Goal: Task Accomplishment & Management: Complete application form

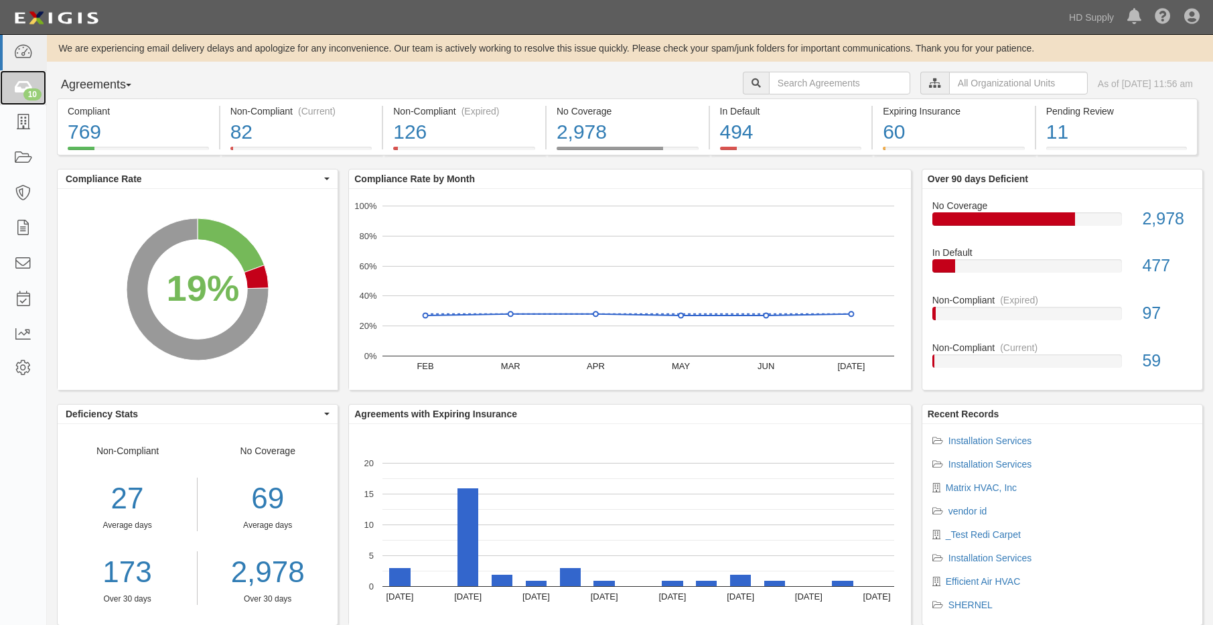
click at [27, 88] on div "10" at bounding box center [32, 94] width 18 height 12
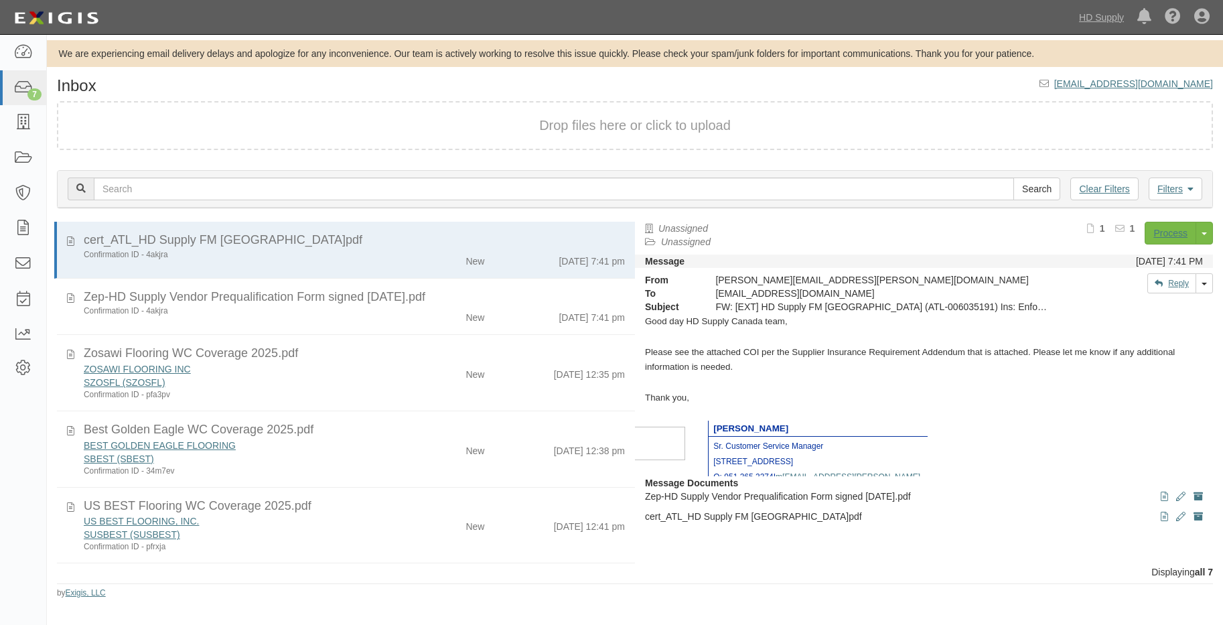
click at [385, 364] on div "ZOSAWI FLOORING INC" at bounding box center [237, 368] width 307 height 13
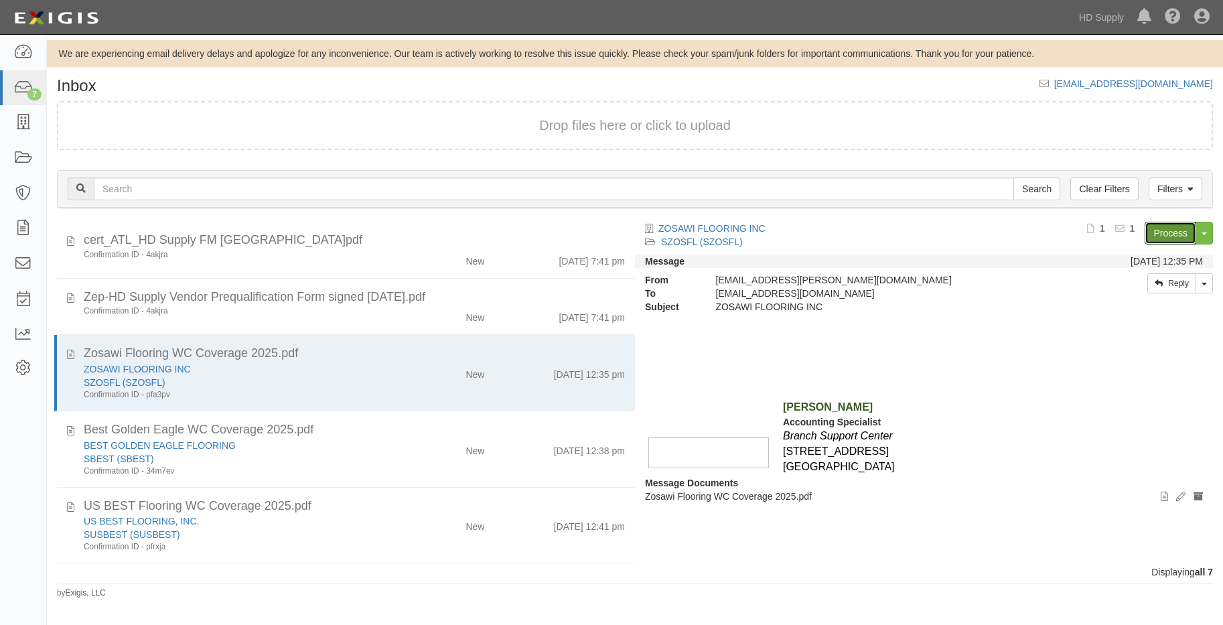
click at [1179, 234] on link "Process" at bounding box center [1171, 233] width 52 height 23
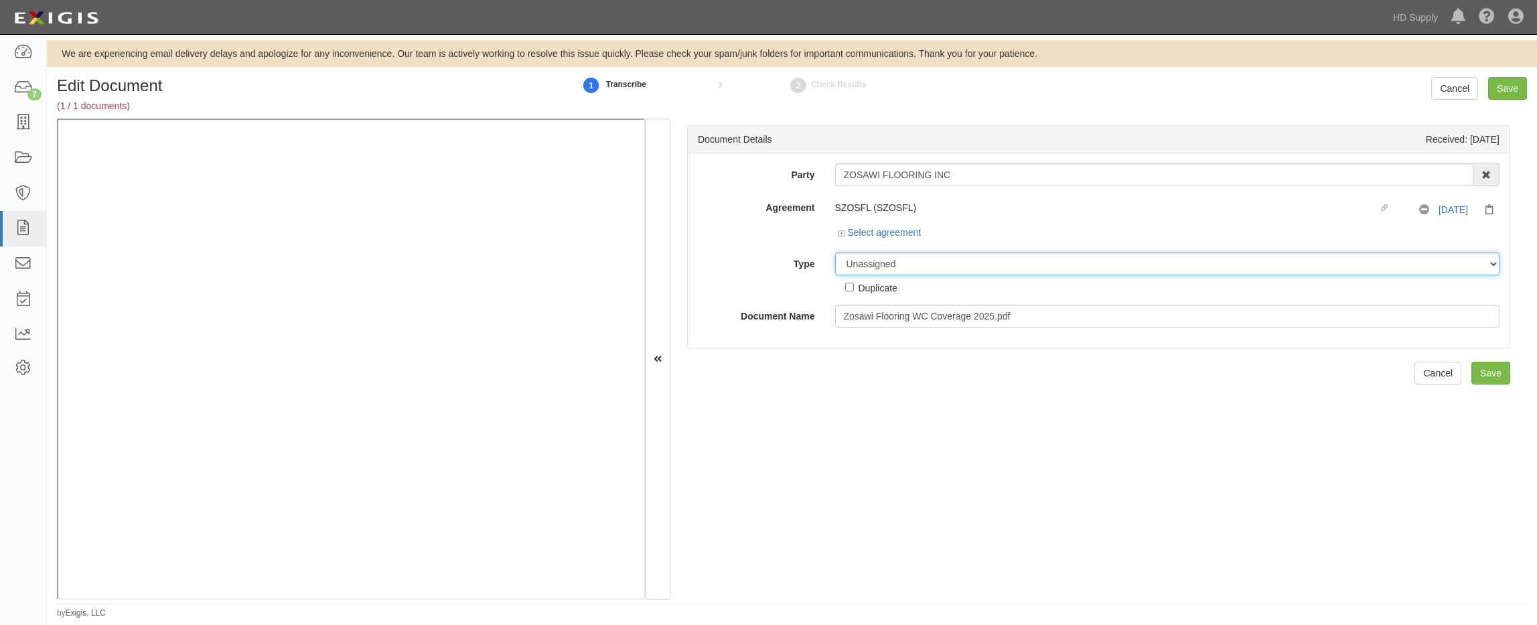
click at [856, 256] on select "Unassigned Binder Cancellation Notice Certificate Contract Endorsement Insuranc…" at bounding box center [1167, 264] width 665 height 23
select select "CertificateDetail"
click at [835, 253] on select "Unassigned Binder Cancellation Notice Certificate Contract Endorsement Insuranc…" at bounding box center [1167, 264] width 665 height 23
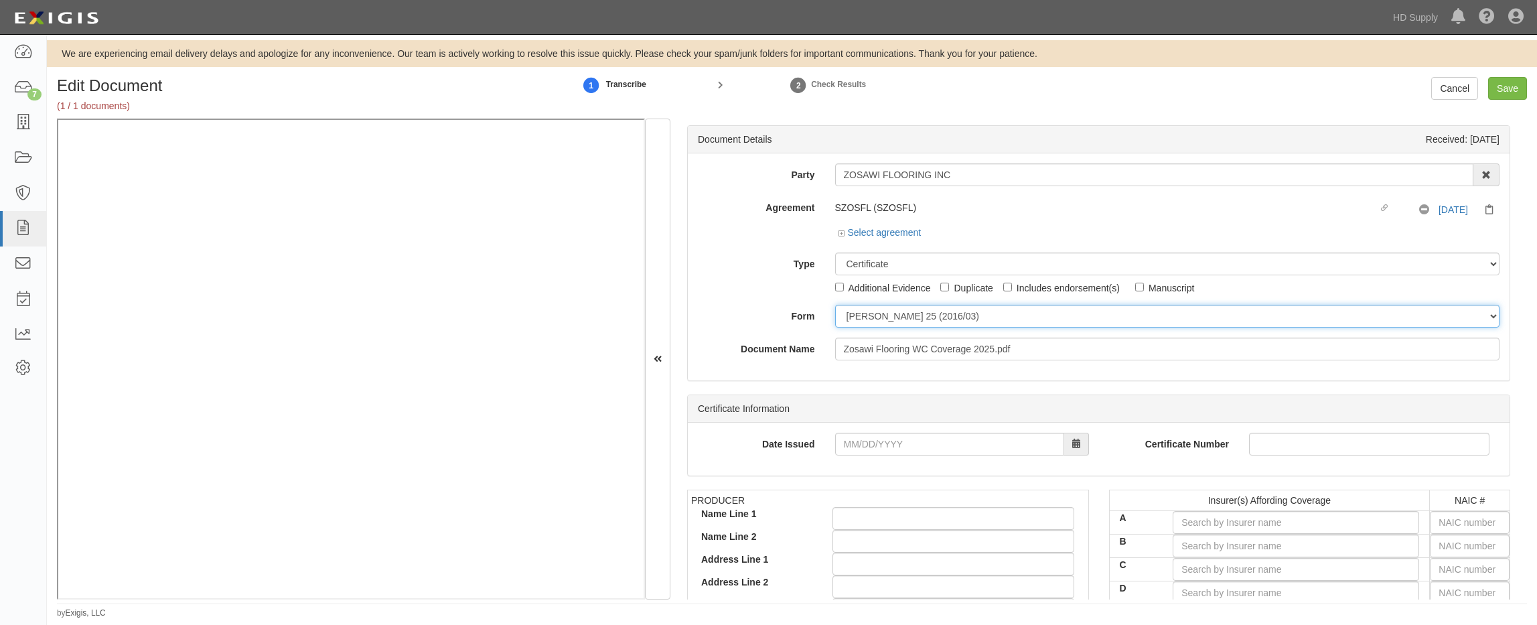
click at [855, 316] on select "ACORD 25 (2016/03) ACORD 101 ACORD 855 NY (2014/05) General" at bounding box center [1167, 316] width 665 height 23
select select "GeneralFormDetail"
click at [835, 305] on select "ACORD 25 (2016/03) ACORD 101 ACORD 855 NY (2014/05) General" at bounding box center [1167, 316] width 665 height 23
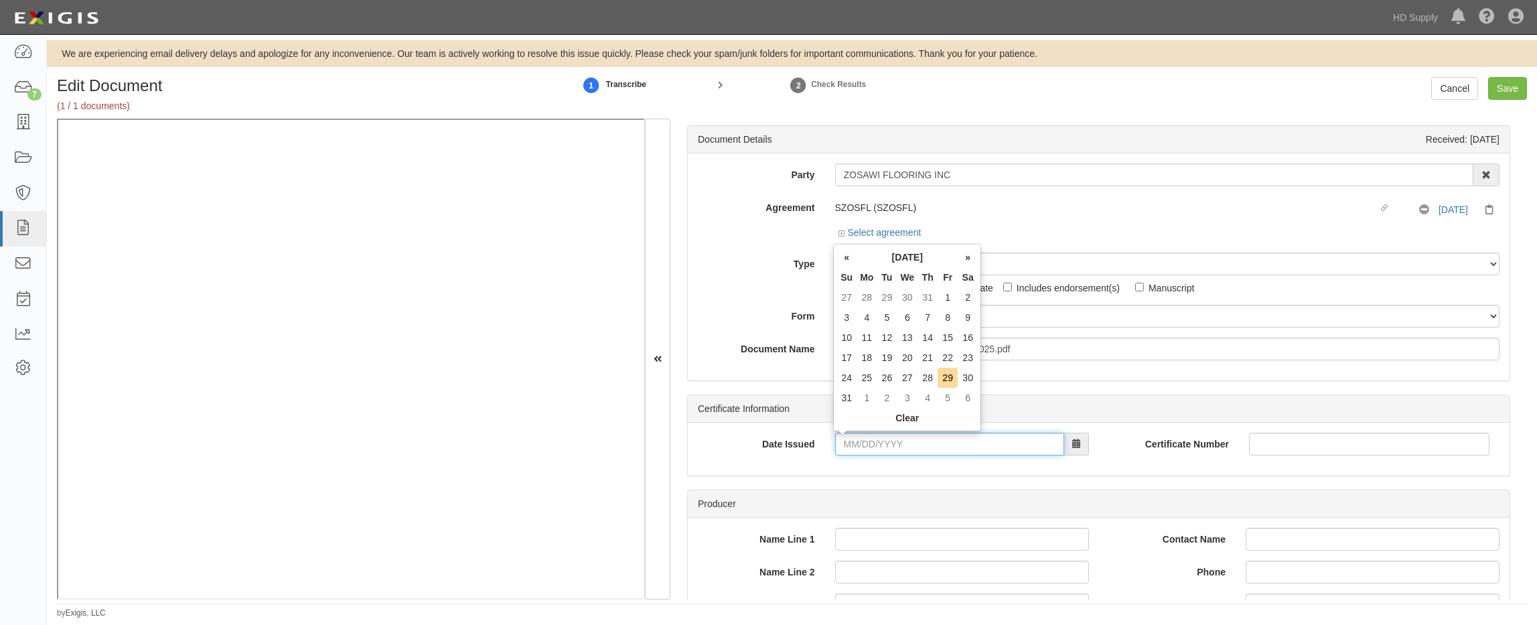
click at [841, 448] on input "Date Issued" at bounding box center [949, 444] width 229 height 23
type input "03/25/2025"
click at [694, 383] on div "Document Details Received: 08/22/2025 Party ZOSAWI FLOORING INC 1888 MILLS 1888…" at bounding box center [1099, 359] width 857 height 481
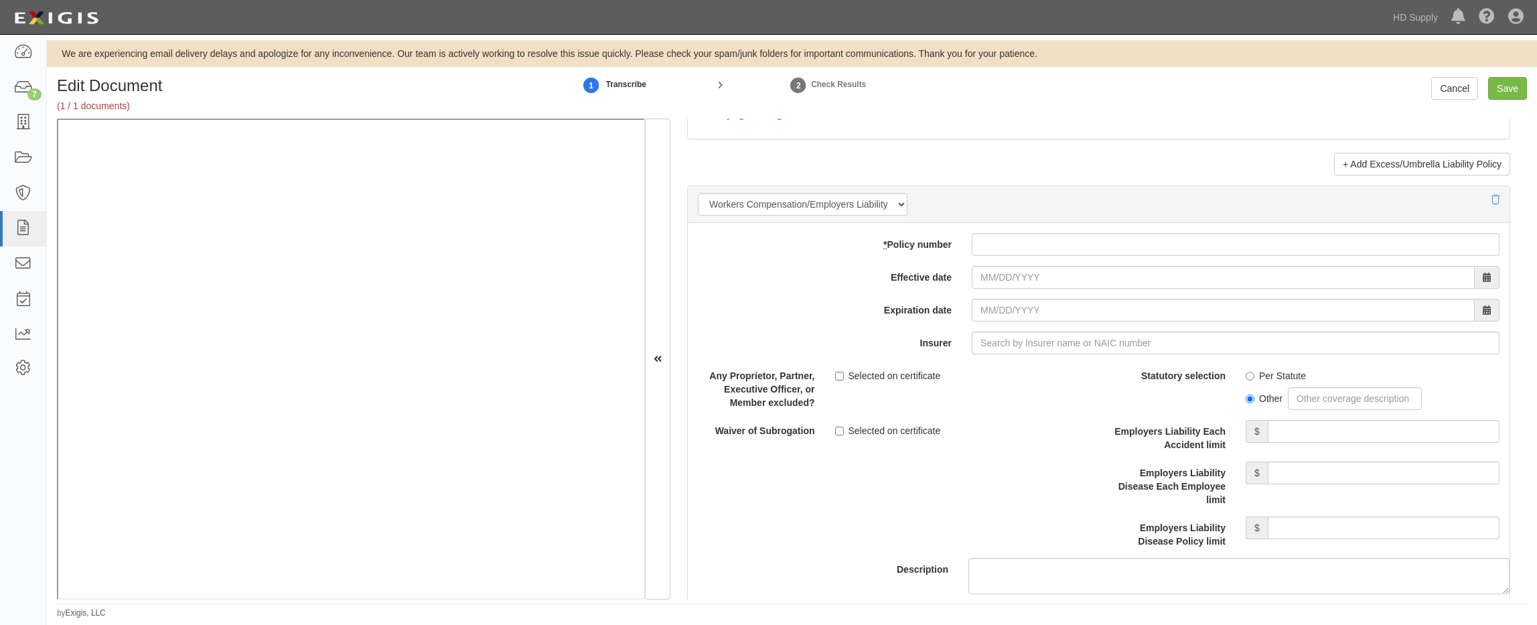
scroll to position [3093, 0]
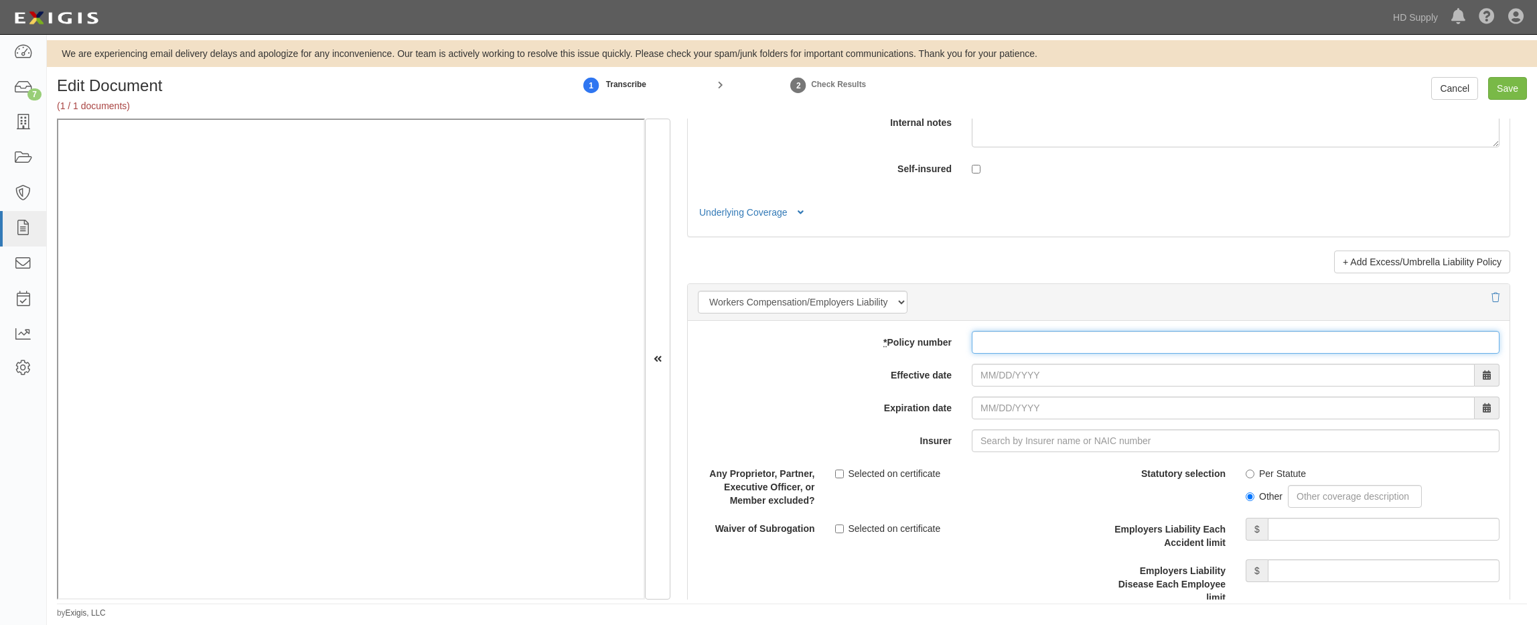
click at [985, 347] on input "* Policy number" at bounding box center [1236, 342] width 528 height 23
type input "eig508367102"
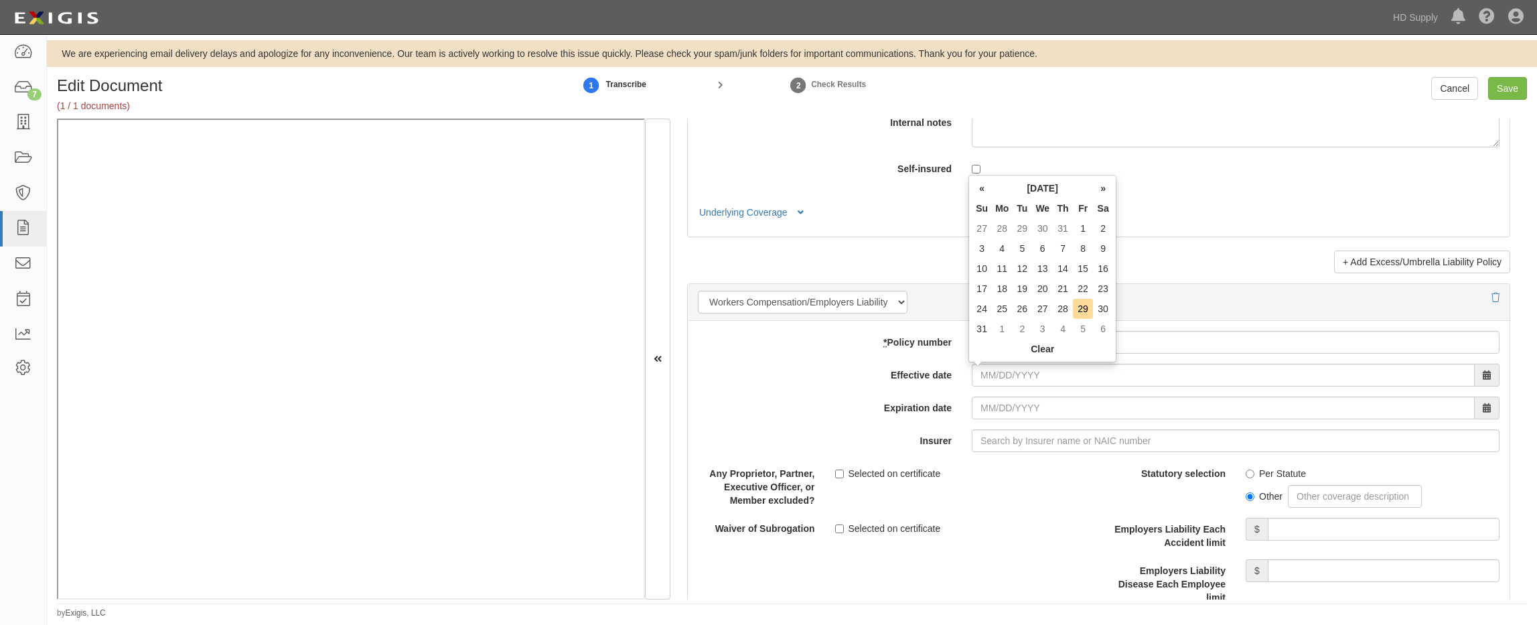
click at [1102, 186] on th "»" at bounding box center [1103, 188] width 20 height 20
click at [1022, 249] on td "9" at bounding box center [1022, 248] width 20 height 20
type input "09/09/2025"
type input "09/09/2026"
click at [1033, 380] on input "09/09/2025" at bounding box center [1223, 375] width 503 height 23
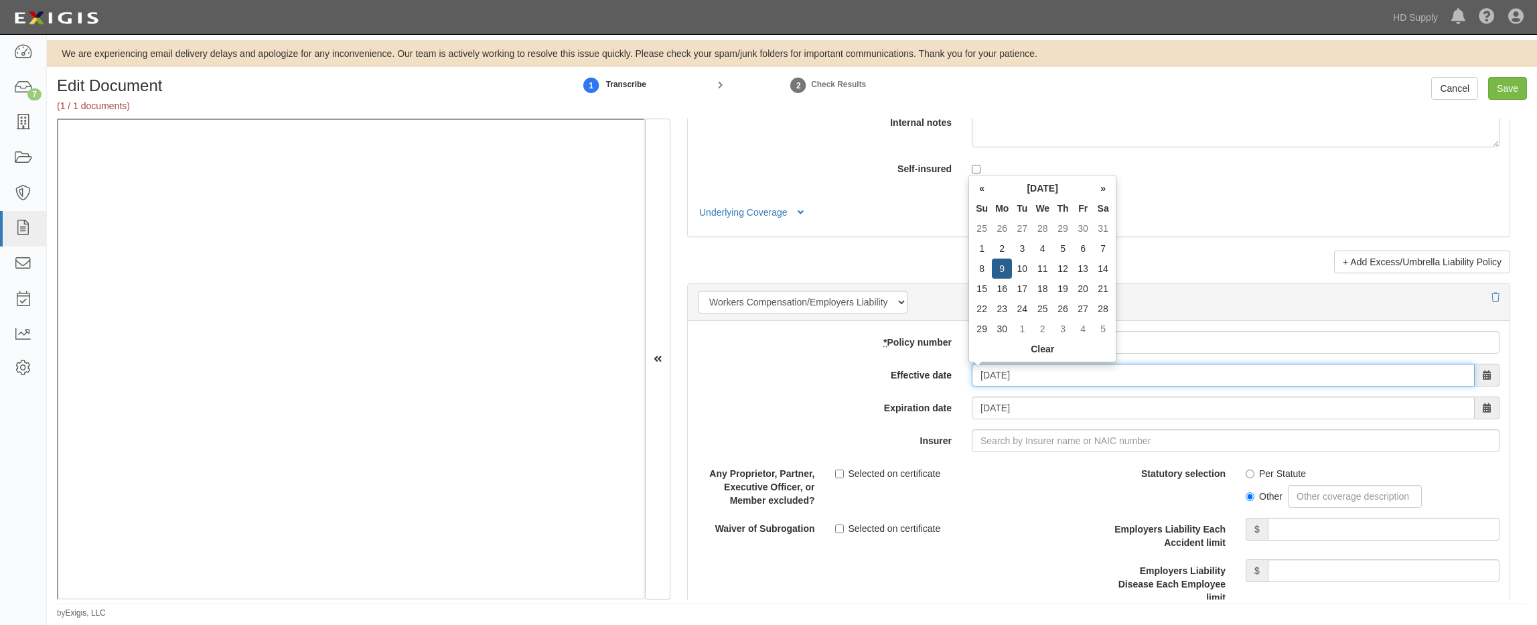
type input "09/09/2024"
type input "09/09/2025"
click at [1044, 412] on input "09/09/2025" at bounding box center [1223, 408] width 503 height 23
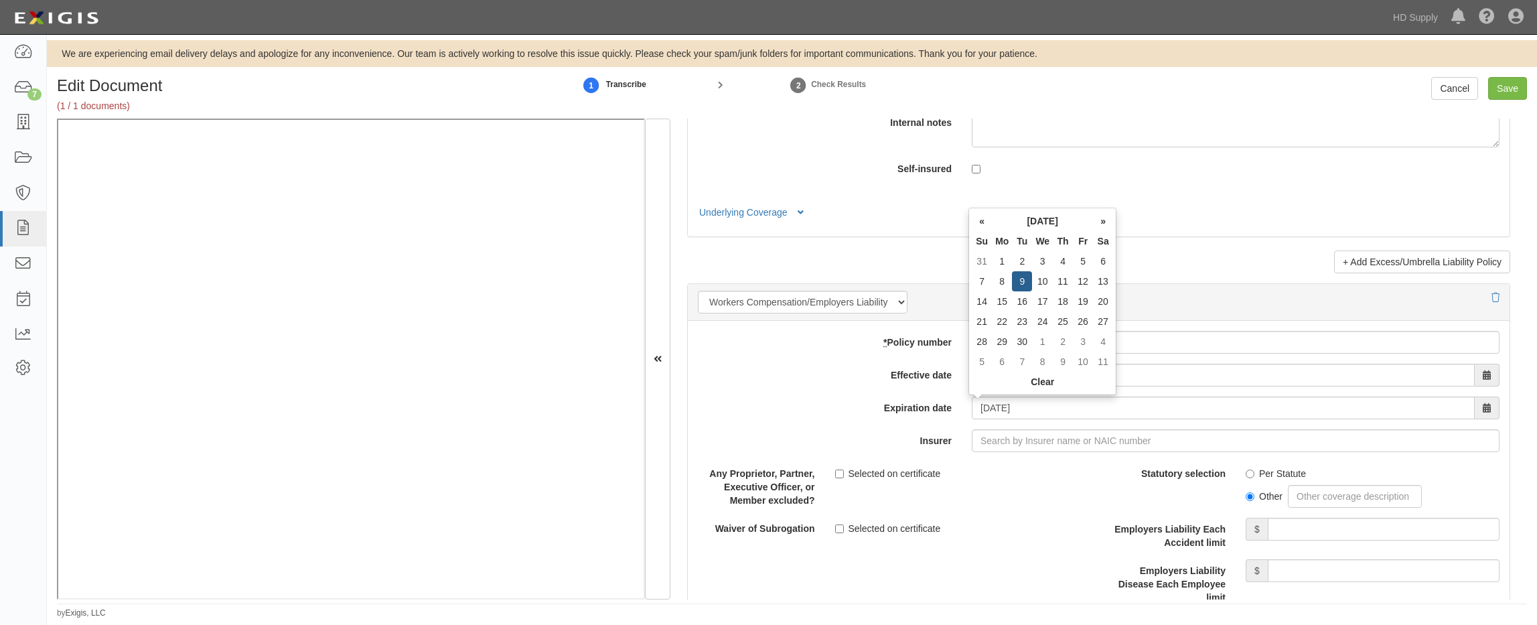
click at [1028, 477] on div "Selected on certificate" at bounding box center [962, 471] width 254 height 18
click at [989, 444] on input "Insurer" at bounding box center [1236, 440] width 528 height 23
type input "180 Seguros S.A. (0) NR Rating"
type input "1"
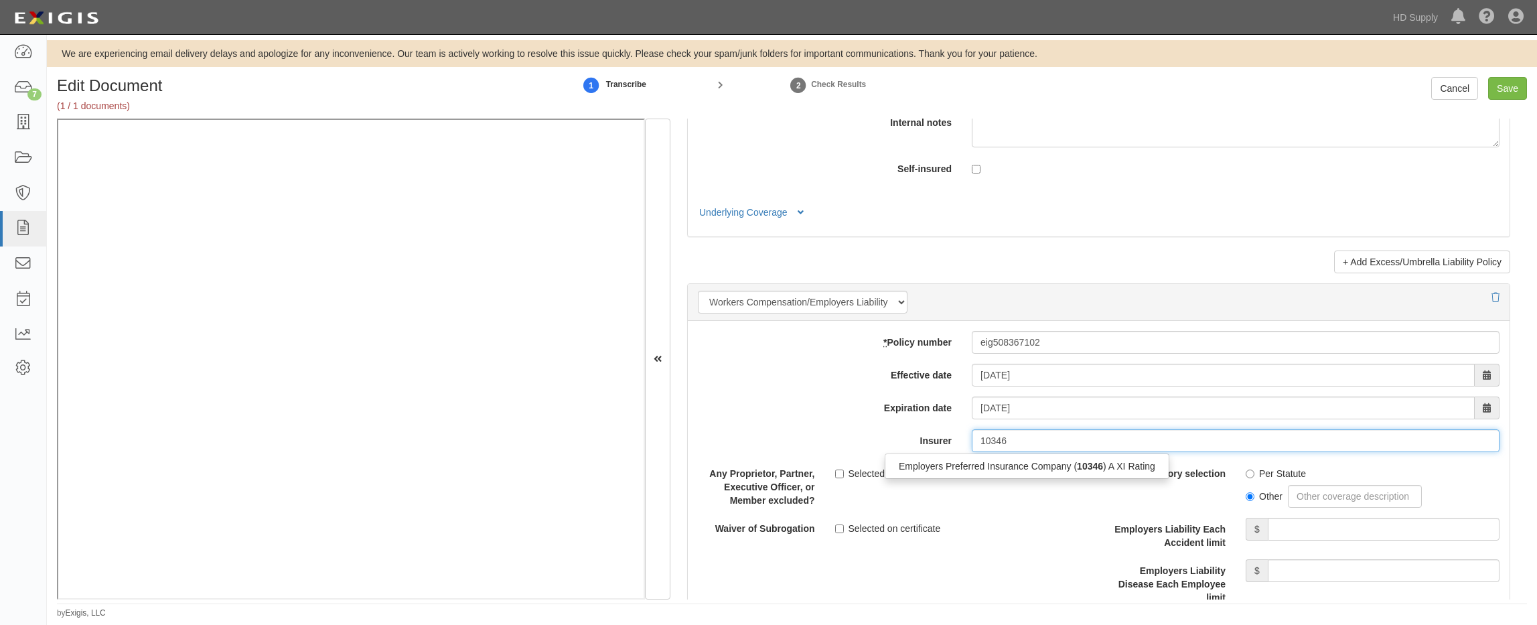
click at [995, 468] on div "Employers Preferred Insurance Company ( 10346 ) A XI Rating" at bounding box center [1027, 466] width 283 height 17
type input "Employers Preferred Insurance Company (10346) A XI Rating"
click at [1222, 473] on input "Per Statute" at bounding box center [1250, 474] width 9 height 9
radio input "true"
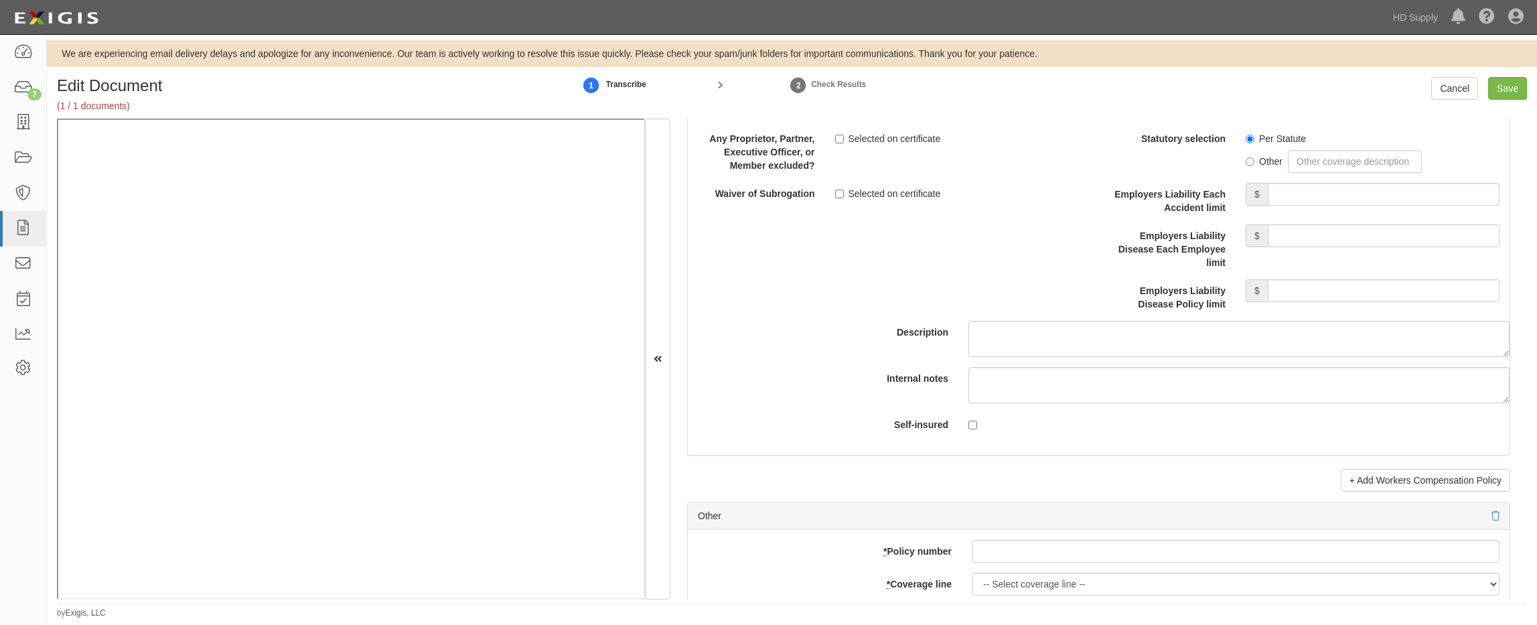
click at [1222, 182] on div "Statutory selection Per Statute Other Employers Liability Each Accident limit $…" at bounding box center [1304, 219] width 391 height 184
click at [1222, 194] on input "Employers Liability Each Accident limit" at bounding box center [1384, 194] width 232 height 23
type input "1,000,000"
click at [1222, 226] on input "Employers Liability Disease Each Employee limit" at bounding box center [1384, 235] width 232 height 23
type input "1,000,000"
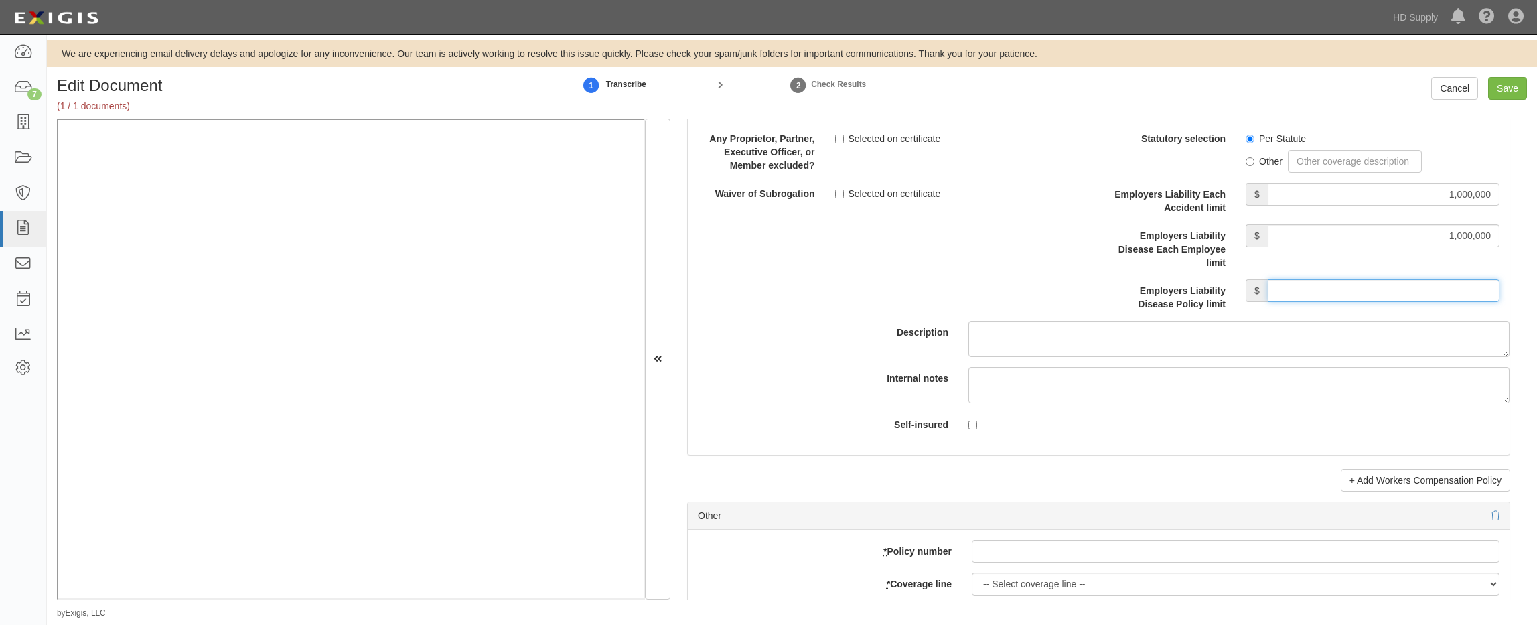
click at [1222, 290] on input "Employers Liability Disease Policy limit" at bounding box center [1384, 290] width 232 height 23
type input "1,000,000"
click at [1028, 276] on div "Description" at bounding box center [1099, 242] width 842 height 230
click at [1222, 85] on input "Save" at bounding box center [1507, 88] width 39 height 23
type input "1000000"
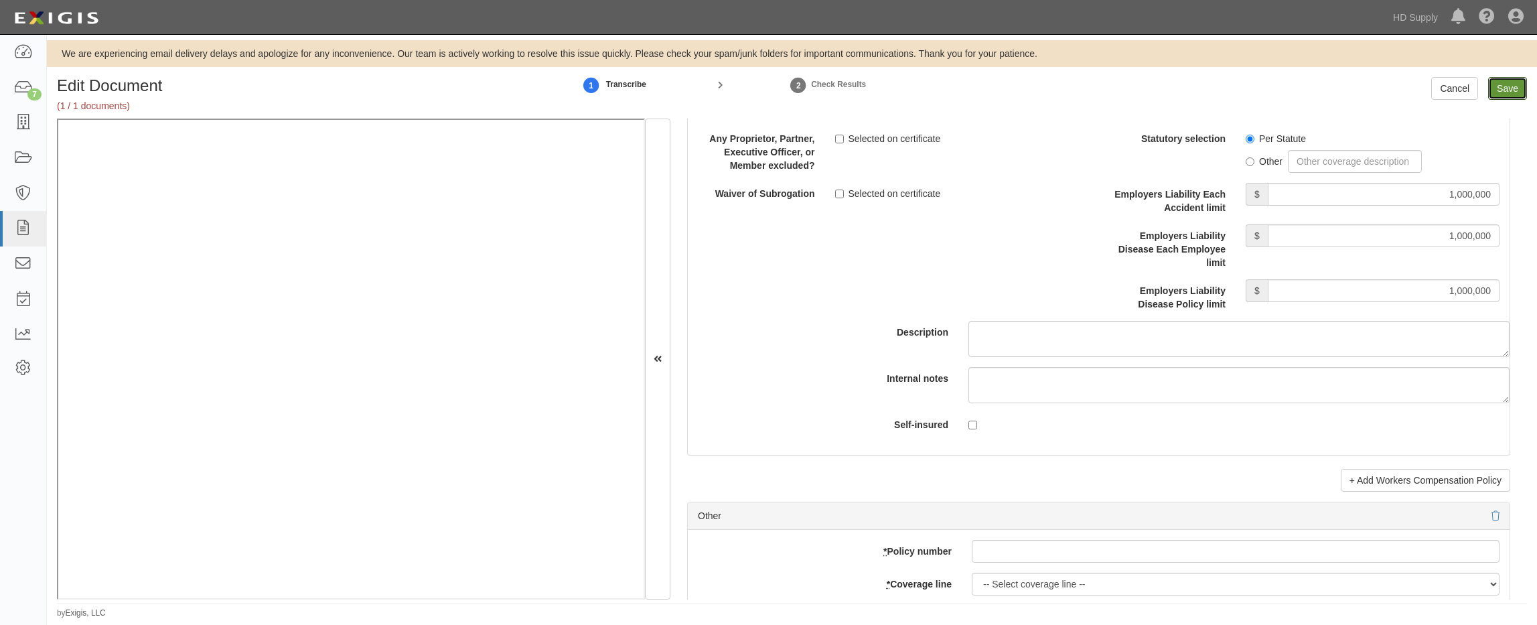
type input "1000000"
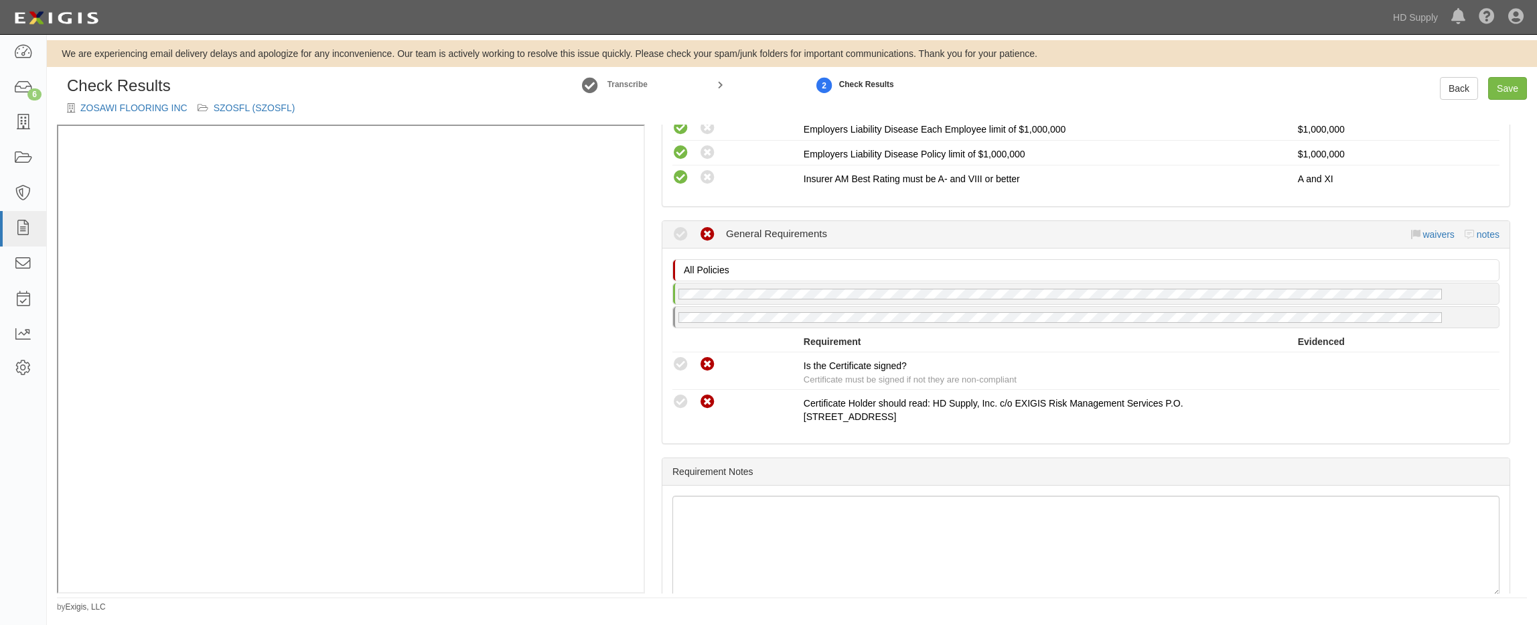
scroll to position [1127, 0]
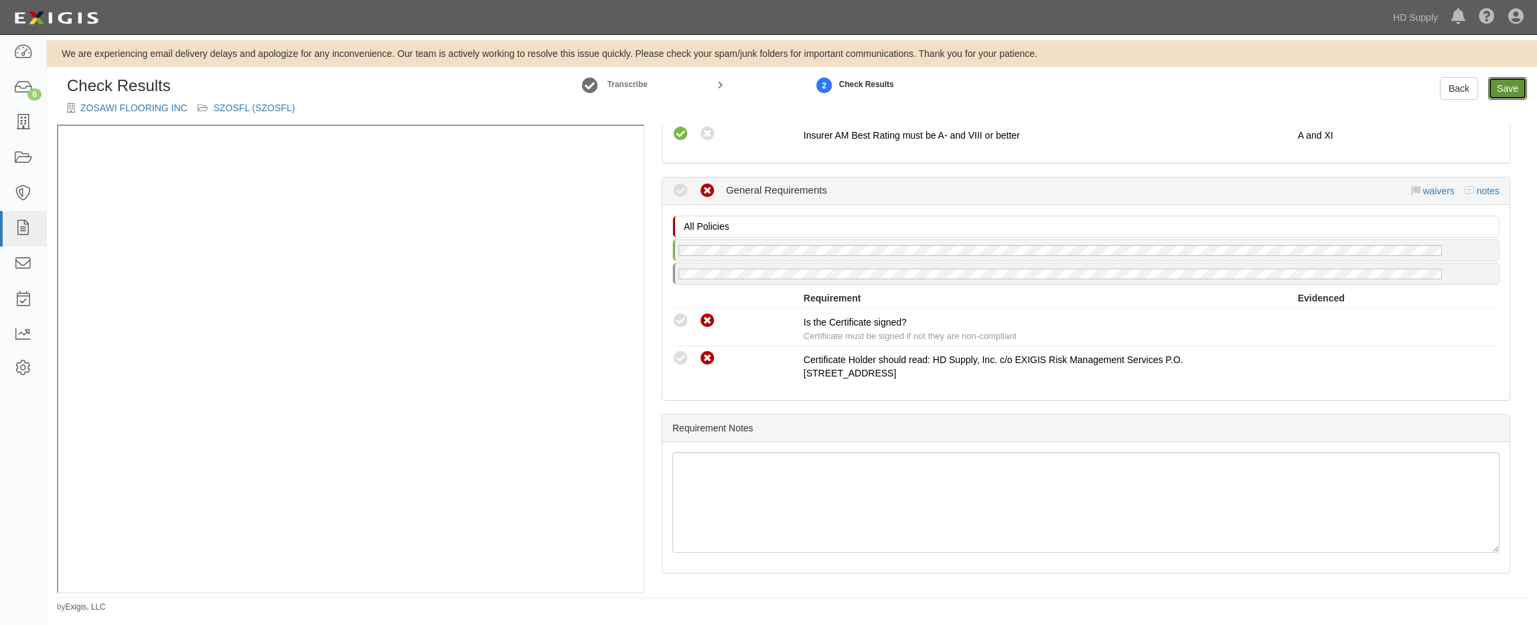
click at [1515, 88] on link "Save" at bounding box center [1507, 88] width 39 height 23
radio input "true"
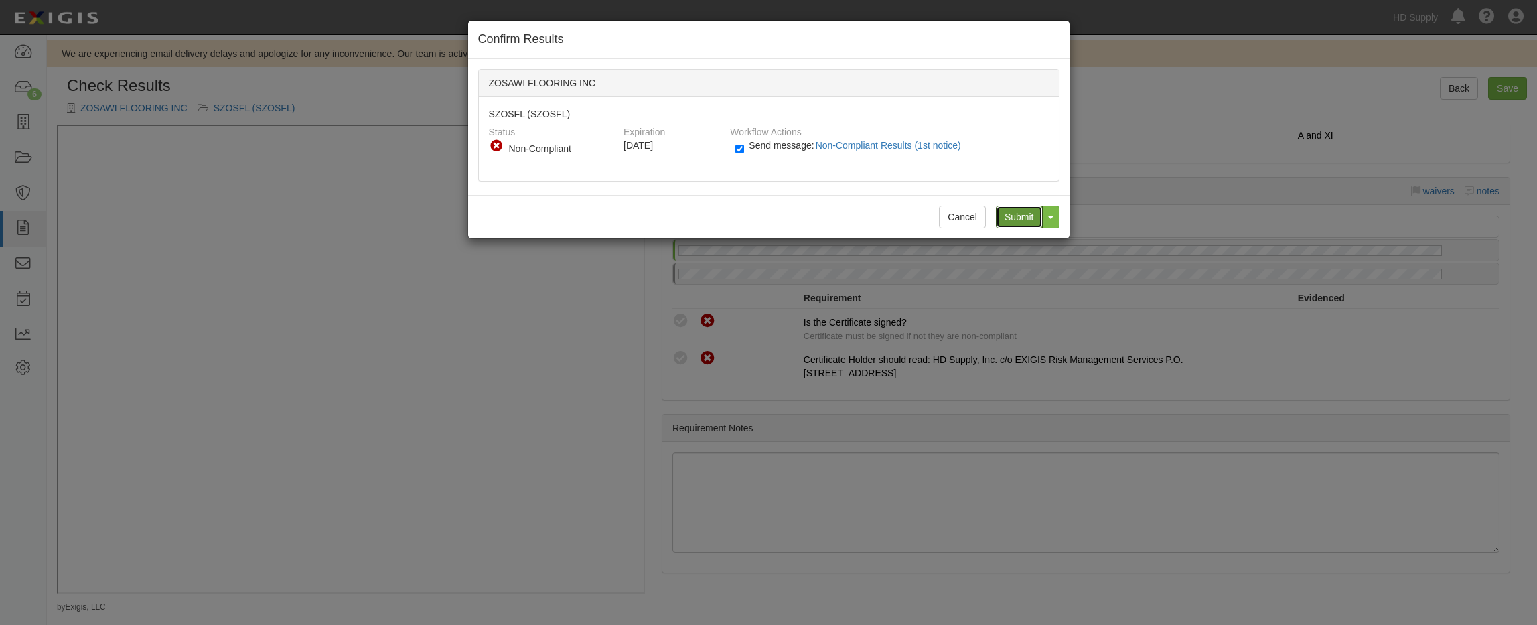
click at [1027, 220] on input "Submit" at bounding box center [1019, 217] width 47 height 23
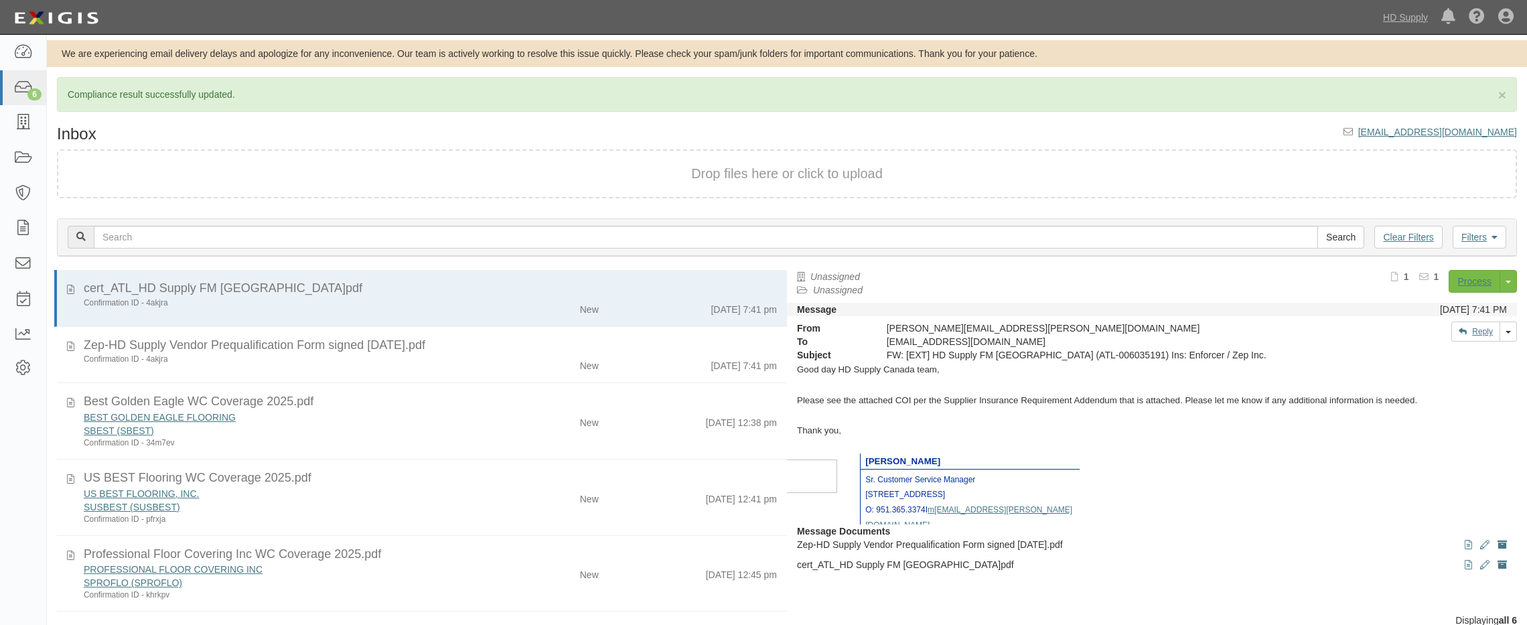
click at [478, 409] on div "Best Golden Eagle WC Coverage 2025.pdf" at bounding box center [430, 401] width 693 height 17
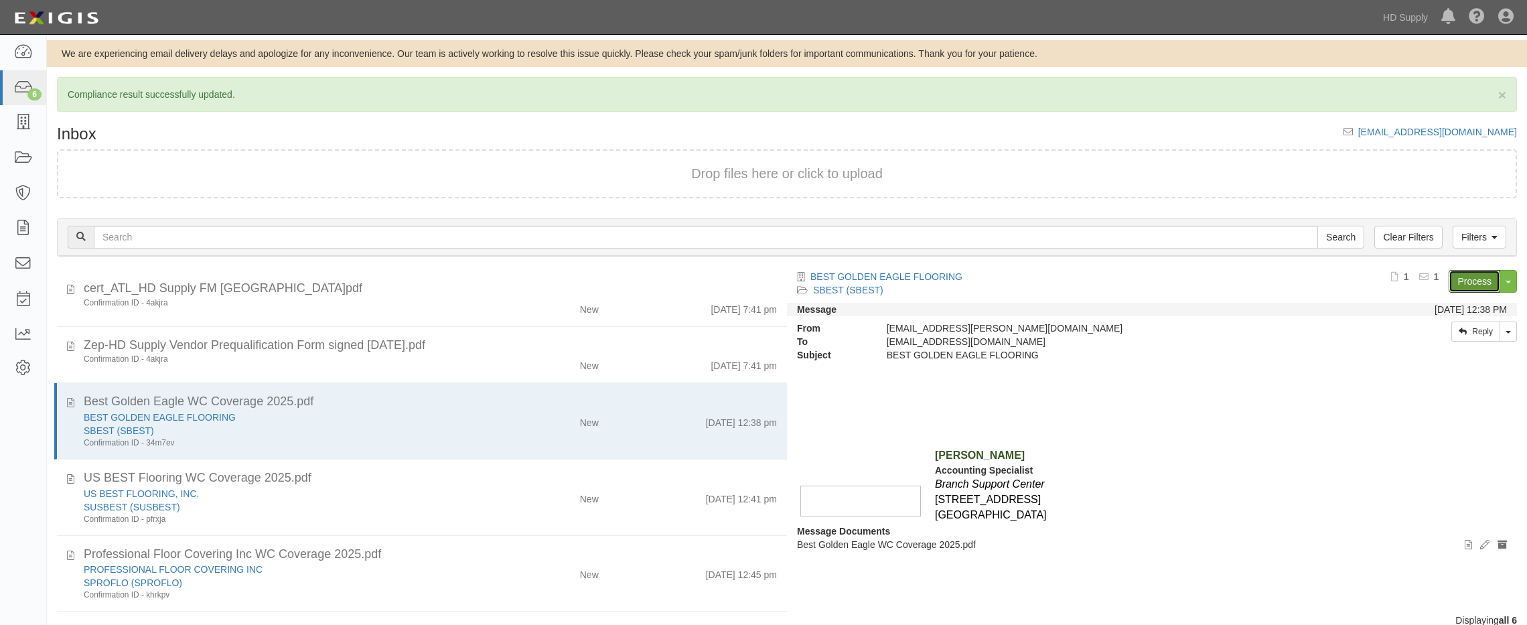
click at [1482, 281] on link "Process" at bounding box center [1475, 281] width 52 height 23
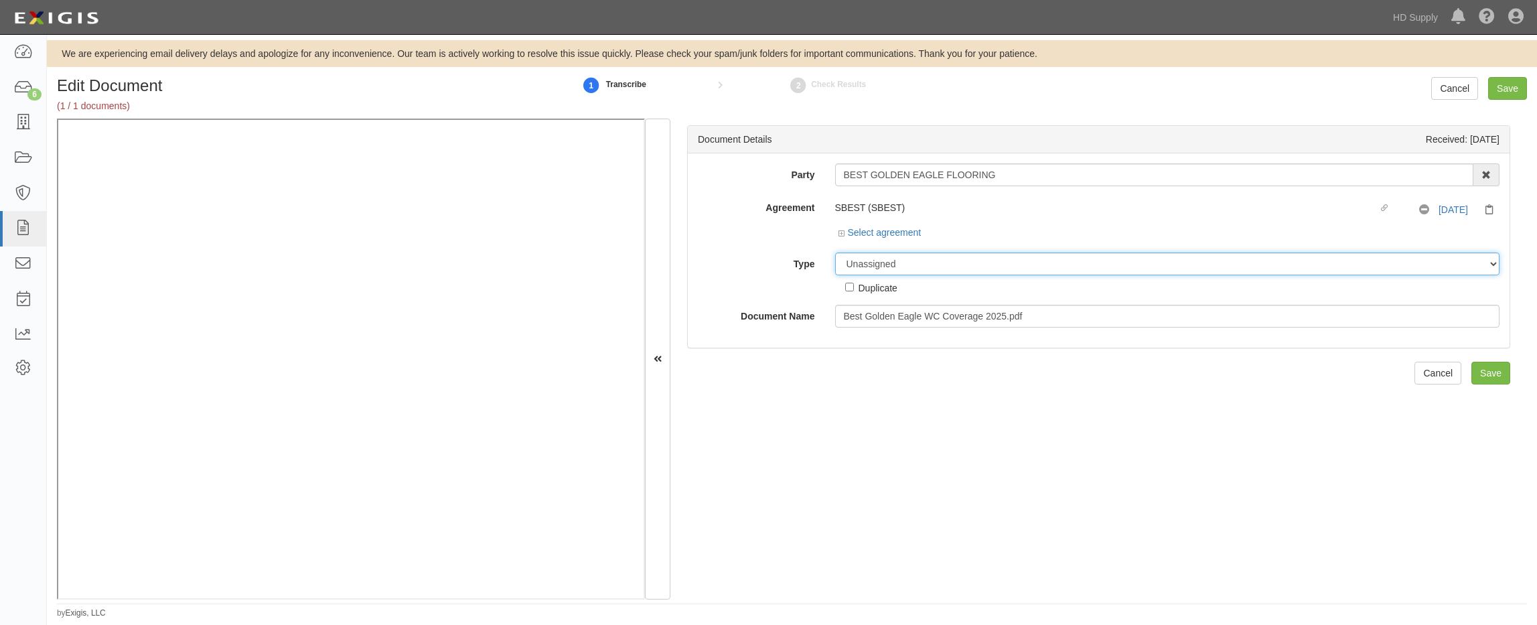
click at [853, 269] on select "Unassigned Binder Cancellation Notice Certificate Contract Endorsement Insuranc…" at bounding box center [1167, 264] width 665 height 23
select select "CertificateDetail"
click at [835, 253] on select "Unassigned Binder Cancellation Notice Certificate Contract Endorsement Insuranc…" at bounding box center [1167, 264] width 665 height 23
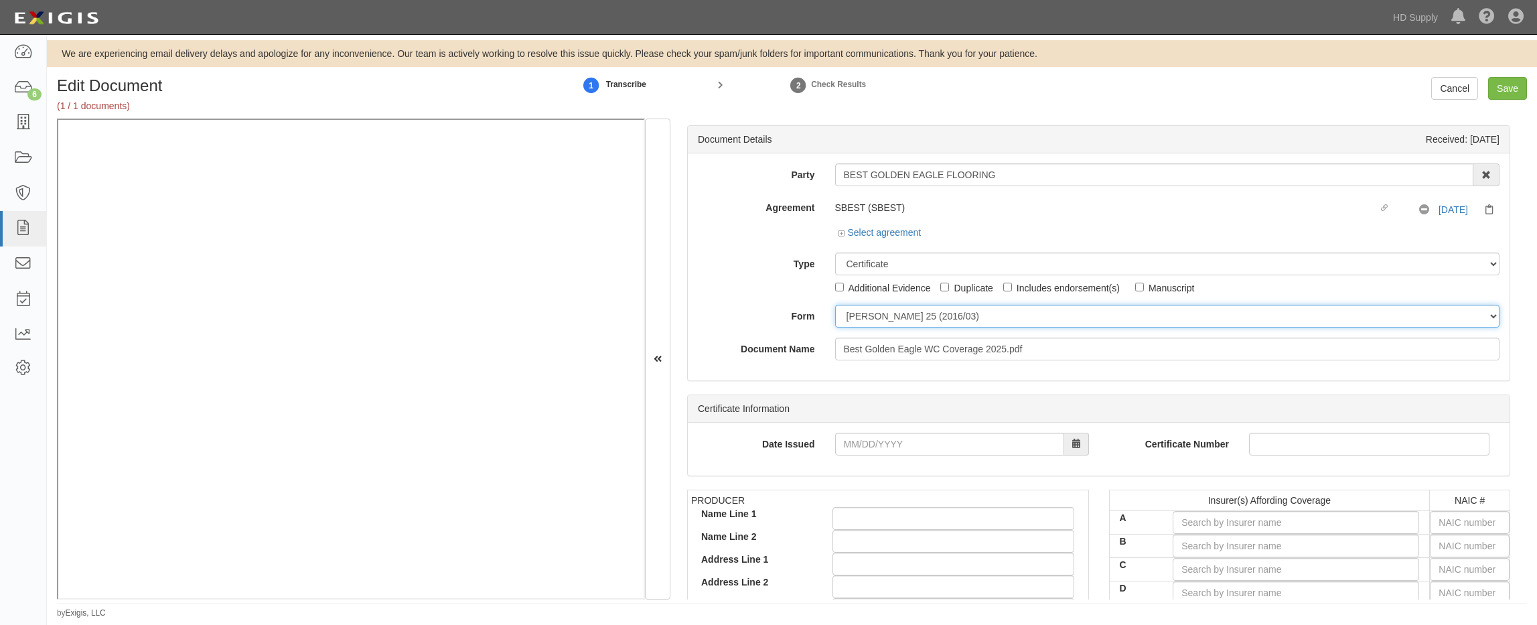
drag, startPoint x: 865, startPoint y: 316, endPoint x: 865, endPoint y: 327, distance: 11.4
click at [865, 316] on select "ACORD 25 (2016/03) ACORD 101 ACORD 855 NY (2014/05) General" at bounding box center [1167, 316] width 665 height 23
select select "GeneralFormDetail"
click at [835, 305] on select "ACORD 25 (2016/03) ACORD 101 ACORD 855 NY (2014/05) General" at bounding box center [1167, 316] width 665 height 23
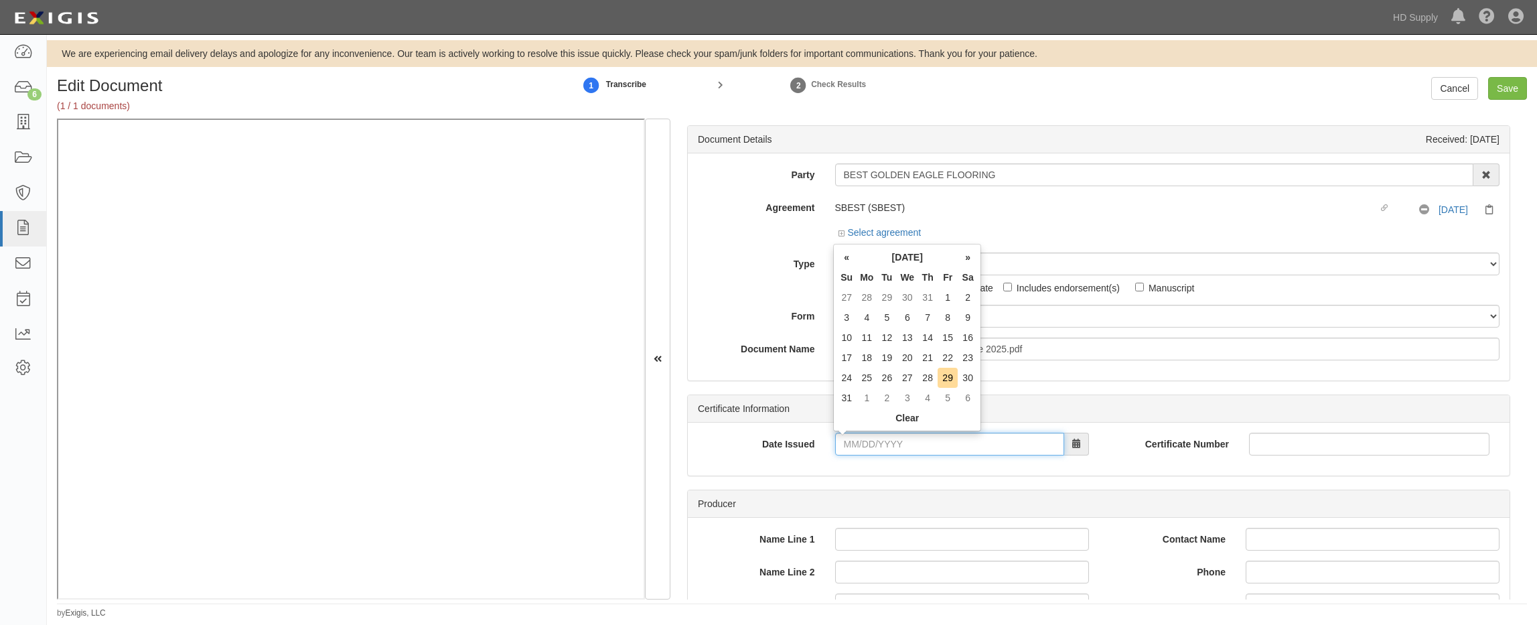
drag, startPoint x: 845, startPoint y: 441, endPoint x: 780, endPoint y: 435, distance: 65.9
click at [845, 441] on input "Date Issued" at bounding box center [949, 444] width 229 height 23
type input "05/05/2025"
click at [838, 464] on div "Date Issued 05/05/2025 Certificate Number" at bounding box center [1099, 449] width 822 height 53
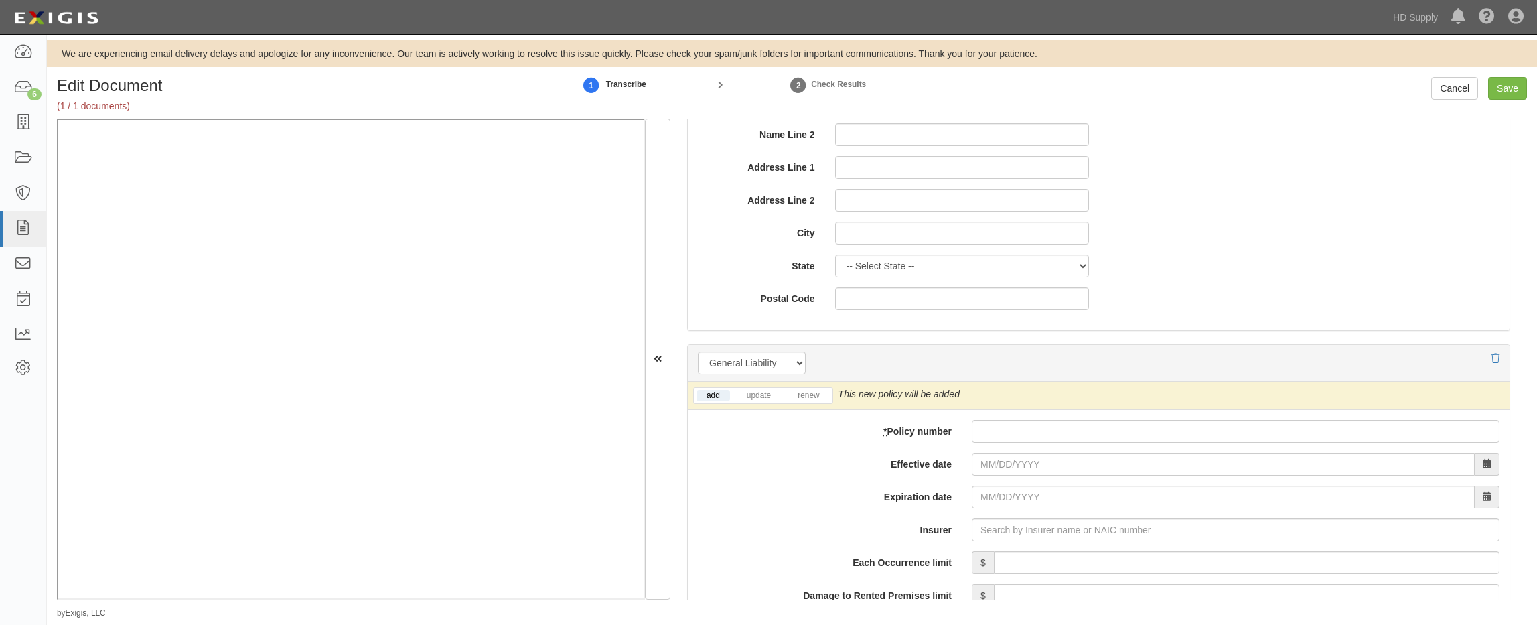
scroll to position [938, 0]
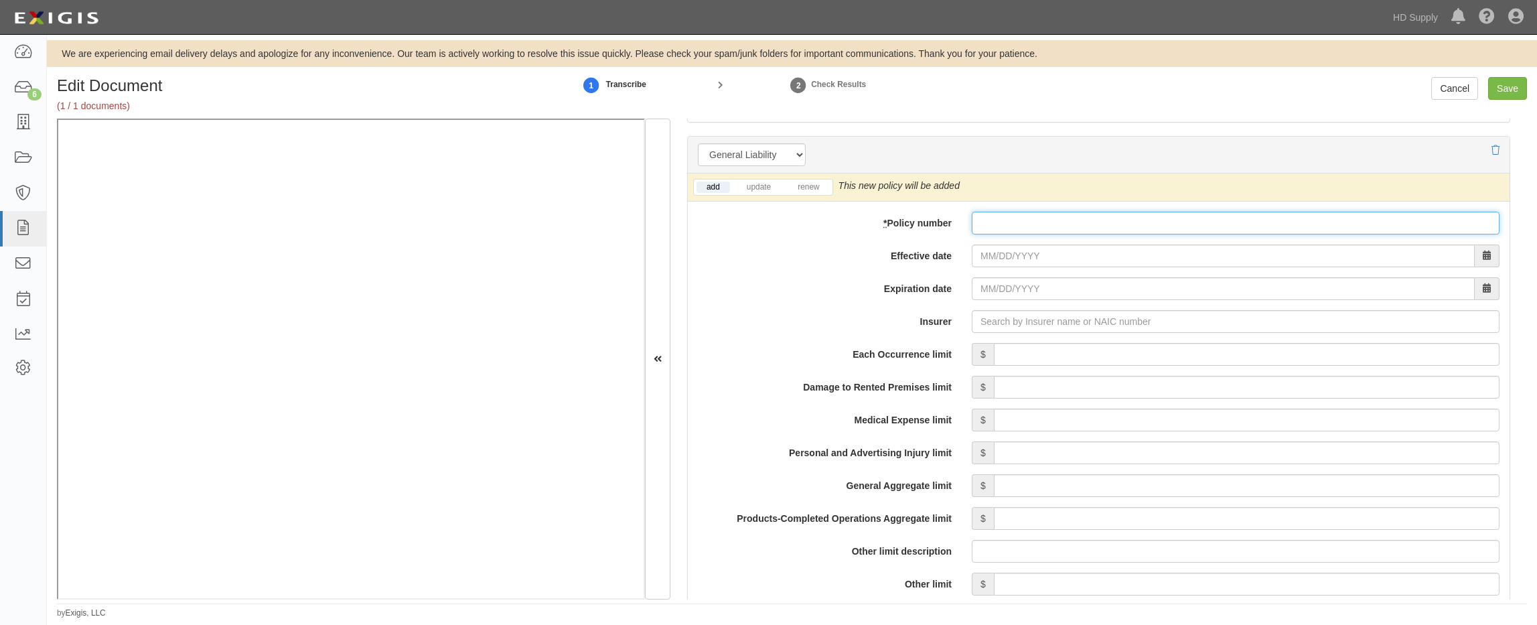
click at [997, 227] on input "* Policy number" at bounding box center [1236, 223] width 528 height 23
type input "bks66289146"
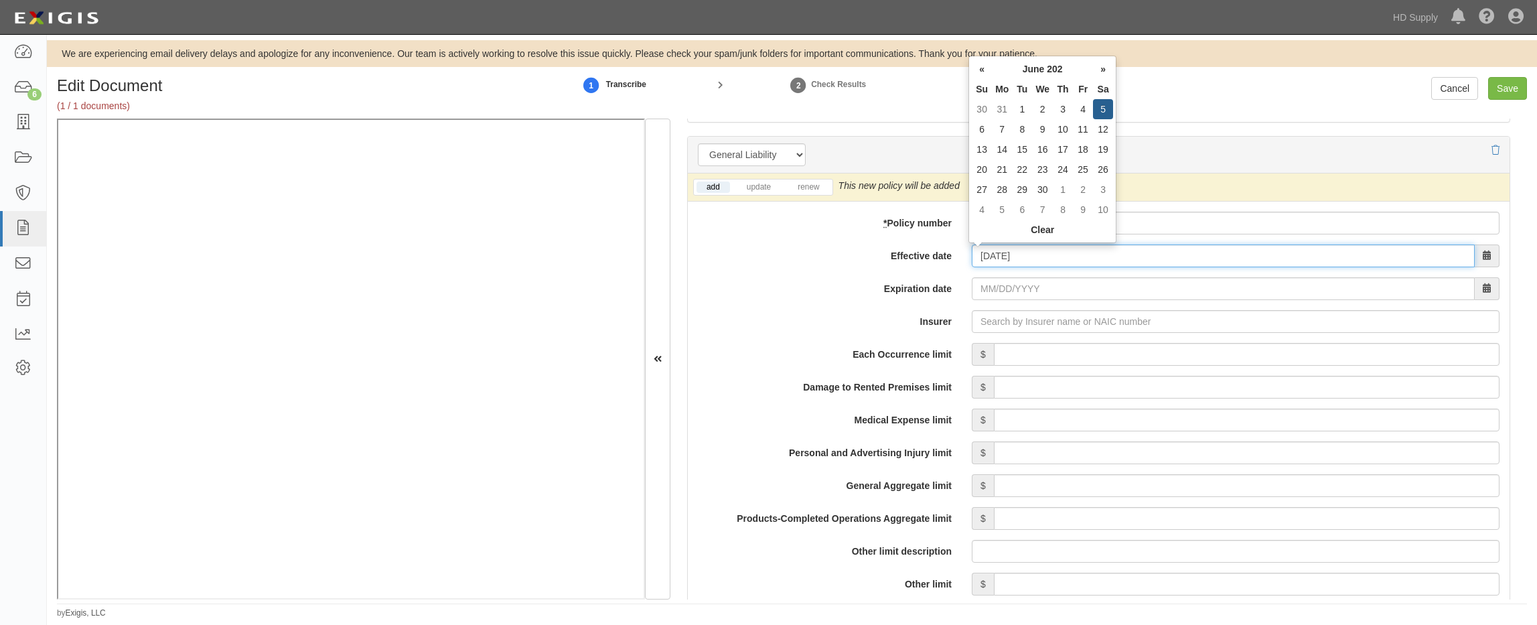
type input "06/05/2025"
type input "[DATE]"
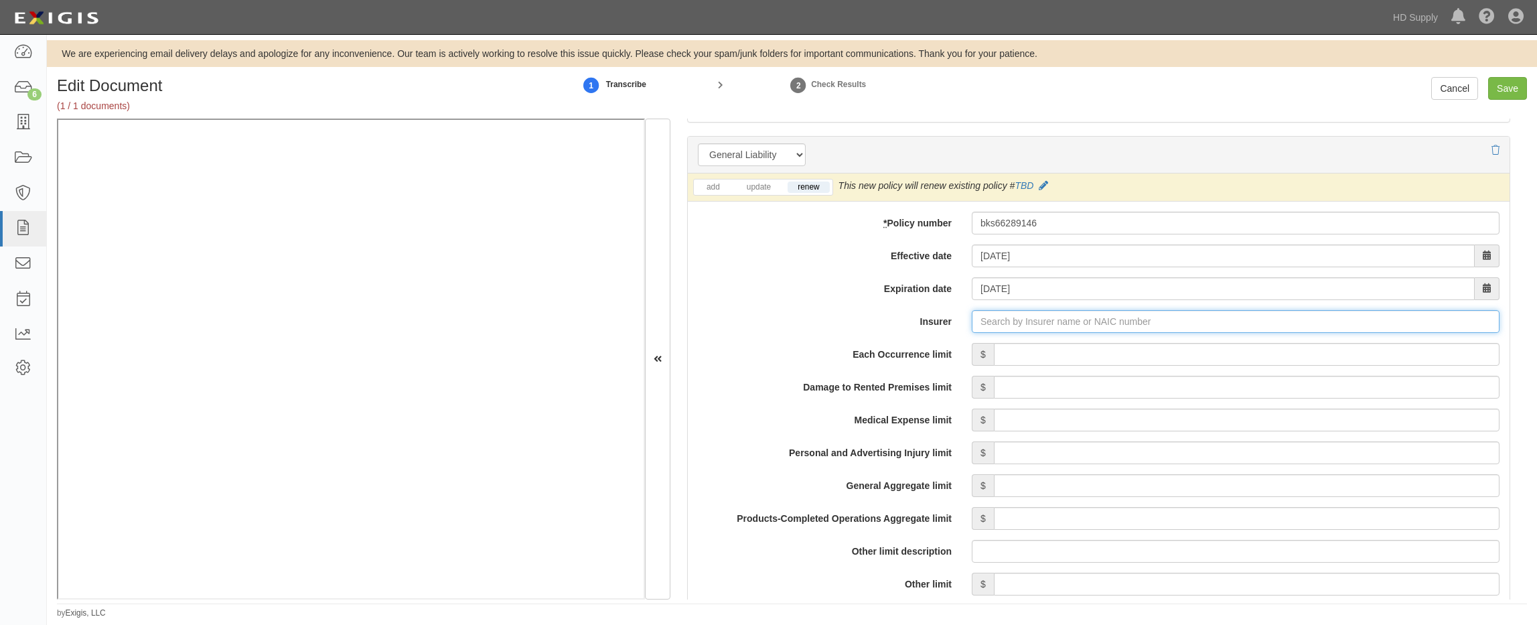
type input "21st Century Advantage Insurance Company (25232) NR Rating"
type input "2"
click at [1026, 347] on div "Ohio Security Insurance Company ( 24082 ) A XV Rating" at bounding box center [1030, 346] width 289 height 17
type input "Ohio Security Insurance Company (24082) A XV Rating"
click at [1123, 350] on input "Each Occurrence limit" at bounding box center [1247, 354] width 506 height 23
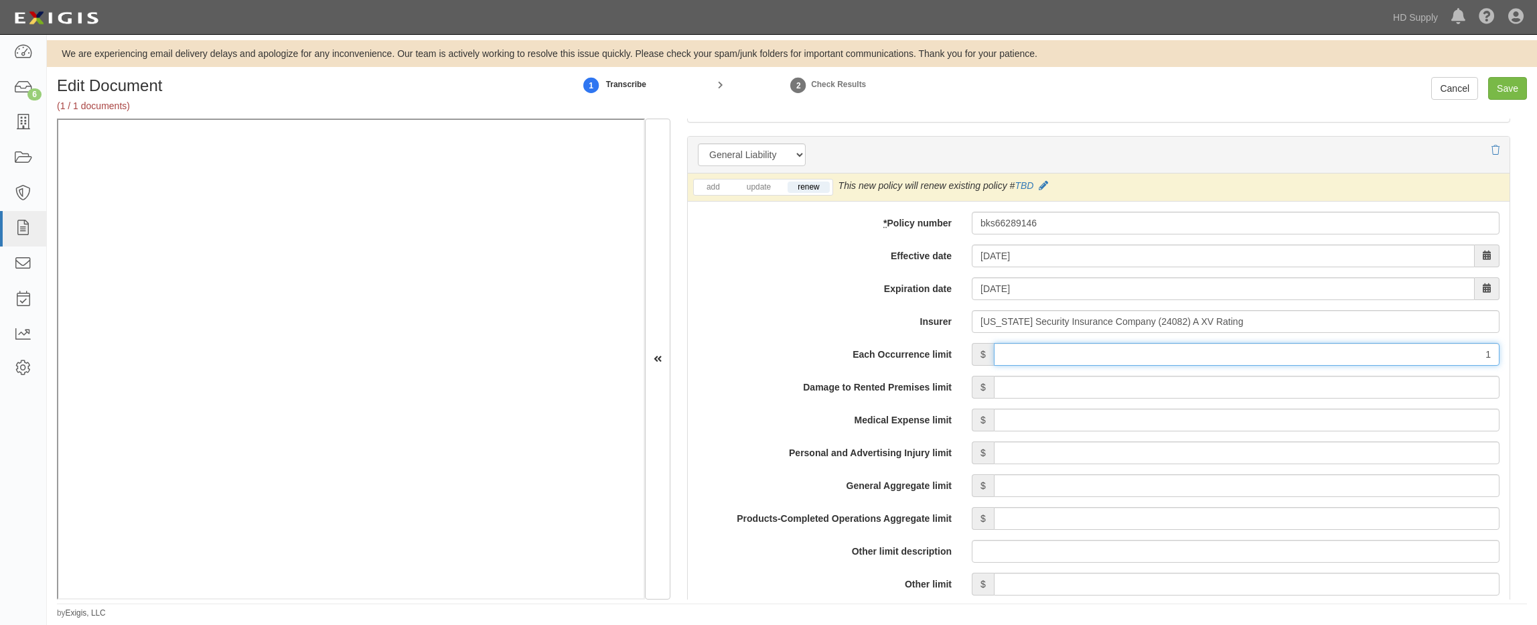
type input "1,000,000"
click at [1329, 384] on input "Damage to Rented Premises limit" at bounding box center [1247, 387] width 506 height 23
type input "500,000"
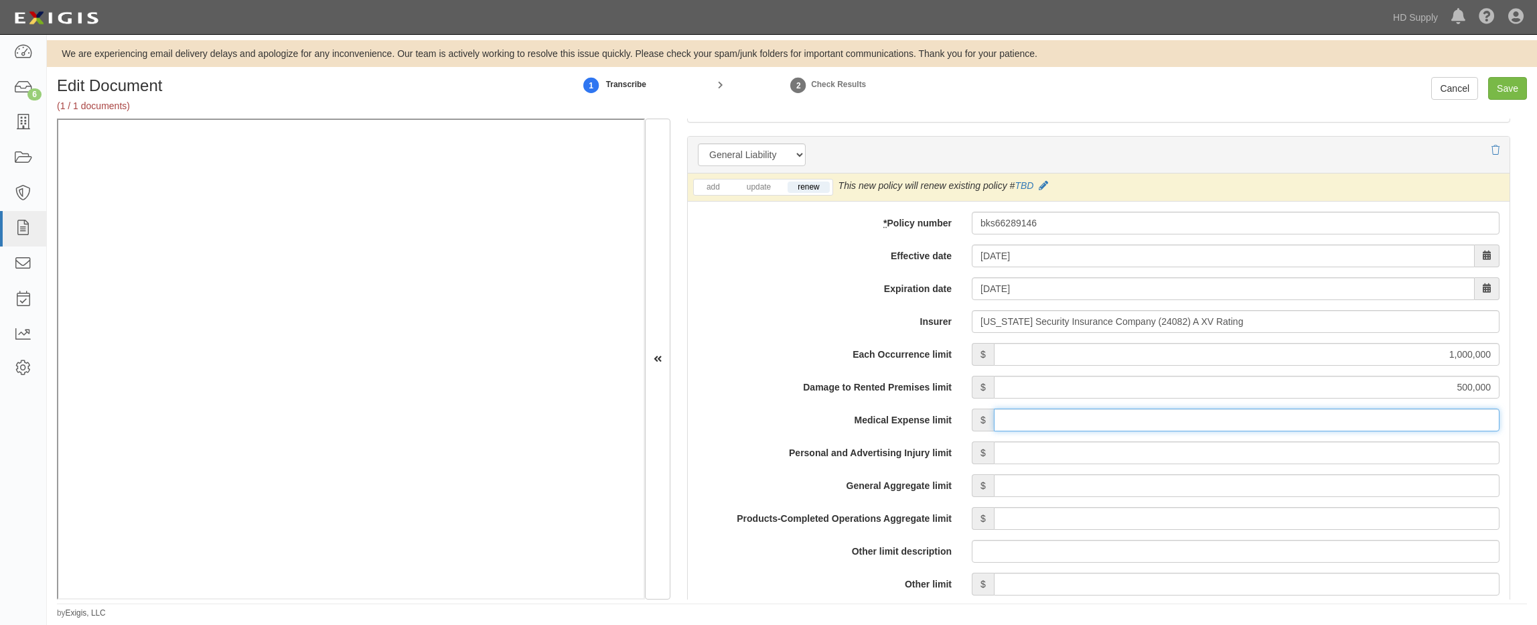
click at [1338, 419] on input "Medical Expense limit" at bounding box center [1247, 420] width 506 height 23
type input "15,000"
click at [1340, 457] on input "Personal and Advertising Injury limit" at bounding box center [1247, 452] width 506 height 23
type input "1,000,000"
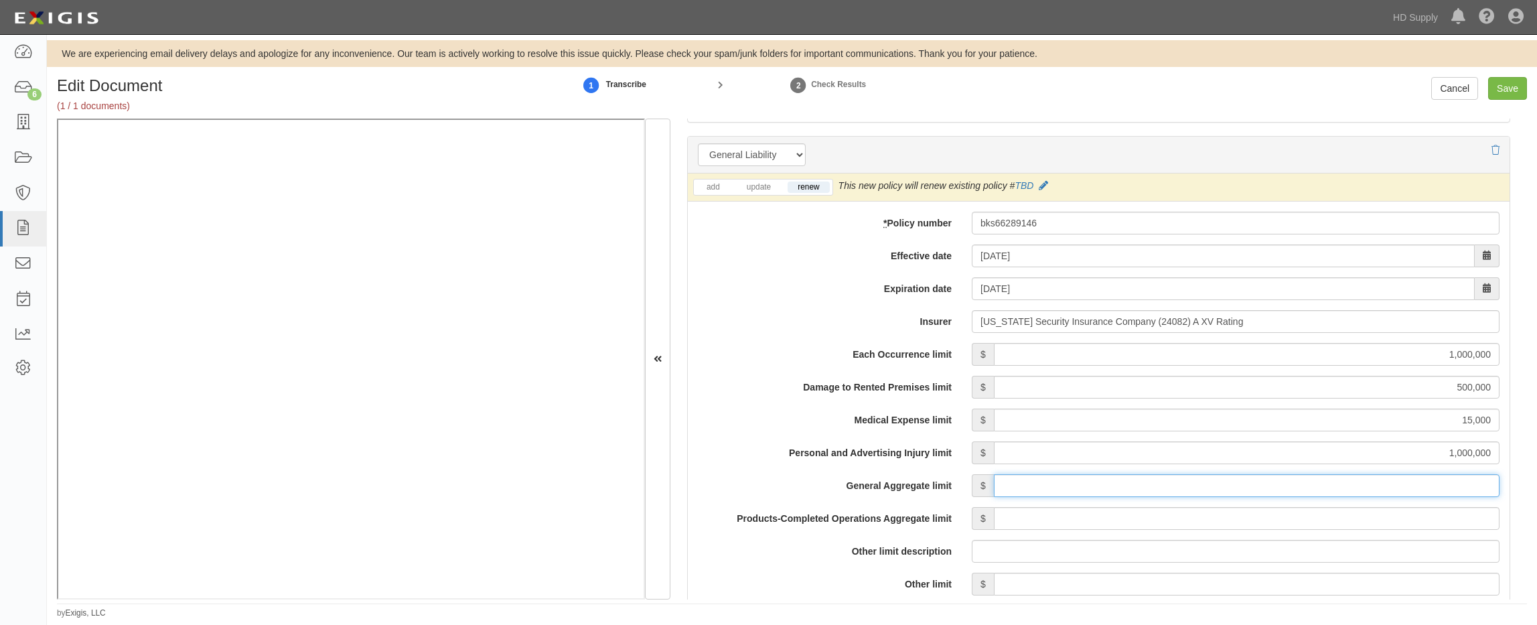
click at [1340, 486] on input "General Aggregate limit" at bounding box center [1247, 485] width 506 height 23
type input "2,000,000"
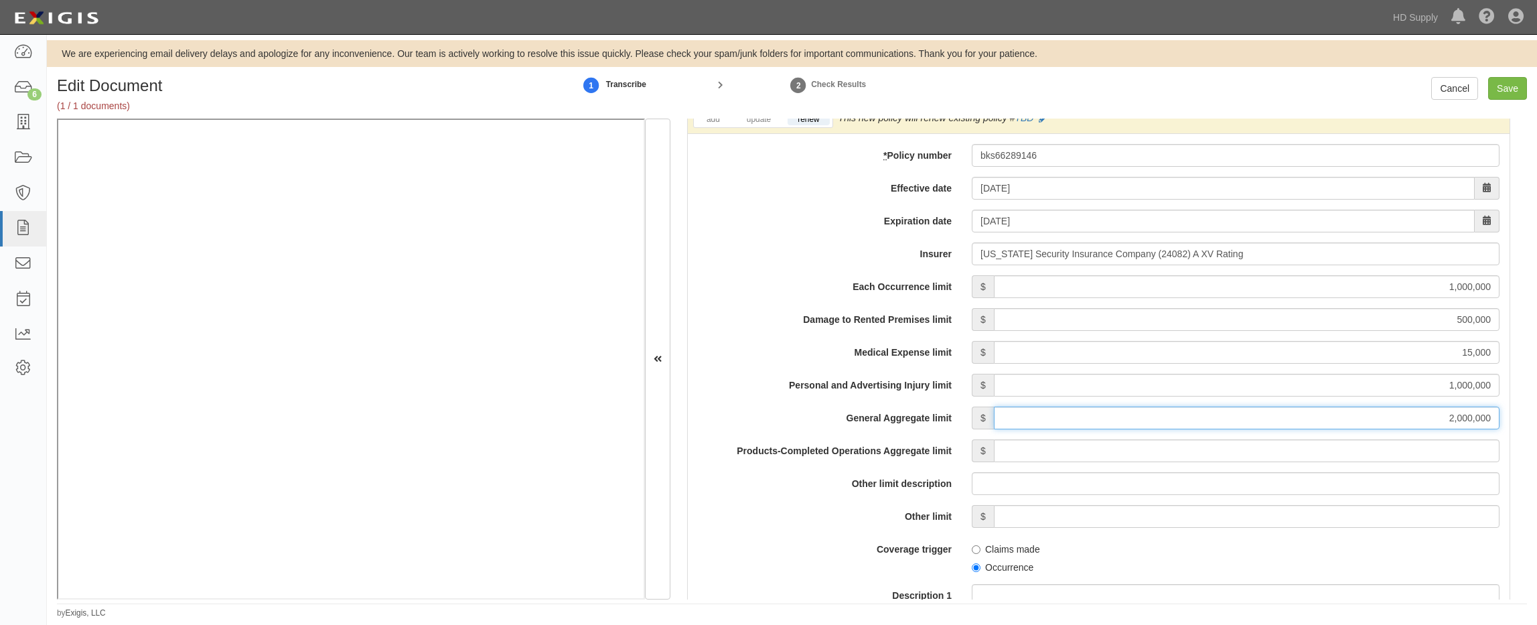
scroll to position [1072, 0]
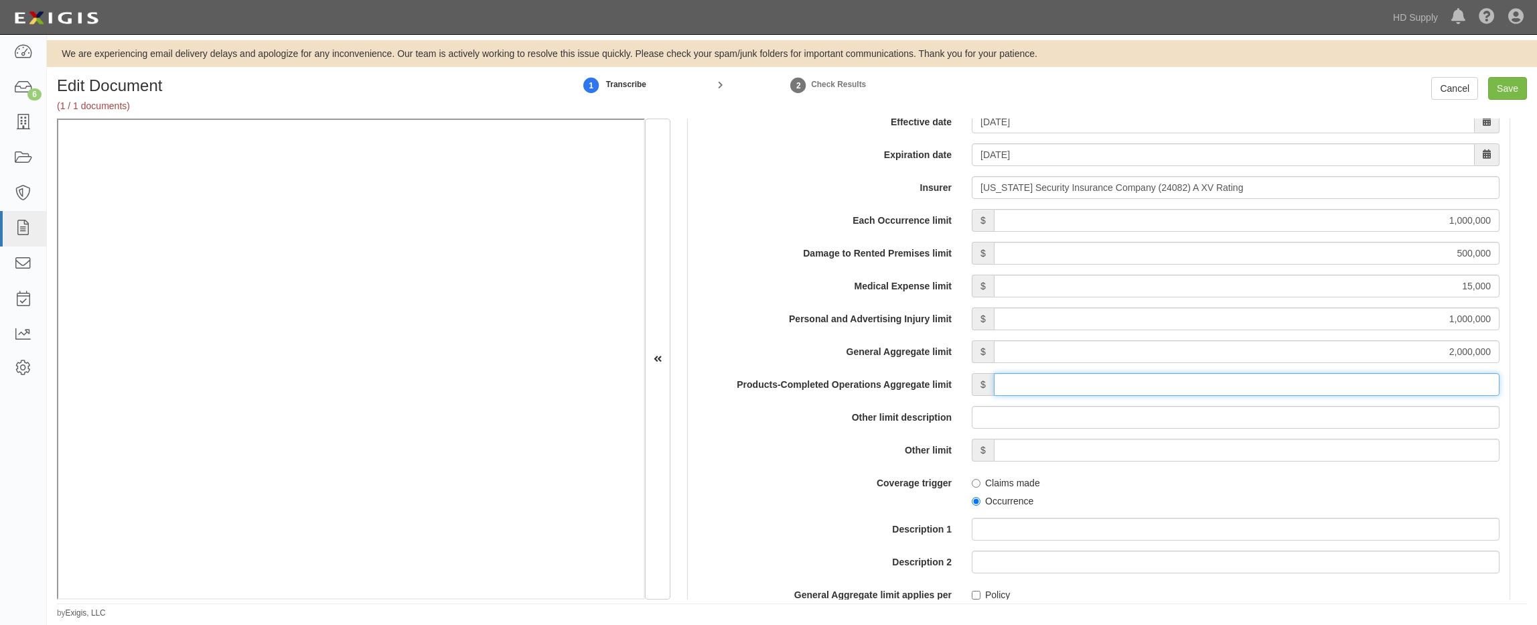
click at [1362, 378] on input "Products-Completed Operations Aggregate limit" at bounding box center [1247, 384] width 506 height 23
type input "2,000,000"
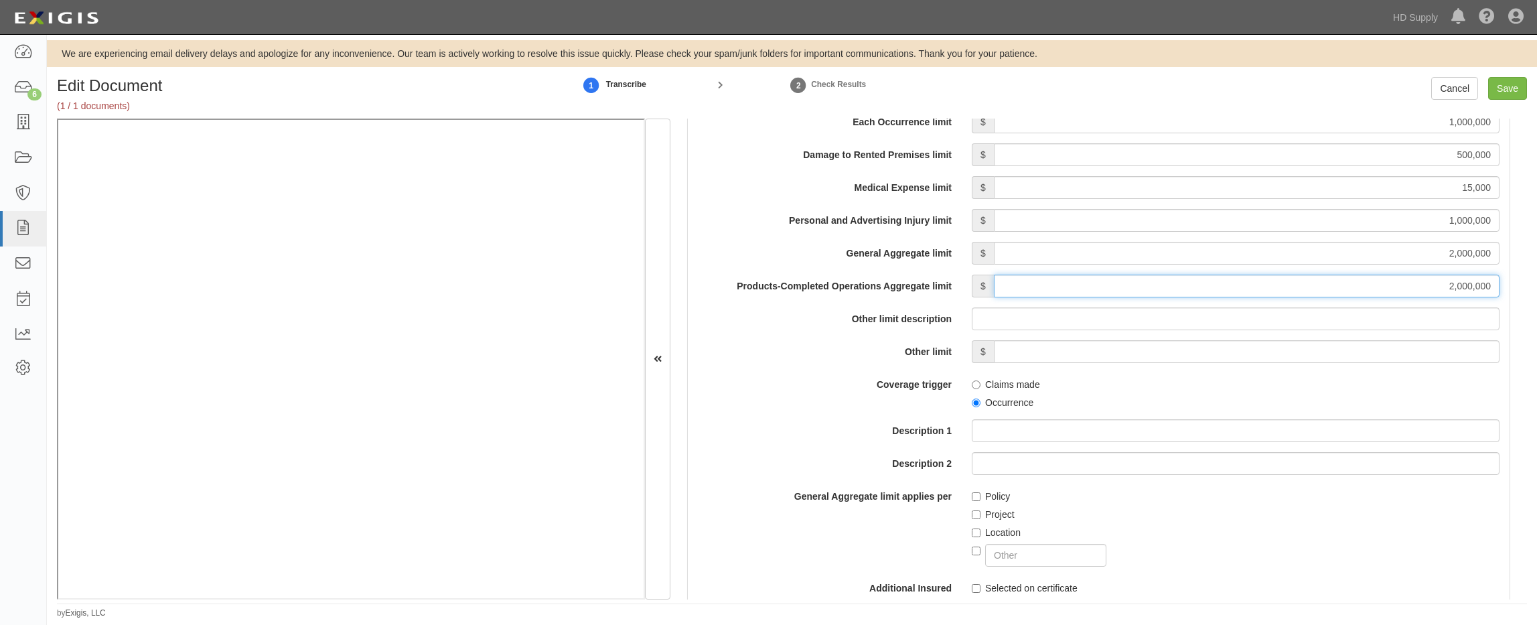
scroll to position [1206, 0]
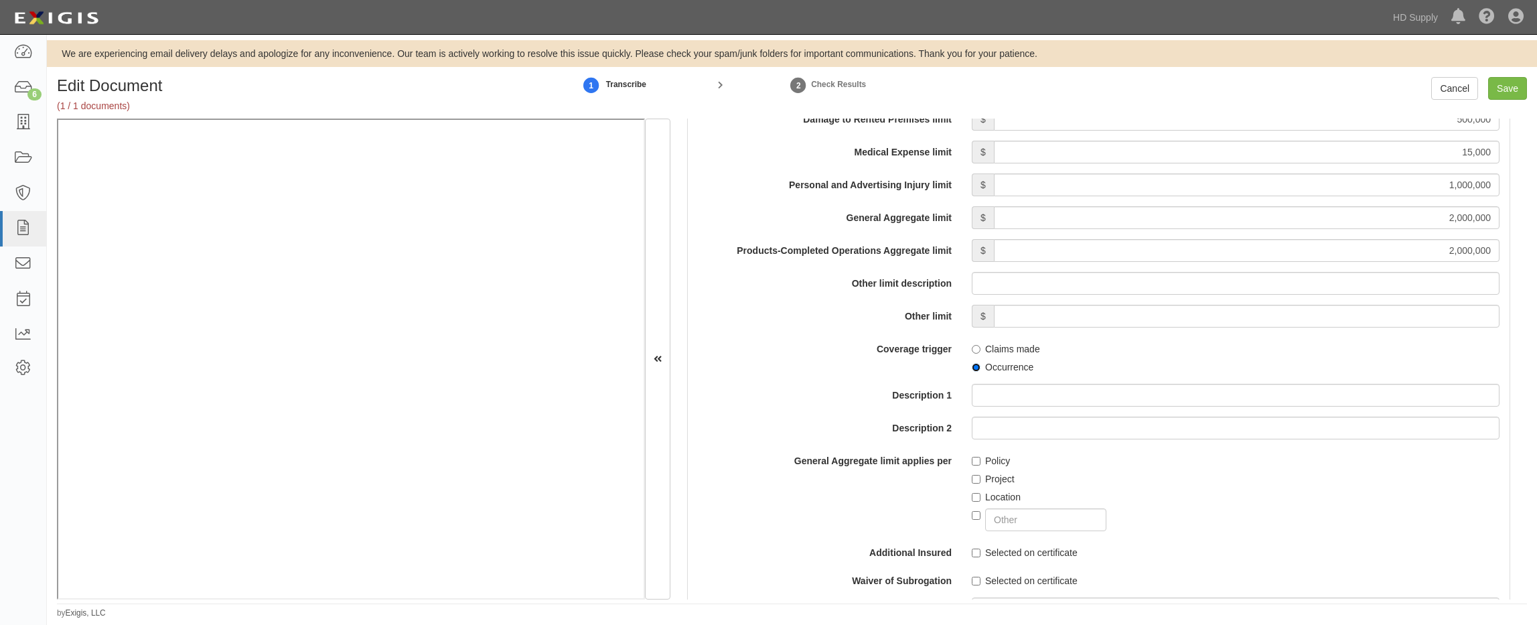
click at [973, 367] on input "Occurrence" at bounding box center [976, 367] width 9 height 9
radio input "true"
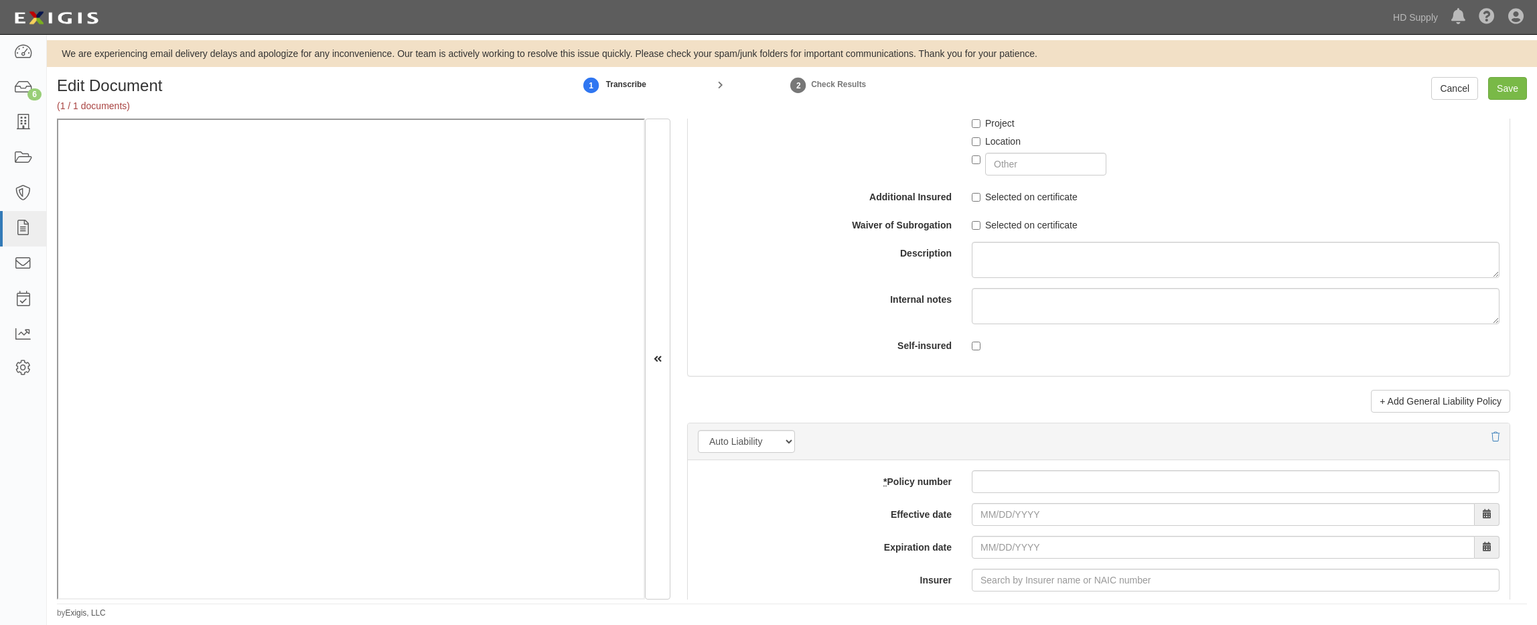
scroll to position [1675, 0]
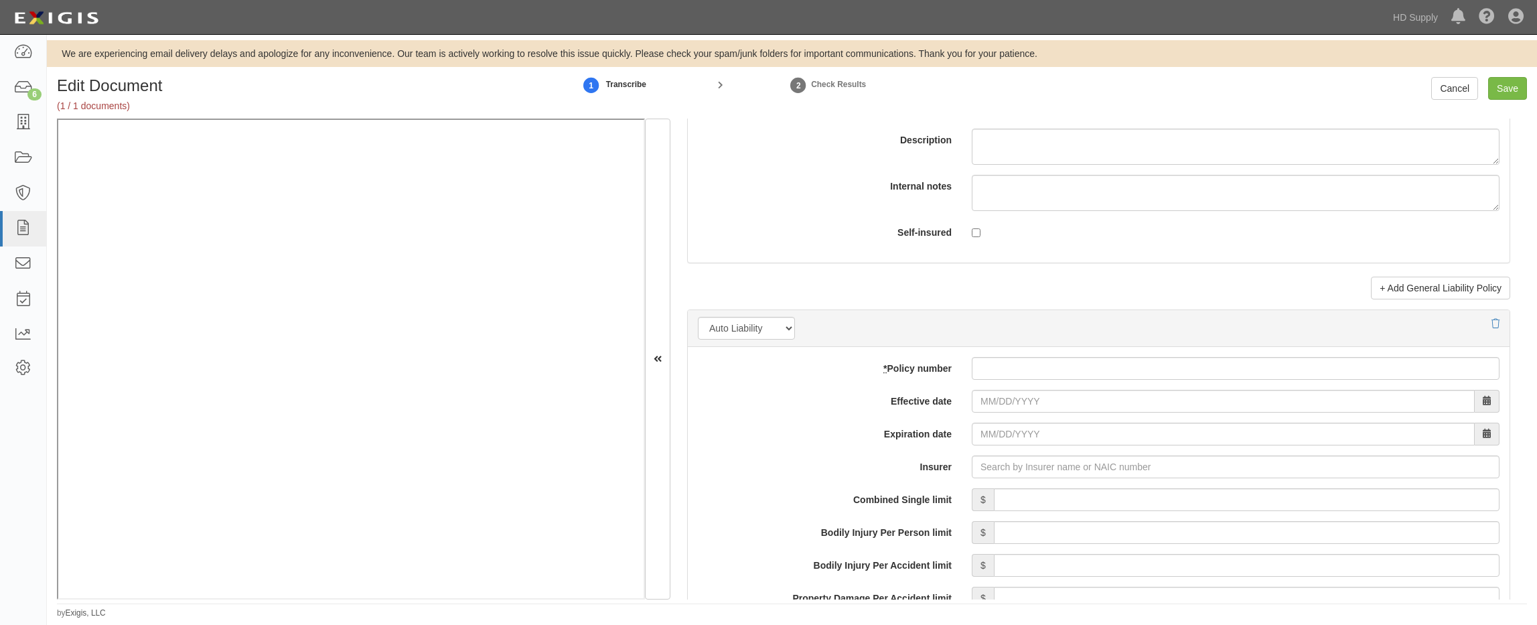
drag, startPoint x: 1046, startPoint y: 362, endPoint x: 1057, endPoint y: 338, distance: 26.7
click at [1046, 358] on input "* Policy number" at bounding box center [1236, 368] width 528 height 23
type input "bas66289146"
type input "06/05/2025"
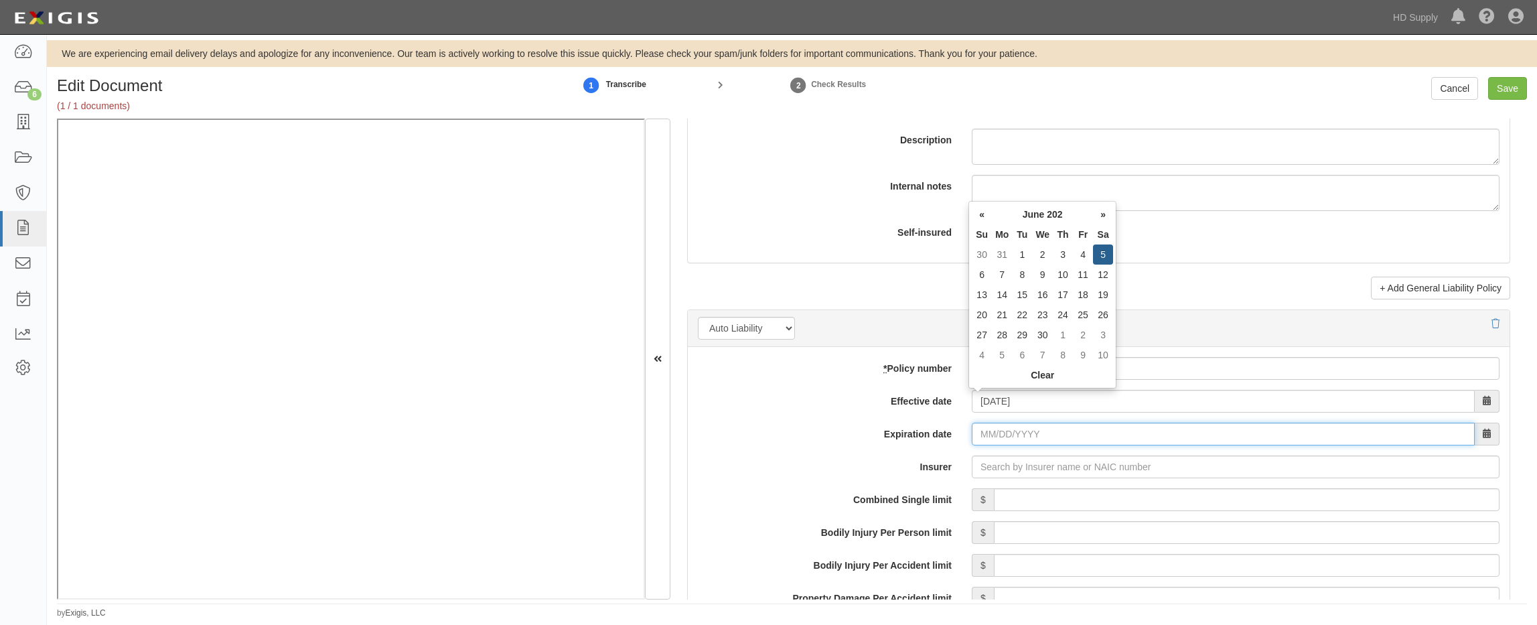
type input "06/05/2026"
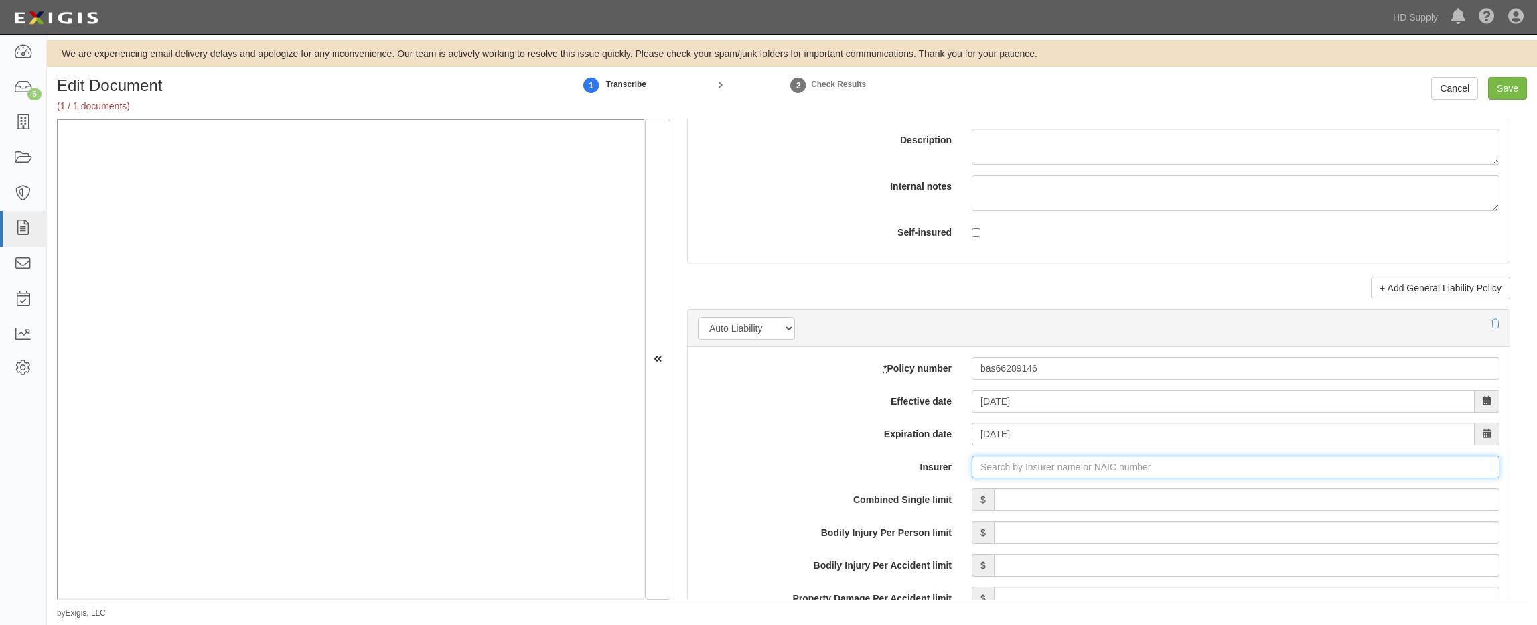
type input "21st Century Advantage Insurance Company (25232) NR Rating"
type input "2"
click at [1003, 491] on div "Ohio Security Insurance Company ( 24082 ) A XV Rating" at bounding box center [1030, 492] width 289 height 17
type input "Ohio Security Insurance Company (24082) A XV Rating"
click at [1153, 491] on input "Combined Single limit" at bounding box center [1247, 499] width 506 height 23
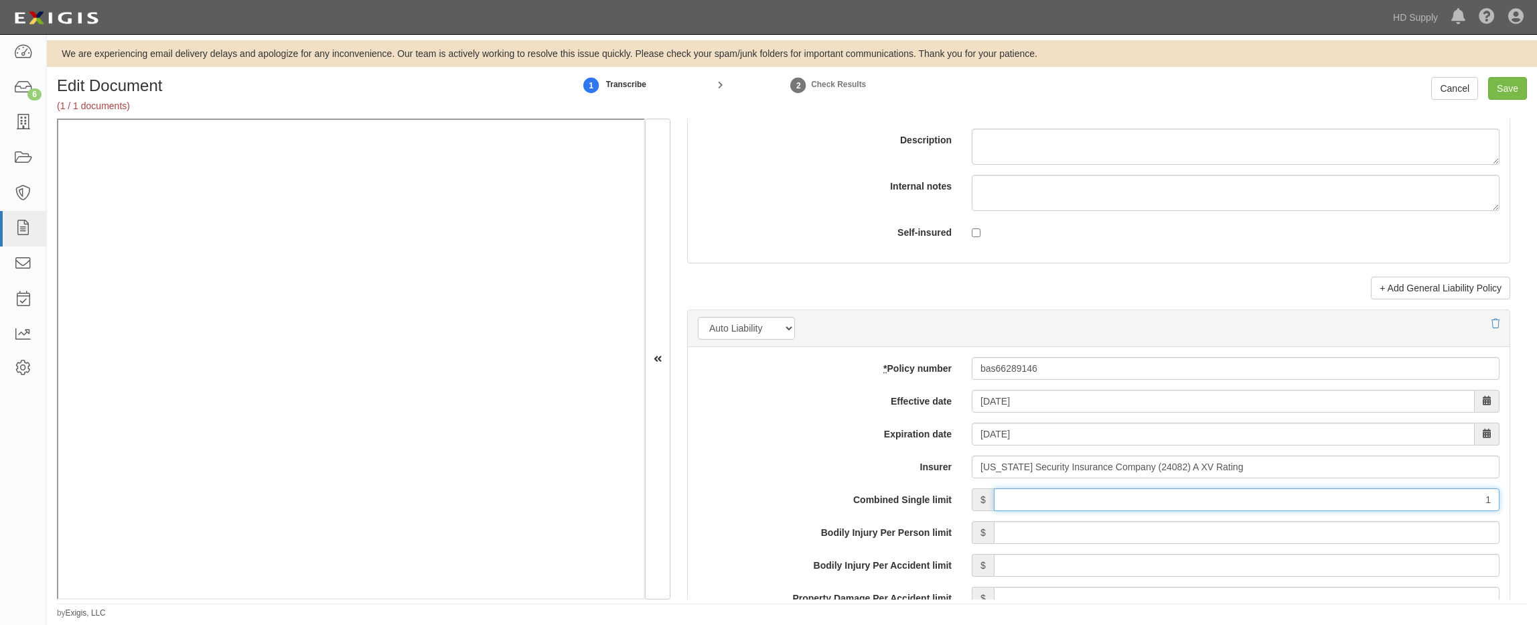
type input "1,000,000"
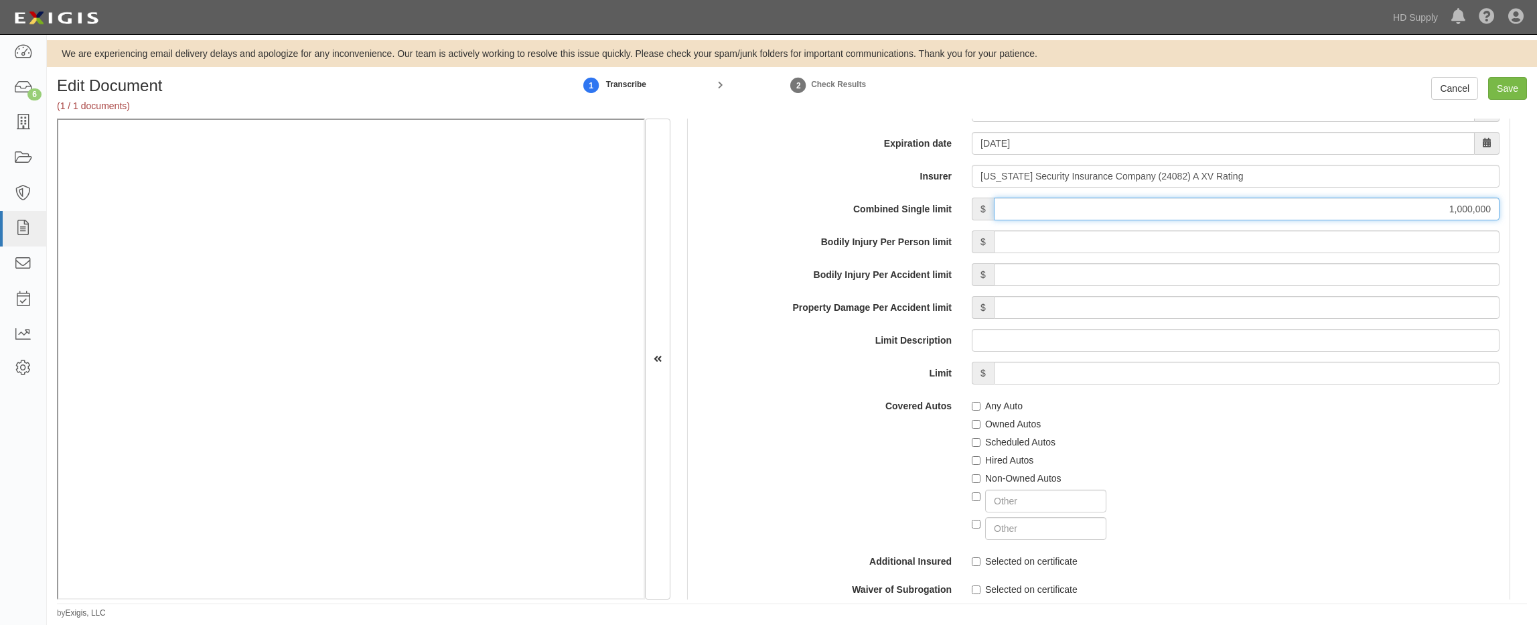
scroll to position [2010, 0]
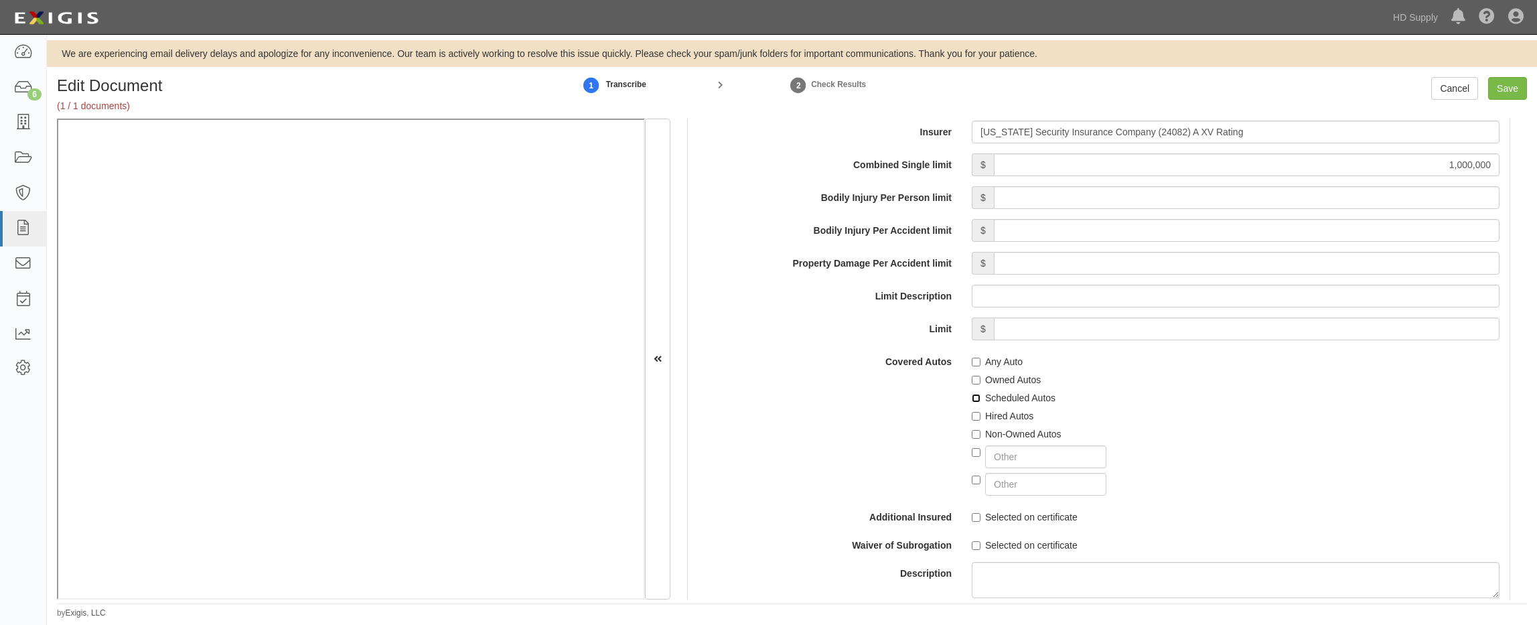
click at [972, 398] on input "Scheduled Autos" at bounding box center [976, 398] width 9 height 9
checkbox input "true"
click at [972, 415] on input "Hired Autos" at bounding box center [976, 416] width 9 height 9
checkbox input "true"
click at [975, 433] on input "Non-Owned Autos" at bounding box center [976, 434] width 9 height 9
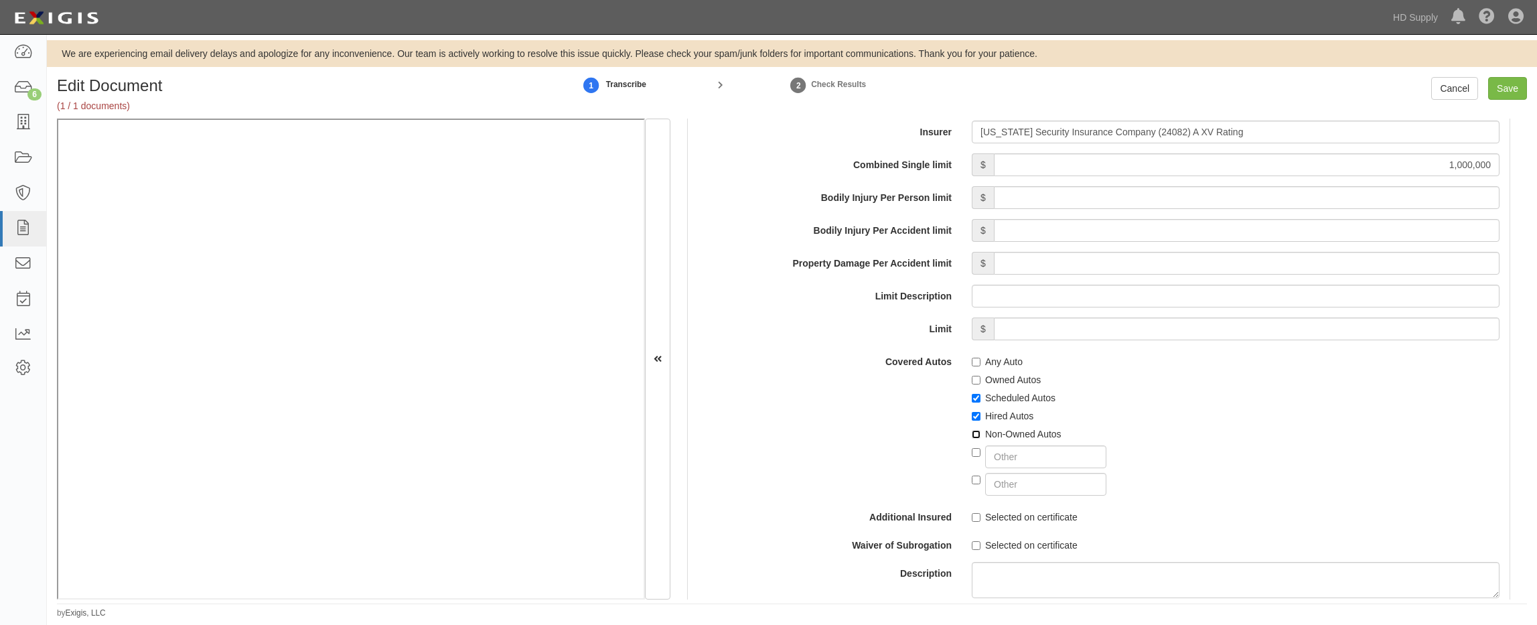
checkbox input "true"
click at [882, 462] on div "Covered Autos Any Auto Owned Autos Scheduled Autos Hired Autos Non-Owned Autos" at bounding box center [1099, 422] width 822 height 145
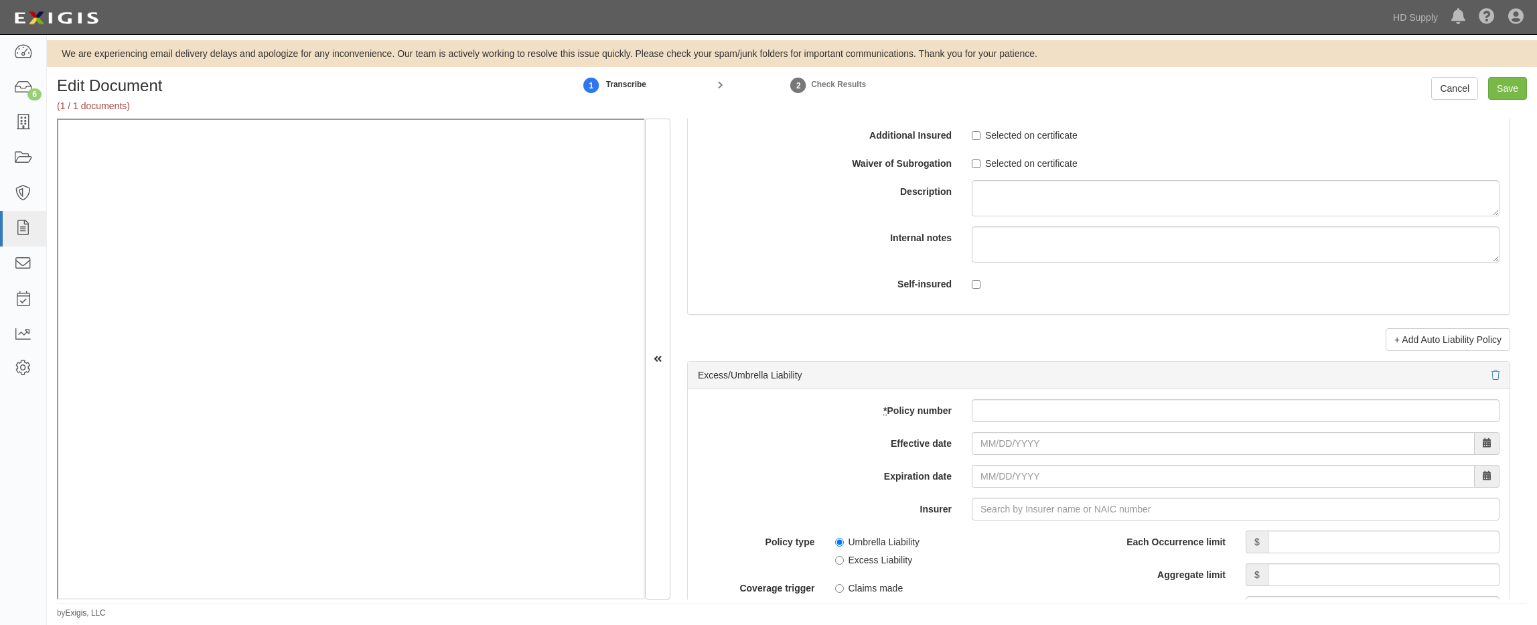
scroll to position [2411, 0]
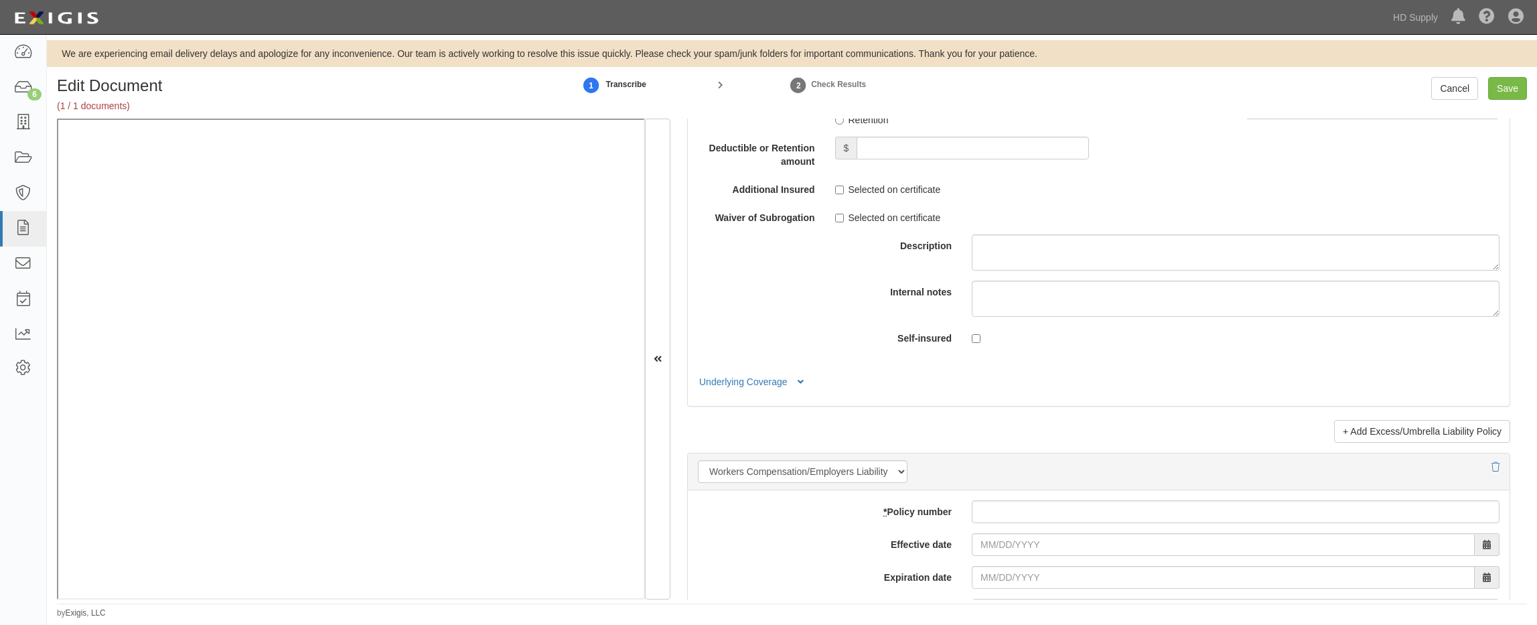
scroll to position [2947, 0]
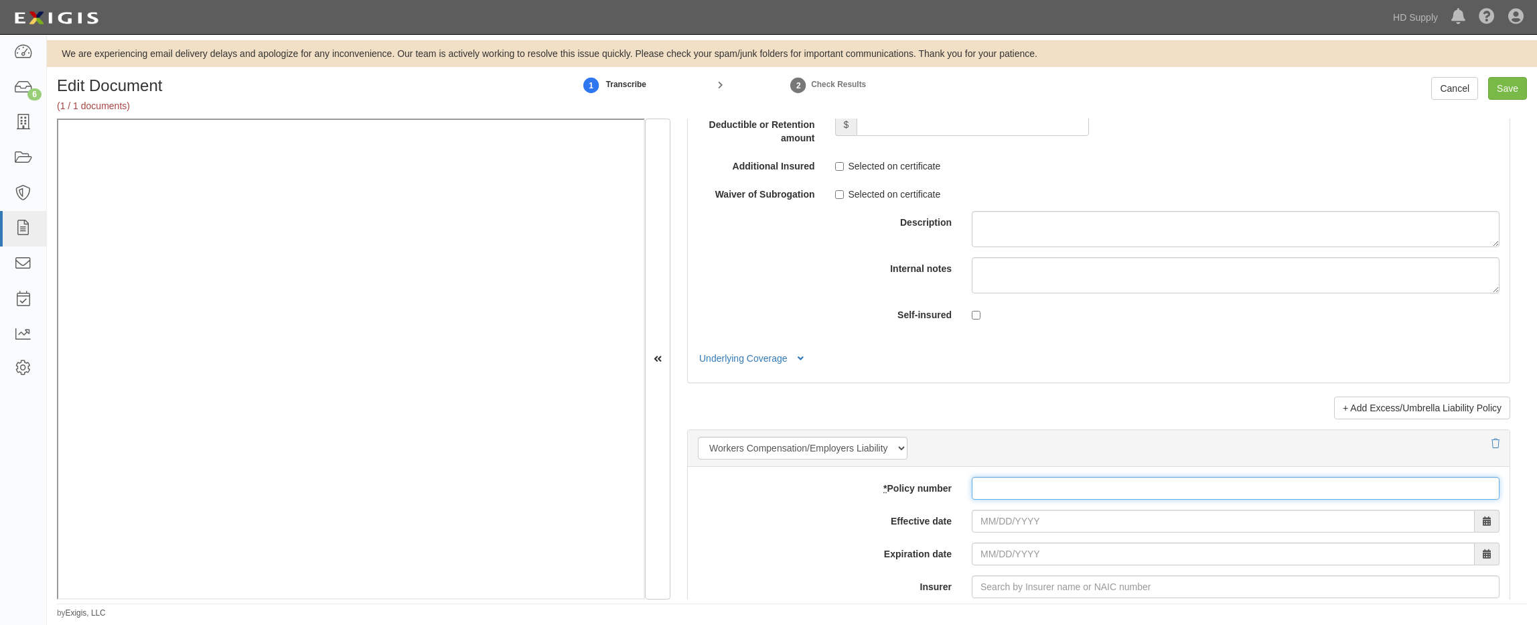
click at [1038, 480] on input "* Policy number" at bounding box center [1236, 488] width 528 height 23
type input "93389912025"
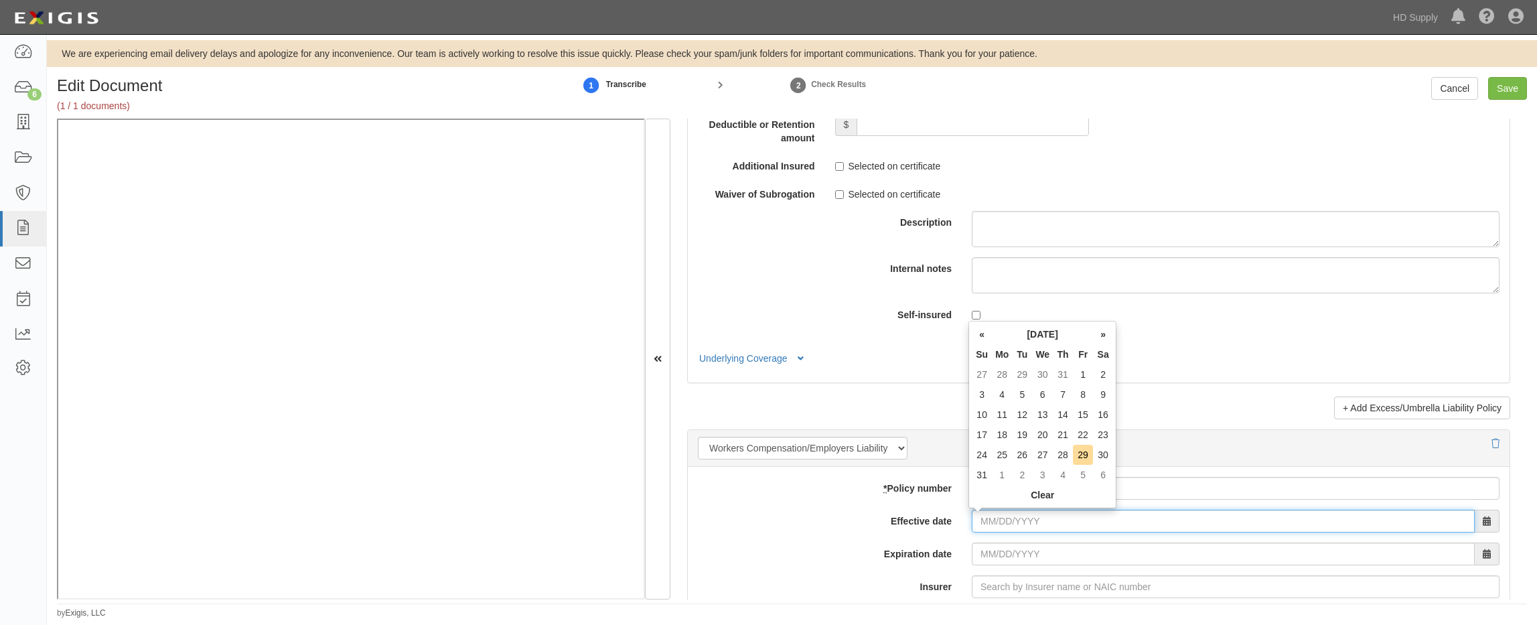
click at [977, 518] on input "Effective date" at bounding box center [1223, 521] width 503 height 23
type input "06/05/2025"
type input "06/05/2026"
click at [981, 543] on body "Toggle navigation Dashboard 6 Inbox Parties Agreements Coverages Documents Mess…" at bounding box center [768, 309] width 1537 height 619
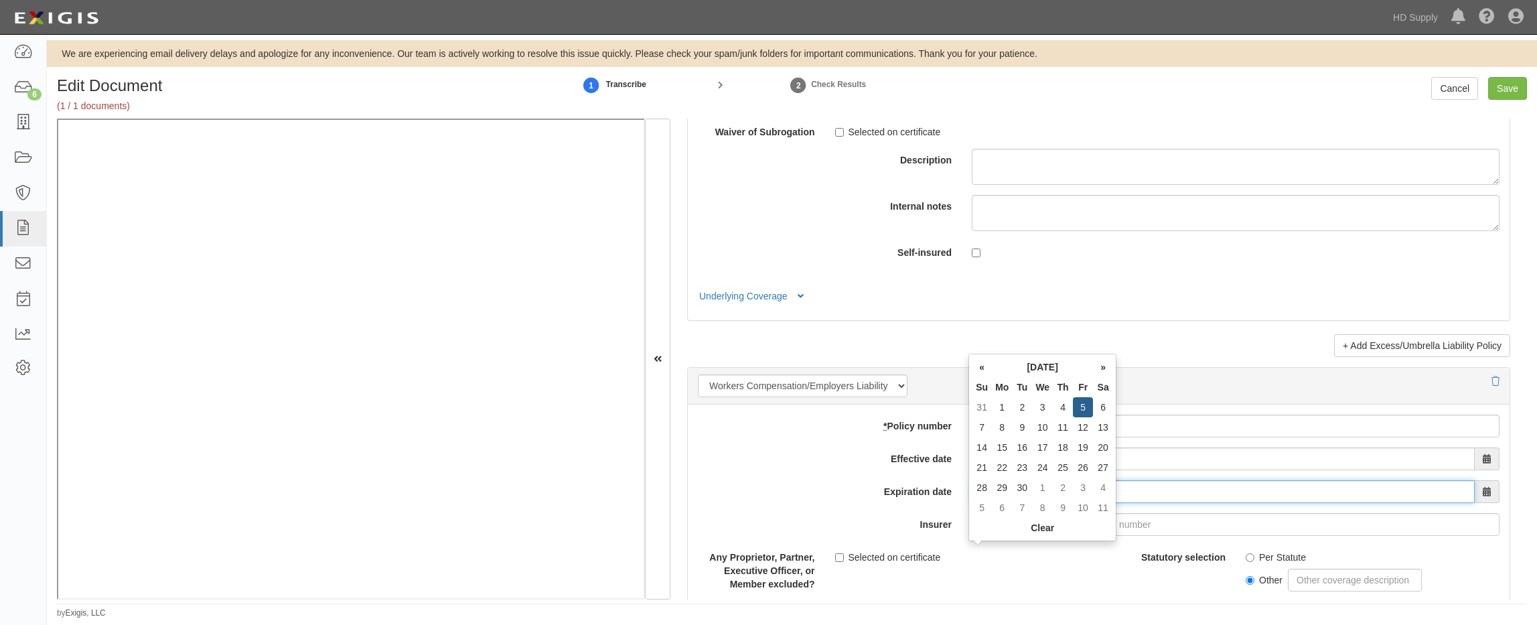
scroll to position [3014, 0]
click at [850, 516] on label "Insurer" at bounding box center [825, 517] width 274 height 18
click at [972, 516] on input "Insurer" at bounding box center [1236, 519] width 528 height 23
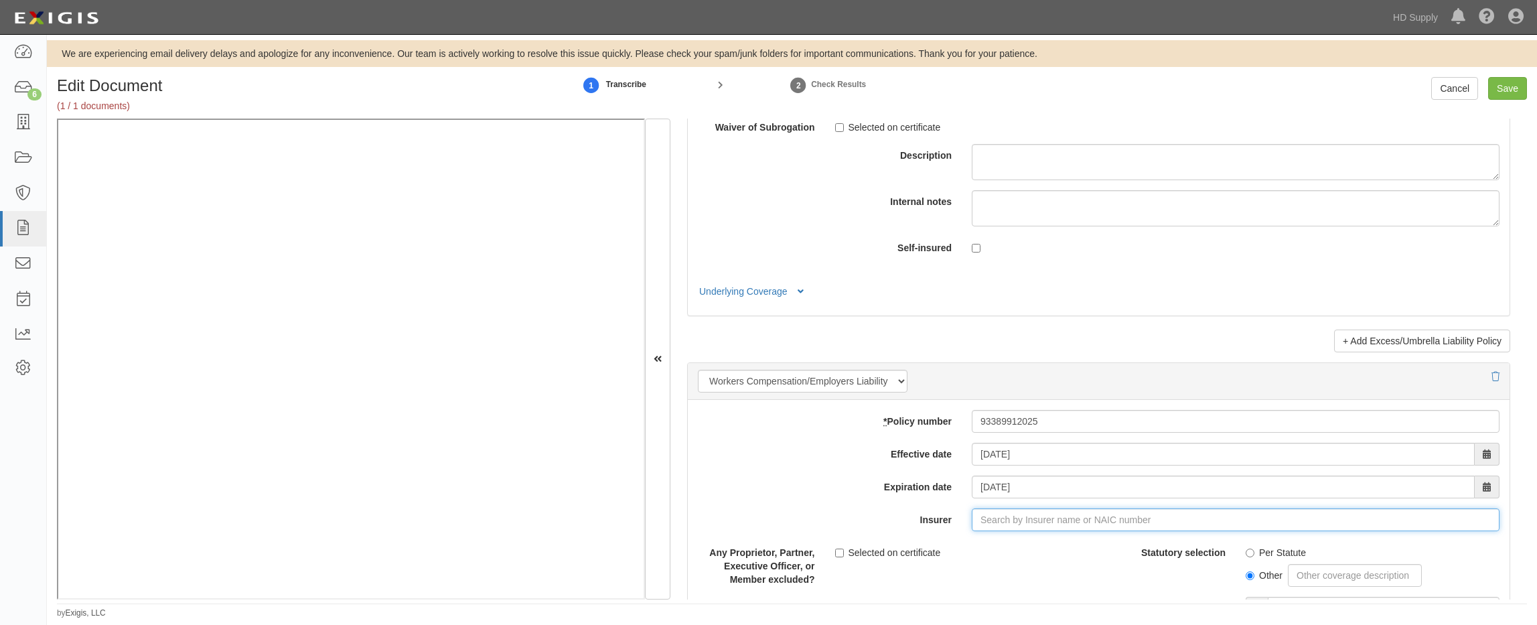
click at [1008, 521] on input "Insurer" at bounding box center [1236, 519] width 528 height 23
drag, startPoint x: 1016, startPoint y: 518, endPoint x: 886, endPoint y: 529, distance: 130.4
click at [888, 531] on div "Insurer 35076 35" at bounding box center [1099, 519] width 822 height 23
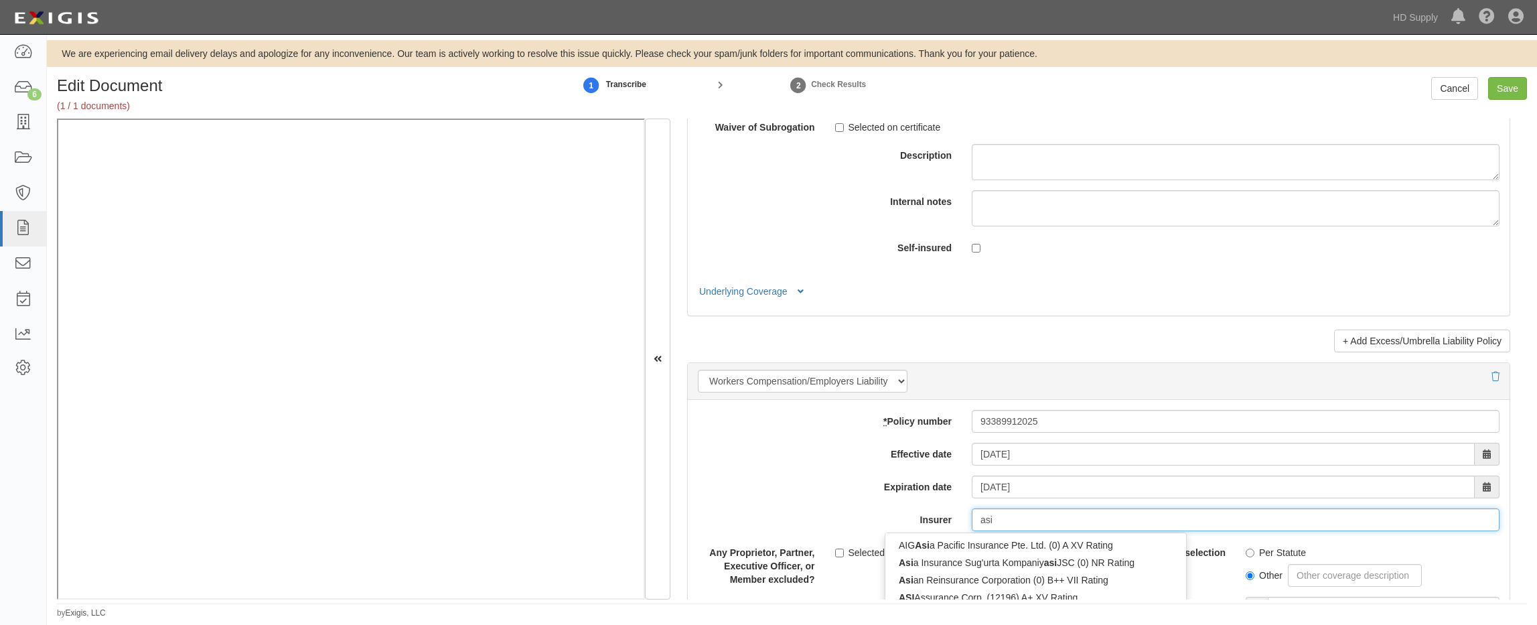
type input "asi"
click at [866, 506] on div "add update renew This new policy will be added This new policy will update exis…" at bounding box center [1099, 634] width 822 height 469
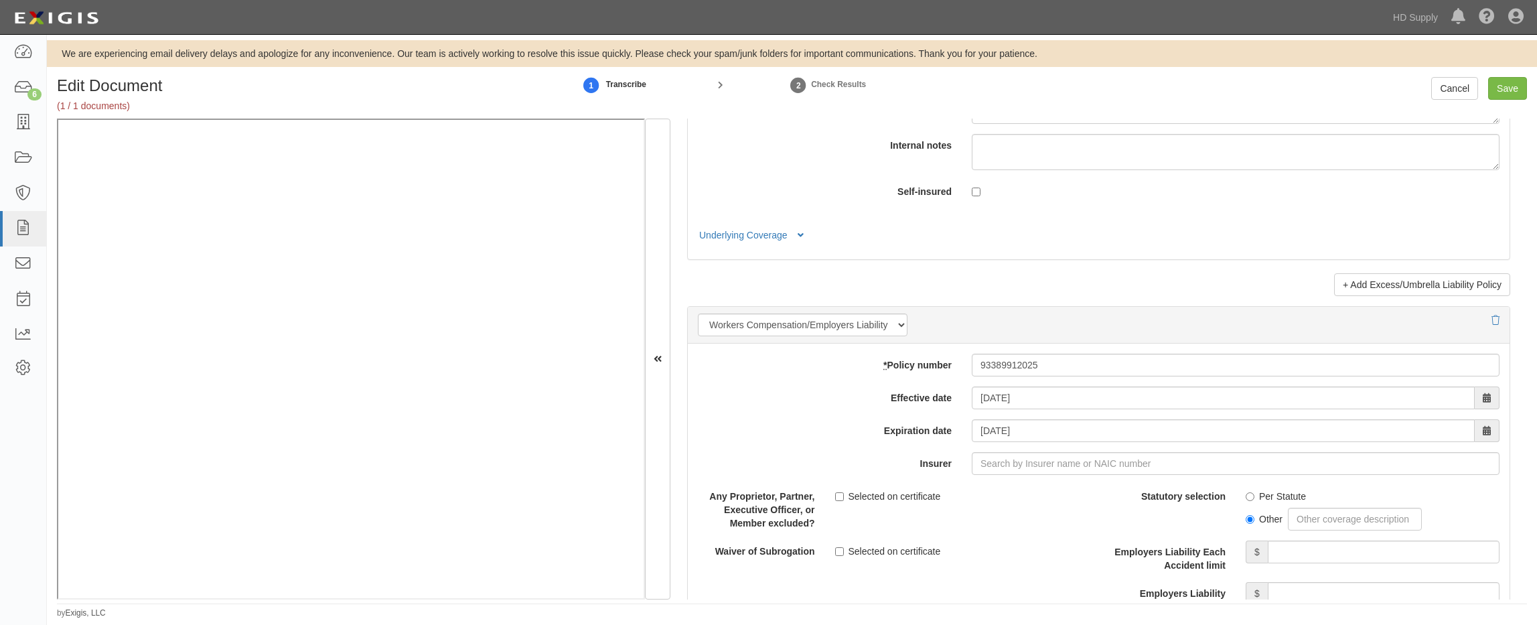
scroll to position [3148, 0]
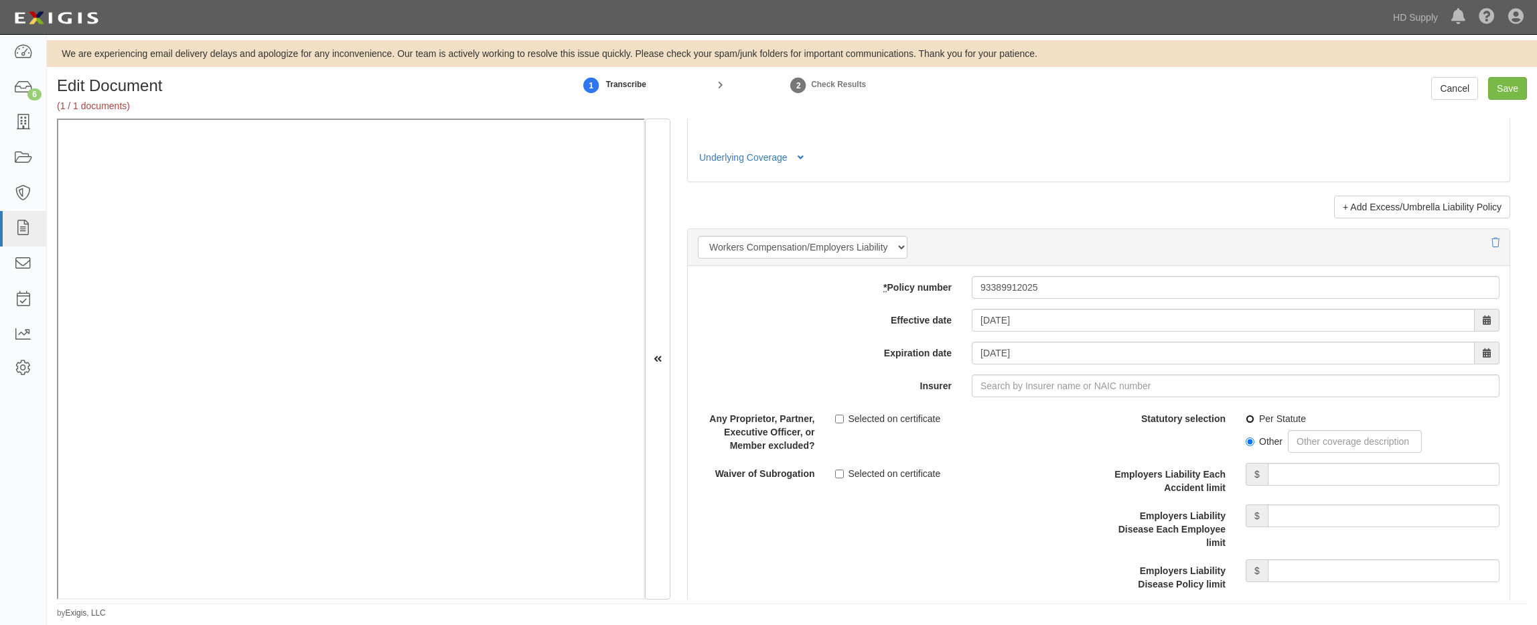
click at [1246, 420] on input "Per Statute" at bounding box center [1250, 419] width 9 height 9
radio input "true"
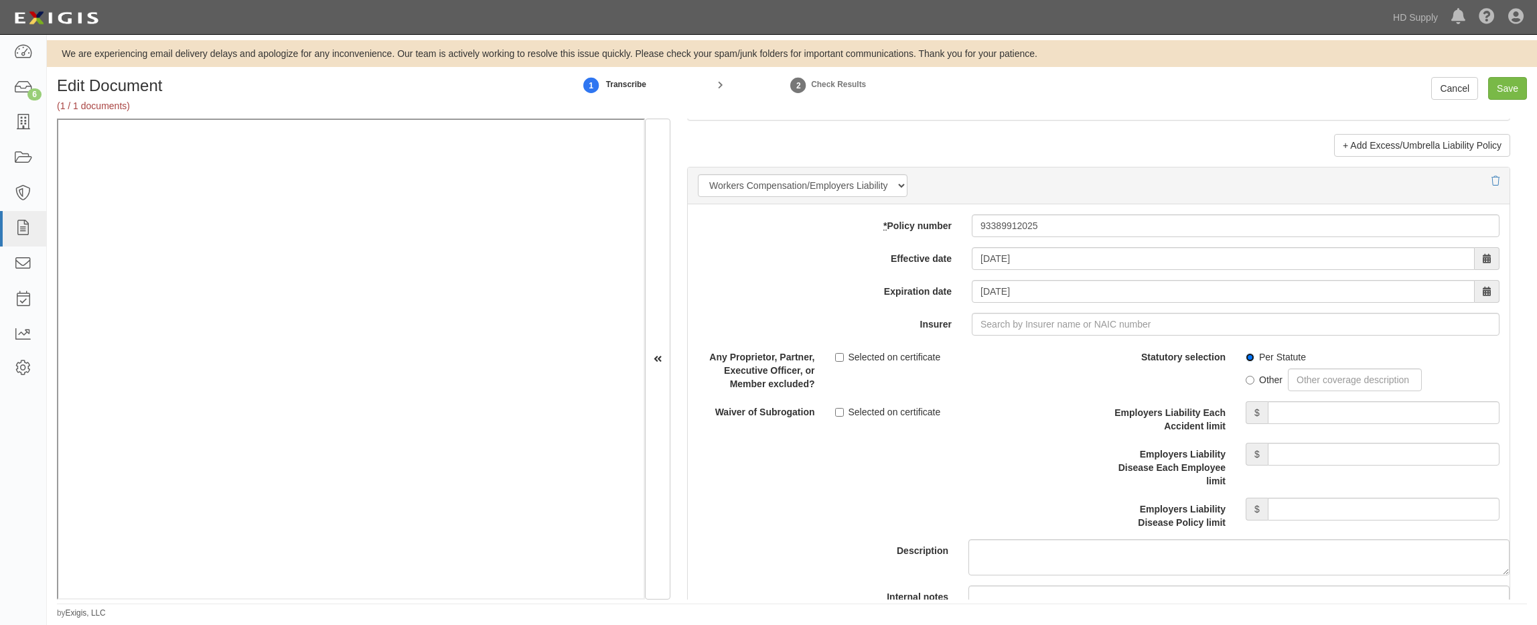
scroll to position [3282, 0]
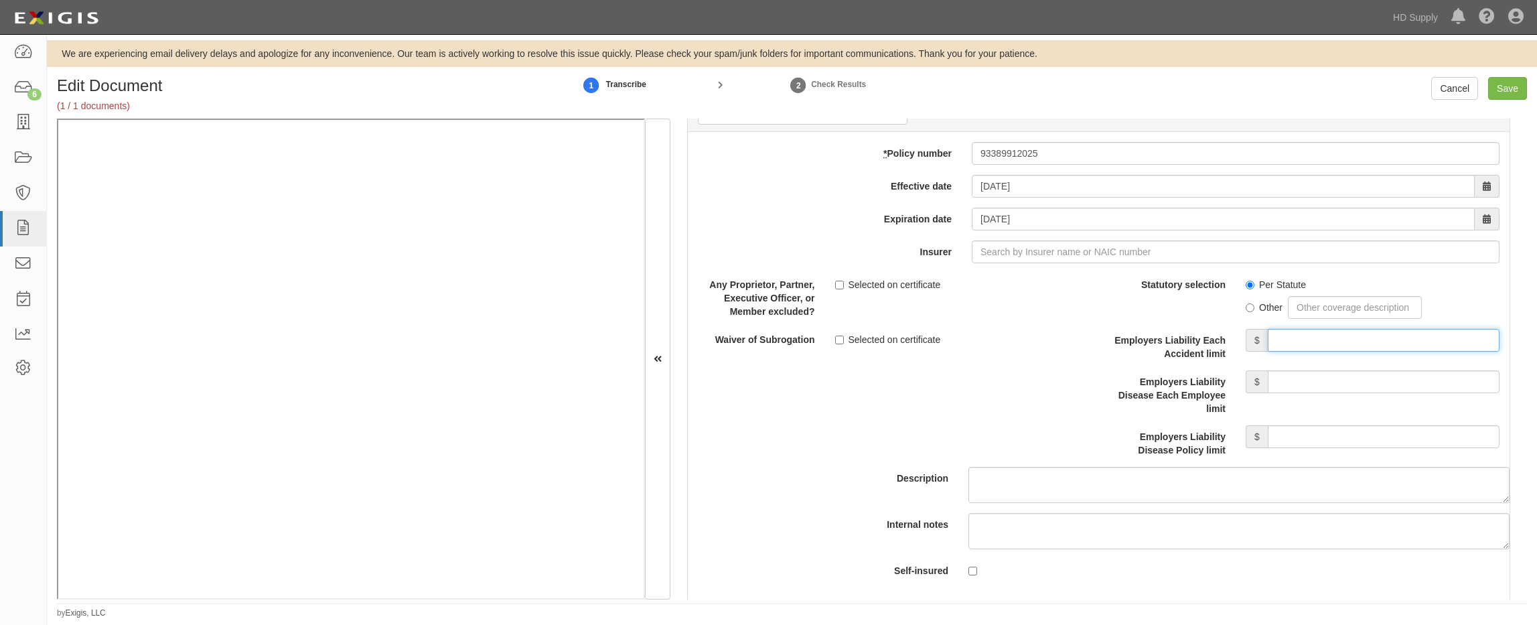
click at [1310, 340] on input "Employers Liability Each Accident limit" at bounding box center [1384, 340] width 232 height 23
type input "1,000,000"
click at [1315, 378] on input "Employers Liability Disease Each Employee limit" at bounding box center [1384, 381] width 232 height 23
type input "1,000,000"
click at [1304, 431] on input "Employers Liability Disease Policy limit" at bounding box center [1384, 436] width 232 height 23
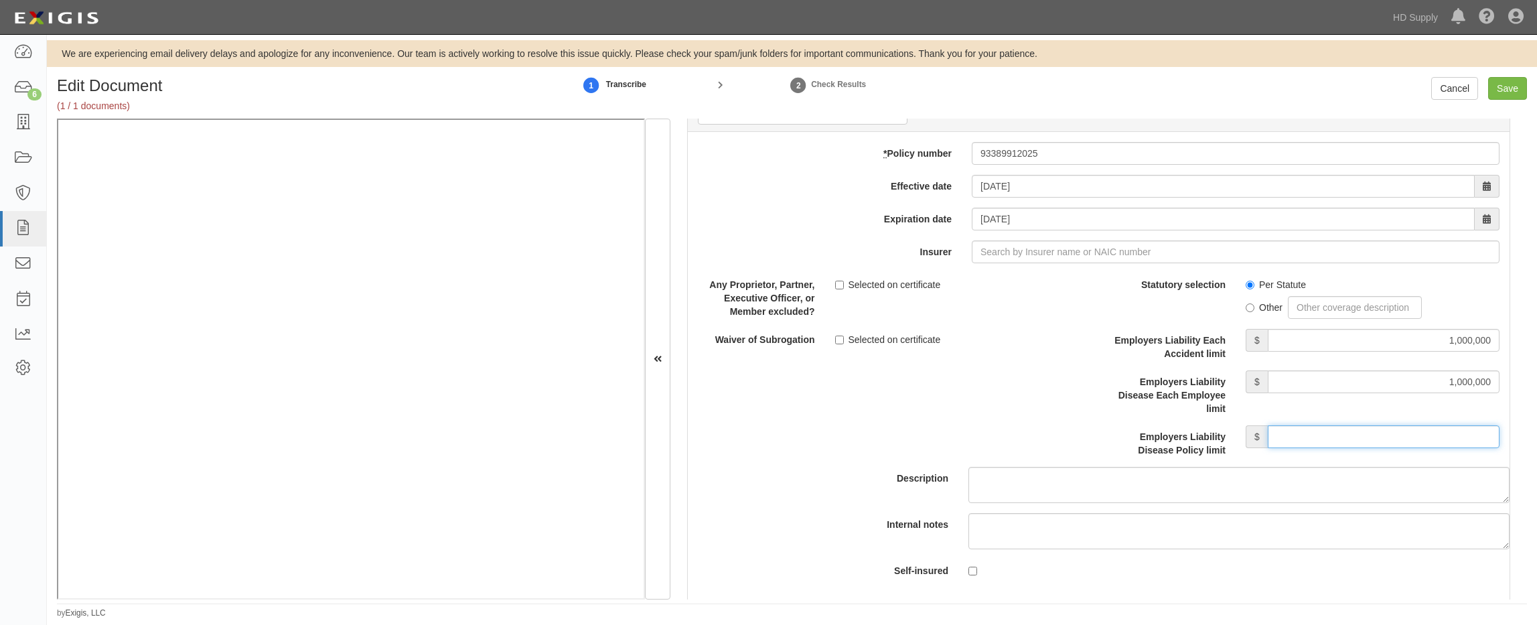
type input "1,000,000"
click at [1036, 451] on div "Description" at bounding box center [1099, 388] width 842 height 230
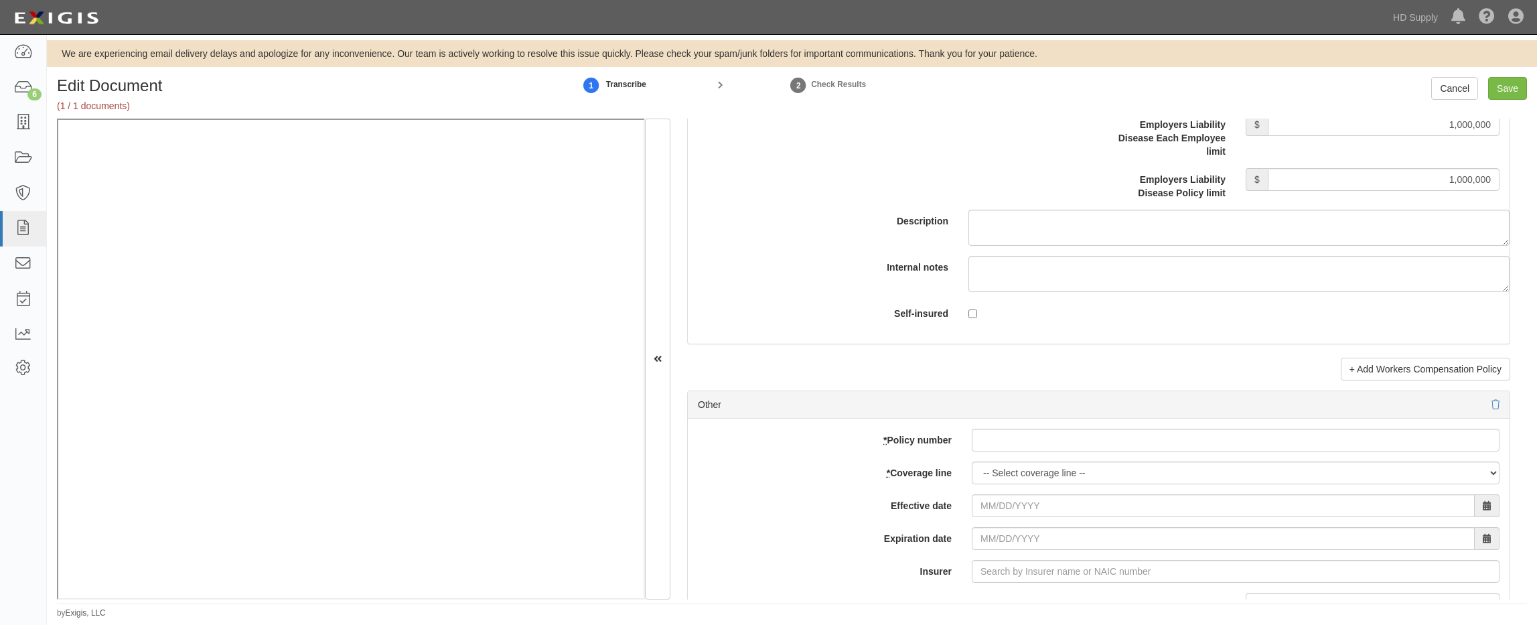
scroll to position [3550, 0]
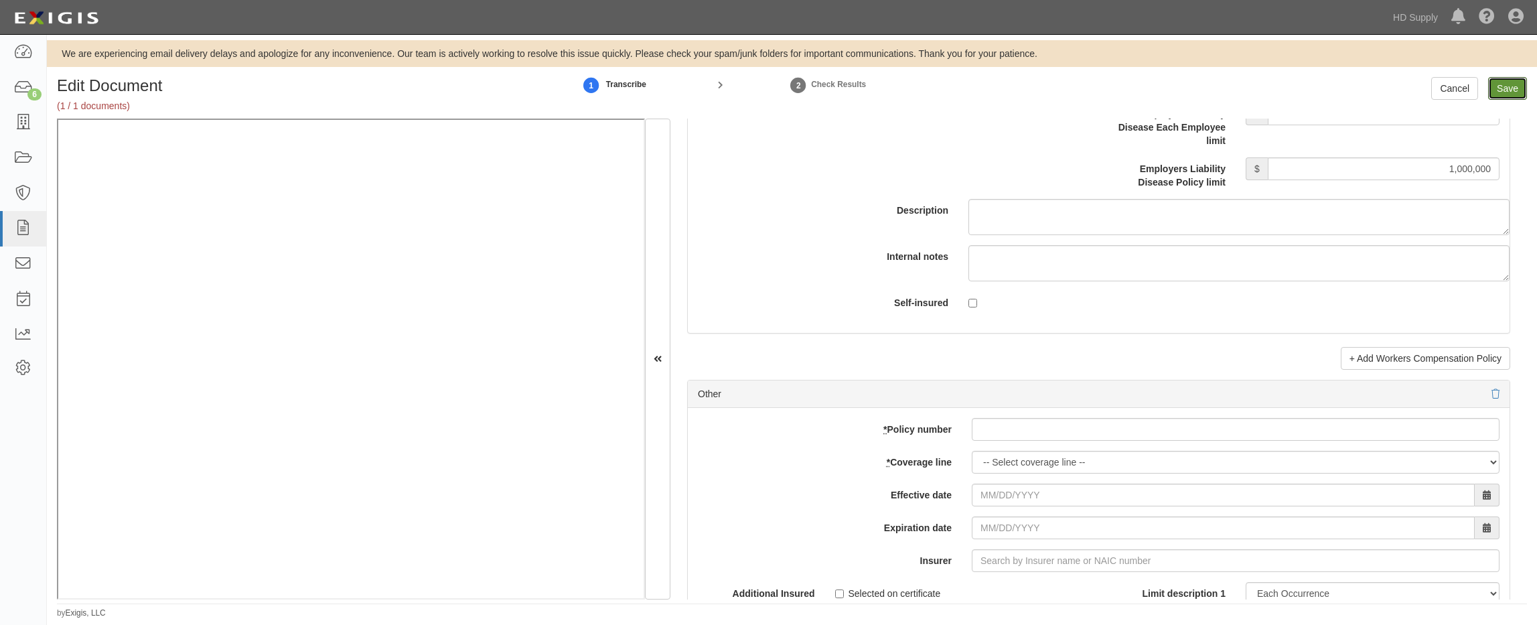
drag, startPoint x: 1505, startPoint y: 88, endPoint x: 1269, endPoint y: 137, distance: 240.2
click at [1505, 88] on input "Save" at bounding box center [1507, 88] width 39 height 23
type input "1000000"
type input "500000"
type input "15000"
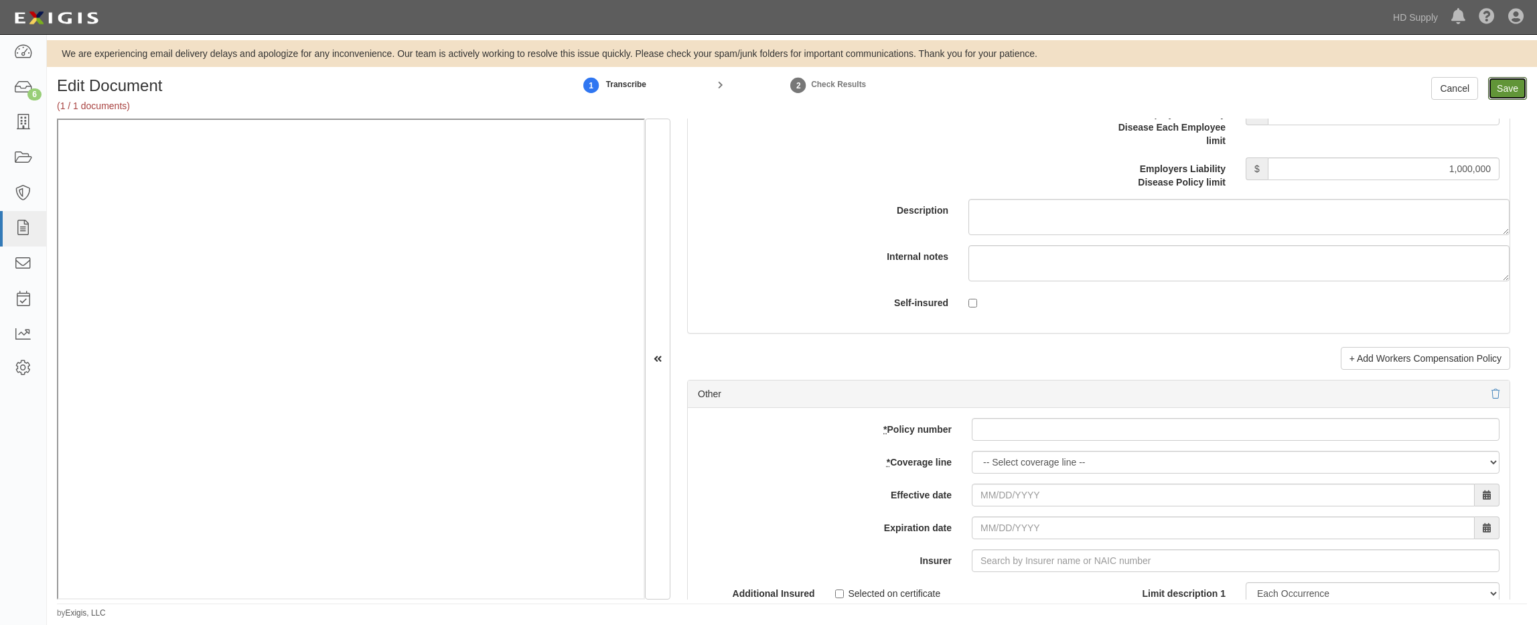
type input "1000000"
type input "2000000"
type input "1000000"
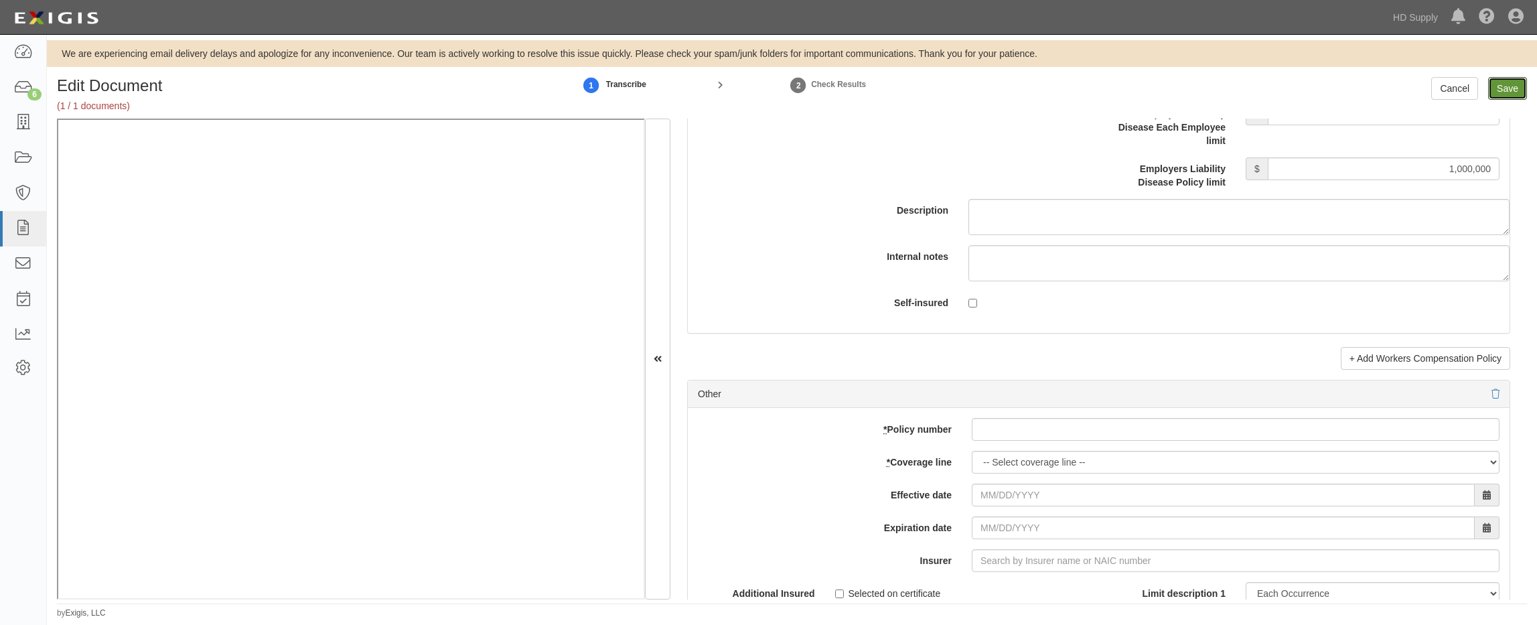
type input "1000000"
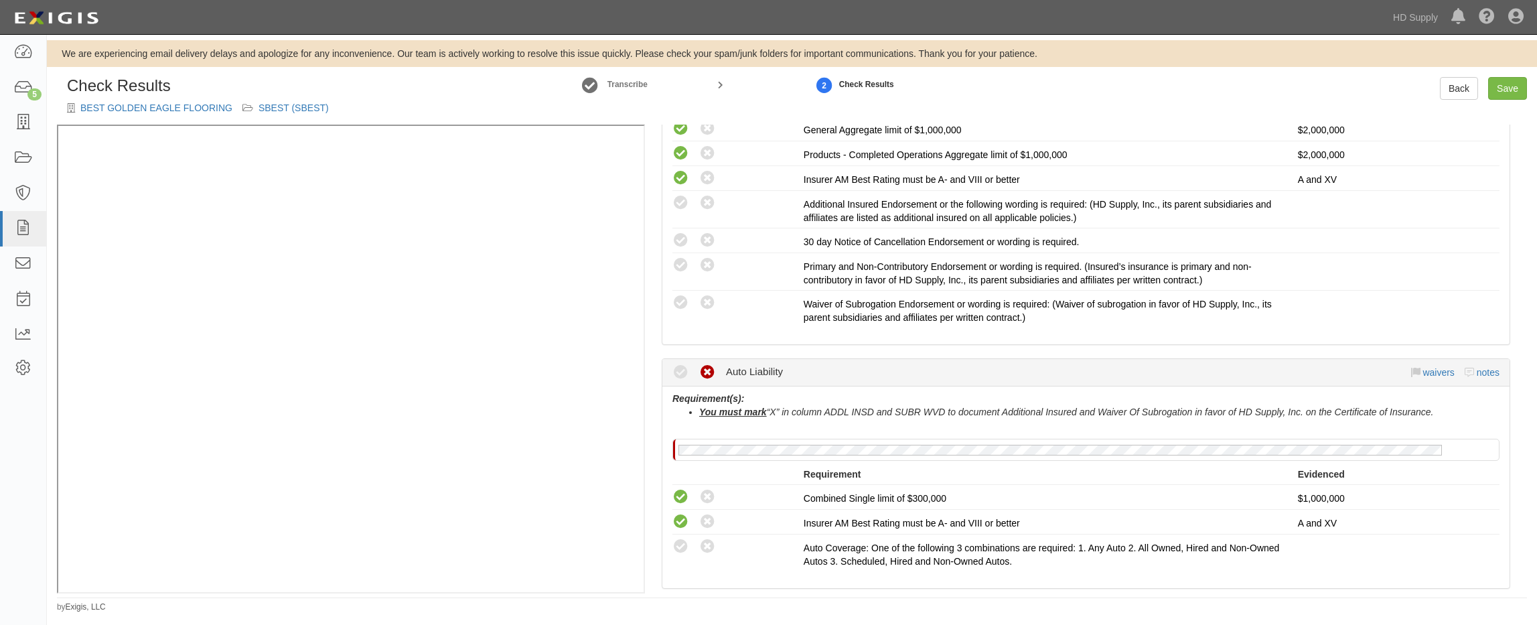
scroll to position [536, 0]
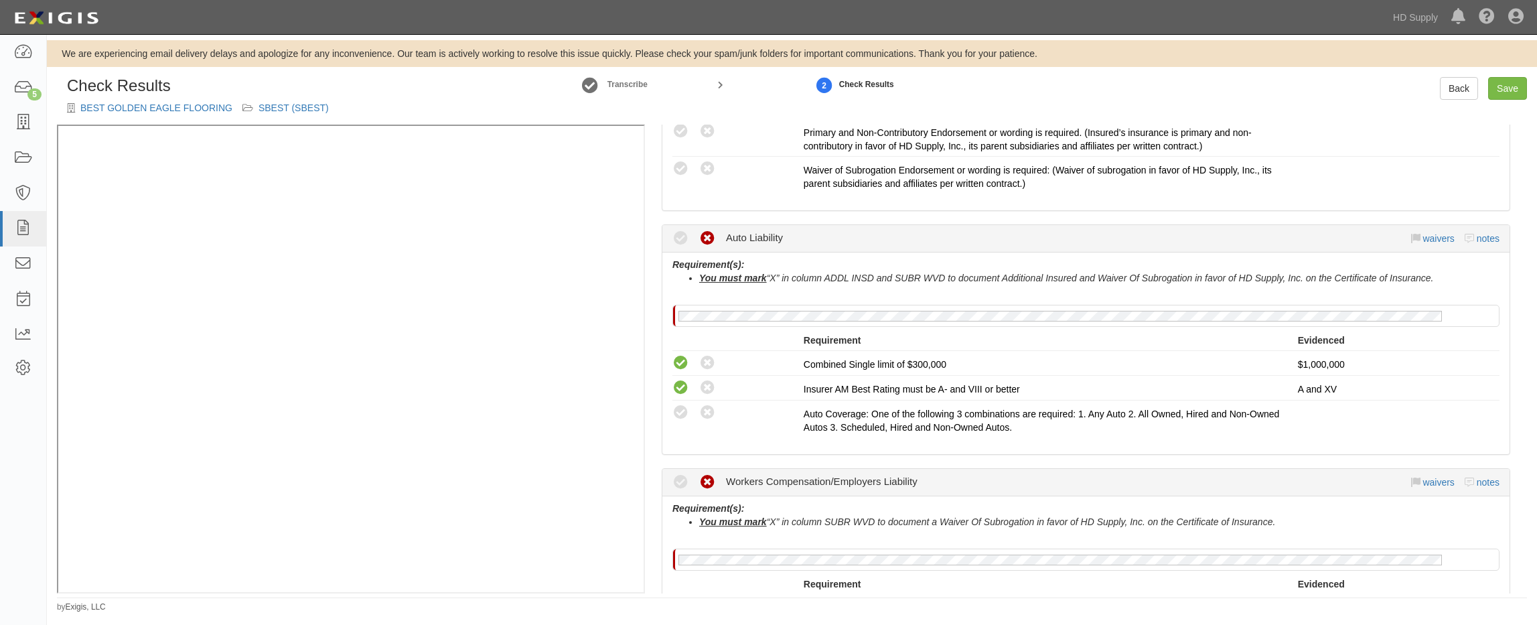
click at [683, 416] on icon at bounding box center [681, 413] width 17 height 17
radio input "true"
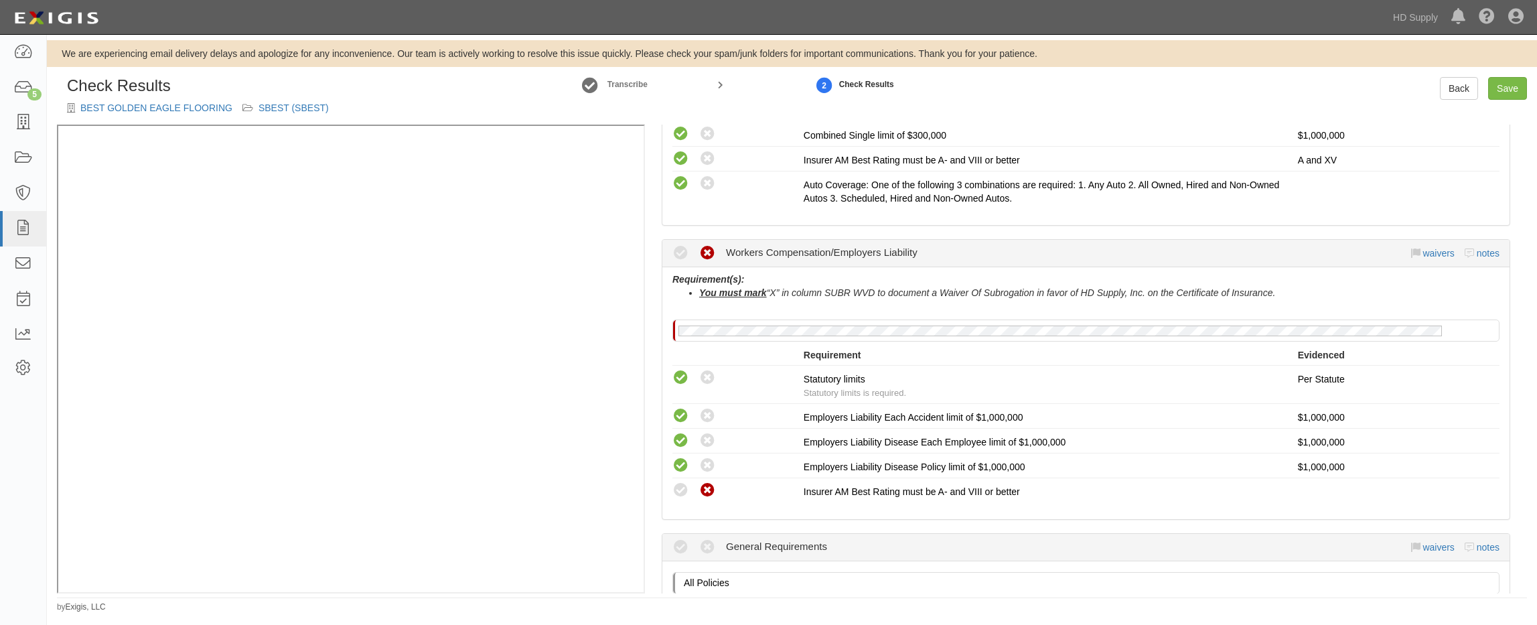
scroll to position [804, 0]
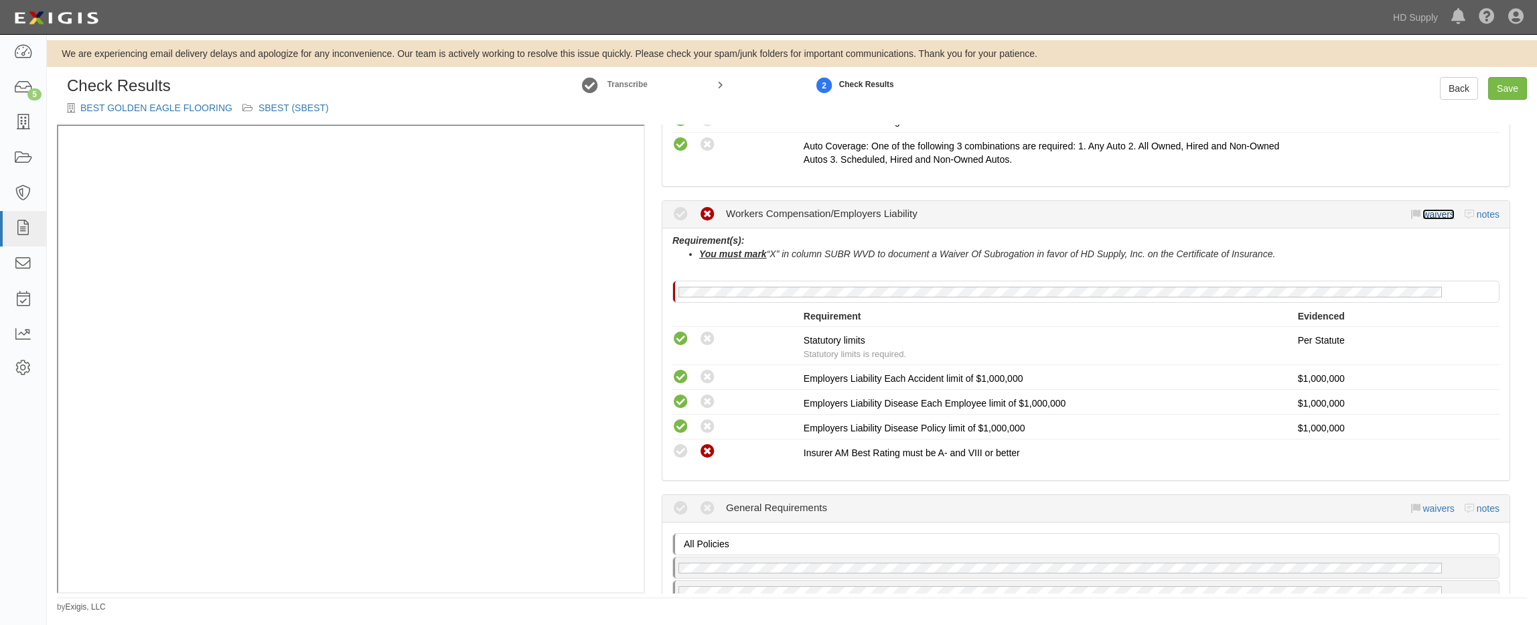
click at [1433, 218] on link "waivers" at bounding box center [1438, 214] width 31 height 11
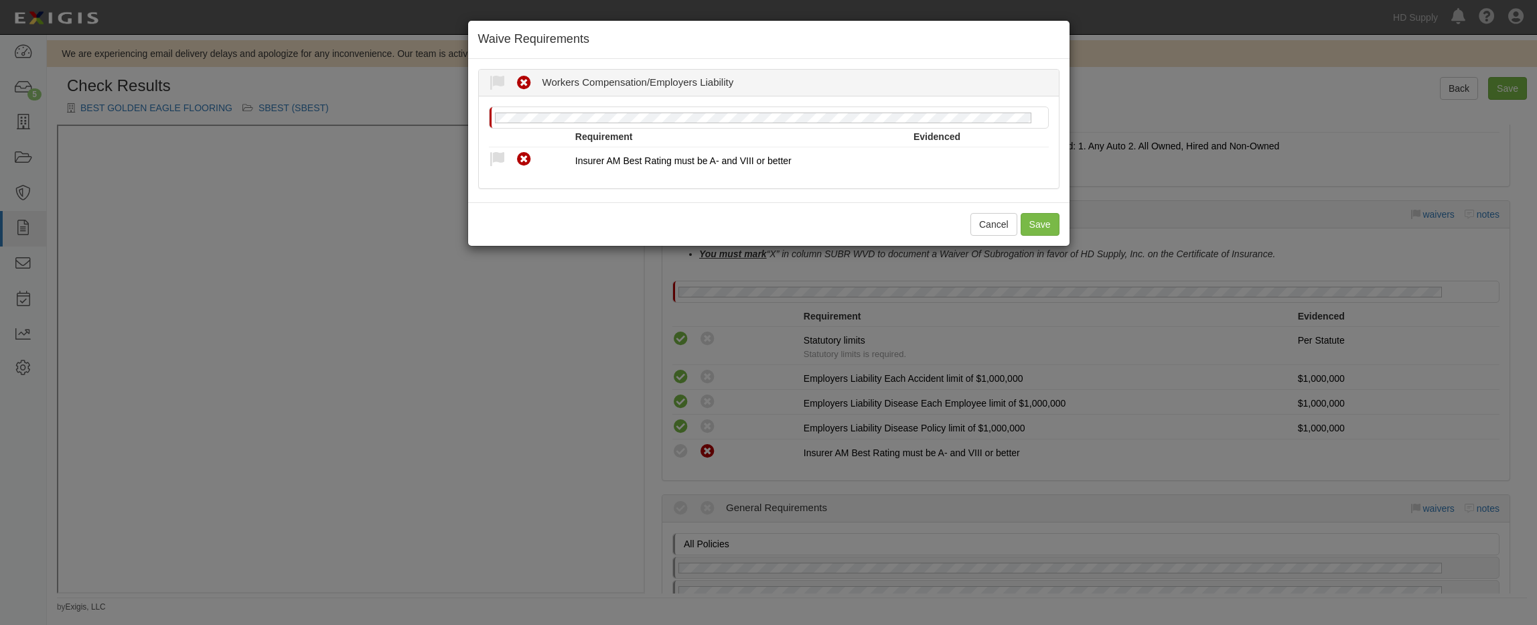
click at [496, 156] on icon at bounding box center [497, 159] width 17 height 17
radio input "true"
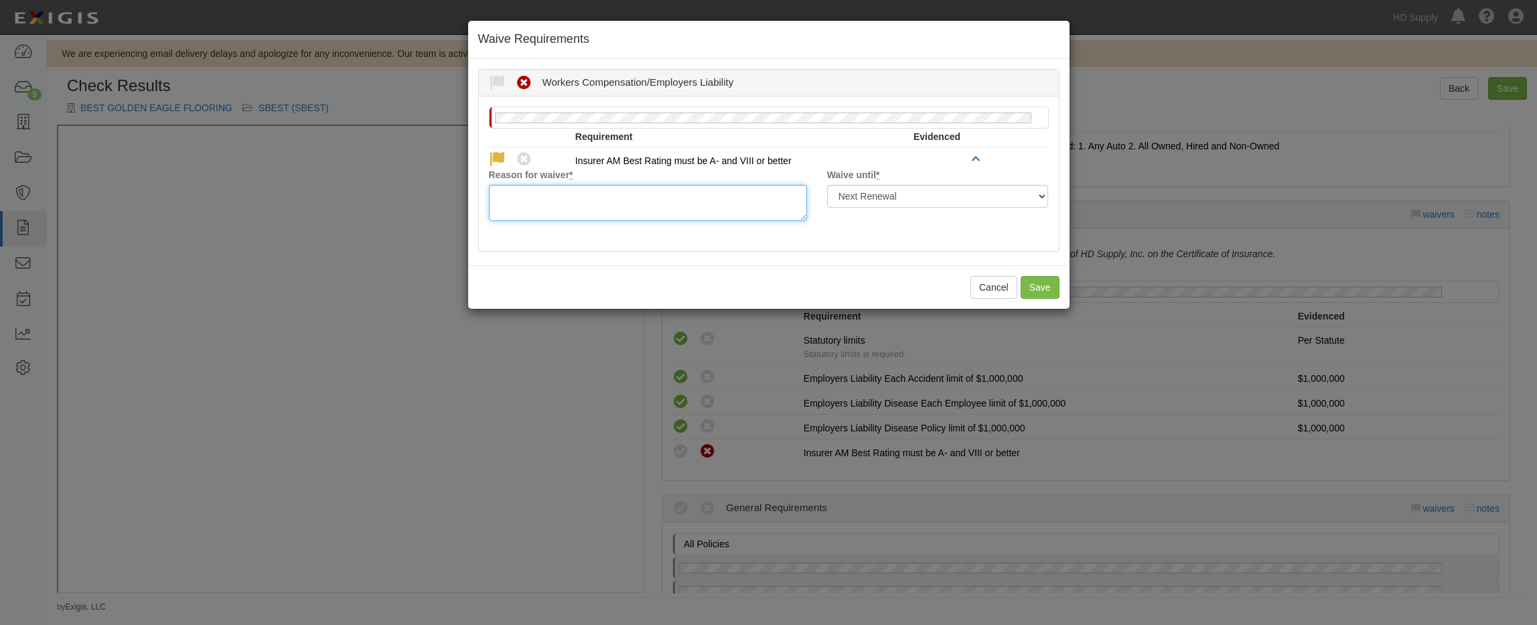
drag, startPoint x: 567, startPoint y: 216, endPoint x: 579, endPoint y: 204, distance: 16.6
click at [566, 215] on textarea "Reason for waiver *" at bounding box center [648, 203] width 318 height 36
type textarea "CA State Comp Insurance Fund - approved carrier."
click at [1036, 289] on button "Save" at bounding box center [1040, 287] width 39 height 23
radio input "true"
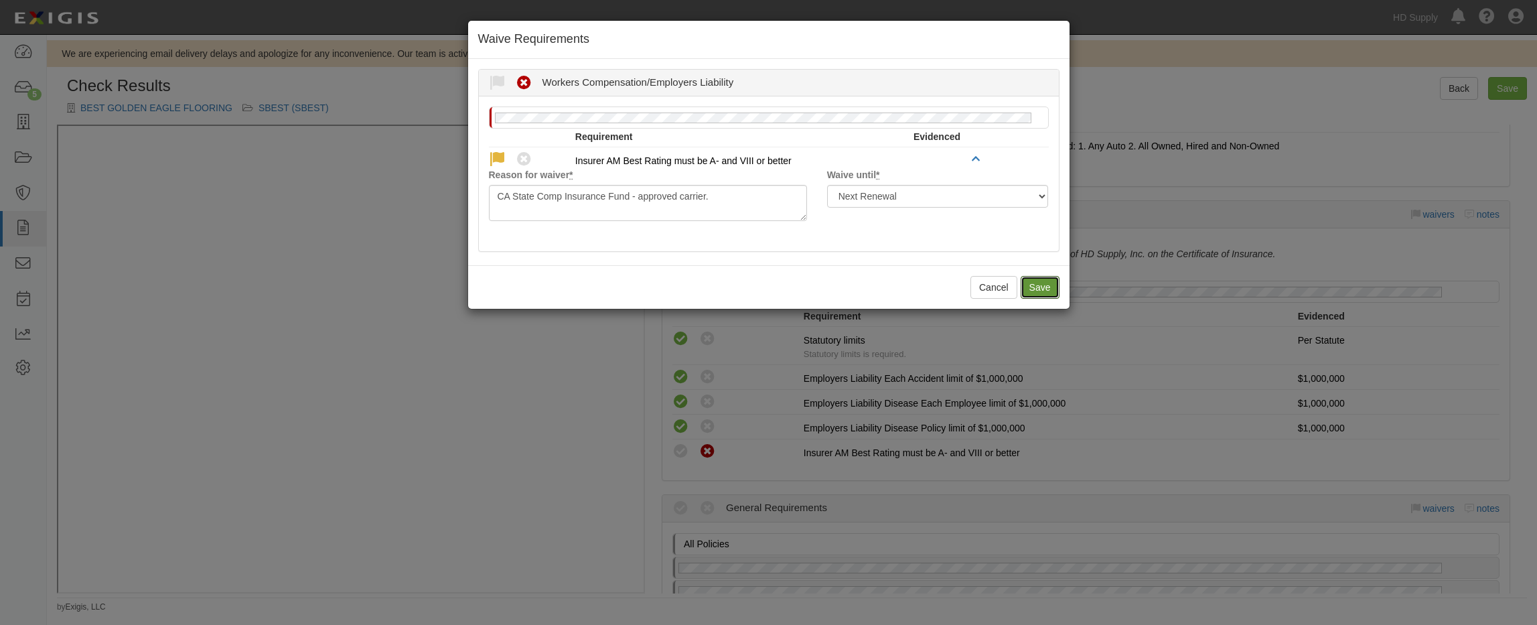
radio input "true"
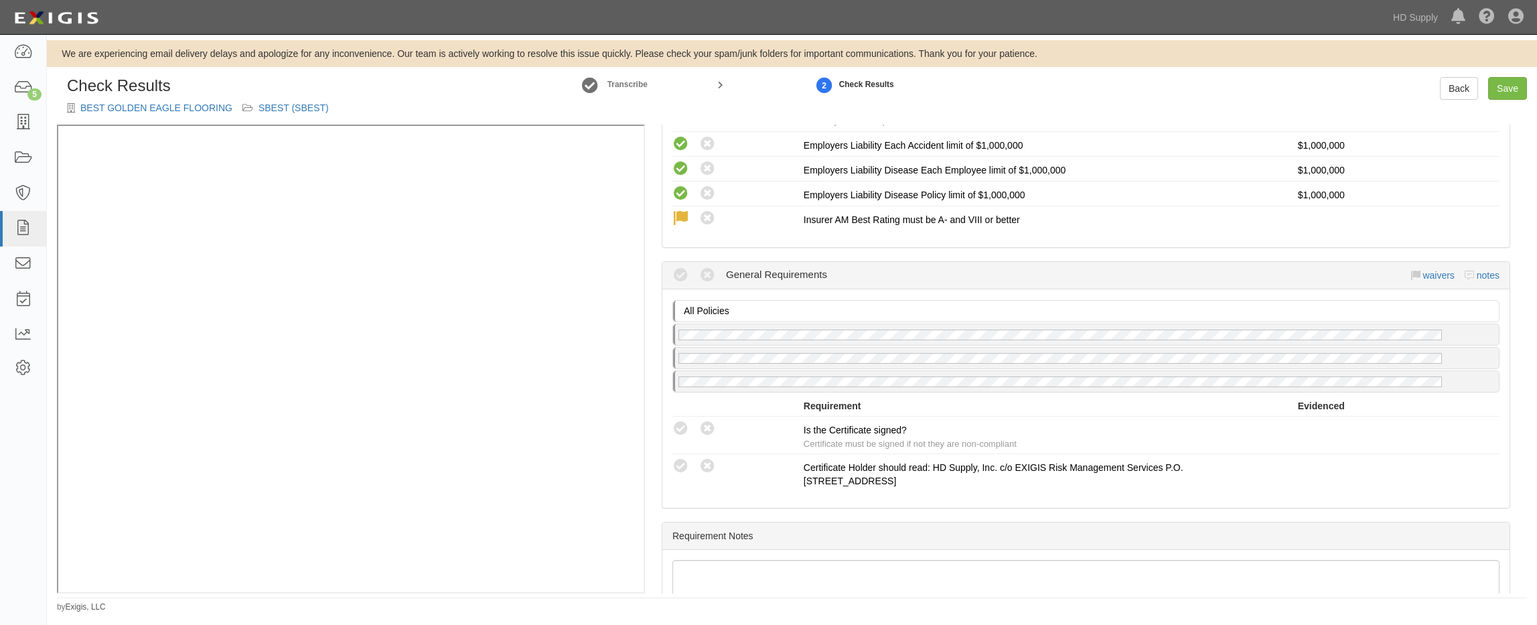
scroll to position [1072, 0]
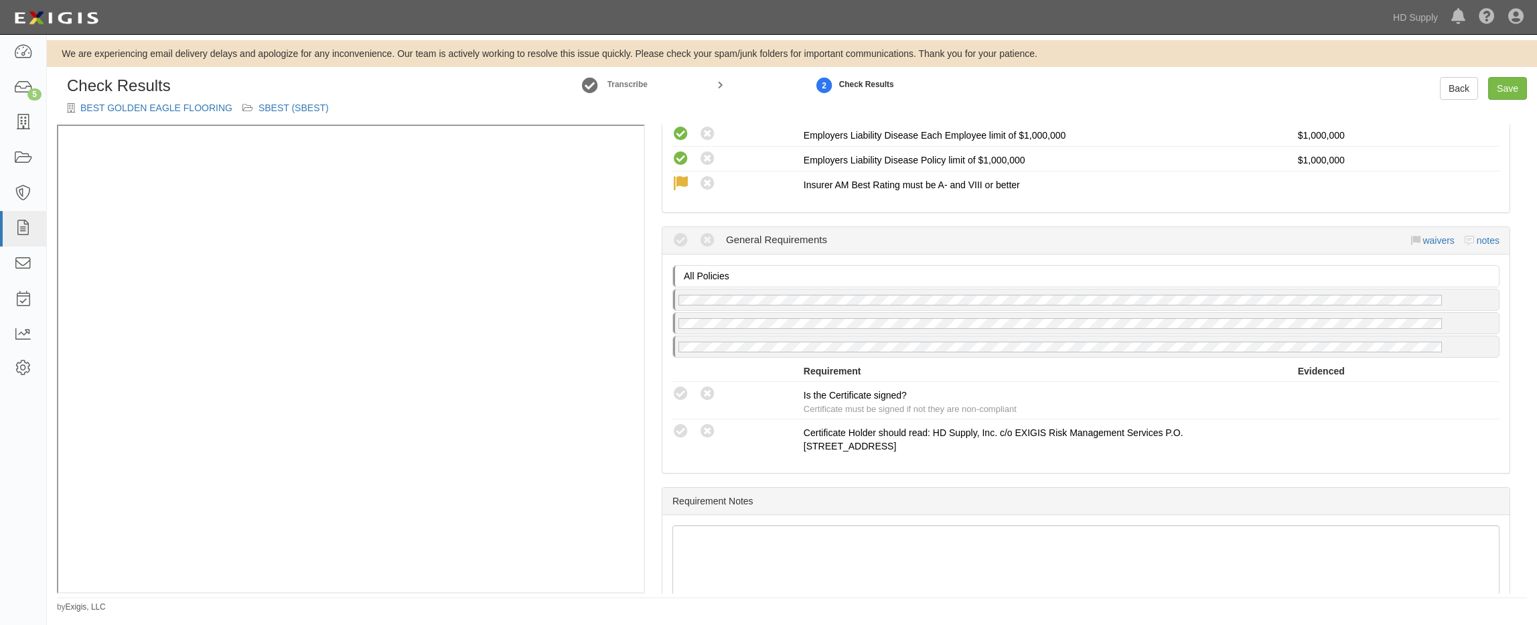
drag, startPoint x: 679, startPoint y: 391, endPoint x: 642, endPoint y: 392, distance: 36.8
click at [679, 391] on icon at bounding box center [681, 394] width 17 height 17
radio input "true"
click at [1518, 87] on link "Save" at bounding box center [1507, 88] width 39 height 23
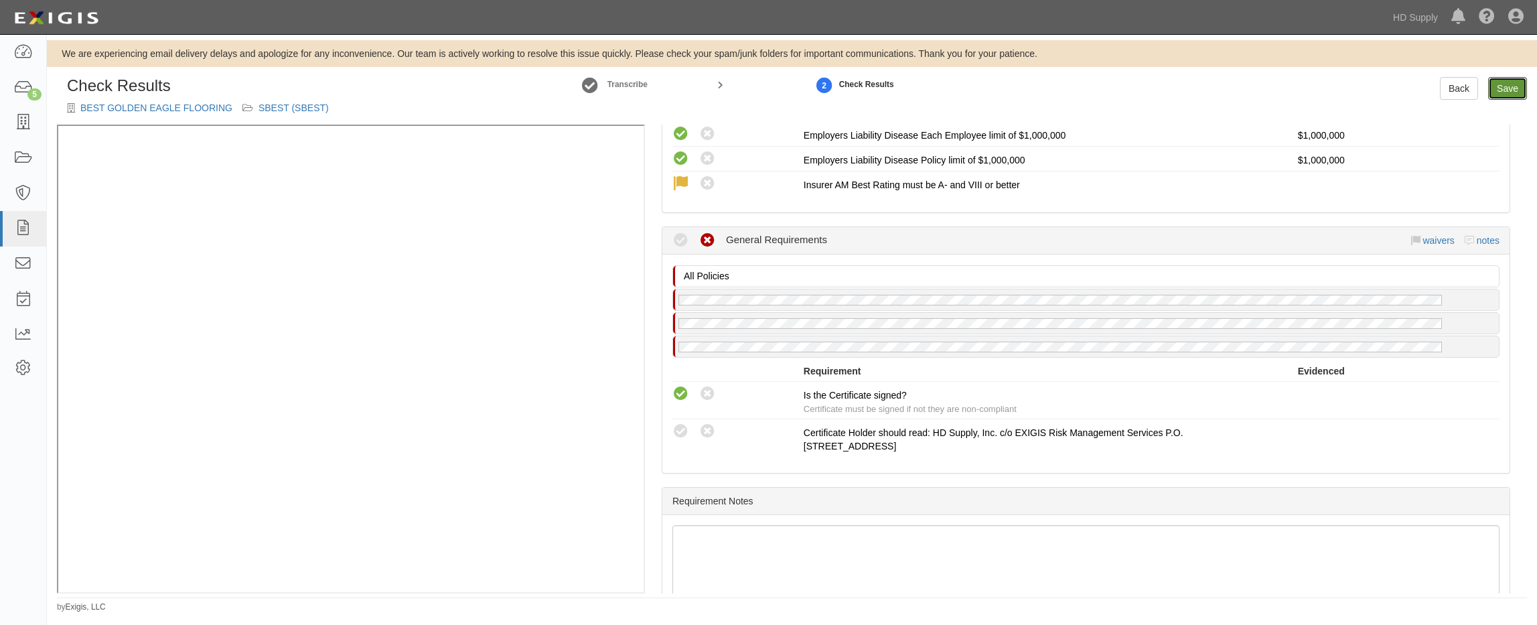
radio input "true"
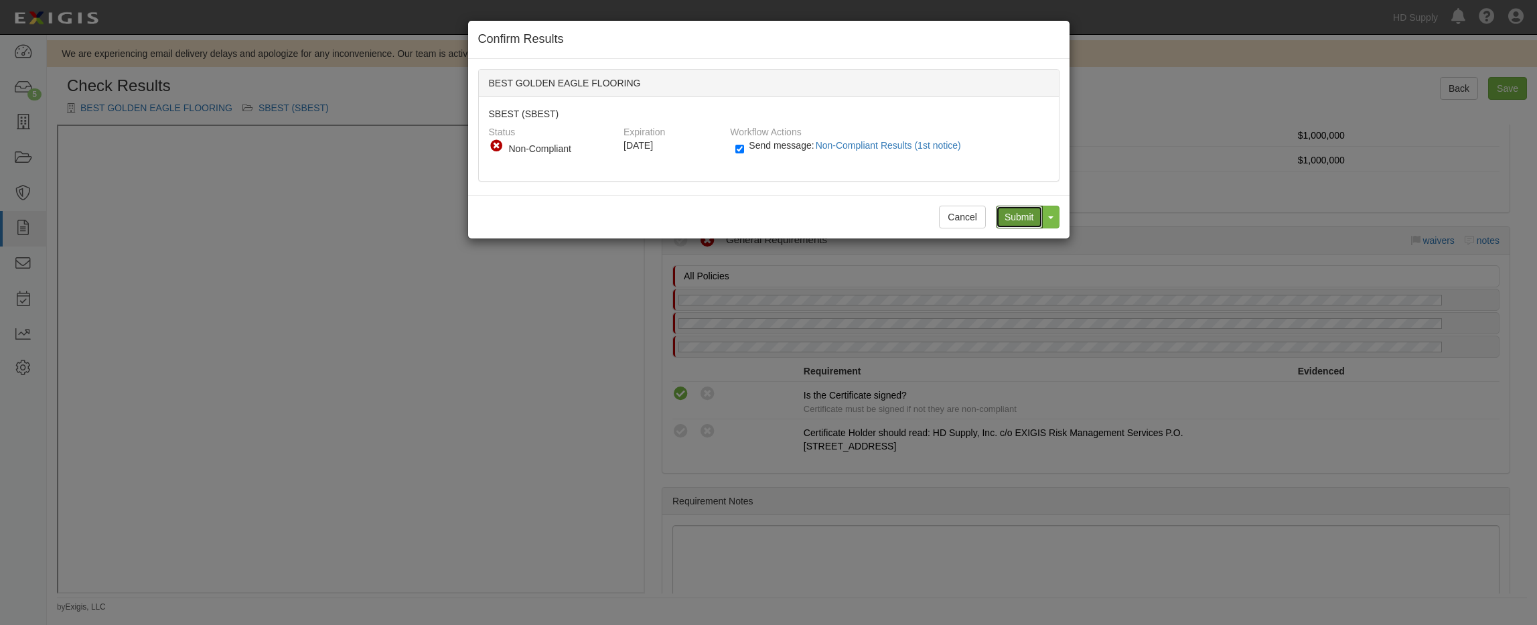
click at [1022, 207] on input "Submit" at bounding box center [1019, 217] width 47 height 23
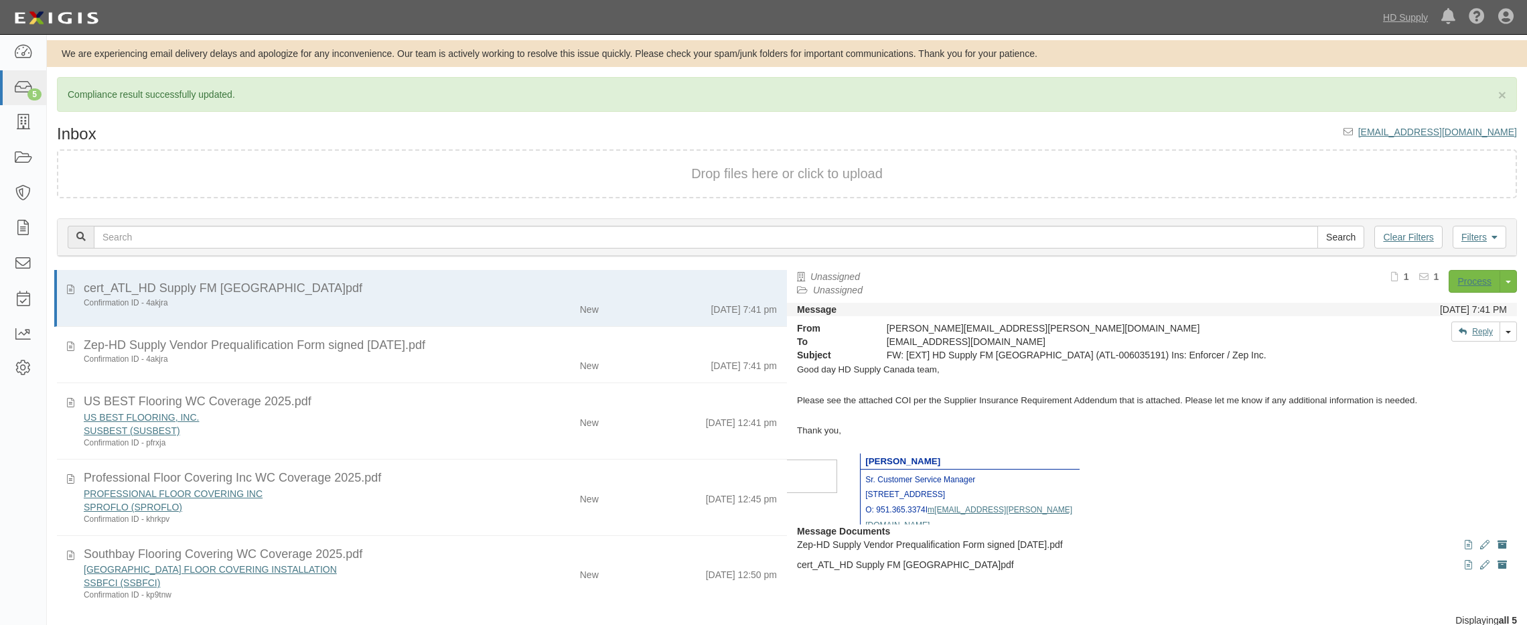
click at [350, 413] on div "US BEST FLOORING, INC." at bounding box center [282, 417] width 396 height 13
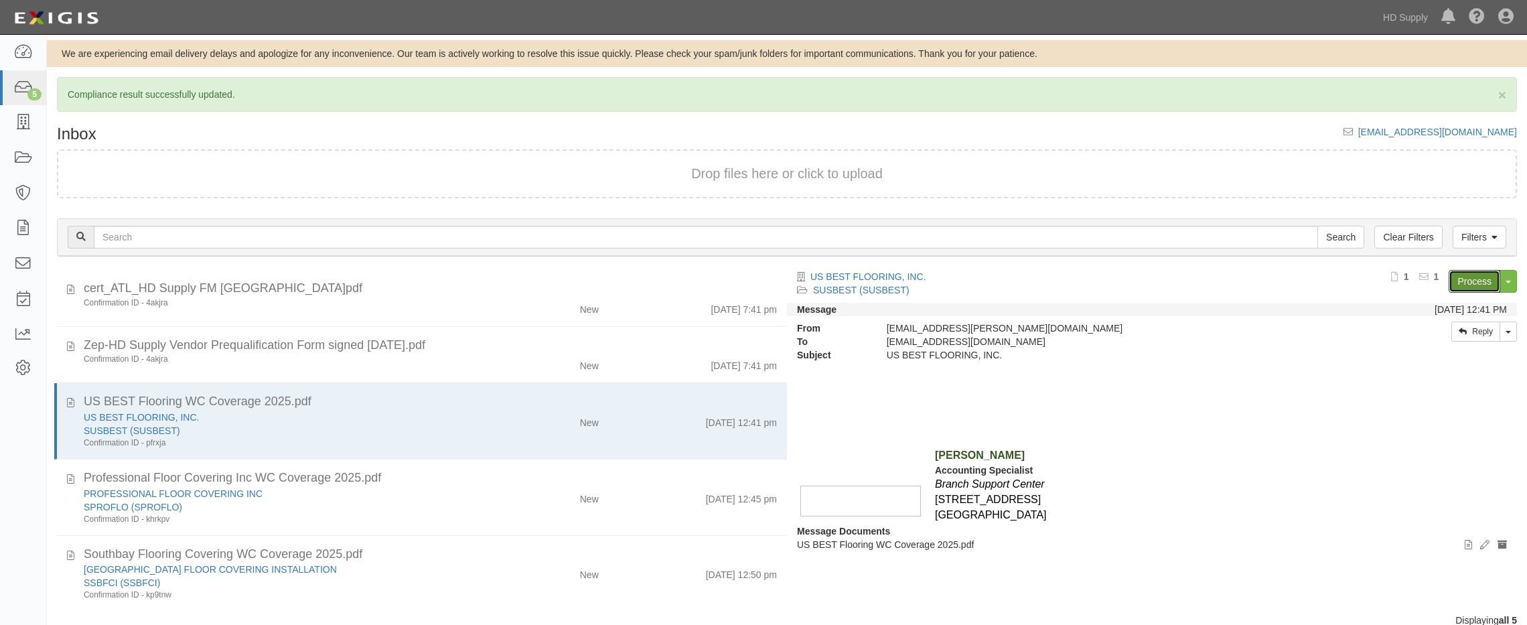
click at [1475, 289] on link "Process" at bounding box center [1475, 281] width 52 height 23
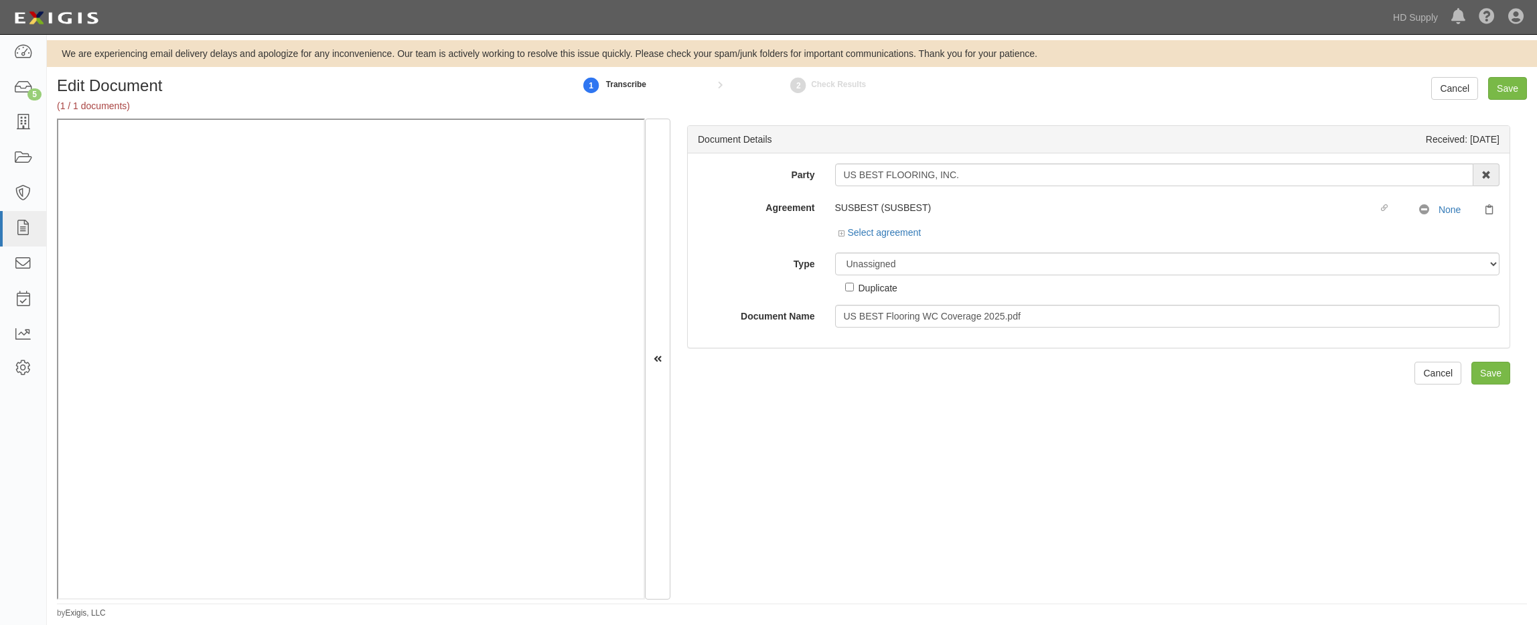
click at [872, 275] on div "Duplicate" at bounding box center [871, 284] width 52 height 19
click at [873, 267] on select "Unassigned Binder Cancellation Notice Certificate Contract Endorsement Insuranc…" at bounding box center [1167, 264] width 665 height 23
select select "CertificateDetail"
click at [835, 253] on select "Unassigned Binder Cancellation Notice Certificate Contract Endorsement Insuranc…" at bounding box center [1167, 264] width 665 height 23
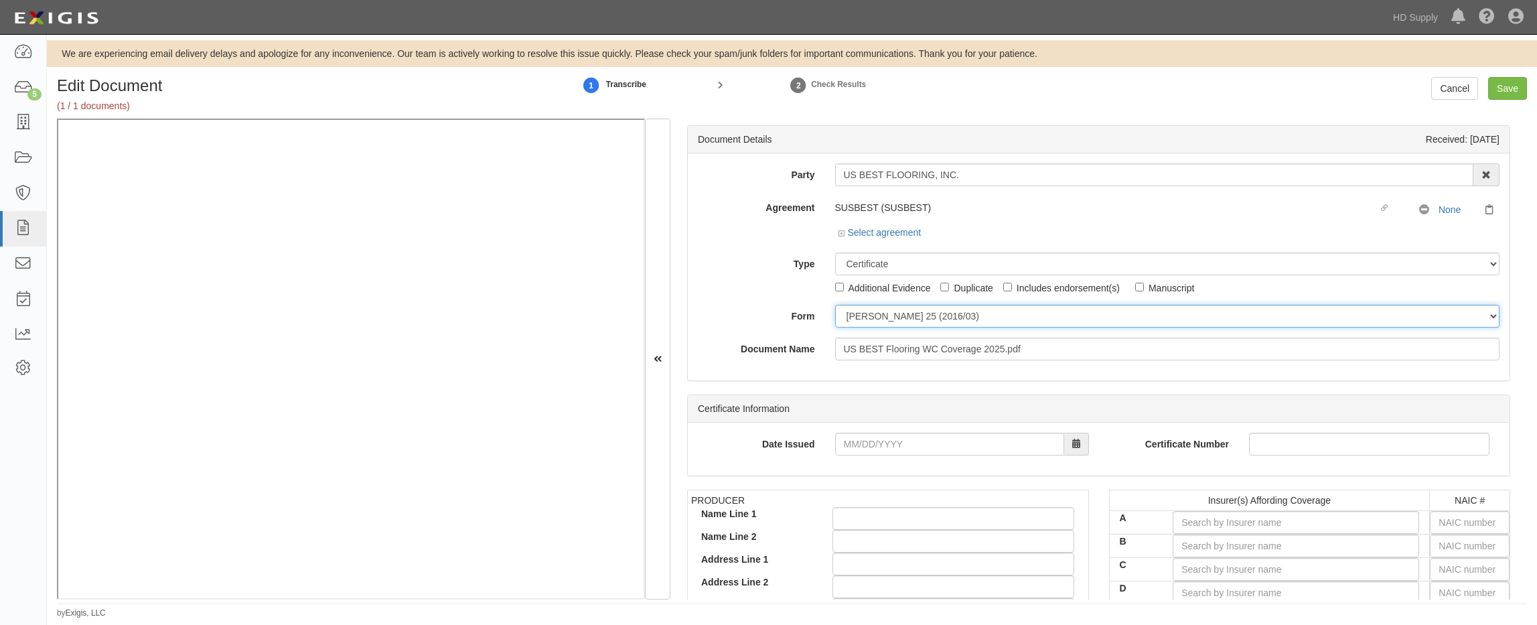
click at [868, 318] on select "[PERSON_NAME] 25 (2016/03) [PERSON_NAME] 101 [PERSON_NAME] 855 NY (2014/05) Gen…" at bounding box center [1167, 316] width 665 height 23
select select "GeneralFormDetail"
click at [835, 305] on select "[PERSON_NAME] 25 (2016/03) [PERSON_NAME] 101 [PERSON_NAME] 855 NY (2014/05) Gen…" at bounding box center [1167, 316] width 665 height 23
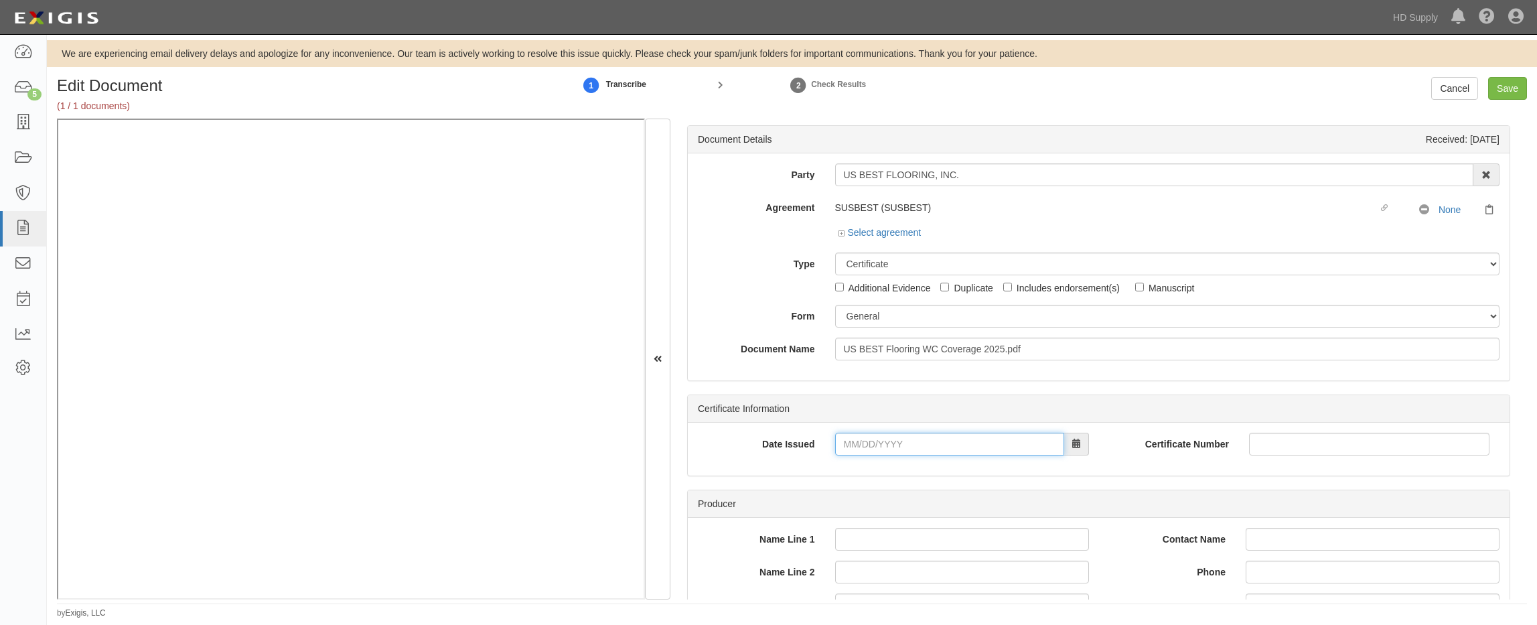
click at [842, 441] on input "Date Issued" at bounding box center [949, 444] width 229 height 23
type input "[DATE]"
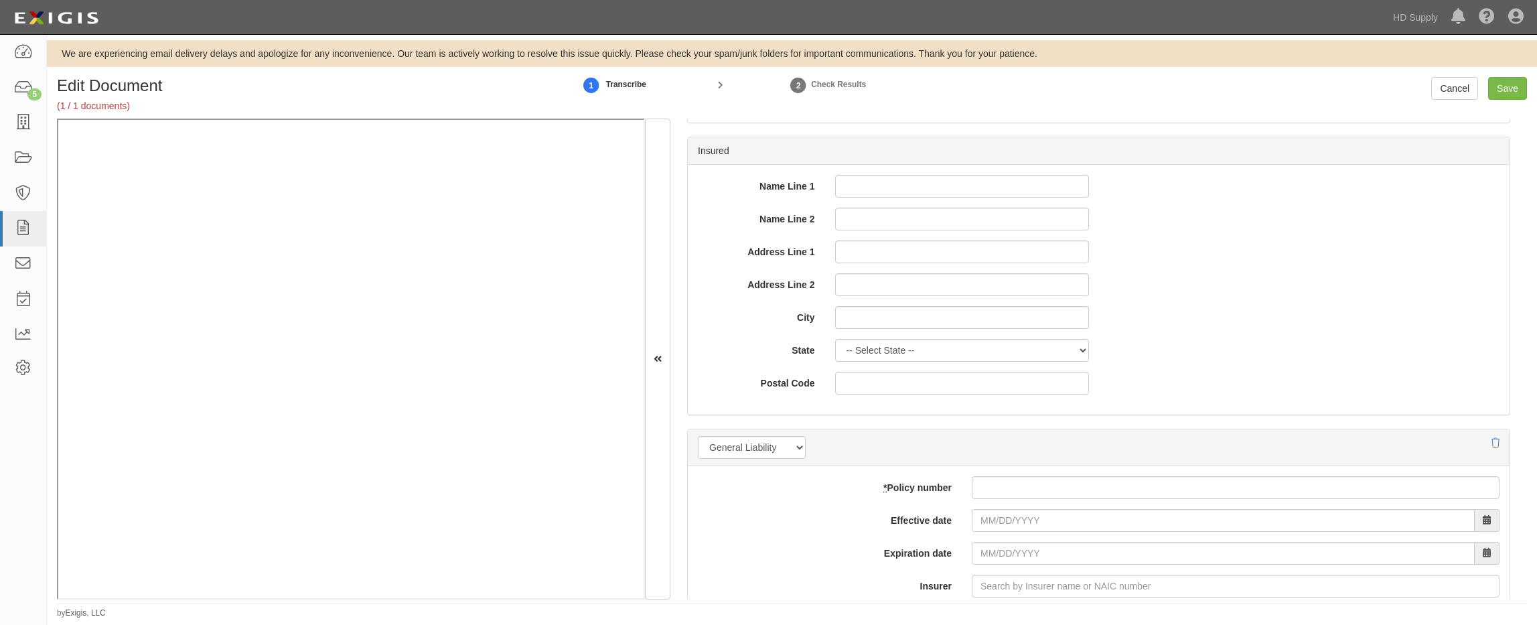
scroll to position [804, 0]
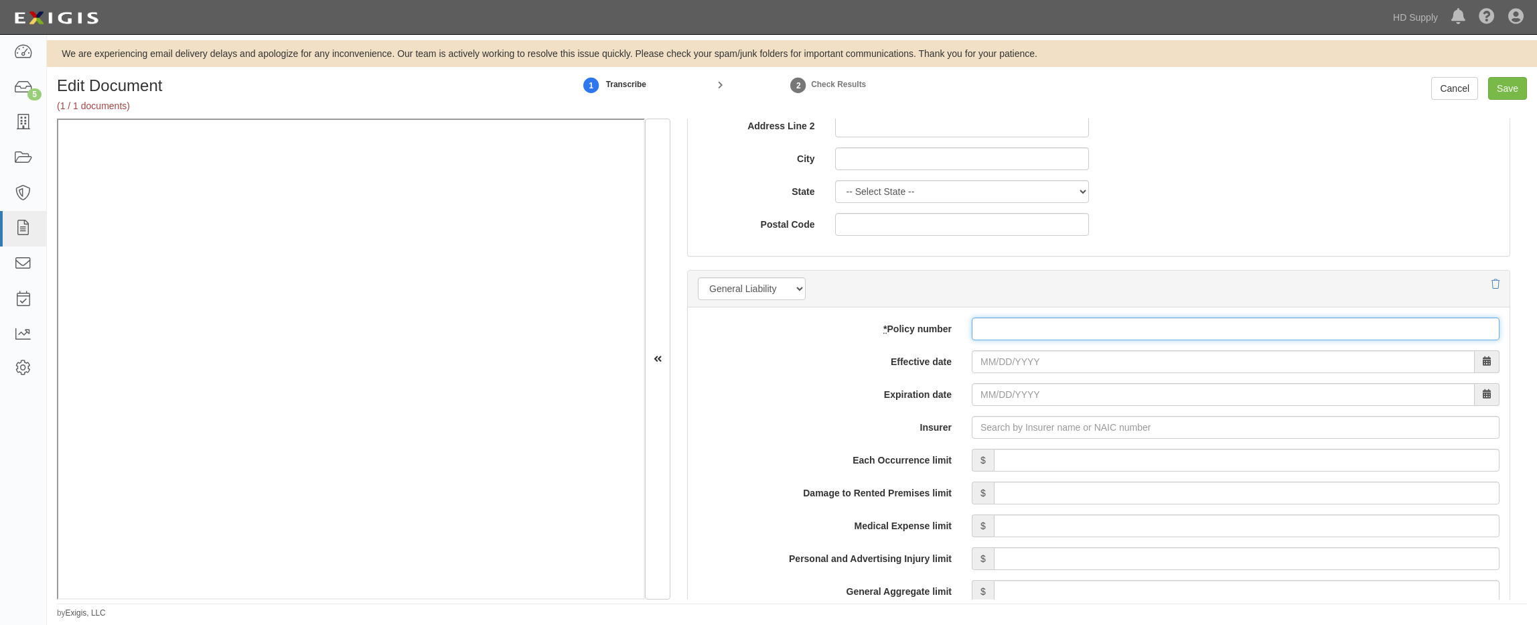
click at [1009, 332] on input "* Policy number" at bounding box center [1236, 329] width 528 height 23
type input "csg0009553701"
type input "[DATE]"
click at [793, 326] on label "* Policy number" at bounding box center [825, 327] width 274 height 18
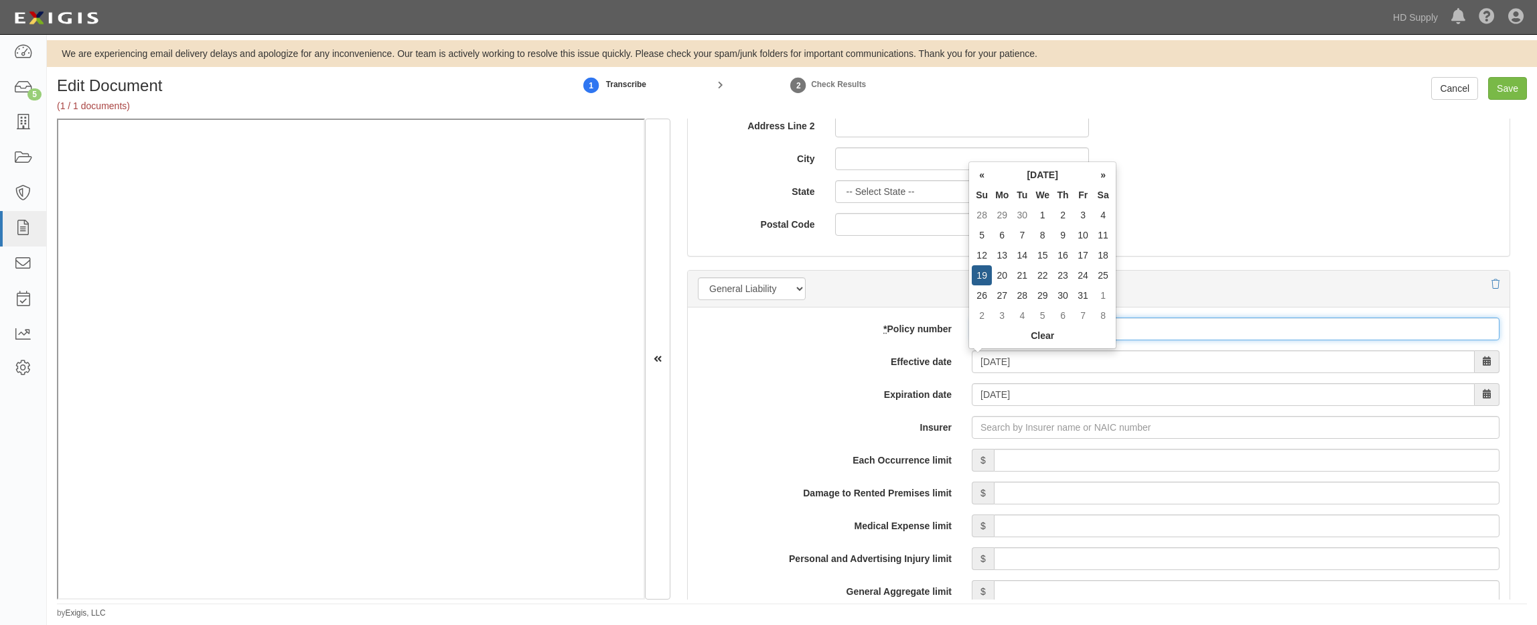
click at [972, 326] on input "csg0009553701" at bounding box center [1236, 329] width 528 height 23
drag, startPoint x: 1156, startPoint y: 333, endPoint x: 818, endPoint y: 330, distance: 338.3
click at [818, 330] on div "* Policy number csg0009553701" at bounding box center [1099, 329] width 822 height 23
drag, startPoint x: 1056, startPoint y: 360, endPoint x: 686, endPoint y: 370, distance: 370.6
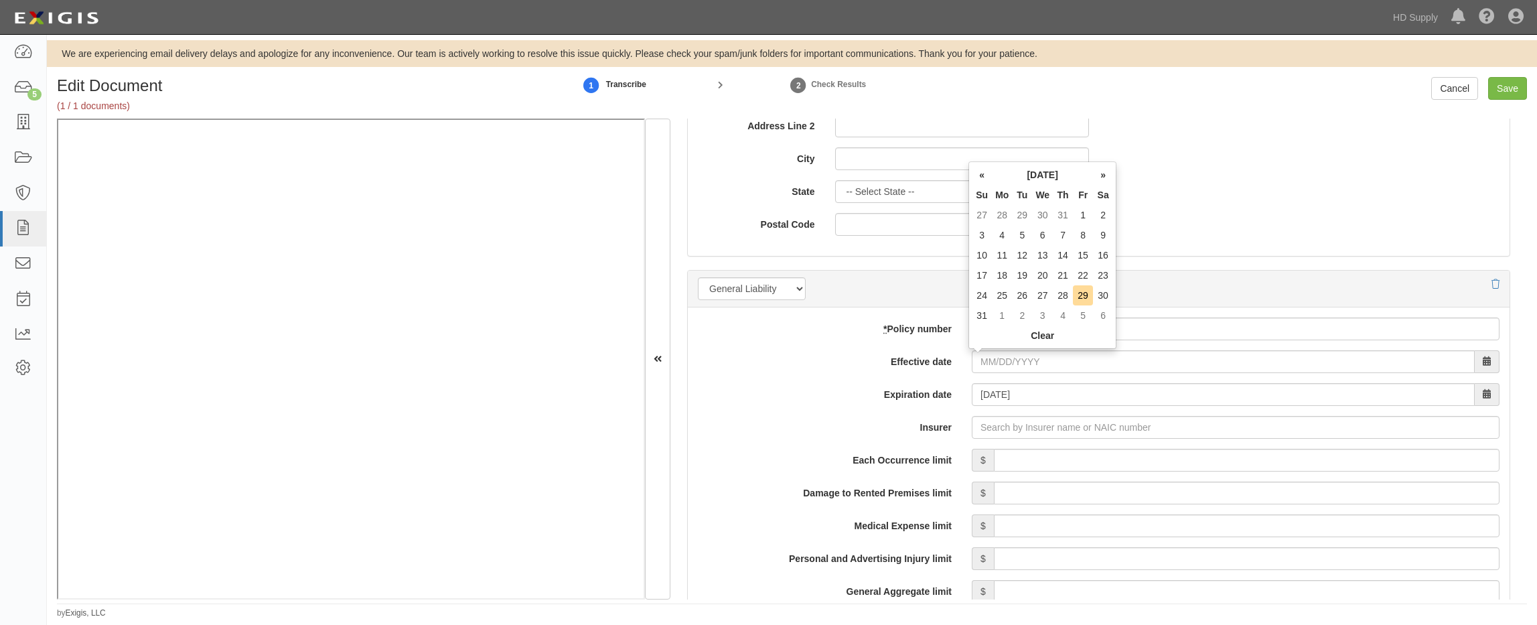
drag, startPoint x: 762, startPoint y: 374, endPoint x: 778, endPoint y: 377, distance: 16.3
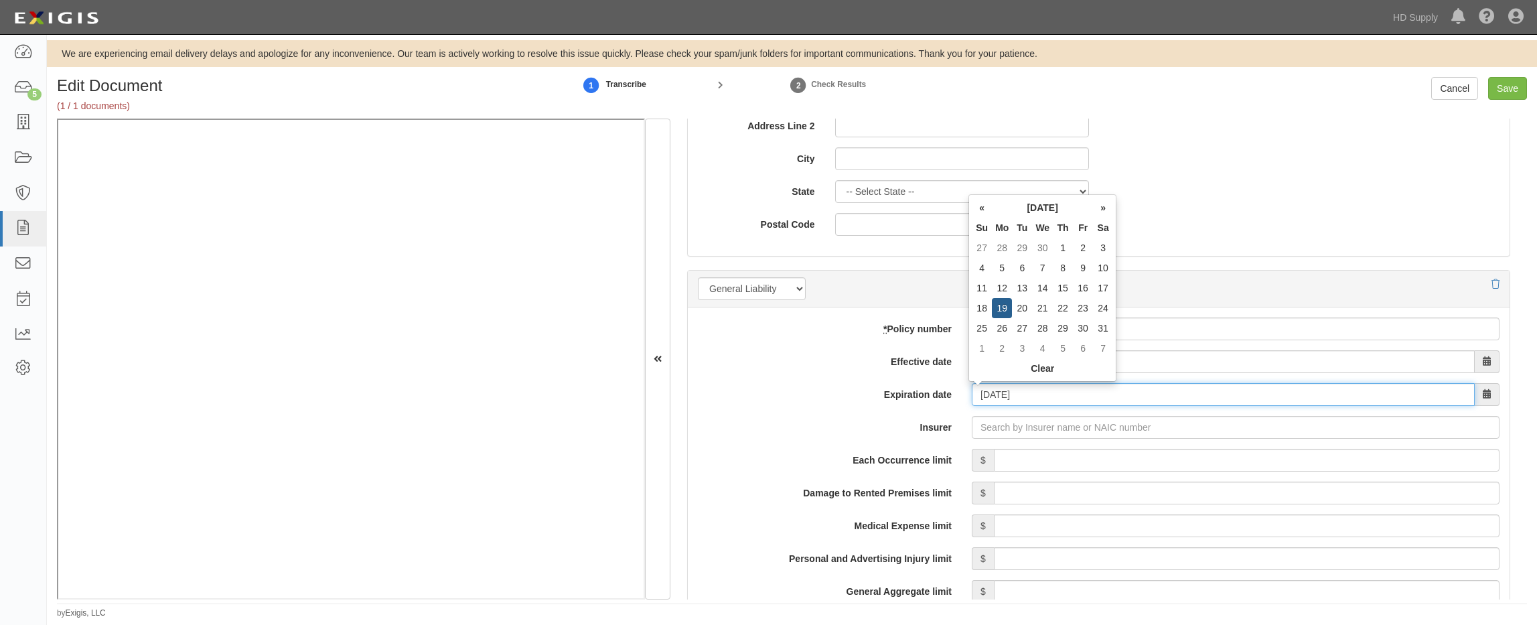
drag, startPoint x: 1036, startPoint y: 396, endPoint x: 693, endPoint y: 390, distance: 342.4
click at [688, 391] on div "Expiration date 07/19/2021" at bounding box center [1099, 394] width 822 height 23
click at [766, 389] on label "Expiration date" at bounding box center [825, 392] width 274 height 18
click at [972, 389] on input "Expiration date" at bounding box center [1223, 394] width 503 height 23
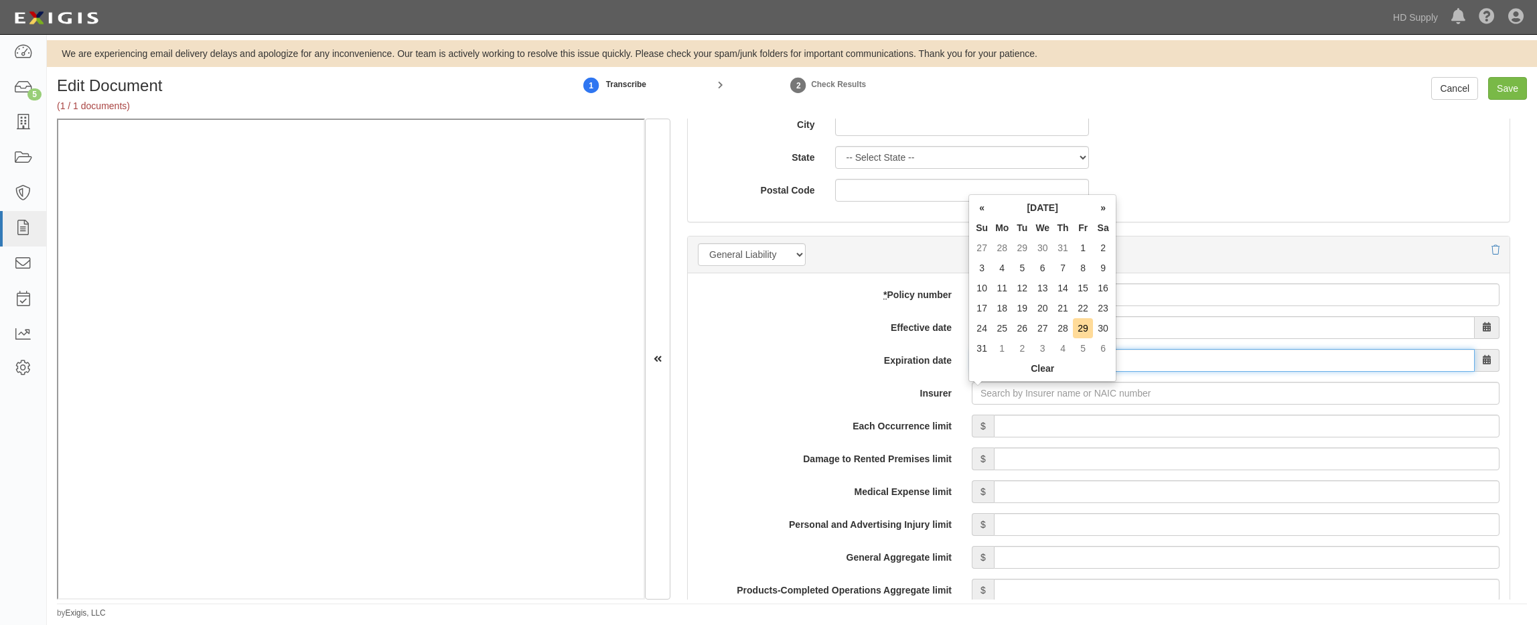
scroll to position [871, 0]
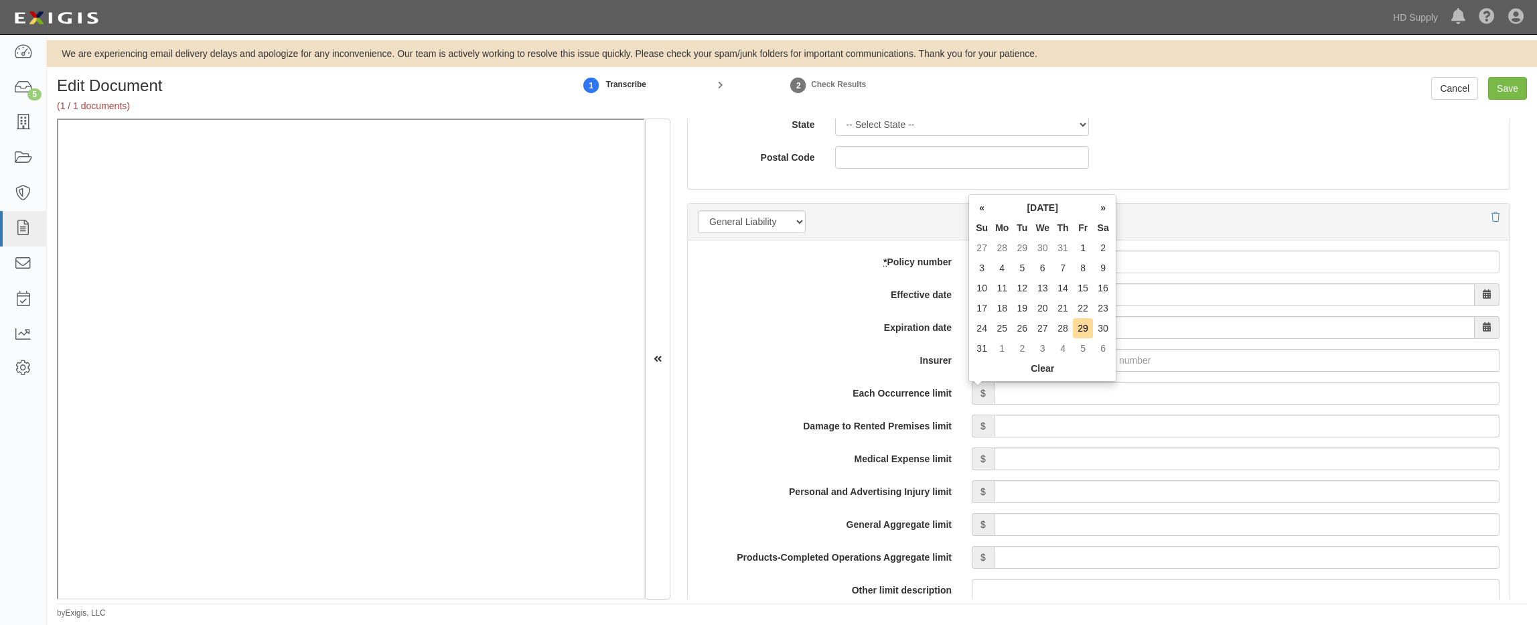
click at [785, 389] on label "Each Occurrence limit" at bounding box center [825, 391] width 274 height 18
click at [994, 389] on input "Each Occurrence limit" at bounding box center [1247, 393] width 506 height 23
click at [783, 389] on label "Each Occurrence limit" at bounding box center [825, 391] width 274 height 18
click at [994, 389] on input "Each Occurrence limit" at bounding box center [1247, 393] width 506 height 23
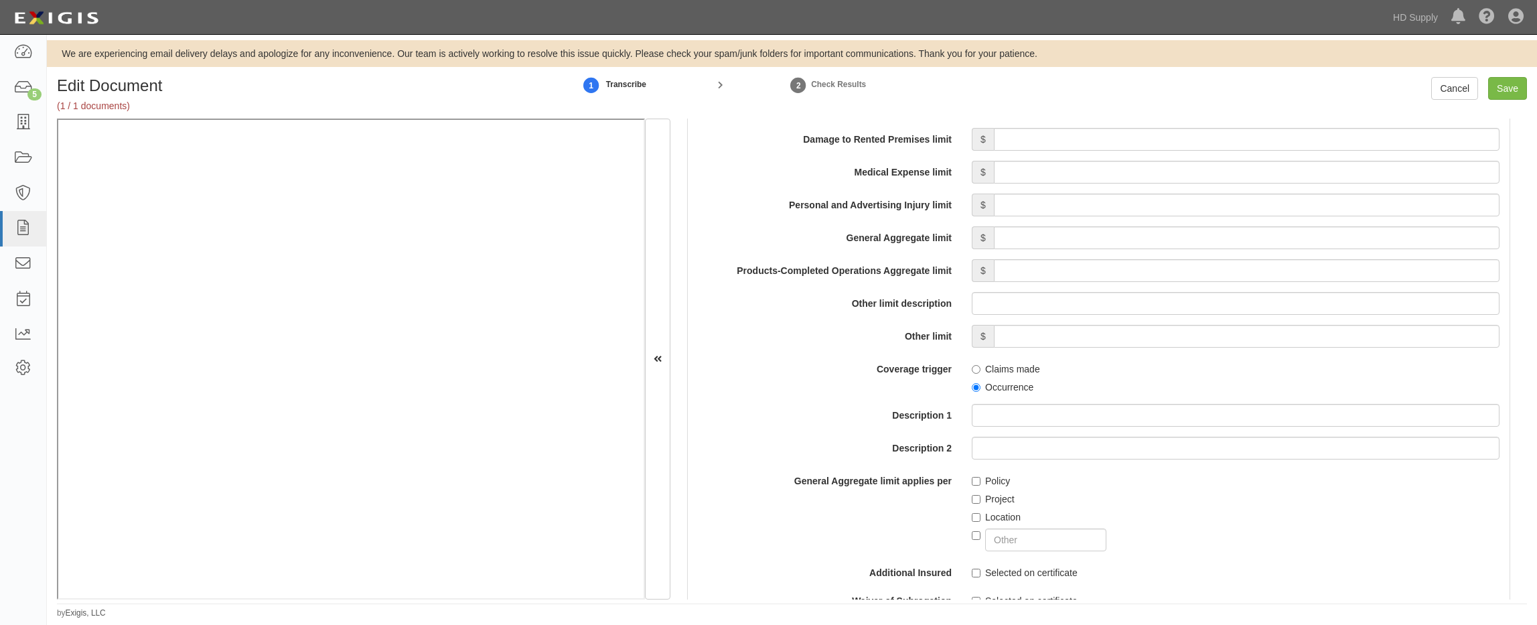
scroll to position [1273, 0]
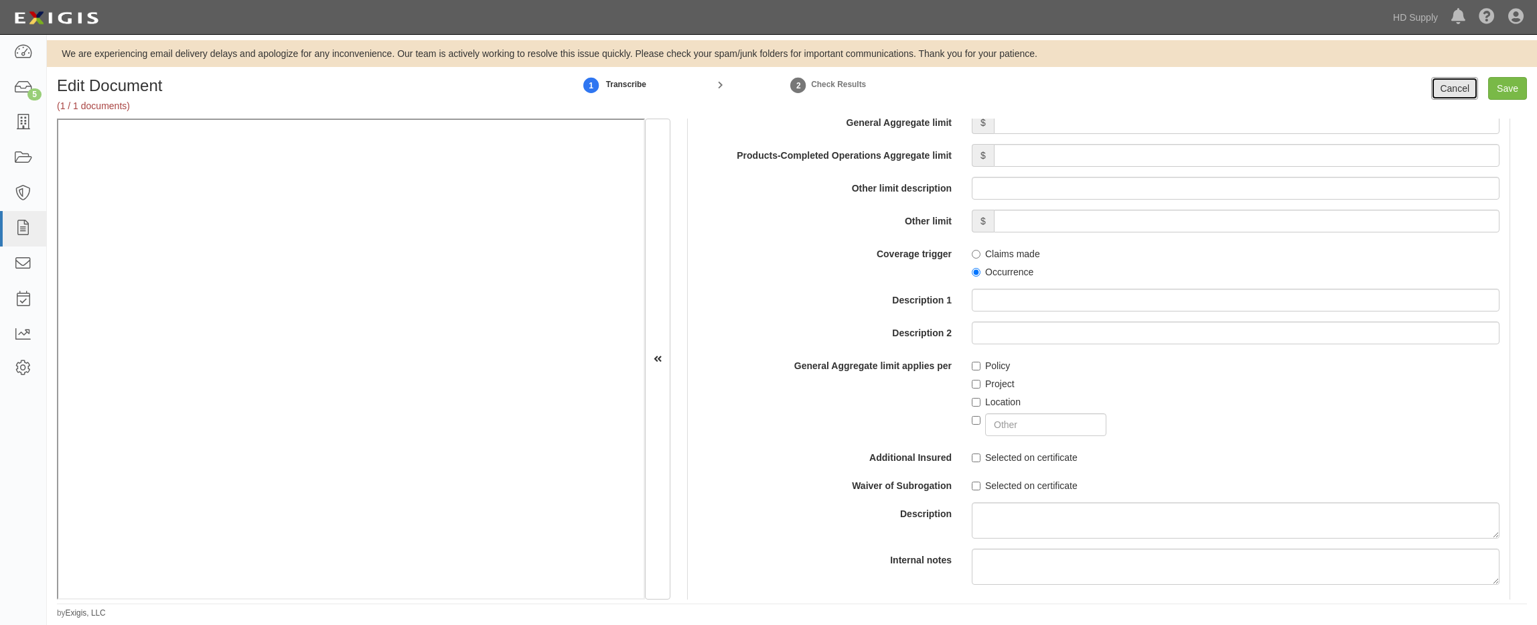
click at [1438, 91] on link "Cancel" at bounding box center [1454, 88] width 47 height 23
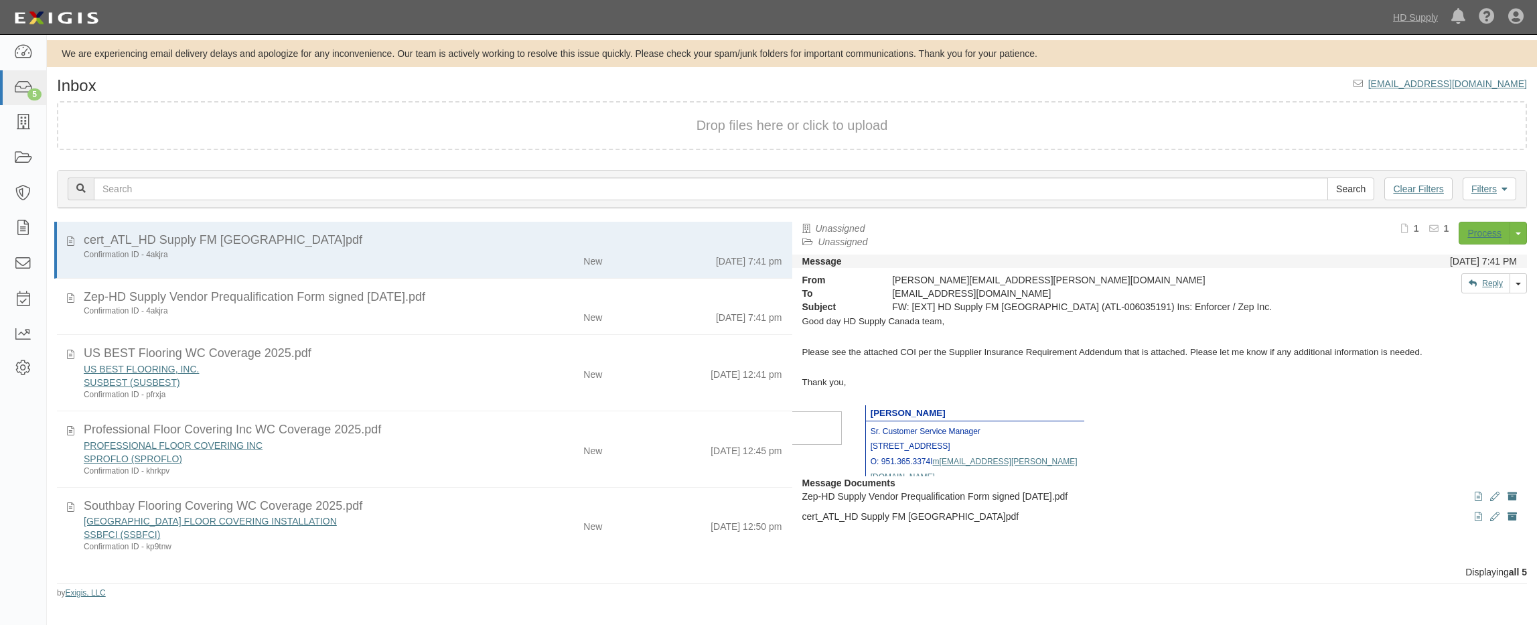
drag, startPoint x: 380, startPoint y: 382, endPoint x: 488, endPoint y: 395, distance: 109.2
click at [381, 382] on div "SUSBEST (SUSBEST)" at bounding box center [283, 382] width 399 height 13
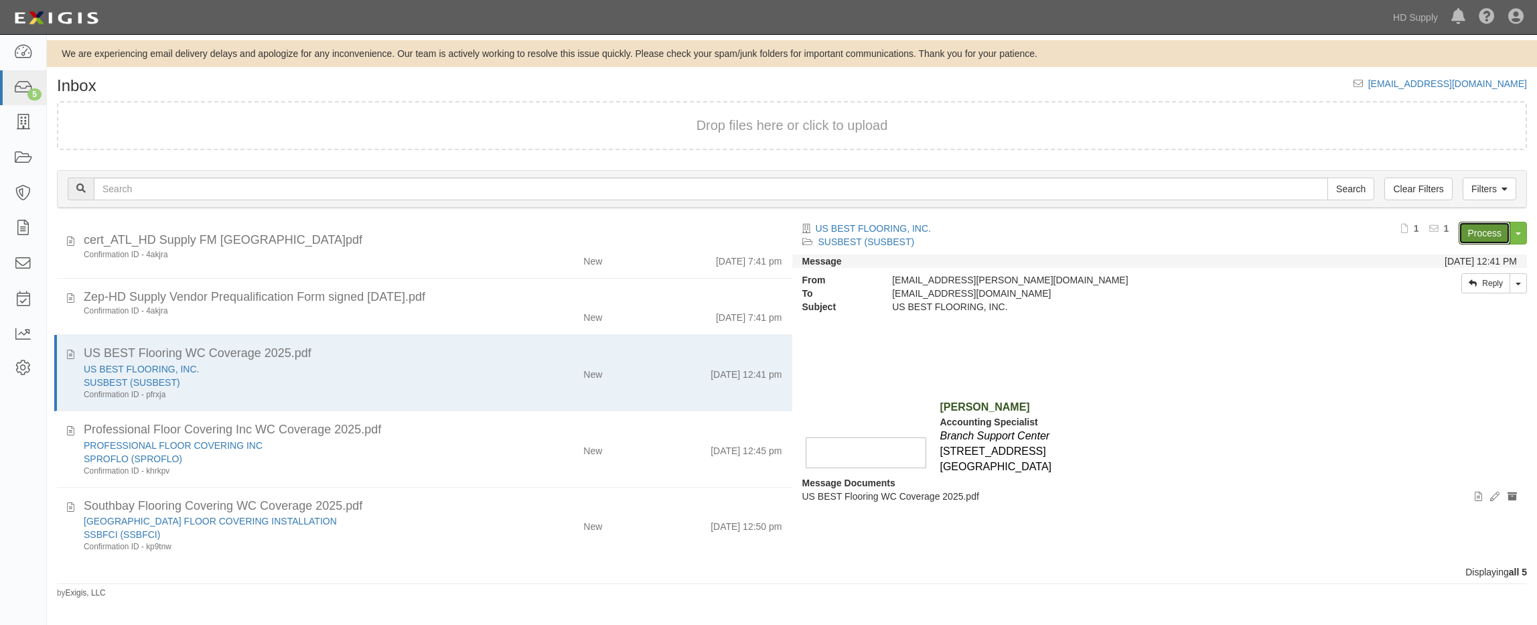
click at [1475, 229] on link "Process" at bounding box center [1485, 233] width 52 height 23
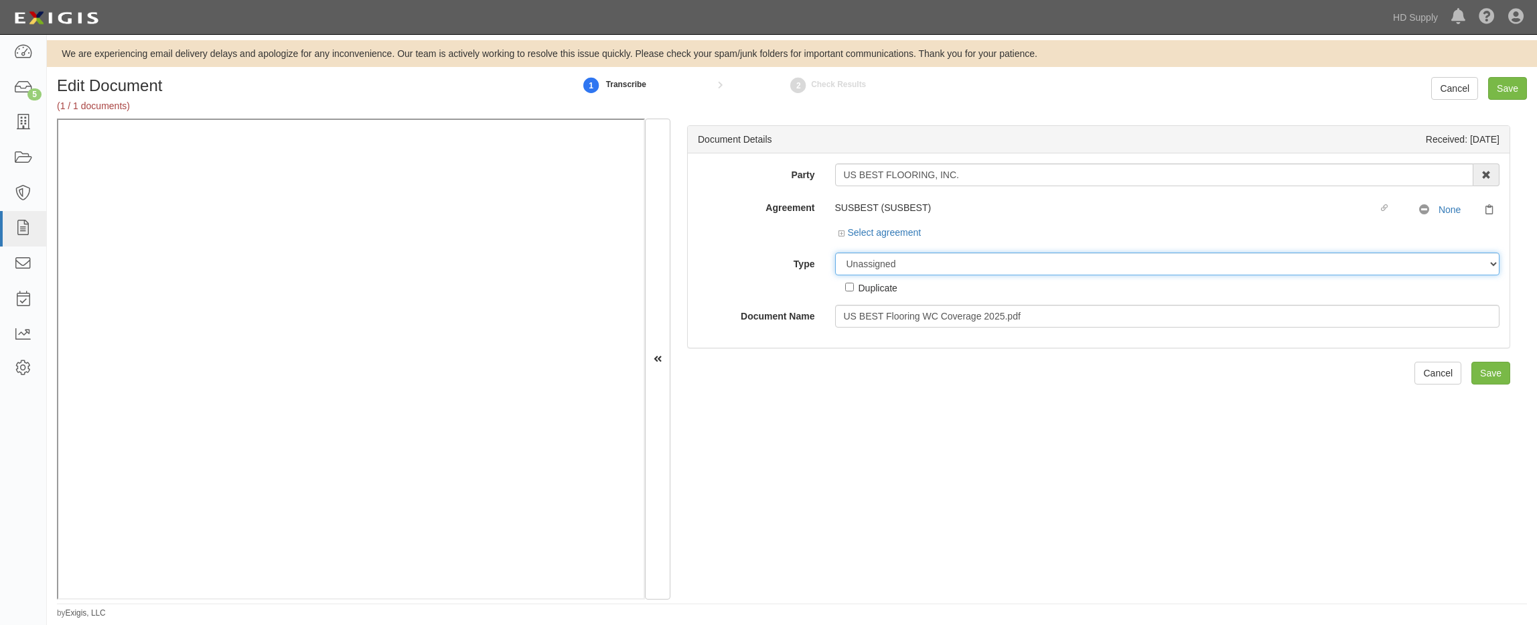
click at [859, 257] on select "Unassigned Binder Cancellation Notice Certificate Contract Endorsement Insuranc…" at bounding box center [1167, 264] width 665 height 23
select select "CertificateDetail"
click at [835, 253] on select "Unassigned Binder Cancellation Notice Certificate Contract Endorsement Insuranc…" at bounding box center [1167, 264] width 665 height 23
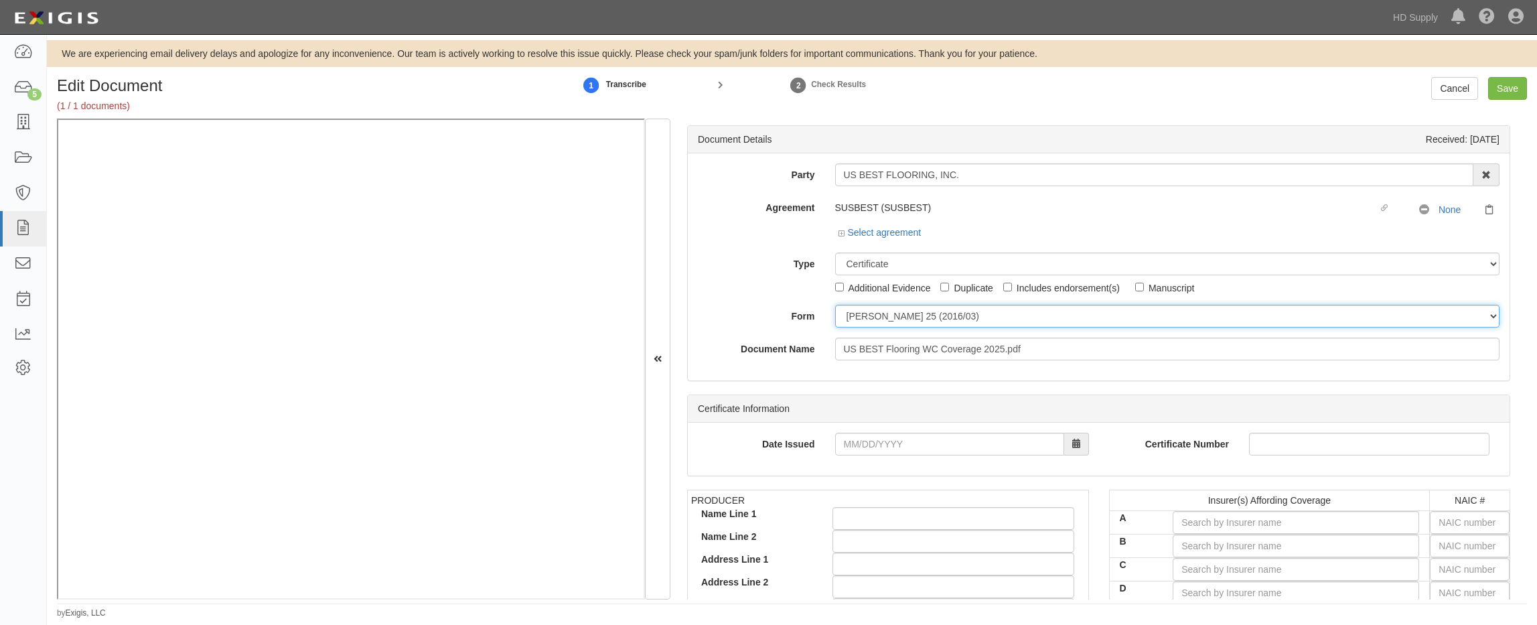
click at [861, 315] on select "[PERSON_NAME] 25 (2016/03) [PERSON_NAME] 101 [PERSON_NAME] 855 NY (2014/05) Gen…" at bounding box center [1167, 316] width 665 height 23
select select "GeneralFormDetail"
click at [835, 305] on select "[PERSON_NAME] 25 (2016/03) [PERSON_NAME] 101 [PERSON_NAME] 855 NY (2014/05) Gen…" at bounding box center [1167, 316] width 665 height 23
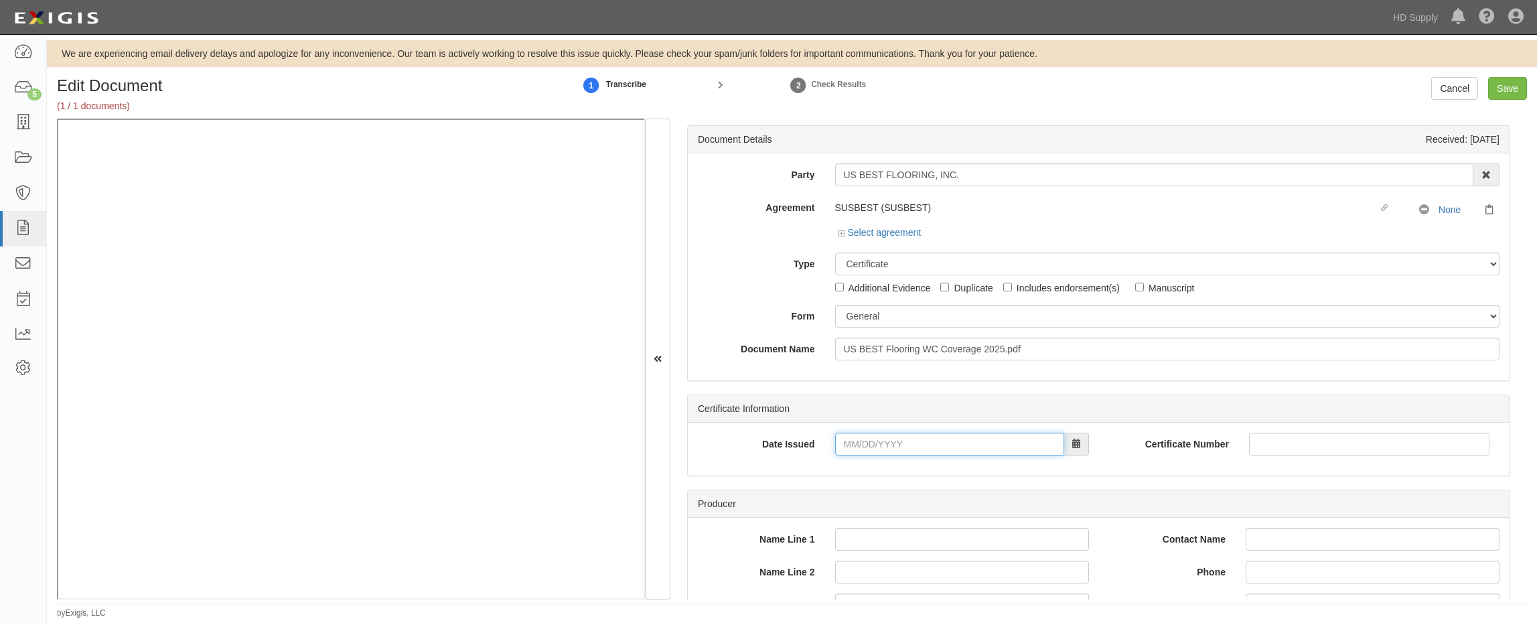
click at [841, 442] on input "Date Issued" at bounding box center [949, 444] width 229 height 23
type input "03/20/2025"
drag, startPoint x: 823, startPoint y: 473, endPoint x: 830, endPoint y: 453, distance: 21.4
click at [823, 472] on div "Date Issued 03/20/2025 Certificate Number" at bounding box center [1099, 449] width 822 height 53
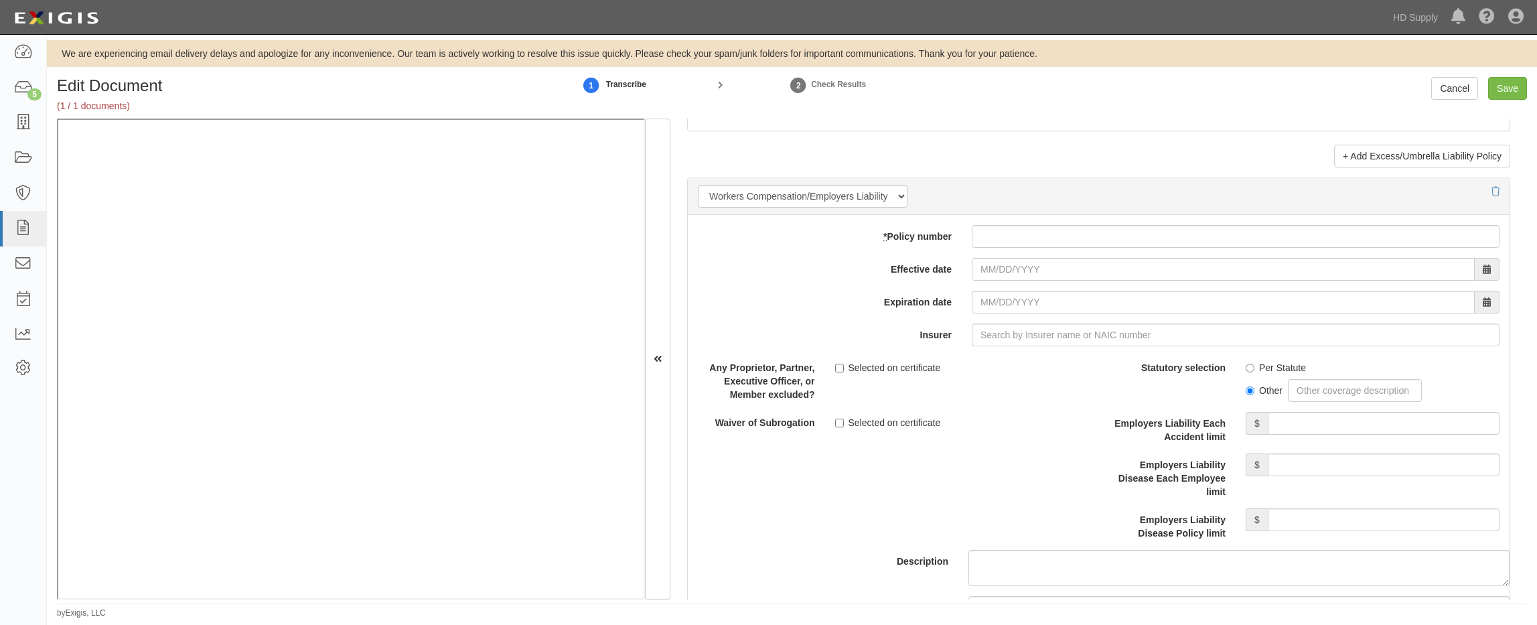
scroll to position [3150, 0]
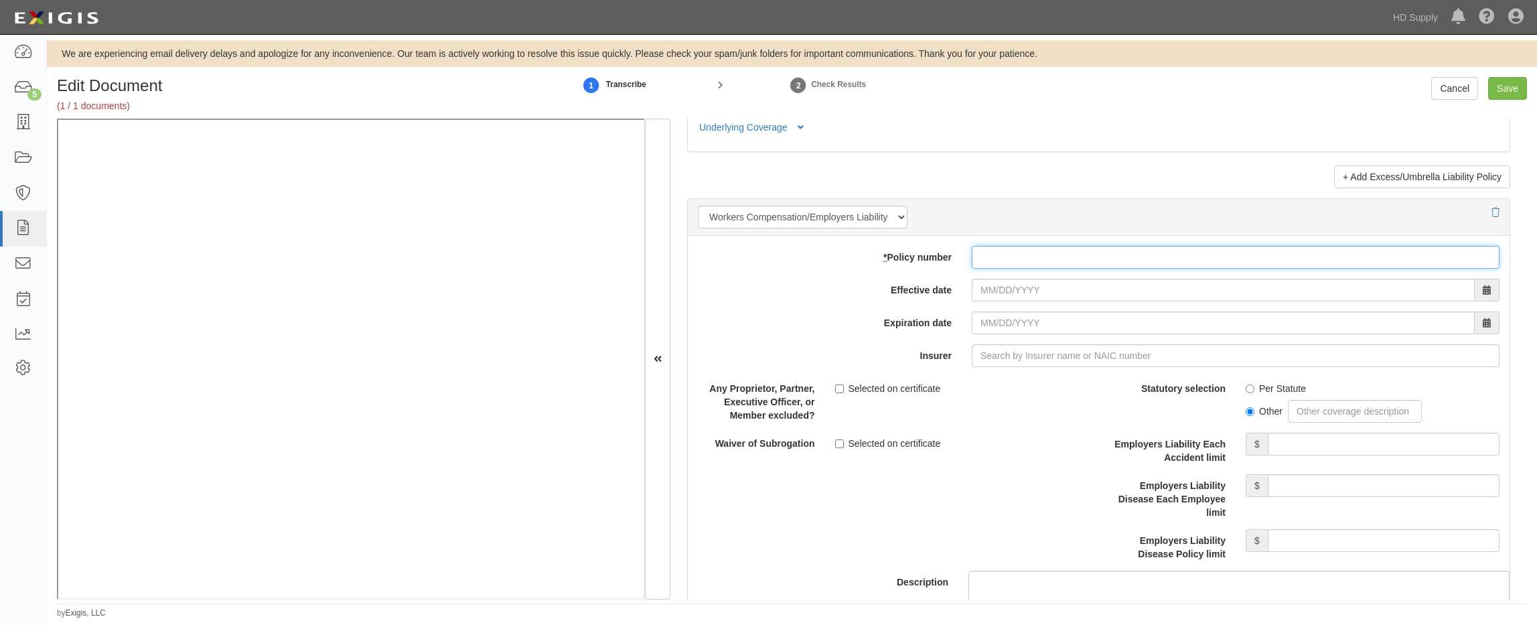
drag, startPoint x: 990, startPoint y: 258, endPoint x: 999, endPoint y: 234, distance: 25.3
click at [990, 254] on input "* Policy number" at bounding box center [1236, 257] width 528 height 23
type input "n9wc154346"
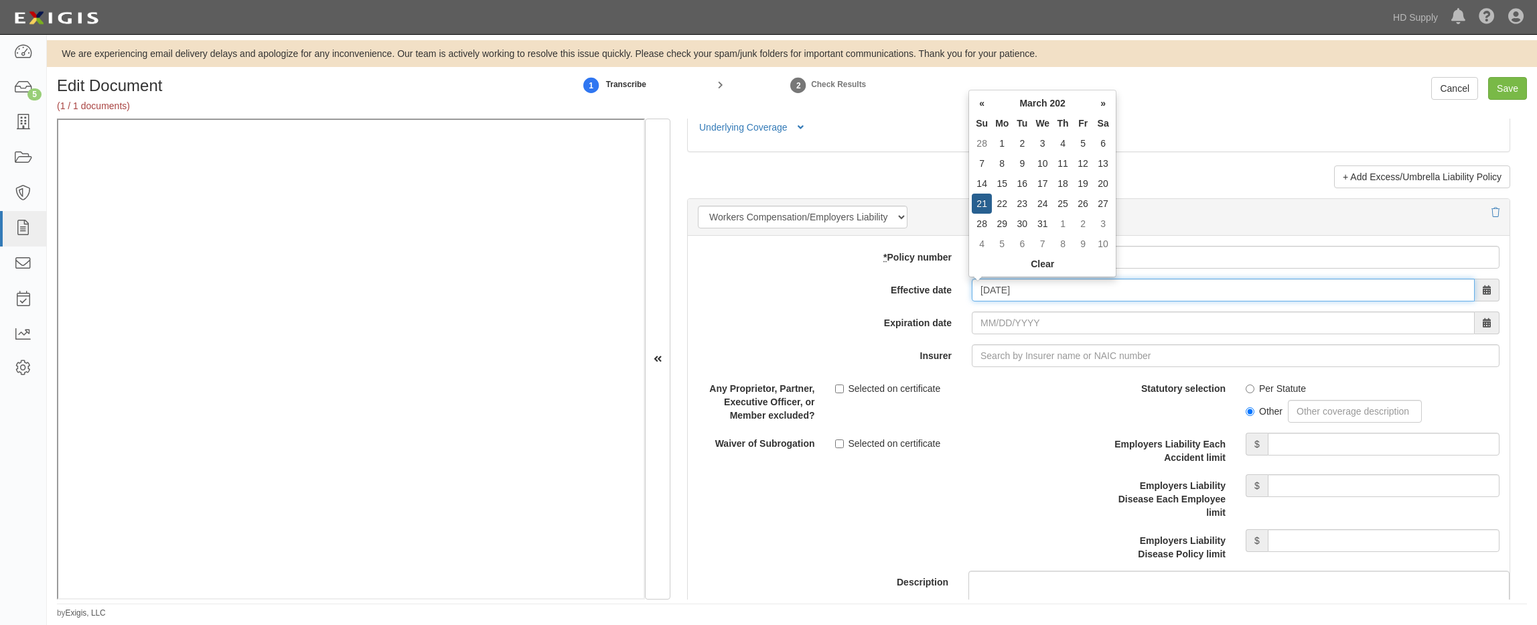
type input "03/21/2025"
type input "03/21/2026"
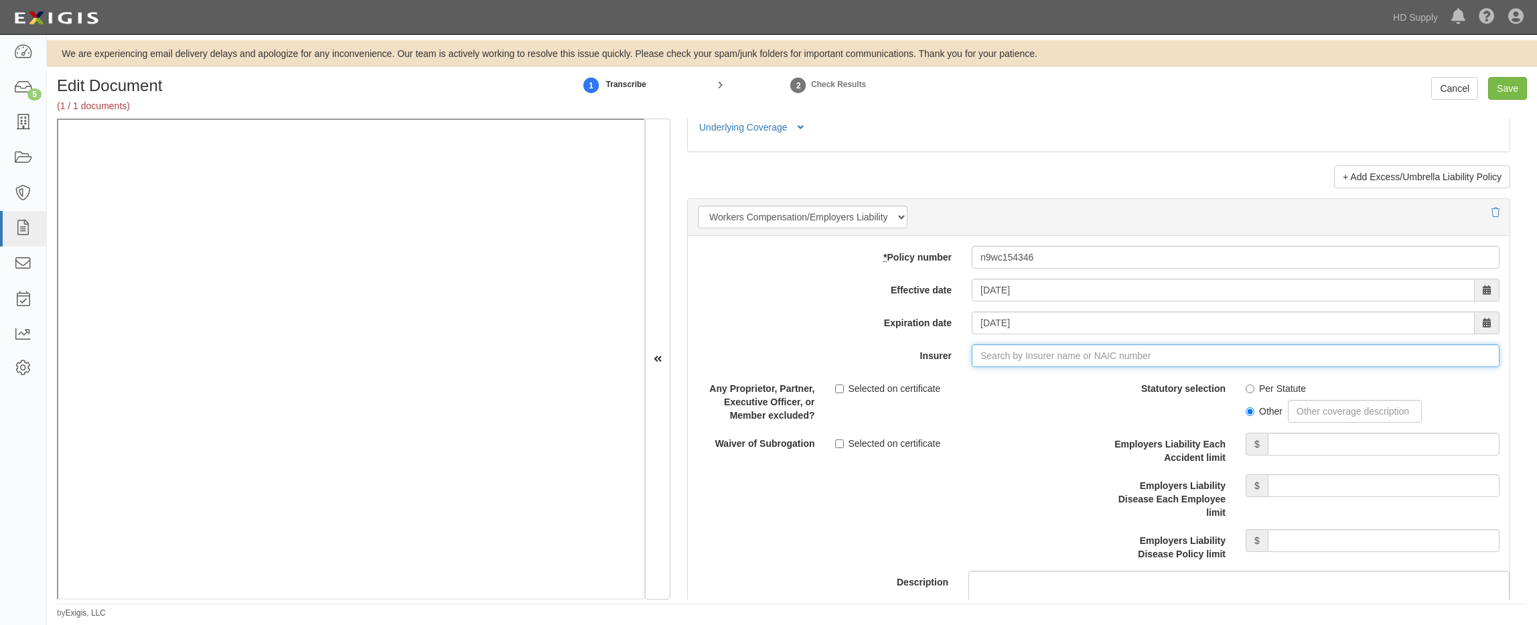
type input "21st Century Advantage Insurance Company (25232) NR Rating"
type input "2"
click at [1022, 378] on div "National Liability & Fire Insurance Co ( 20052 ) A++ XV Rating" at bounding box center [1026, 380] width 280 height 17
type input "National Liability & Fire Insurance Co (20052) A++ XV Rating"
click at [1246, 390] on input "Per Statute" at bounding box center [1250, 388] width 9 height 9
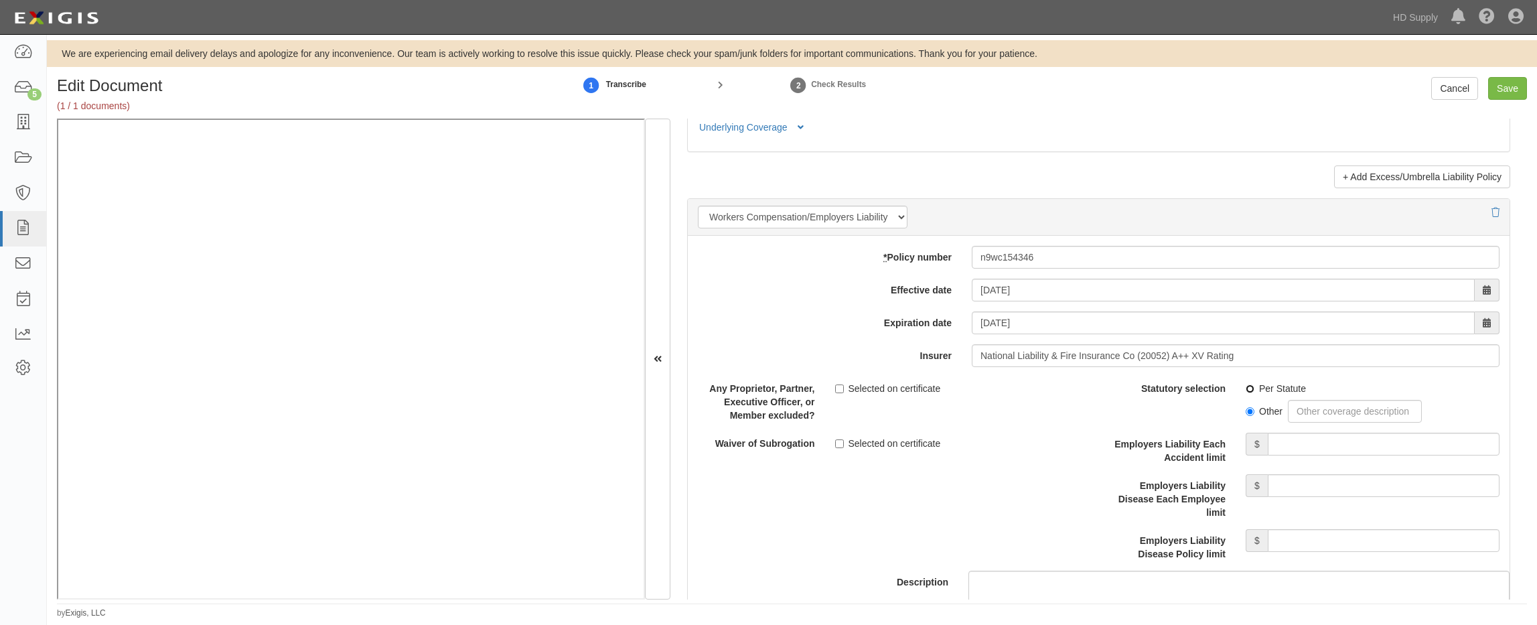
radio input "true"
click at [1302, 446] on input "Employers Liability Each Accident limit" at bounding box center [1384, 444] width 232 height 23
type input "1,000,000"
click at [1340, 480] on input "Employers Liability Disease Each Employee limit" at bounding box center [1384, 485] width 232 height 23
type input "1,000,000"
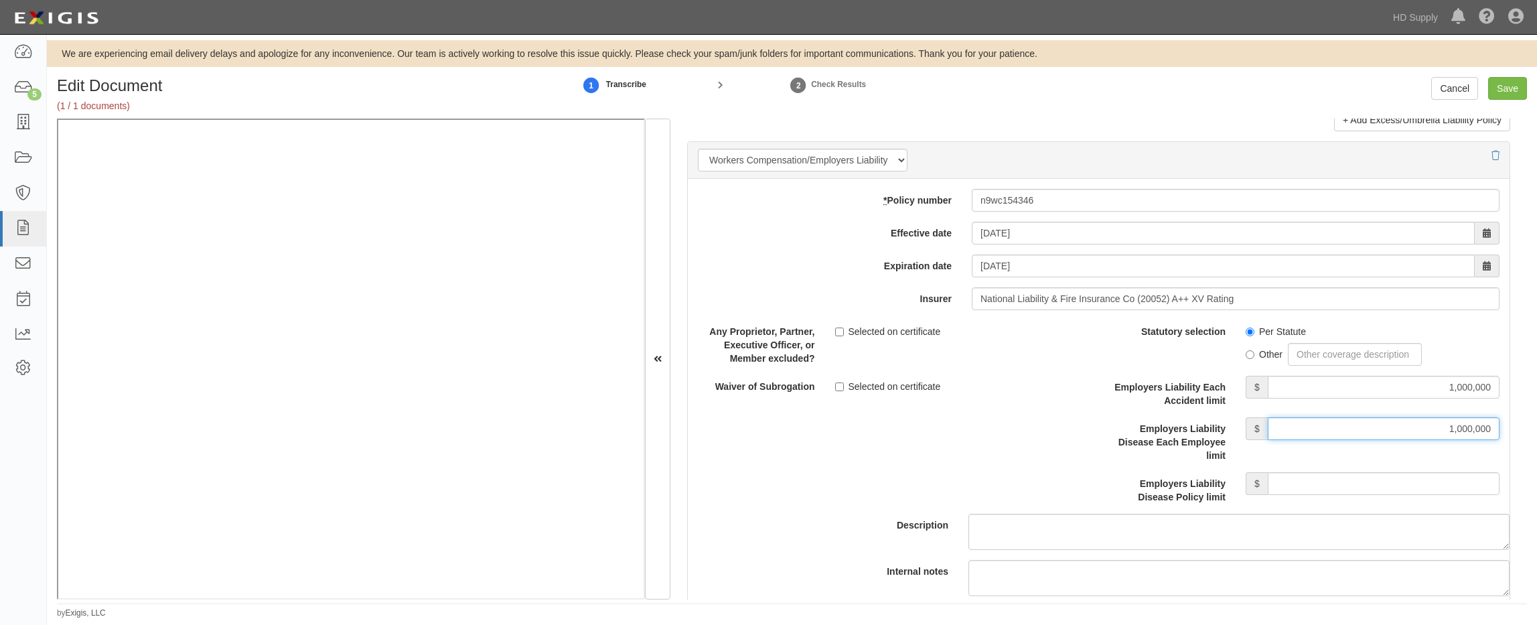
scroll to position [3351, 0]
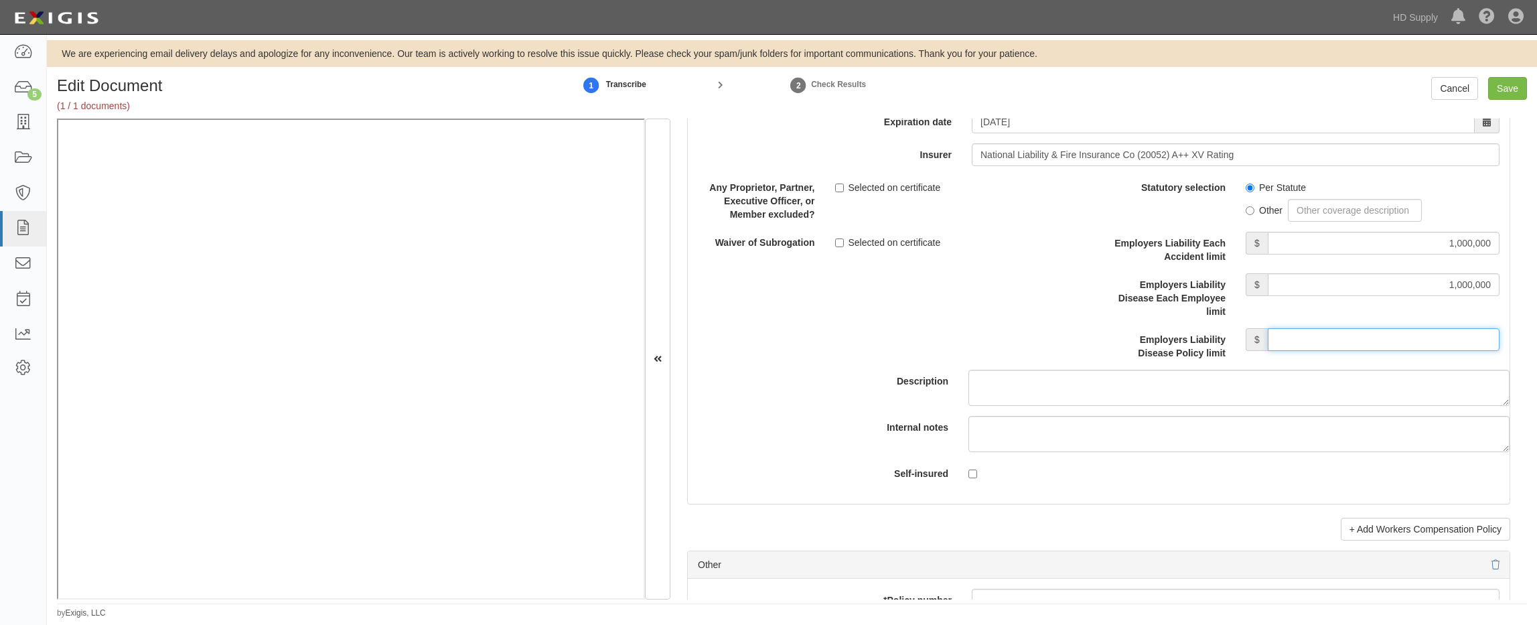
click at [1342, 340] on input "Employers Liability Disease Policy limit" at bounding box center [1384, 339] width 232 height 23
type input "1,000,000"
click at [855, 335] on div "Description" at bounding box center [1099, 291] width 842 height 230
click at [1504, 91] on input "Save" at bounding box center [1507, 88] width 39 height 23
type input "1000000"
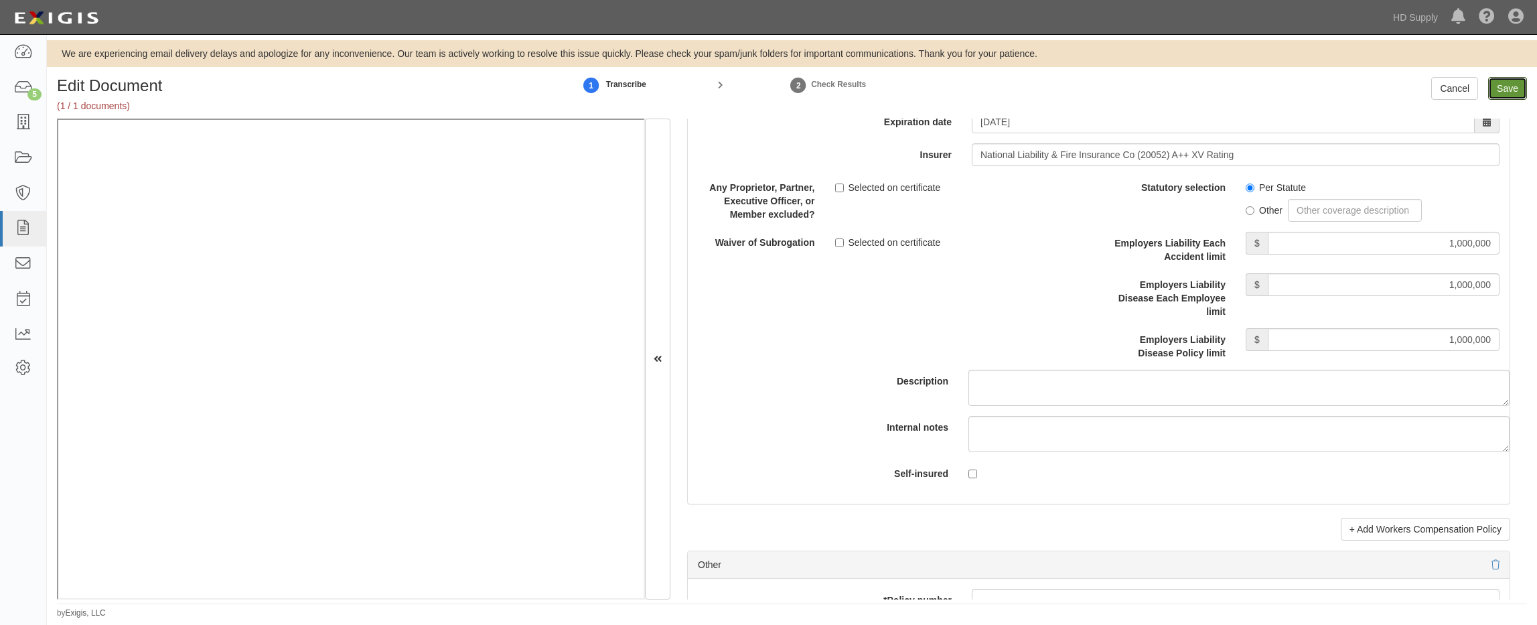
type input "1000000"
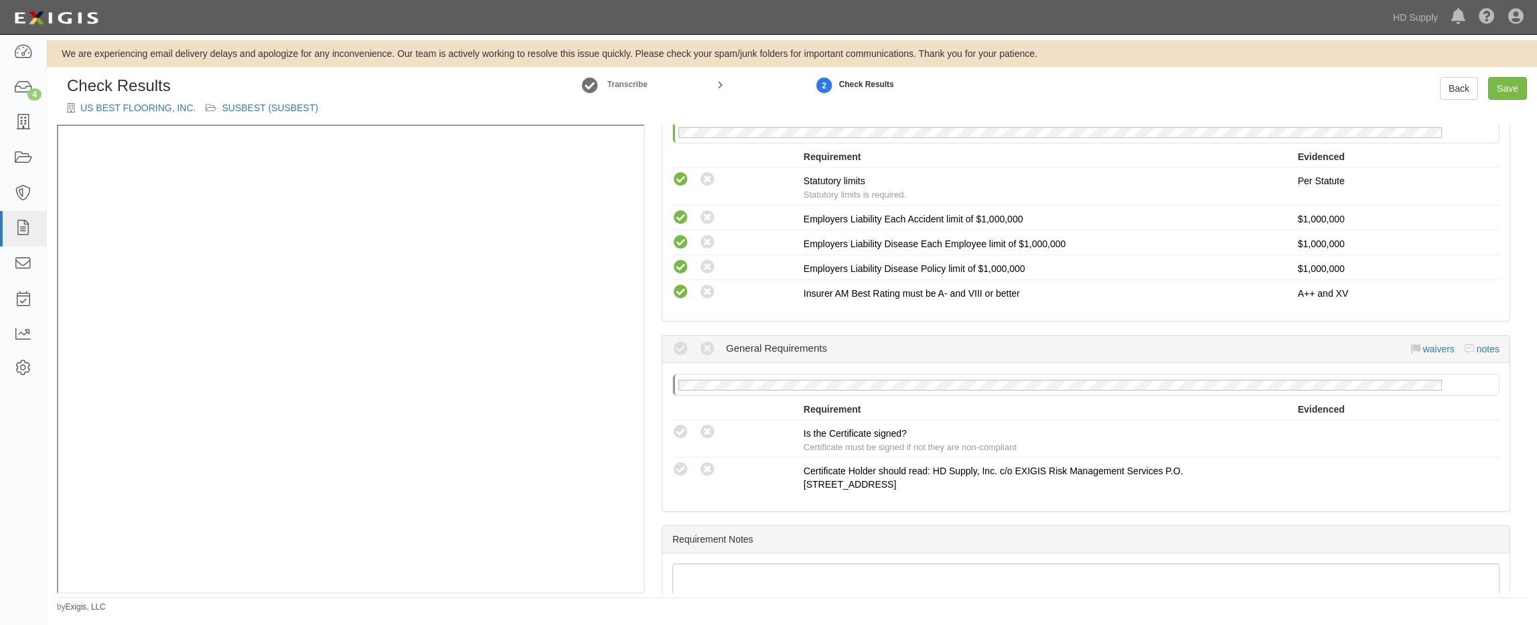
scroll to position [1005, 0]
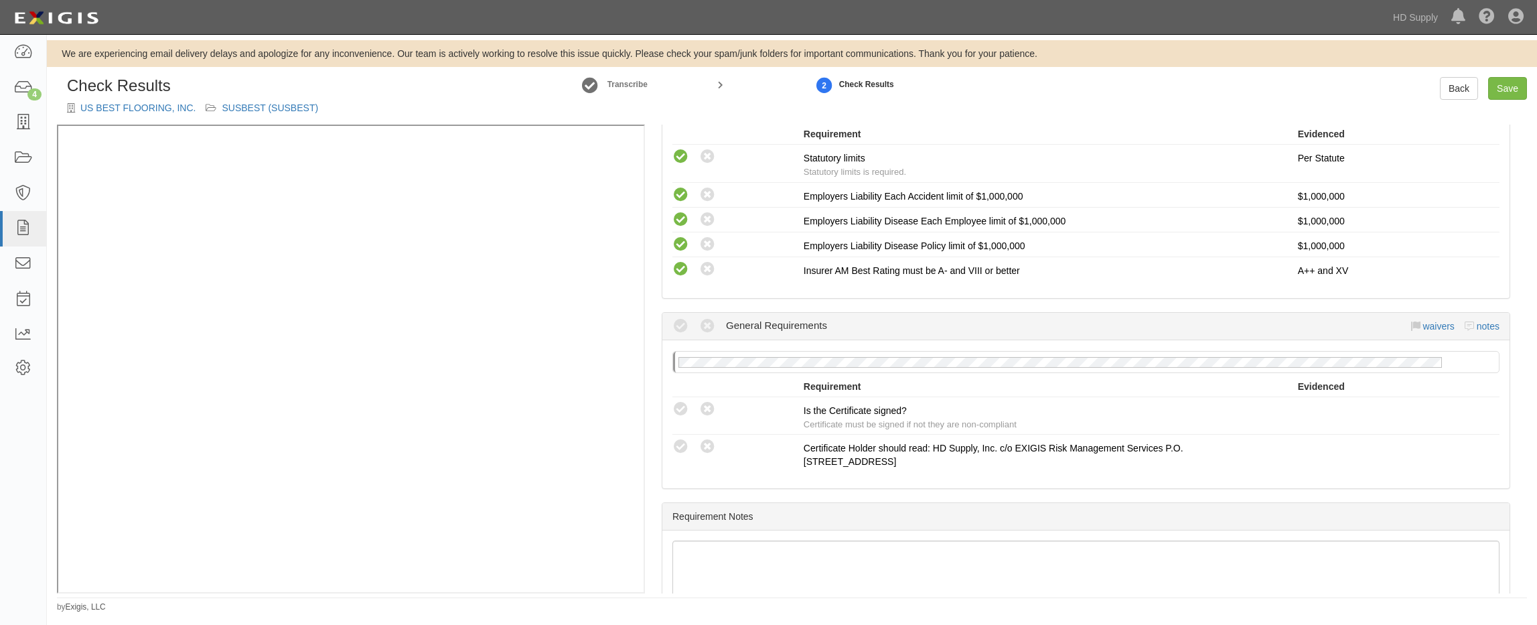
click at [692, 406] on div "Compliant Waived: Non-Compliant" at bounding box center [738, 409] width 131 height 17
drag, startPoint x: 678, startPoint y: 406, endPoint x: 739, endPoint y: 423, distance: 63.4
click at [679, 406] on icon at bounding box center [681, 409] width 17 height 17
radio input "true"
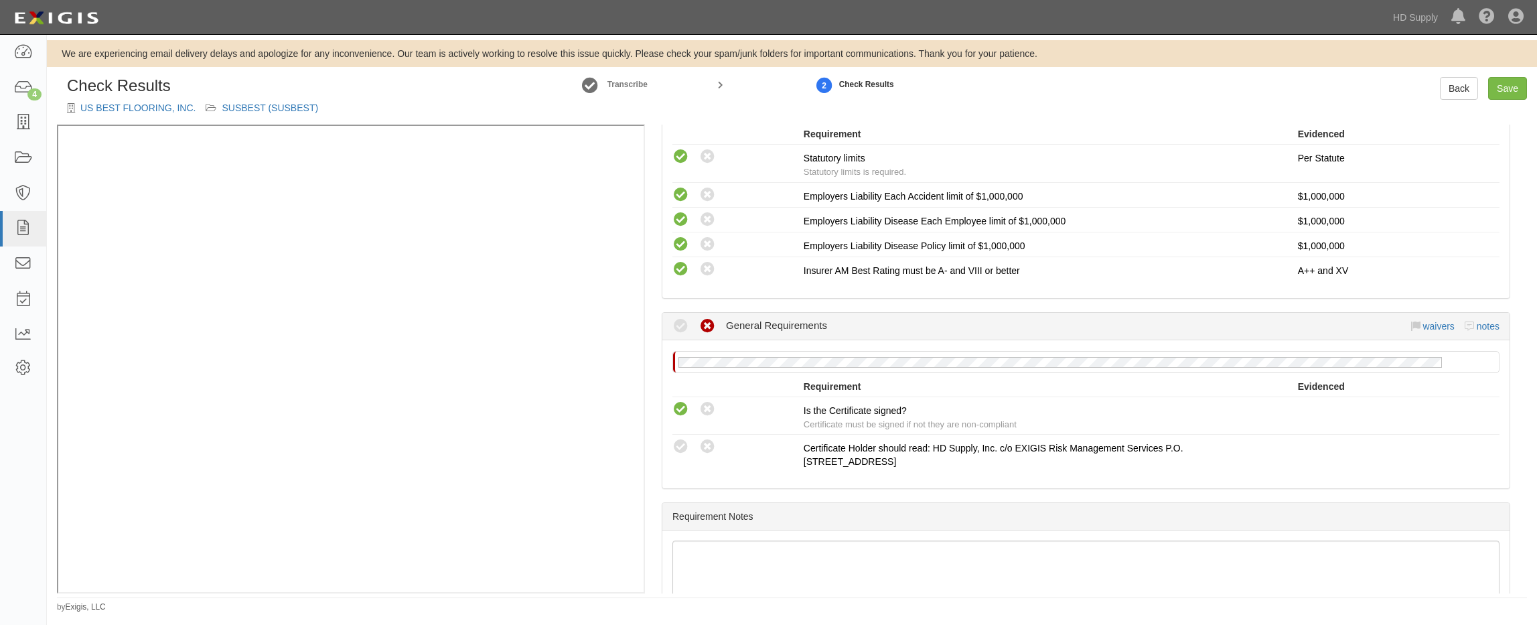
drag, startPoint x: 1004, startPoint y: 498, endPoint x: 1076, endPoint y: 480, distance: 73.9
click at [1007, 498] on div "Manage Policies (WC) Certificate; 8/22/2025; US BEST Flooring WC Coverage 2025.…" at bounding box center [1086, 359] width 882 height 469
click at [1503, 88] on link "Save" at bounding box center [1507, 88] width 39 height 23
radio input "true"
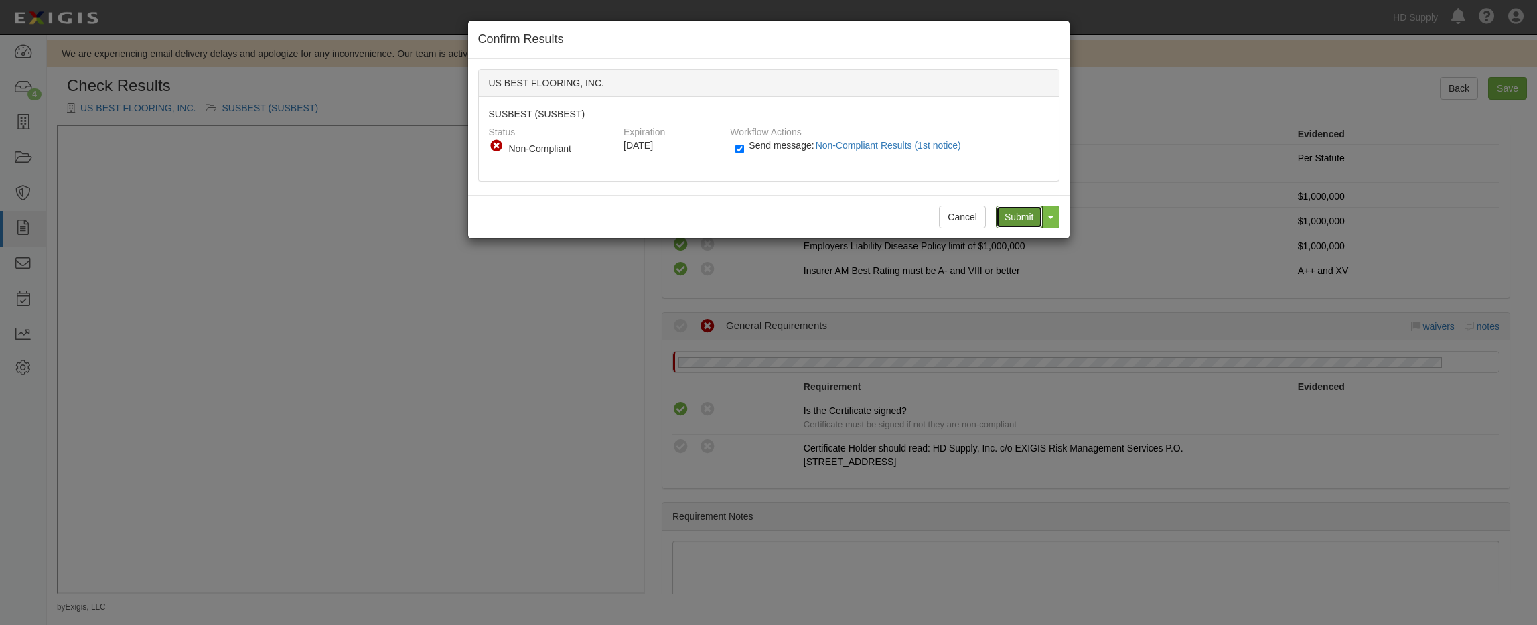
click at [1009, 218] on input "Submit" at bounding box center [1019, 217] width 47 height 23
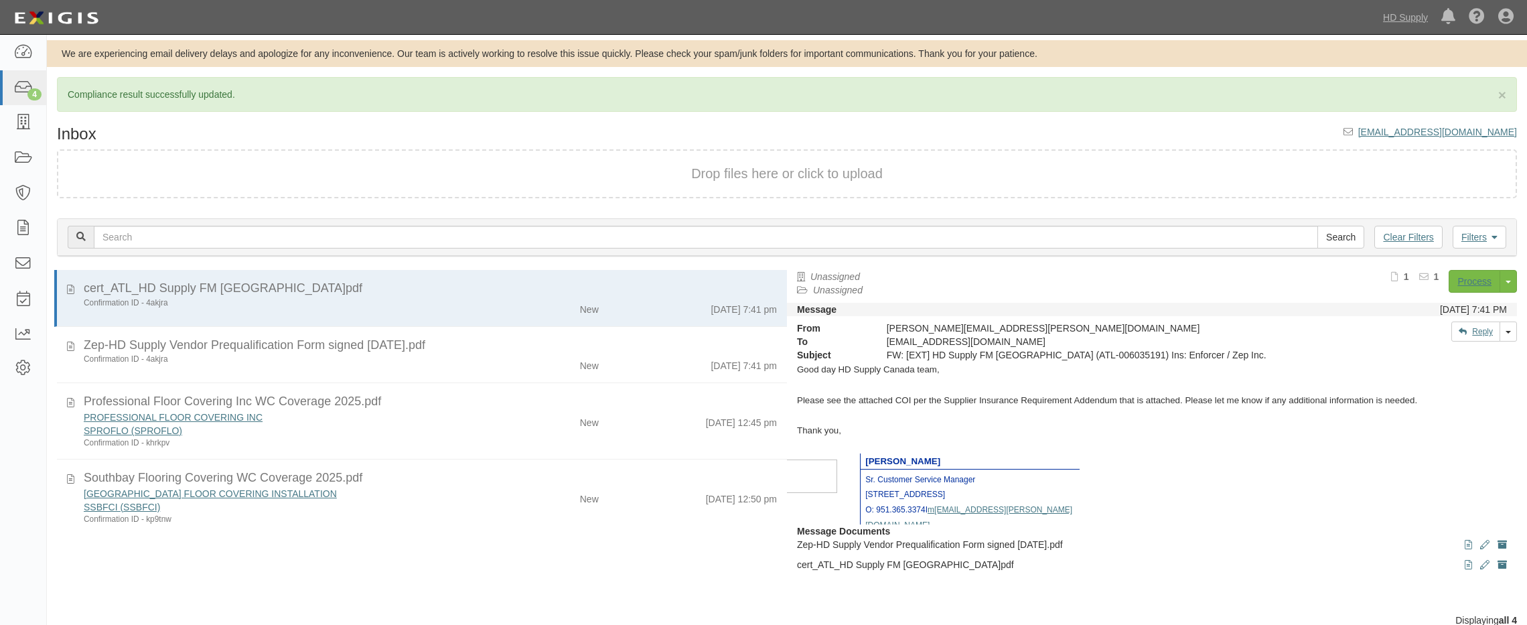
click at [449, 427] on div "SPROFLO (SPROFLO)" at bounding box center [282, 430] width 396 height 13
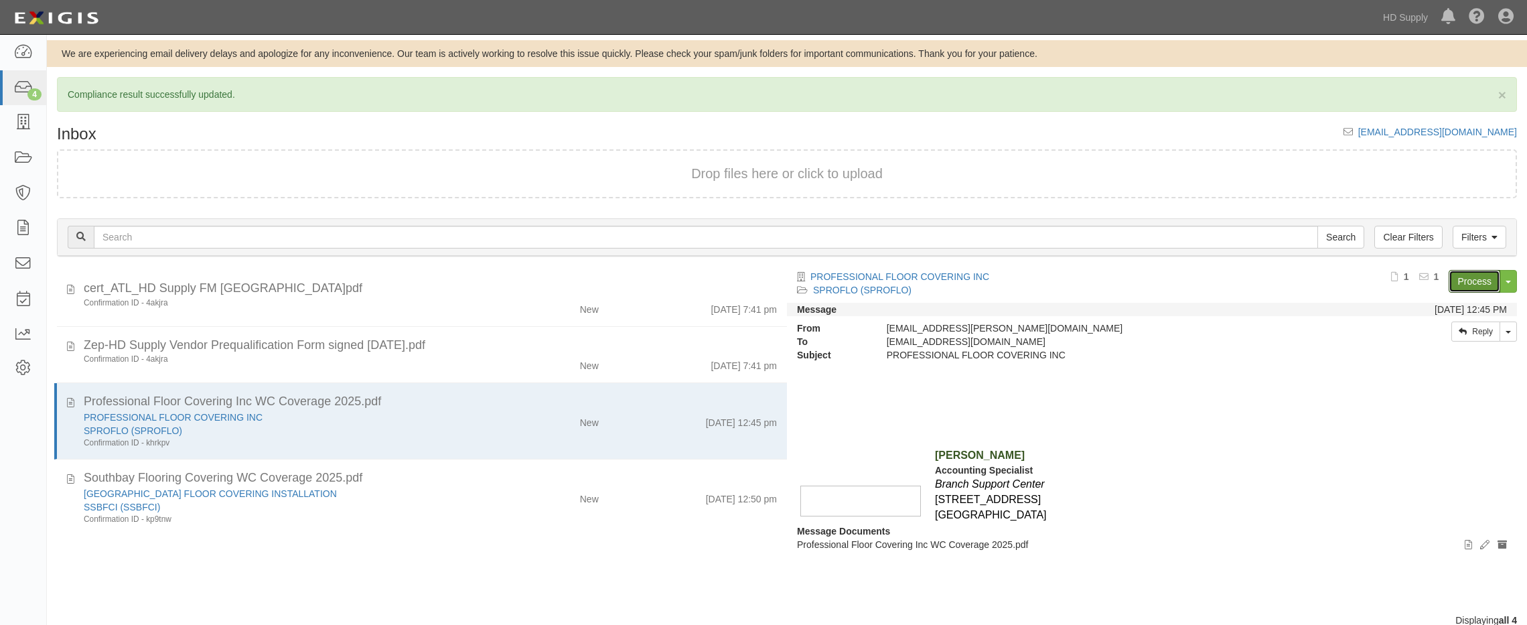
click at [1465, 276] on link "Process" at bounding box center [1475, 281] width 52 height 23
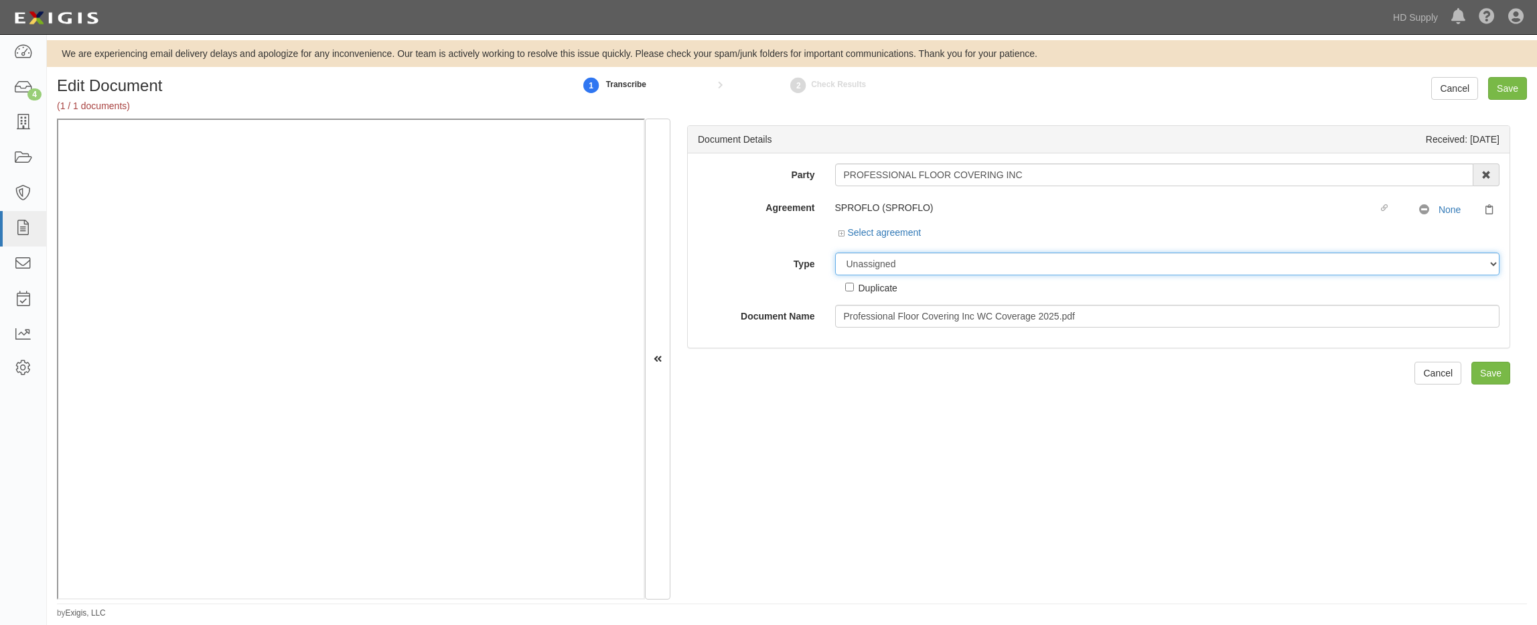
click at [859, 263] on select "Unassigned Binder Cancellation Notice Certificate Contract Endorsement Insuranc…" at bounding box center [1167, 264] width 665 height 23
select select "CertificateDetail"
click at [835, 253] on select "Unassigned Binder Cancellation Notice Certificate Contract Endorsement Insuranc…" at bounding box center [1167, 264] width 665 height 23
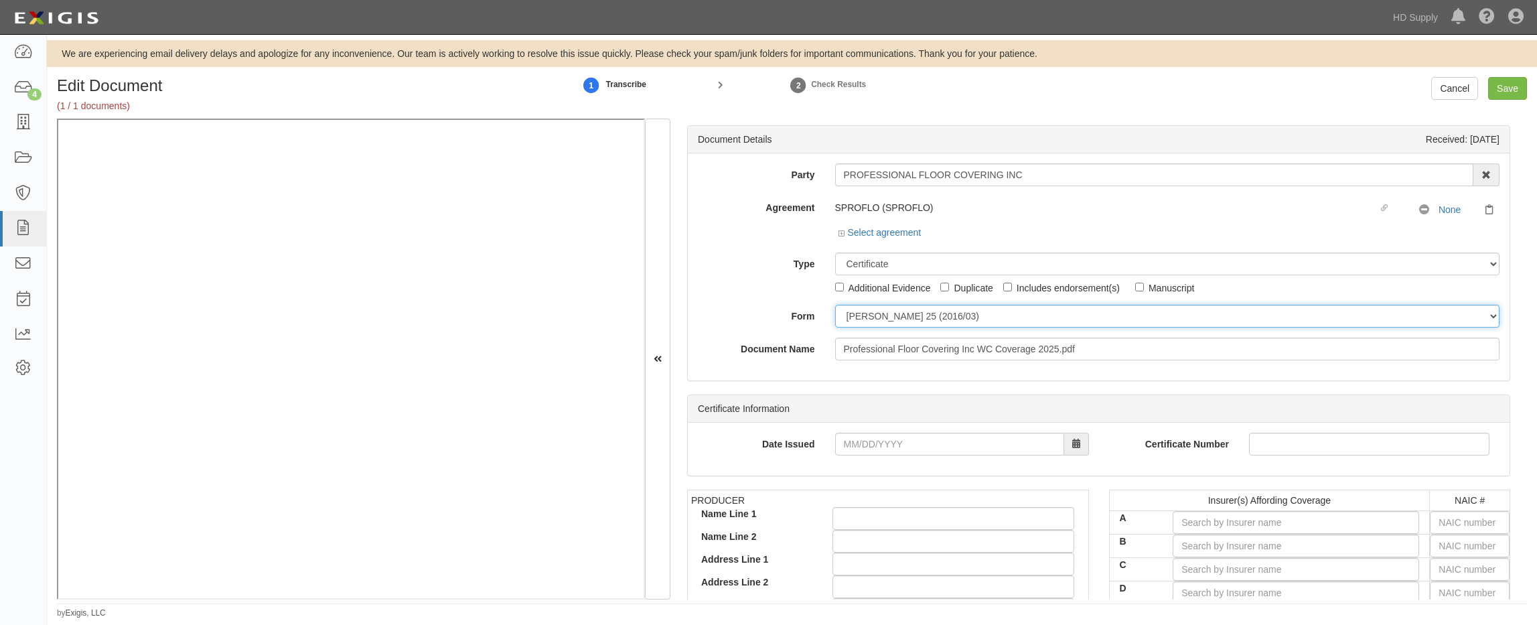
drag, startPoint x: 854, startPoint y: 314, endPoint x: 853, endPoint y: 322, distance: 7.4
click at [854, 314] on select "[PERSON_NAME] 25 (2016/03) [PERSON_NAME] 101 [PERSON_NAME] 855 NY (2014/05) Gen…" at bounding box center [1167, 316] width 665 height 23
select select "GeneralFormDetail"
click at [835, 305] on select "[PERSON_NAME] 25 (2016/03) [PERSON_NAME] 101 [PERSON_NAME] 855 NY (2014/05) Gen…" at bounding box center [1167, 316] width 665 height 23
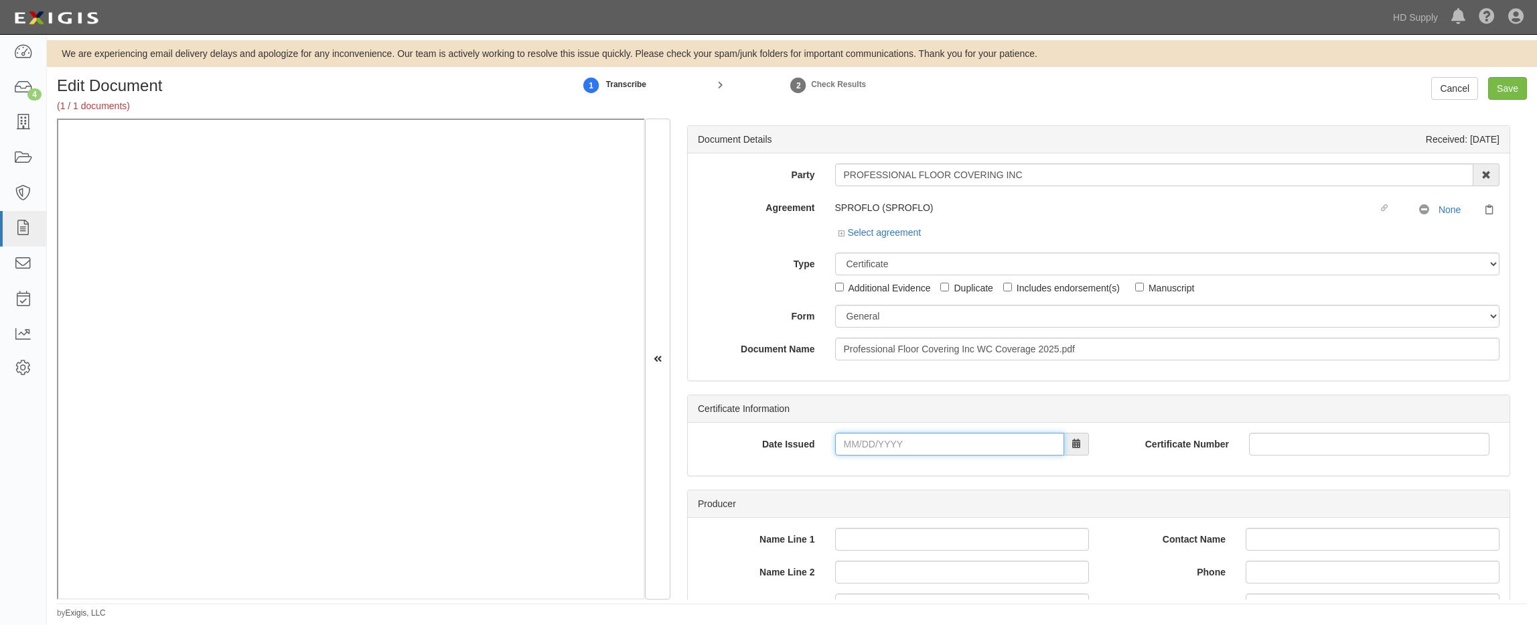
click at [845, 440] on input "Date Issued" at bounding box center [949, 444] width 229 height 23
type input "[DATE]"
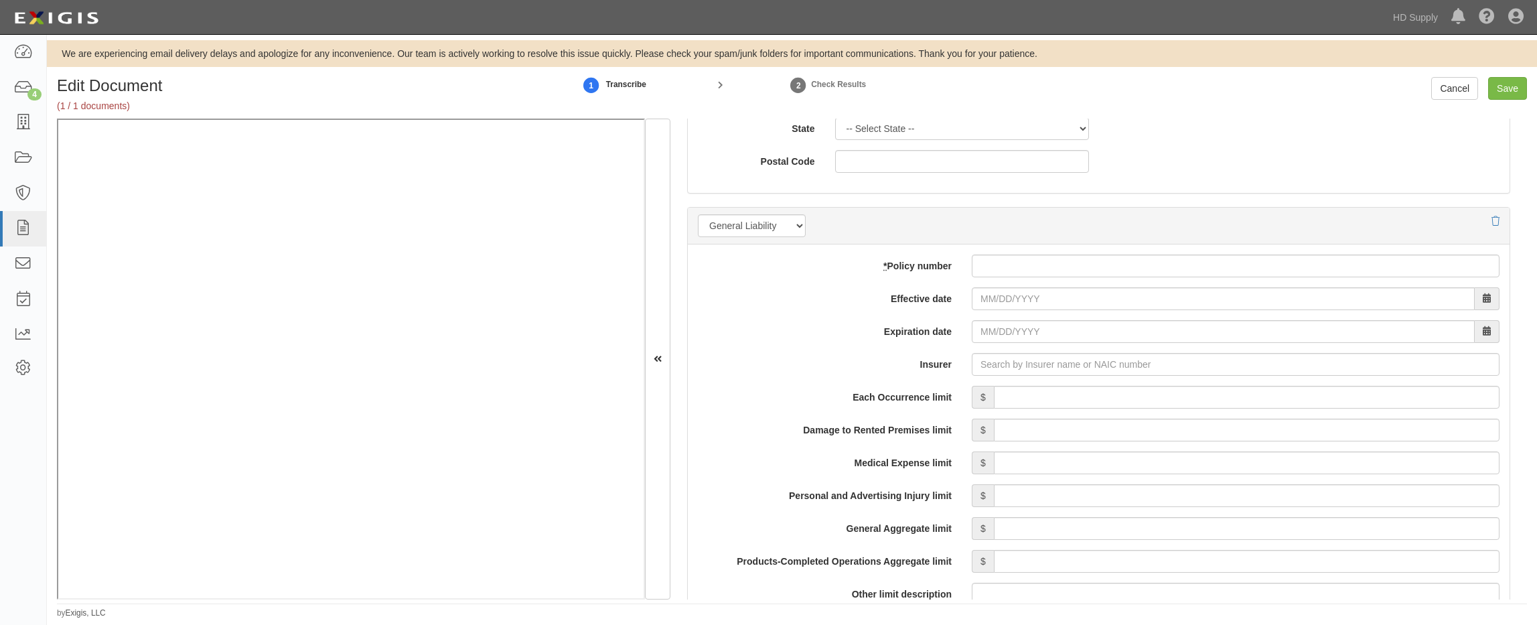
scroll to position [871, 0]
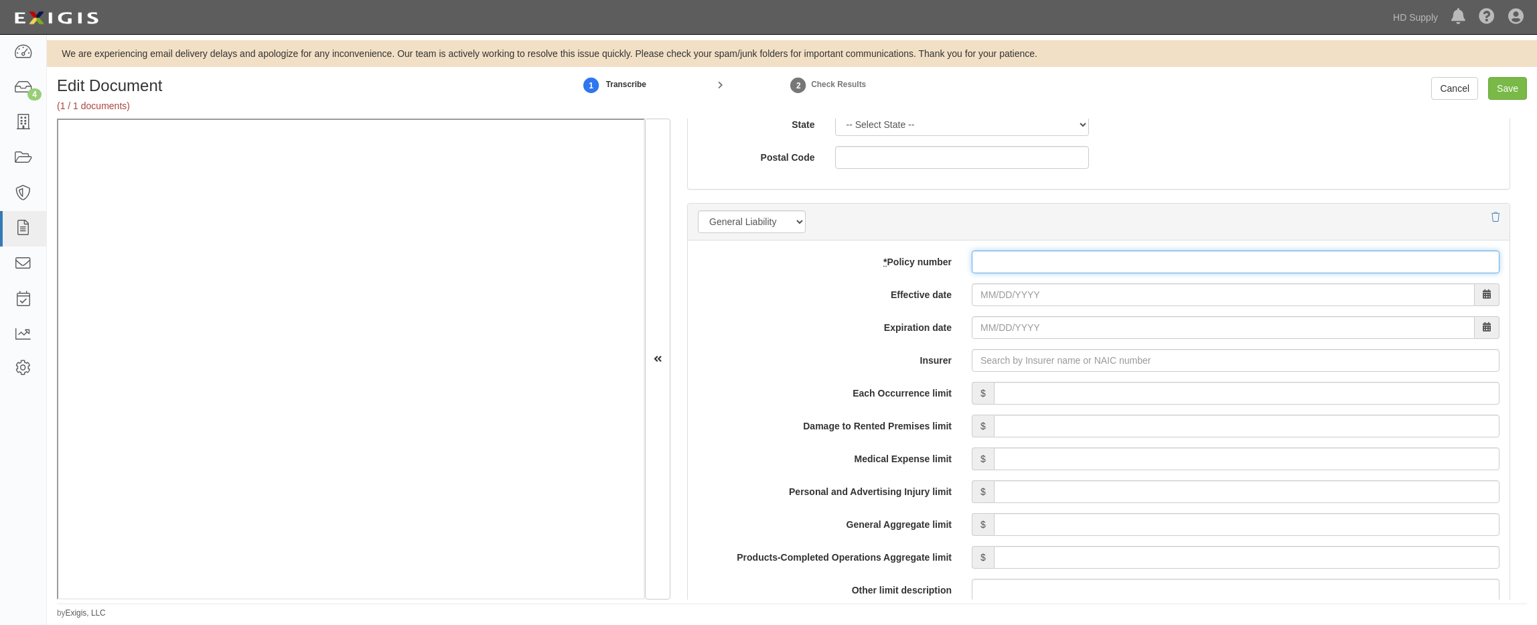
click at [1007, 267] on input "* Policy number" at bounding box center [1236, 262] width 528 height 23
type input "pa000908101"
type input "03/24/2025"
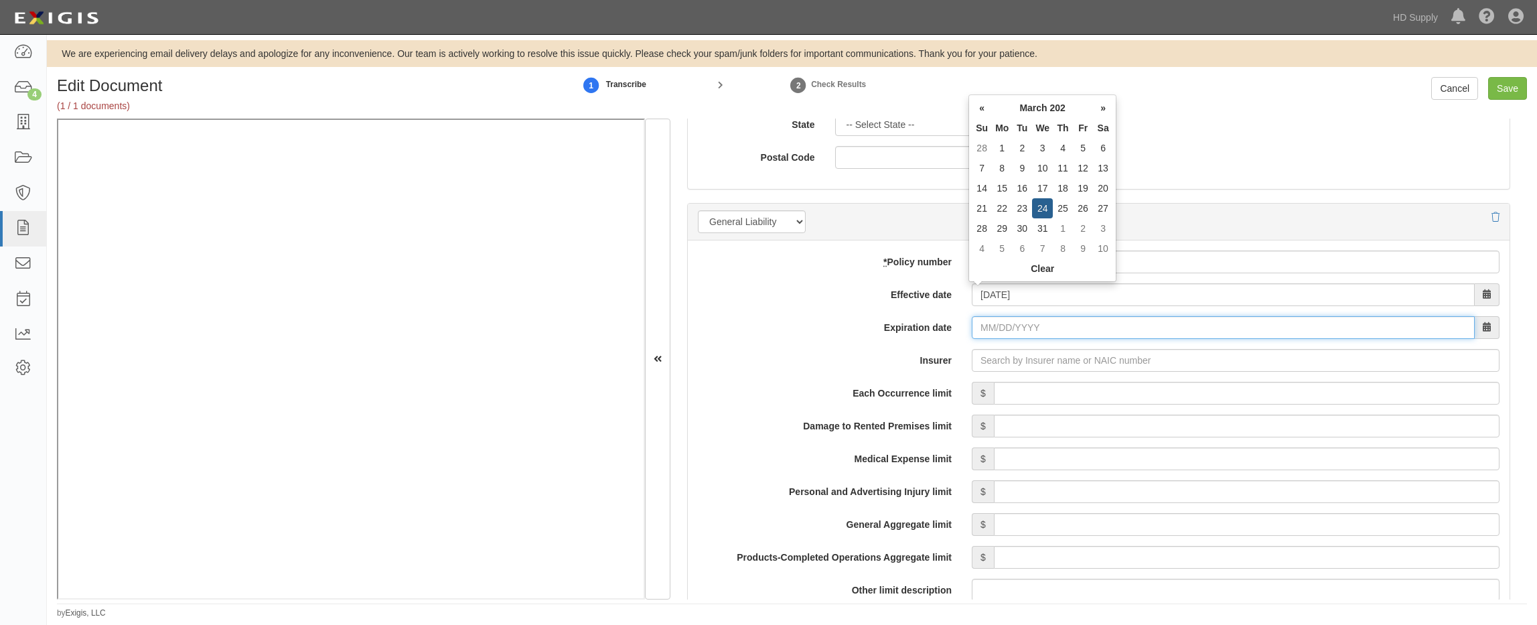
type input "03/24/2026"
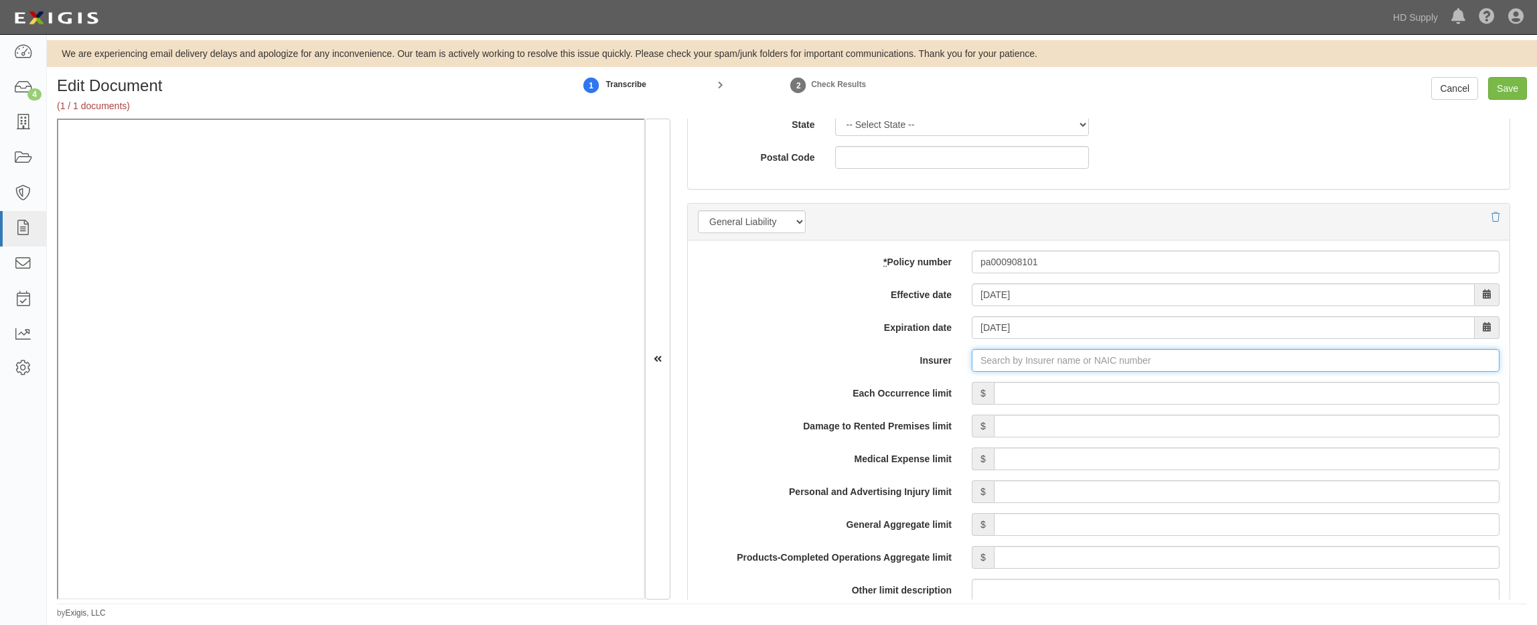
type input "180 Seguros S.A. (0) NR Rating"
type input "1"
click at [1018, 389] on div "Palomar Excess and Surplus Insurance Co ( 16754 ) A X Rating" at bounding box center [1029, 385] width 287 height 17
type input "Palomar Excess and Surplus Insurance Co (16754) A X Rating"
click at [1139, 389] on input "Each Occurrence limit" at bounding box center [1247, 393] width 506 height 23
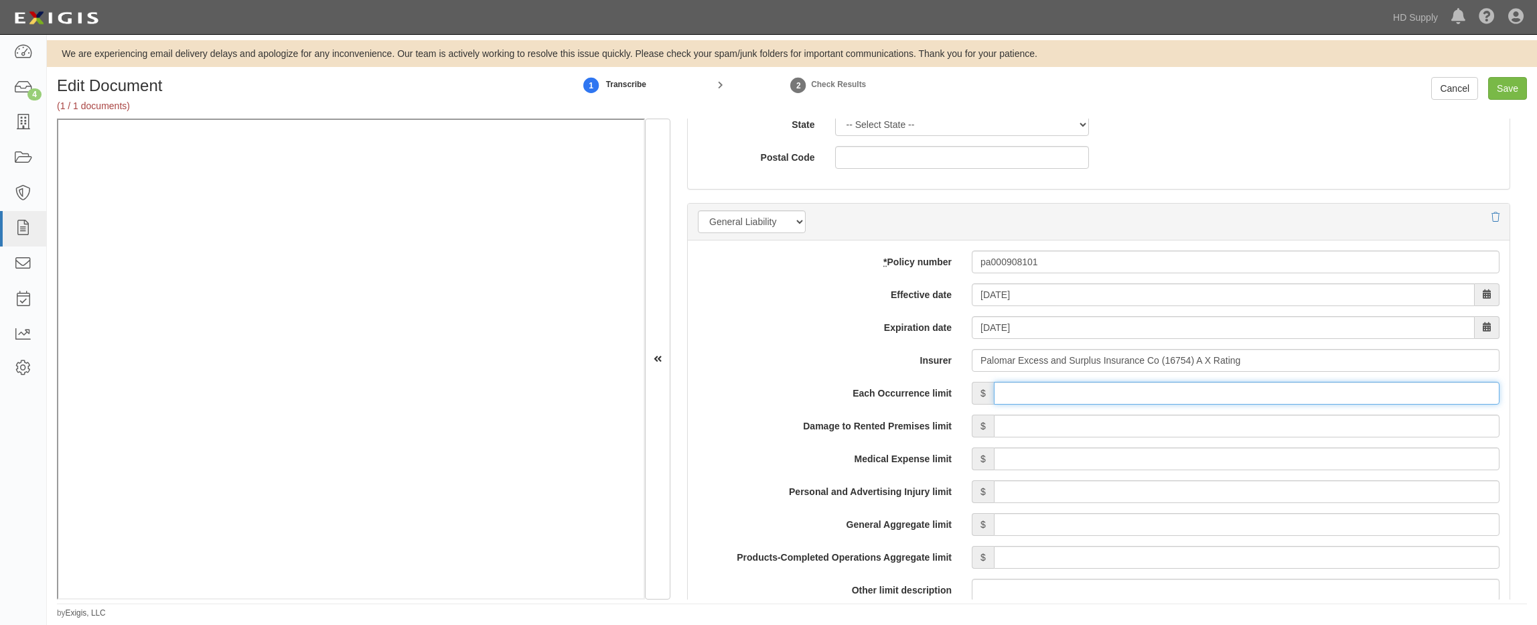
type input "1,000,000"
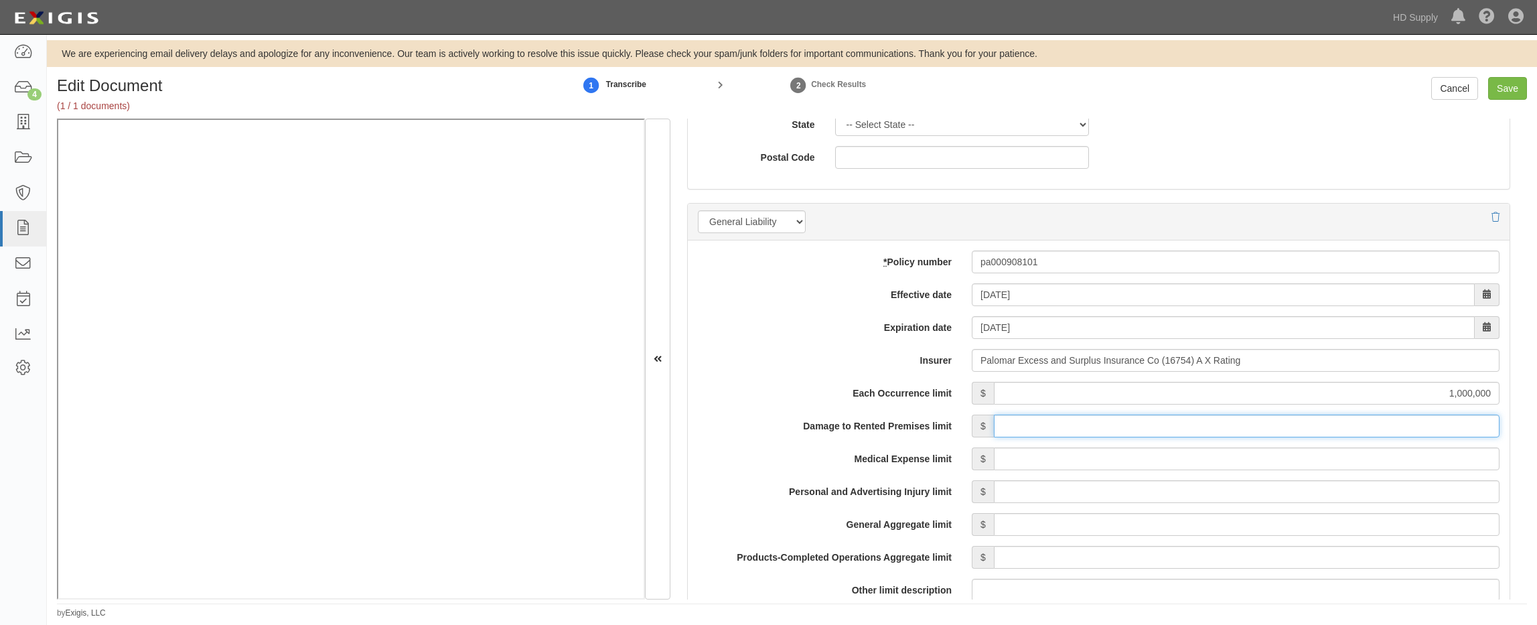
click at [1348, 427] on input "Damage to Rented Premises limit" at bounding box center [1247, 426] width 506 height 23
type input "100,000"
click at [1337, 456] on input "Medical Expense limit" at bounding box center [1247, 458] width 506 height 23
type input "5,000"
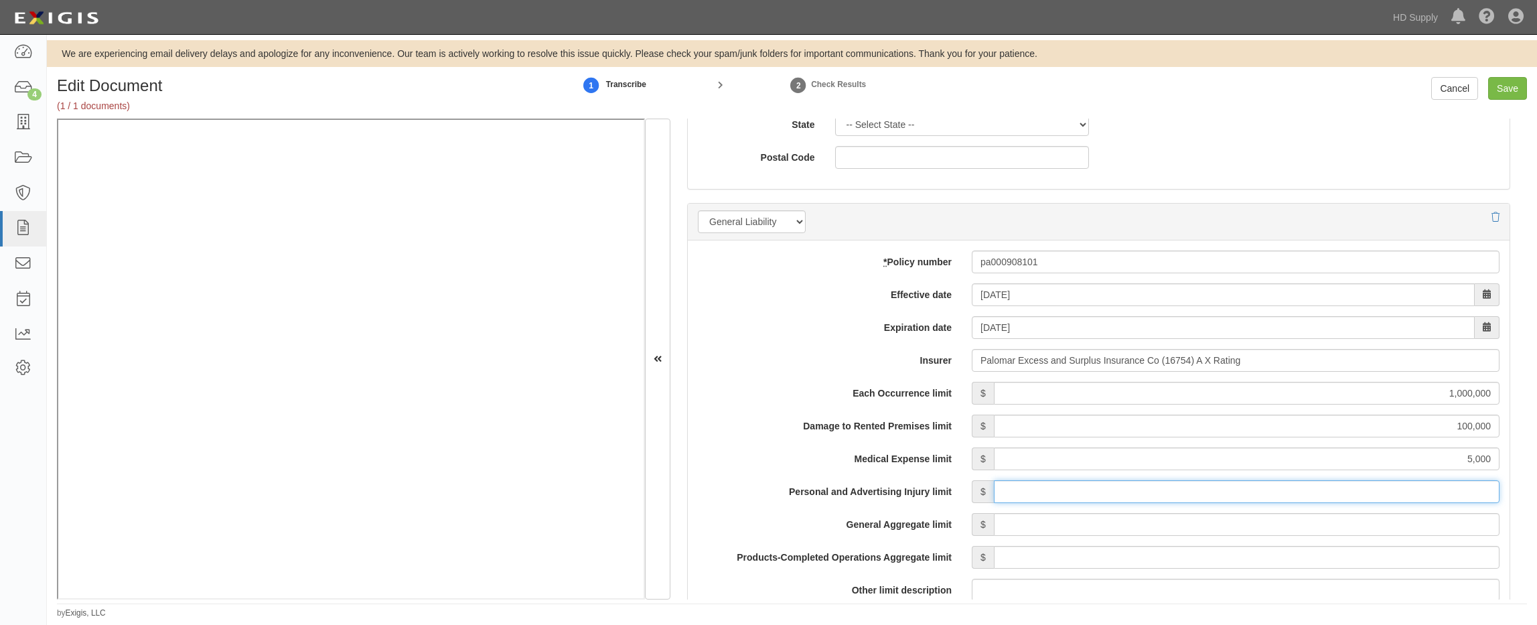
click at [1368, 499] on input "Personal and Advertising Injury limit" at bounding box center [1247, 491] width 506 height 23
type input "1,000,000"
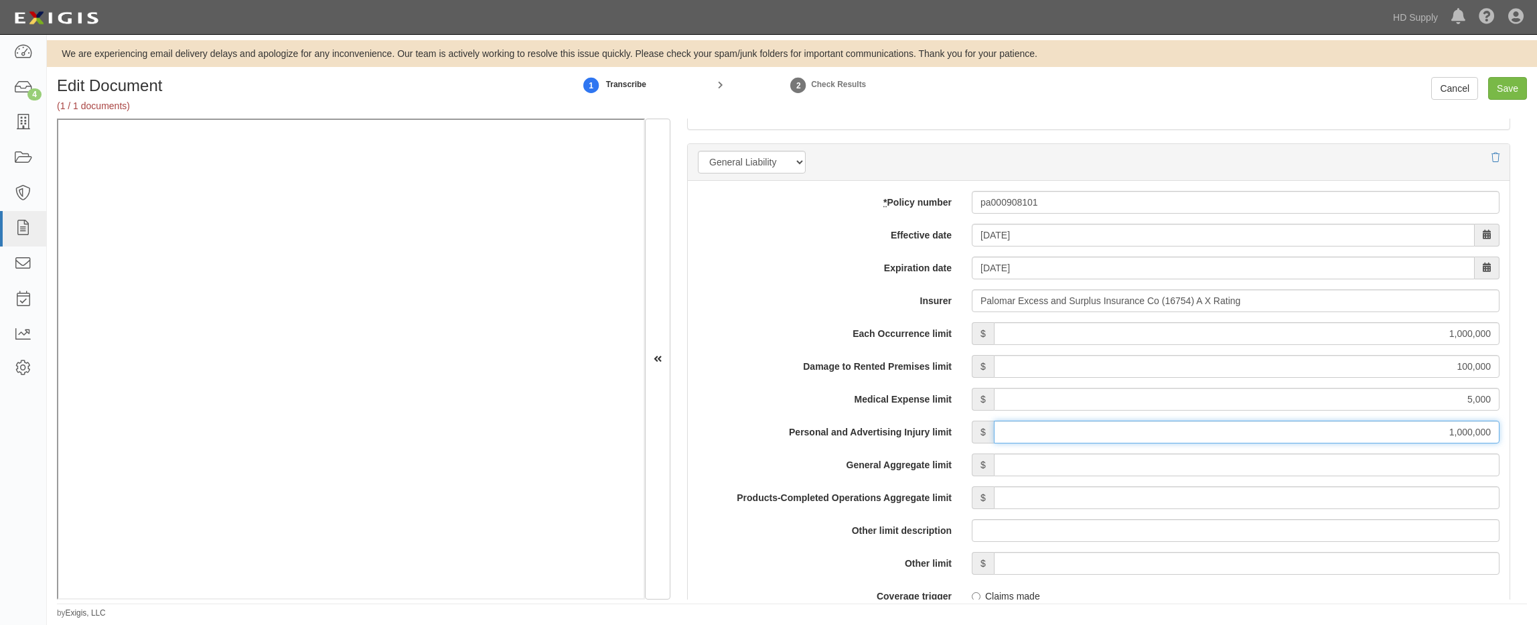
scroll to position [1005, 0]
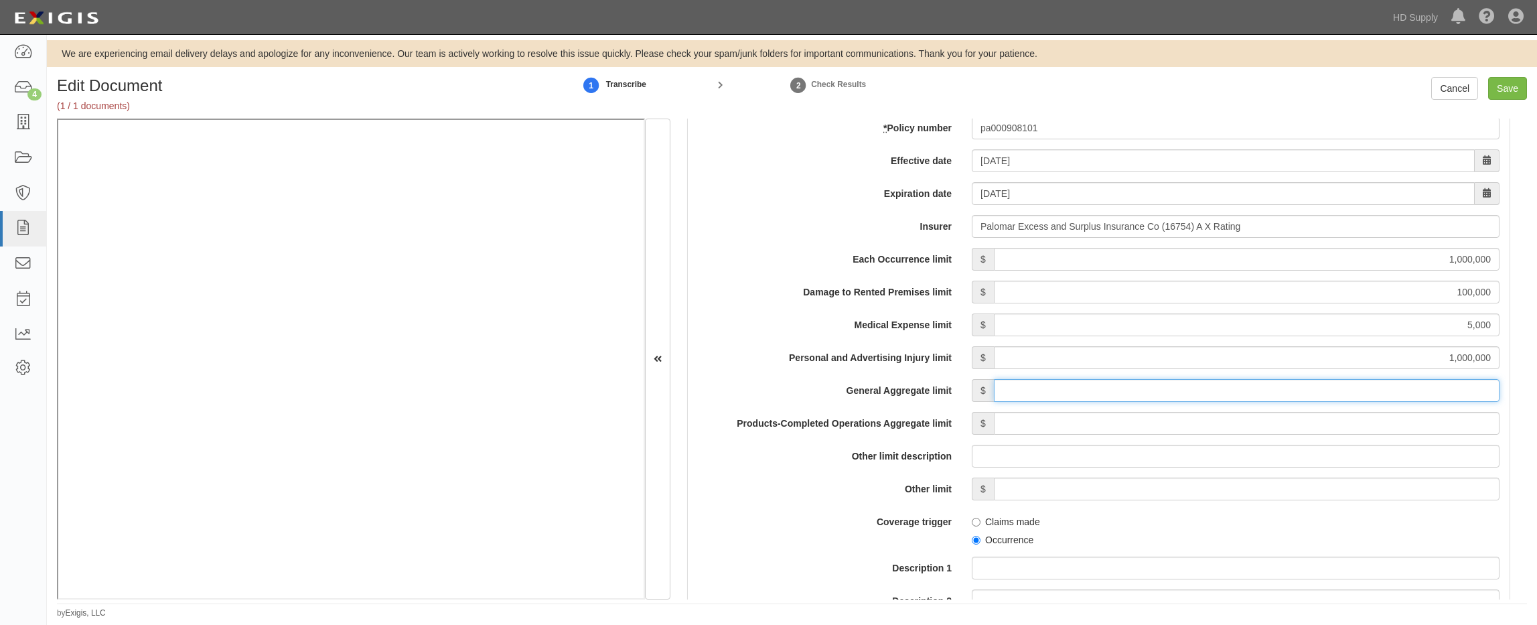
click at [1334, 401] on input "General Aggregate limit" at bounding box center [1247, 390] width 506 height 23
type input "2,000,000"
click at [1348, 419] on input "Products-Completed Operations Aggregate limit" at bounding box center [1247, 423] width 506 height 23
type input "2,000,000"
click at [842, 516] on label "Coverage trigger" at bounding box center [825, 519] width 274 height 18
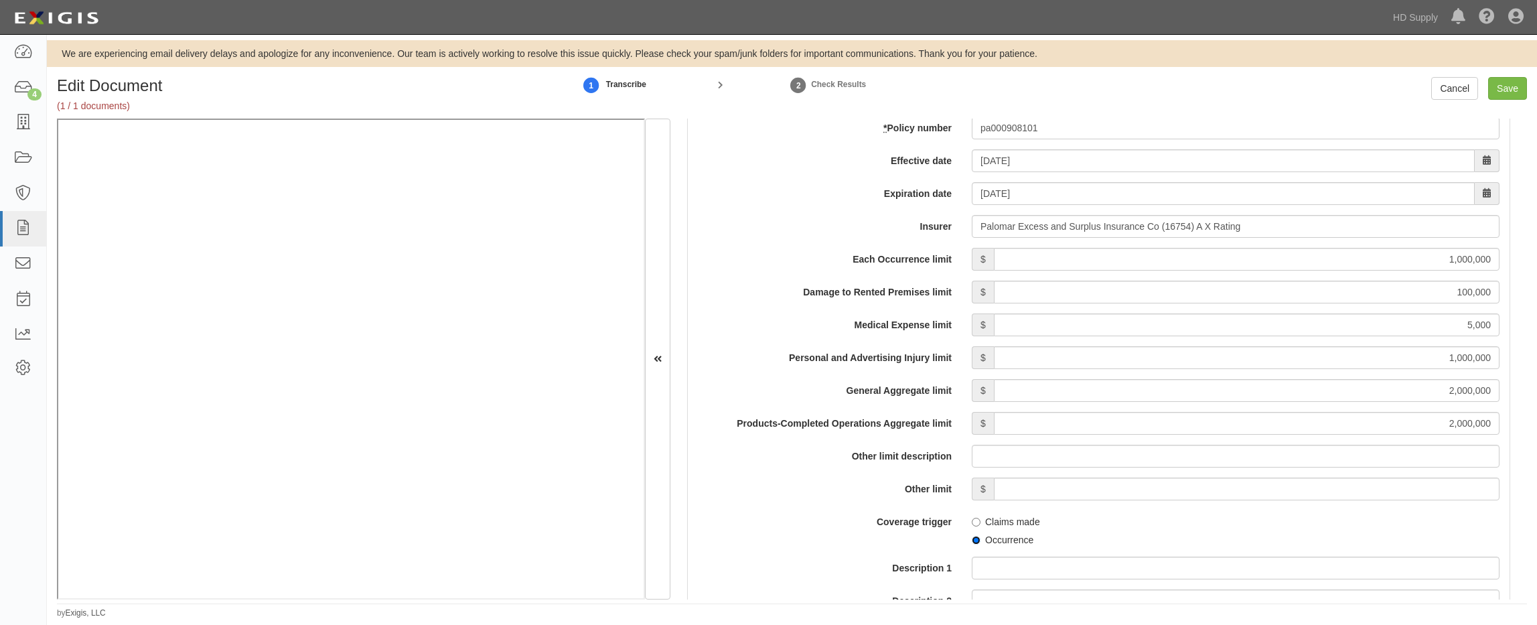
drag, startPoint x: 974, startPoint y: 541, endPoint x: 840, endPoint y: 542, distance: 134.0
click at [975, 540] on input "Occurrence" at bounding box center [976, 540] width 9 height 9
radio input "true"
click at [840, 542] on div "Coverage trigger Claims made Occurrence" at bounding box center [1099, 528] width 822 height 36
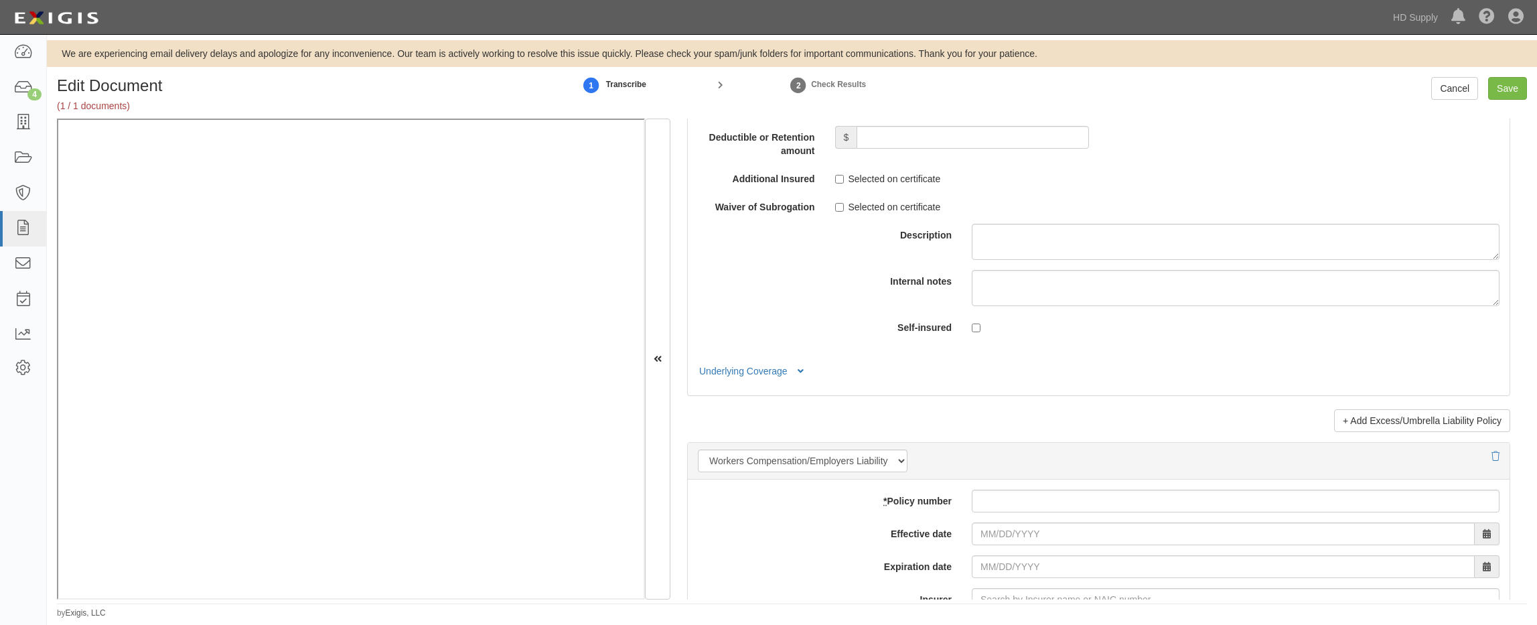
scroll to position [3148, 0]
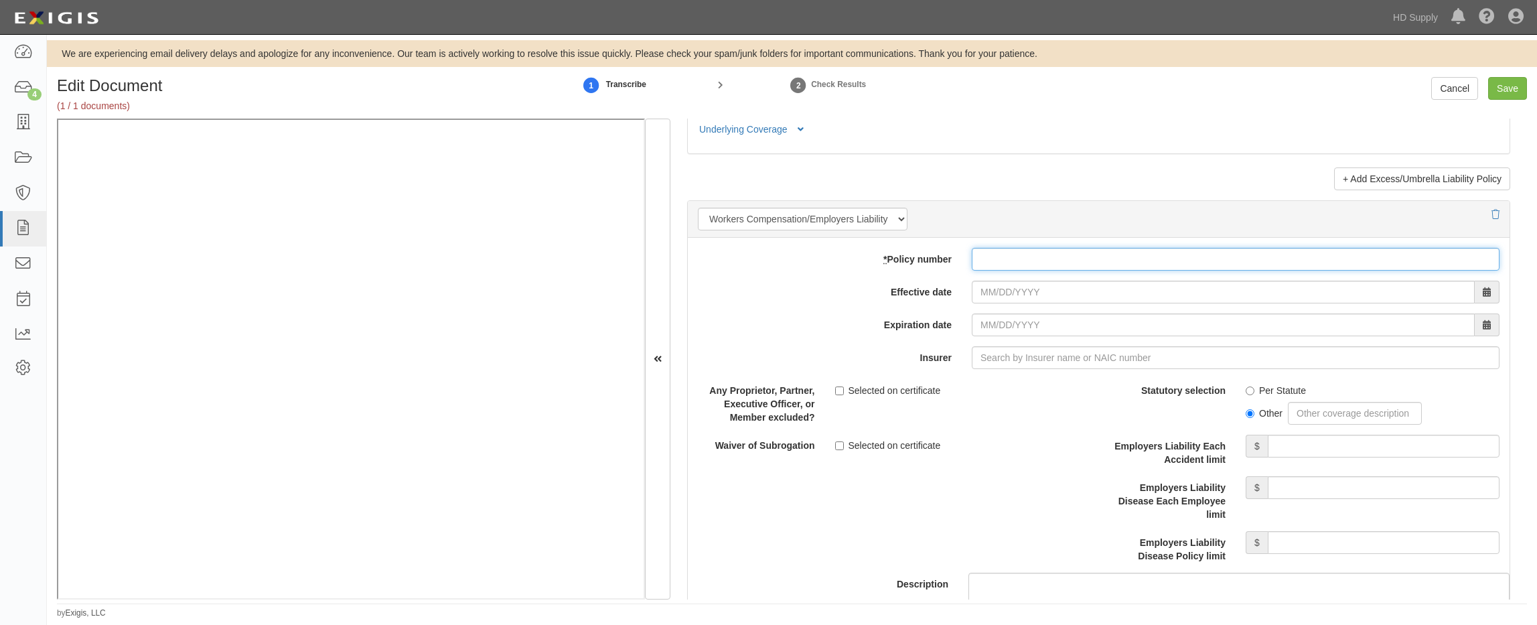
click at [1017, 261] on input "* Policy number" at bounding box center [1236, 259] width 528 height 23
type input "7039074086"
click at [976, 291] on input "Effective date" at bounding box center [1223, 292] width 503 height 23
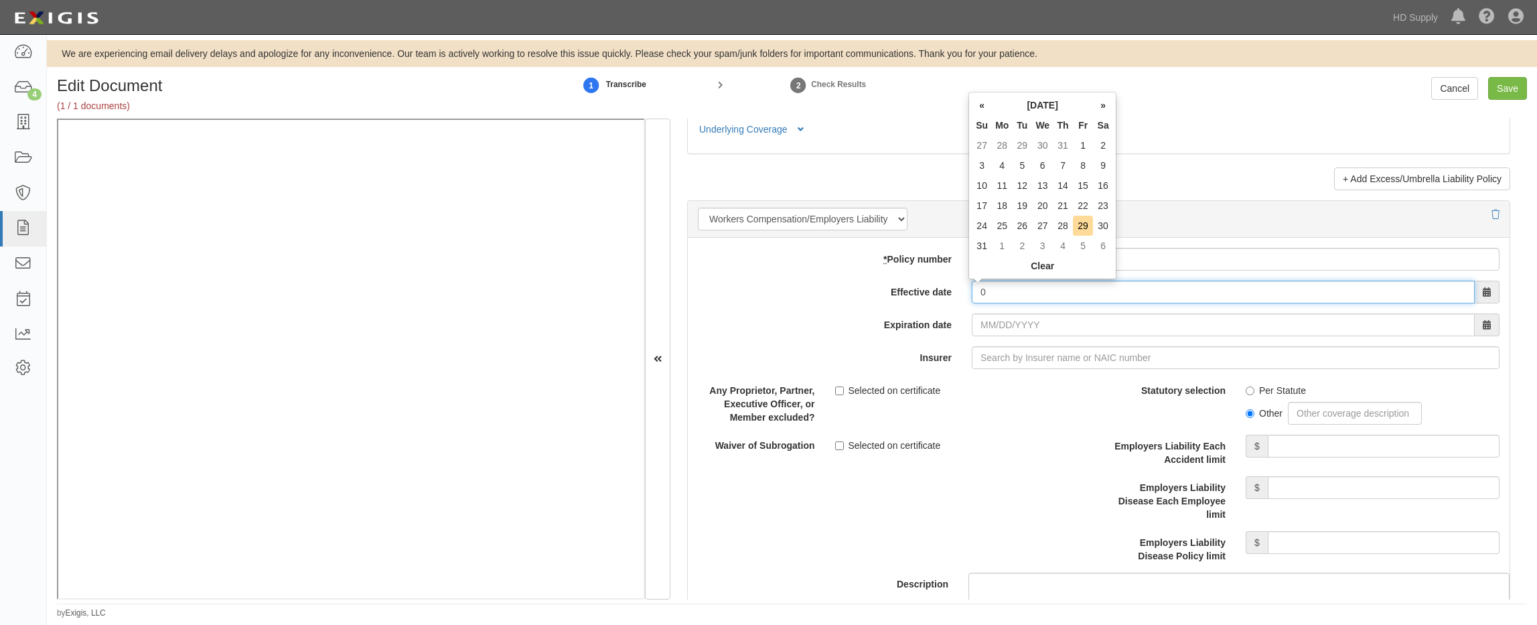
drag, startPoint x: 1018, startPoint y: 291, endPoint x: 946, endPoint y: 291, distance: 71.7
click at [942, 292] on div "Effective date 0" at bounding box center [1099, 292] width 822 height 23
type input "11/13/2024"
type input "11/13/2025"
click at [992, 326] on input "11/13/2025" at bounding box center [1223, 324] width 503 height 23
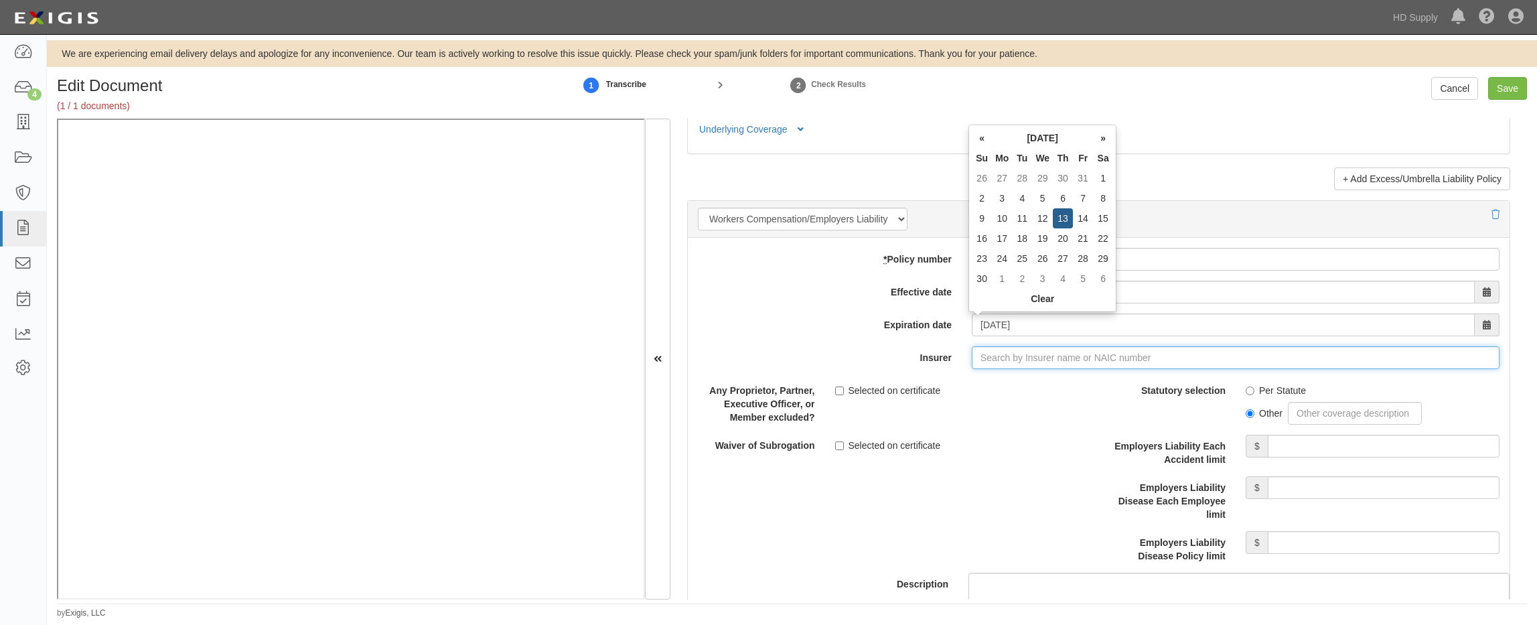
click at [982, 358] on input "Insurer" at bounding box center [1236, 357] width 528 height 23
type input "21st Century Advantage Insurance Company (25232) NR Rating"
type input "2"
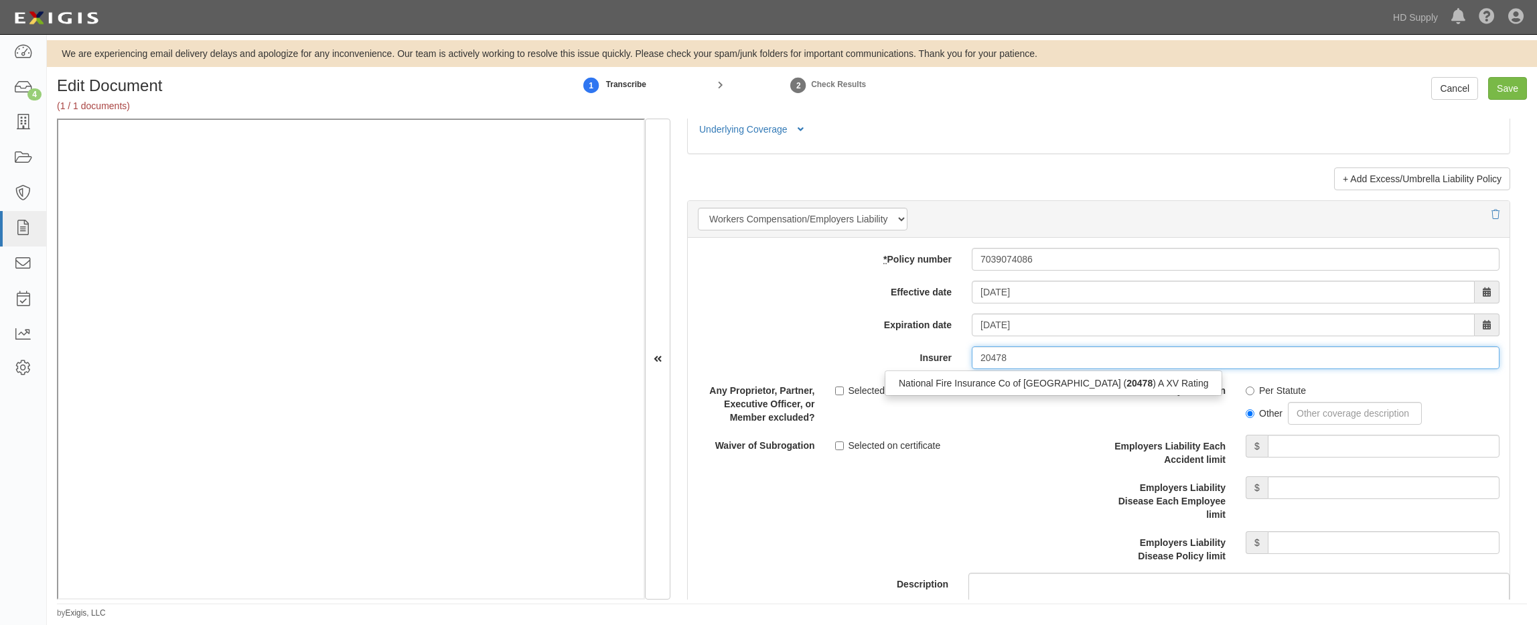
click at [939, 386] on div "National Fire Insurance Co of Hartford ( 20478 ) A XV Rating" at bounding box center [1054, 382] width 336 height 17
type input "National Fire Insurance Co of Hartford (20478) A XV Rating"
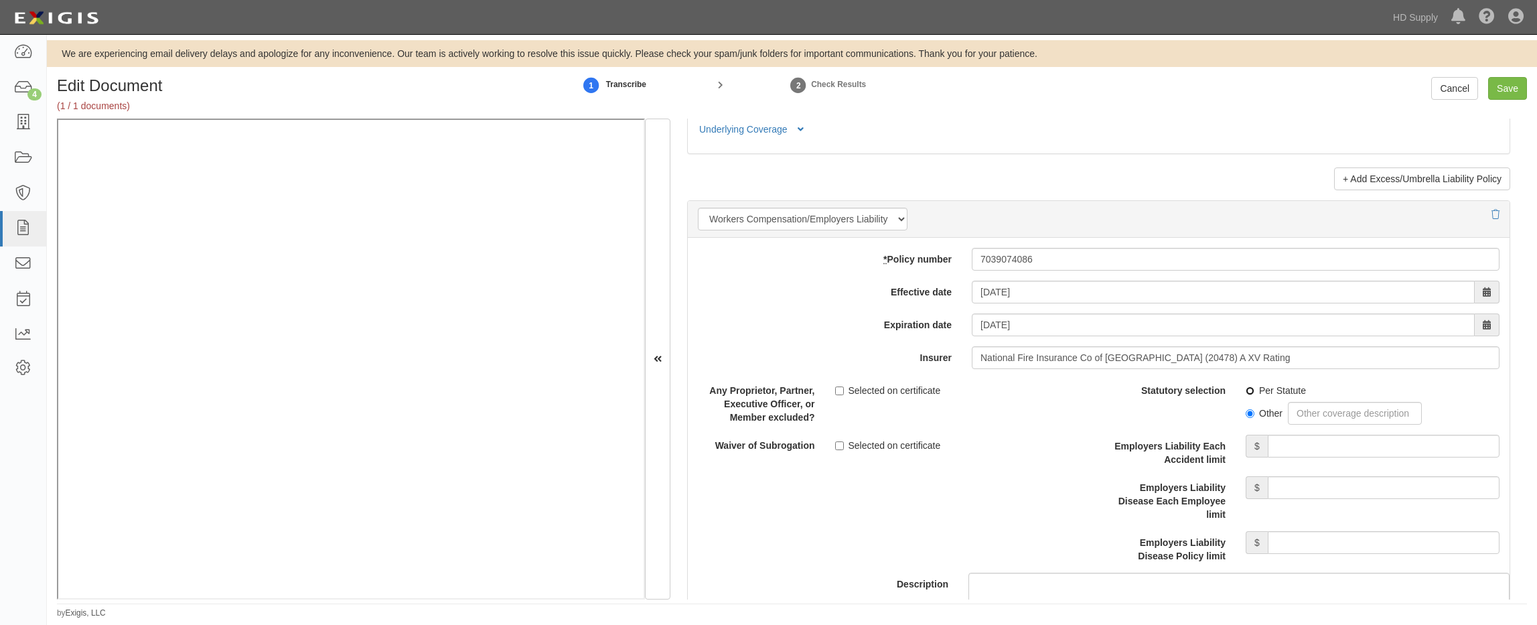
click at [1246, 387] on input "Per Statute" at bounding box center [1250, 391] width 9 height 9
radio input "true"
click at [1318, 443] on input "Employers Liability Each Accident limit" at bounding box center [1384, 446] width 232 height 23
type input "1,000,000"
drag, startPoint x: 1323, startPoint y: 484, endPoint x: 1338, endPoint y: 503, distance: 24.8
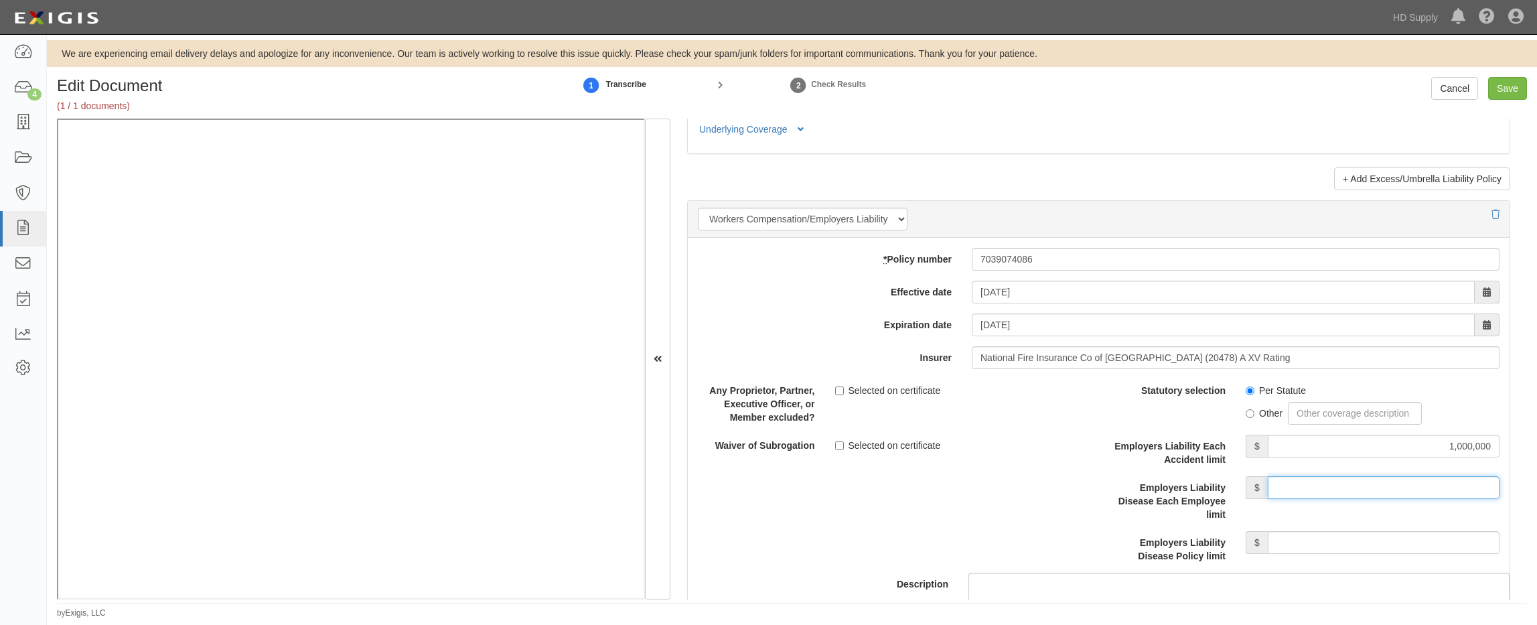
click at [1323, 484] on input "Employers Liability Disease Each Employee limit" at bounding box center [1384, 487] width 232 height 23
type input "1,000,000"
click at [1304, 535] on input "Employers Liability Disease Policy limit" at bounding box center [1384, 542] width 232 height 23
type input "1,000,000"
click at [1060, 440] on div "Selected on certificate" at bounding box center [962, 443] width 254 height 18
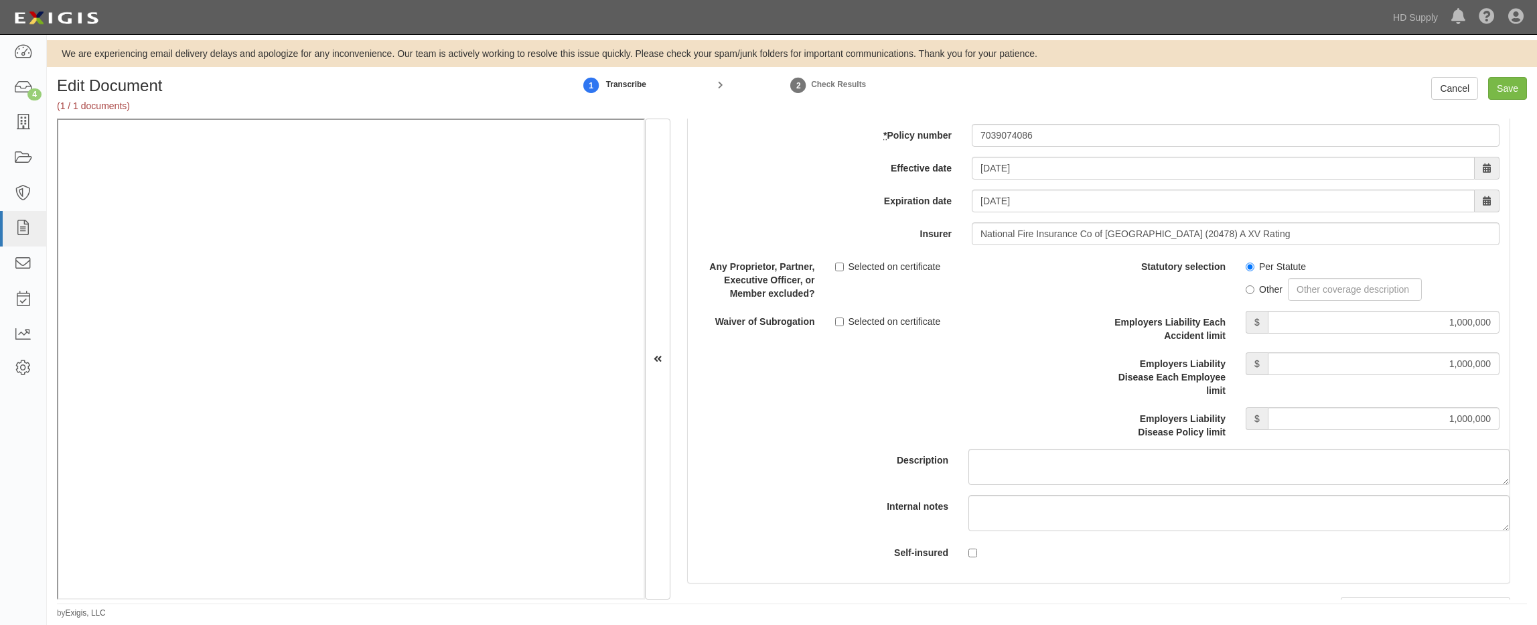
scroll to position [3282, 0]
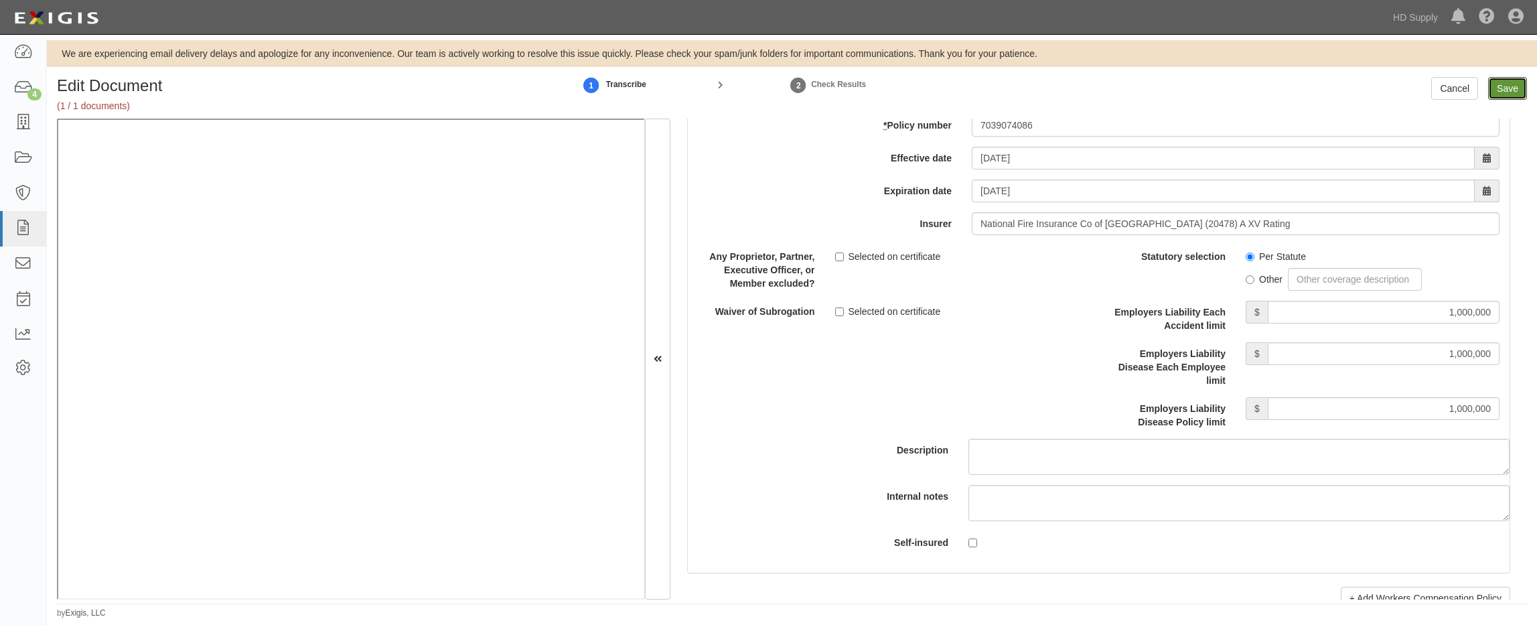
click at [1510, 85] on input "Save" at bounding box center [1507, 88] width 39 height 23
type input "1000000"
type input "100000"
type input "5000"
type input "1000000"
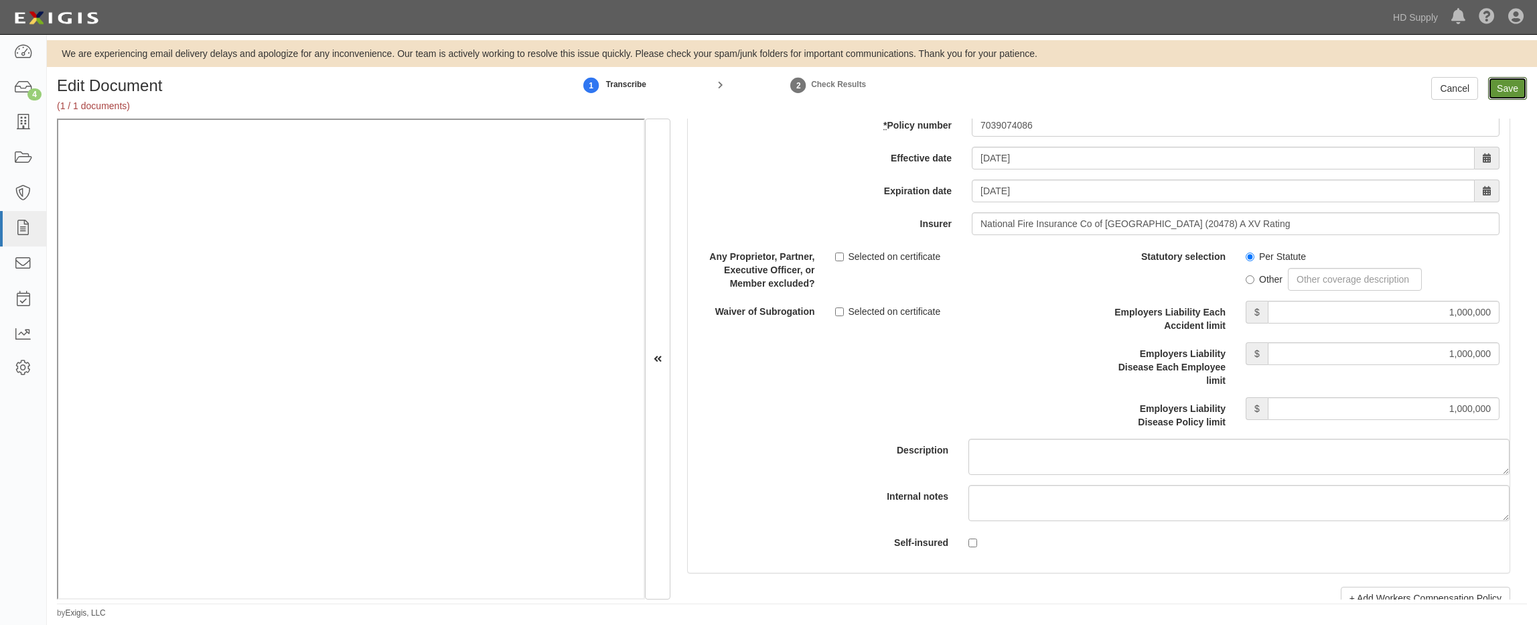
type input "2000000"
type input "1000000"
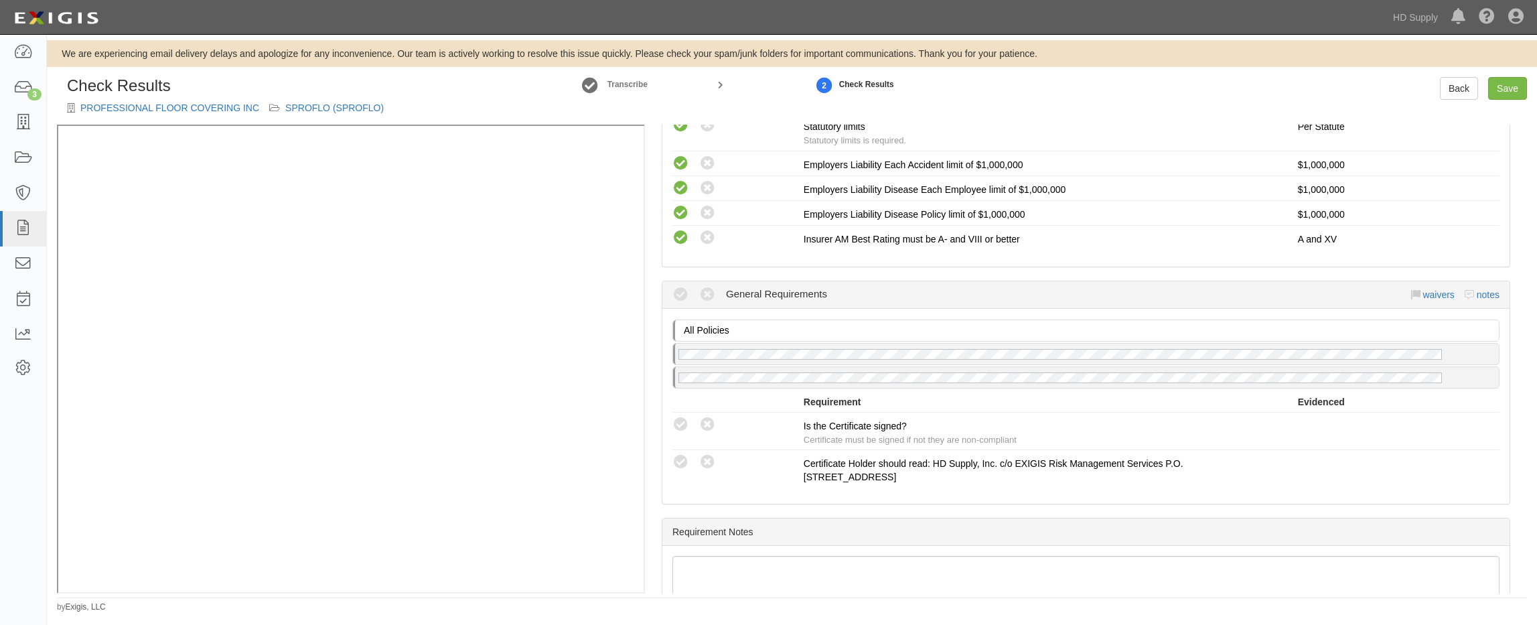
scroll to position [1072, 0]
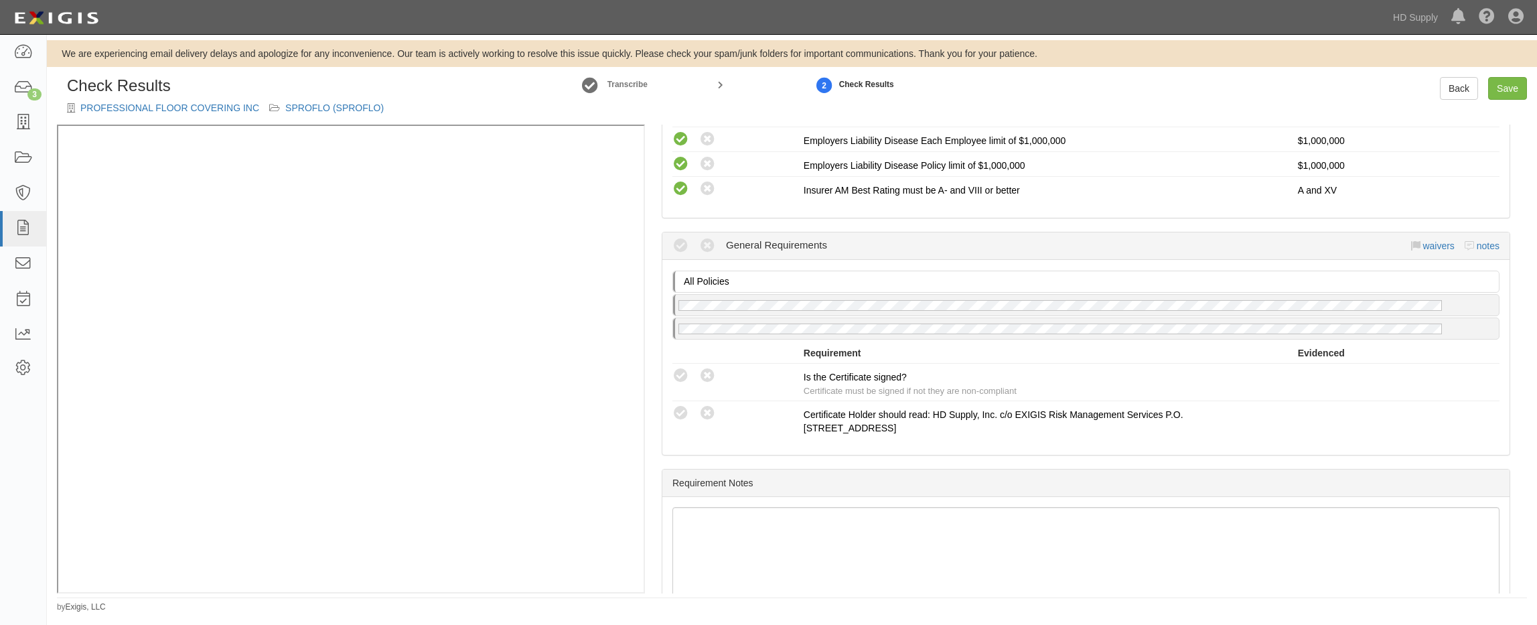
drag, startPoint x: 684, startPoint y: 373, endPoint x: 806, endPoint y: 366, distance: 122.1
click at [684, 373] on icon at bounding box center [681, 376] width 17 height 17
radio input "true"
click at [1511, 92] on link "Save" at bounding box center [1507, 88] width 39 height 23
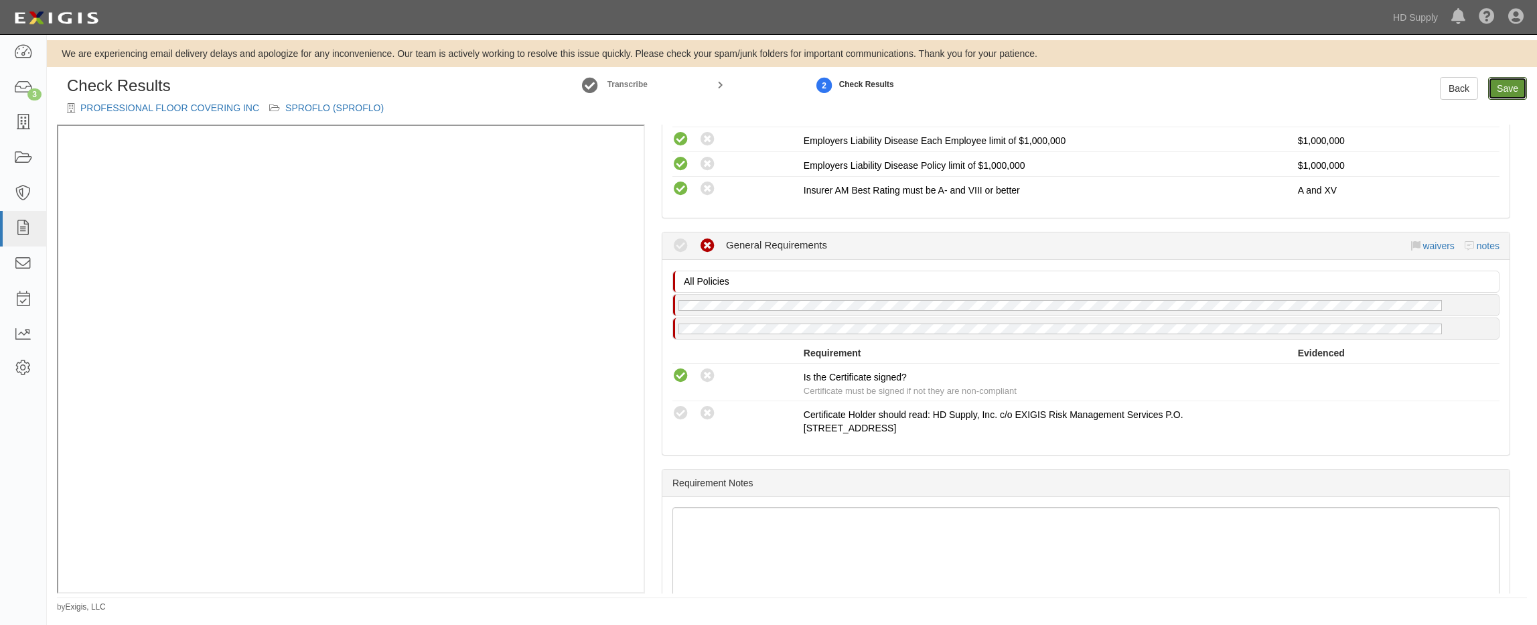
radio input "true"
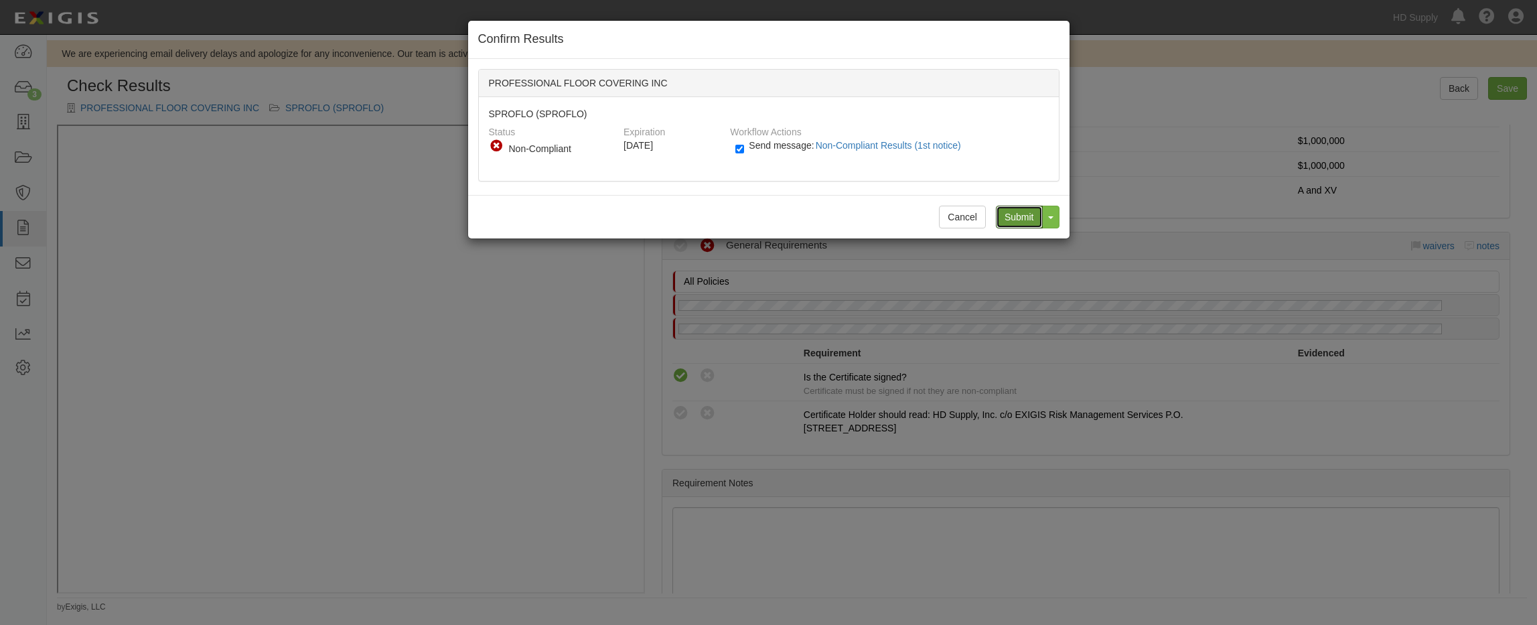
click at [1009, 218] on input "Submit" at bounding box center [1019, 217] width 47 height 23
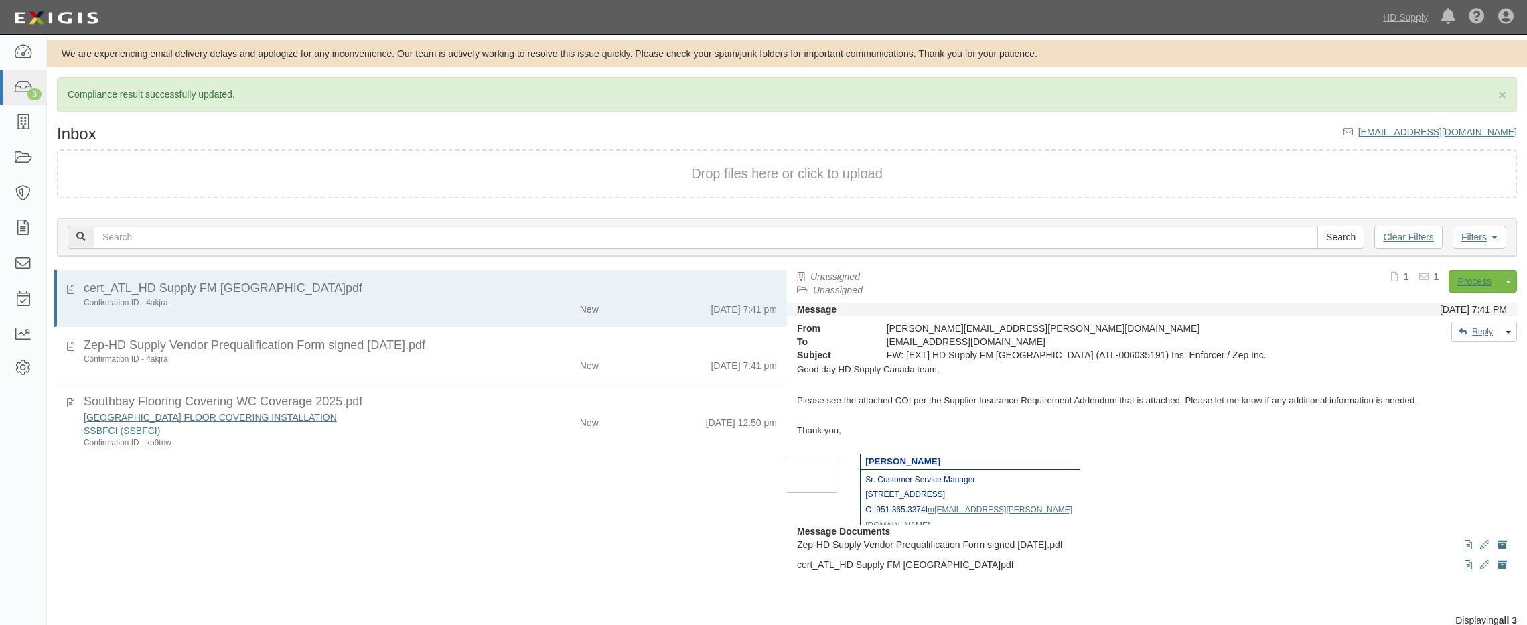
click at [358, 433] on div "SSBFCI (SSBFCI)" at bounding box center [282, 430] width 396 height 13
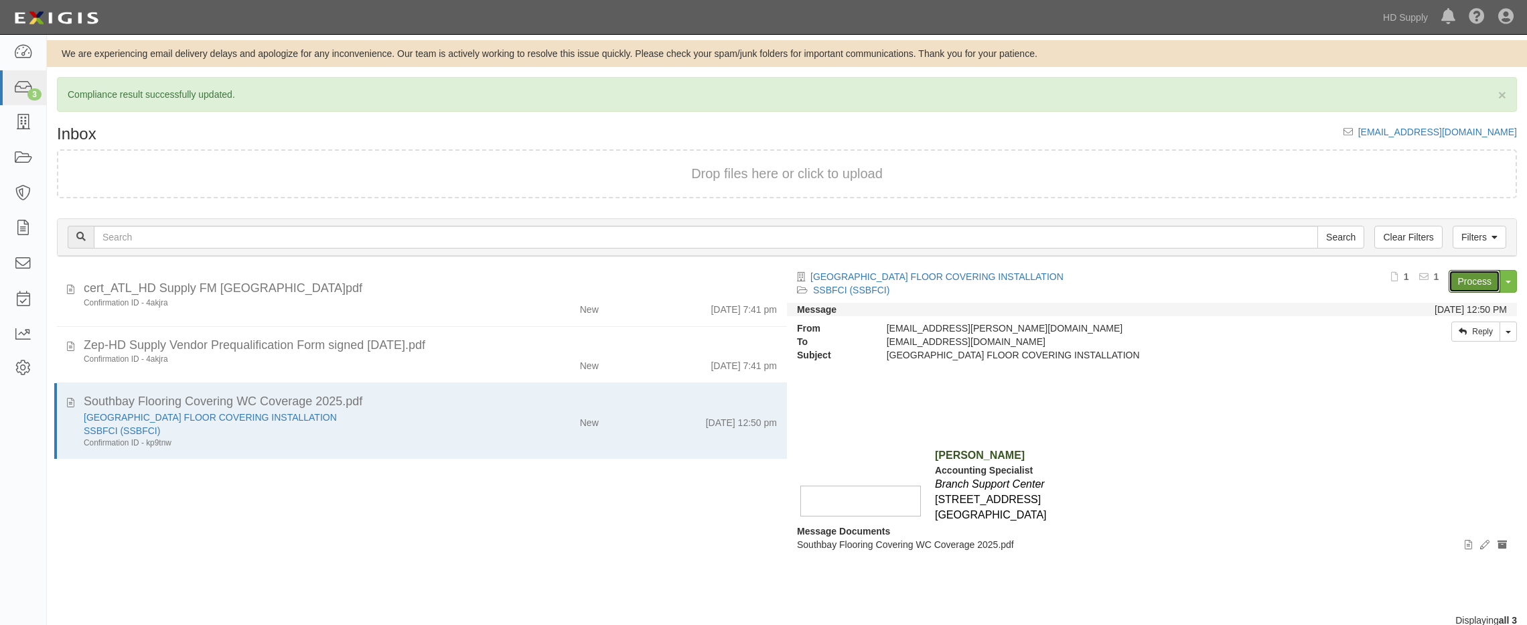
click at [1480, 287] on link "Process" at bounding box center [1475, 281] width 52 height 23
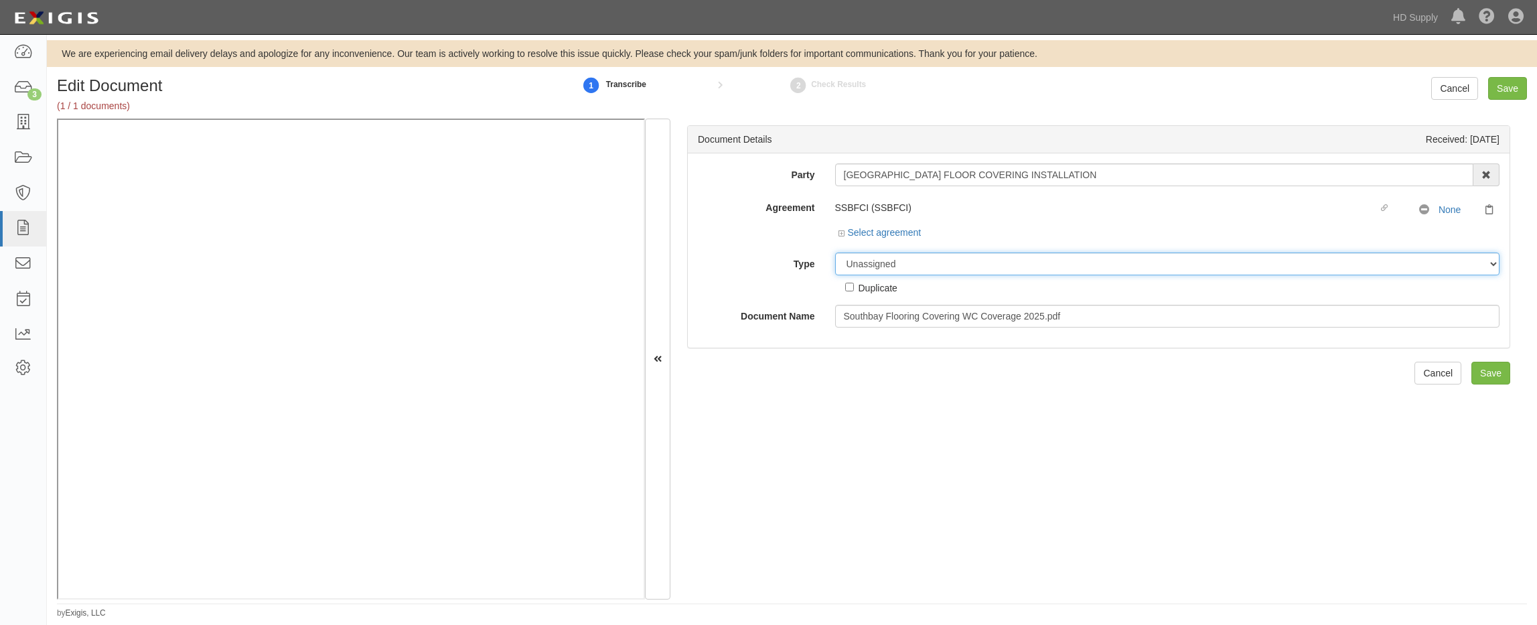
click at [851, 262] on select "Unassigned Binder Cancellation Notice Certificate Contract Endorsement Insuranc…" at bounding box center [1167, 264] width 665 height 23
select select "CertificateDetail"
click at [835, 253] on select "Unassigned Binder Cancellation Notice Certificate Contract Endorsement Insuranc…" at bounding box center [1167, 264] width 665 height 23
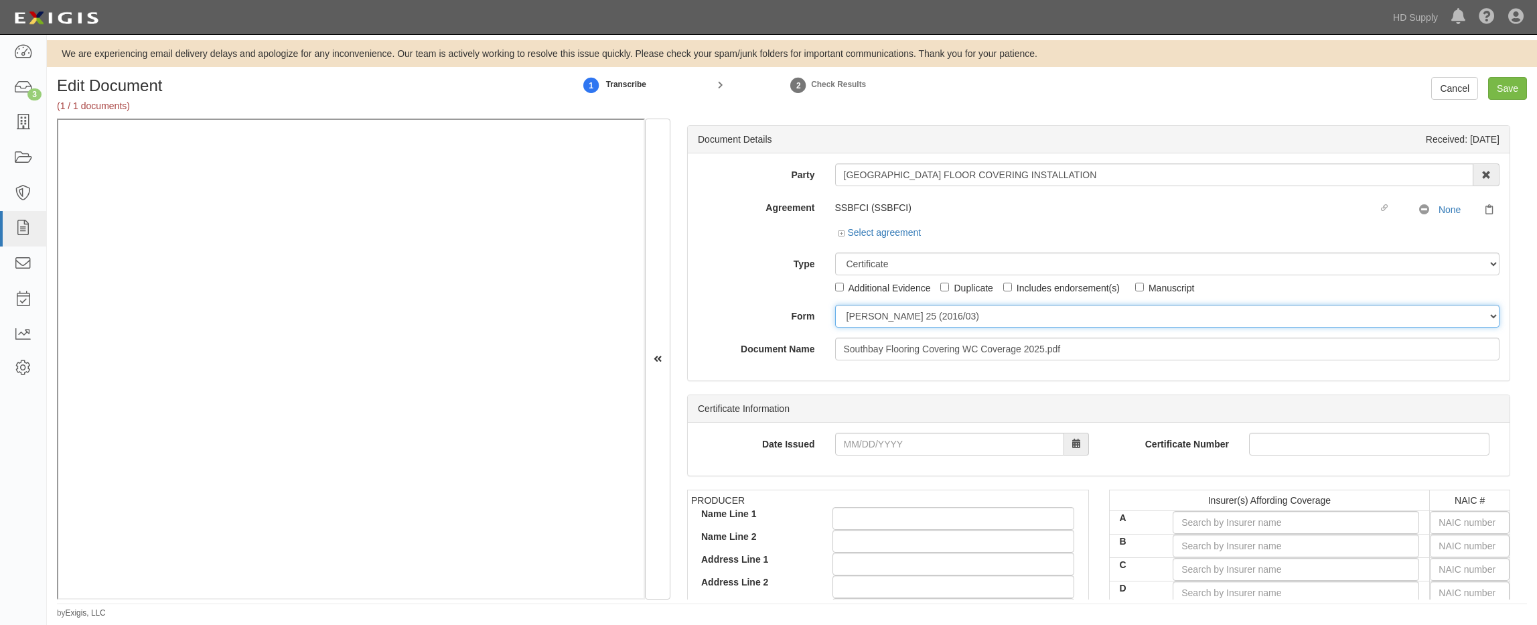
click at [863, 314] on select "[PERSON_NAME] 25 (2016/03) [PERSON_NAME] 101 [PERSON_NAME] 855 NY (2014/05) Gen…" at bounding box center [1167, 316] width 665 height 23
select select "GeneralFormDetail"
click at [835, 305] on select "[PERSON_NAME] 25 (2016/03) [PERSON_NAME] 101 [PERSON_NAME] 855 NY (2014/05) Gen…" at bounding box center [1167, 316] width 665 height 23
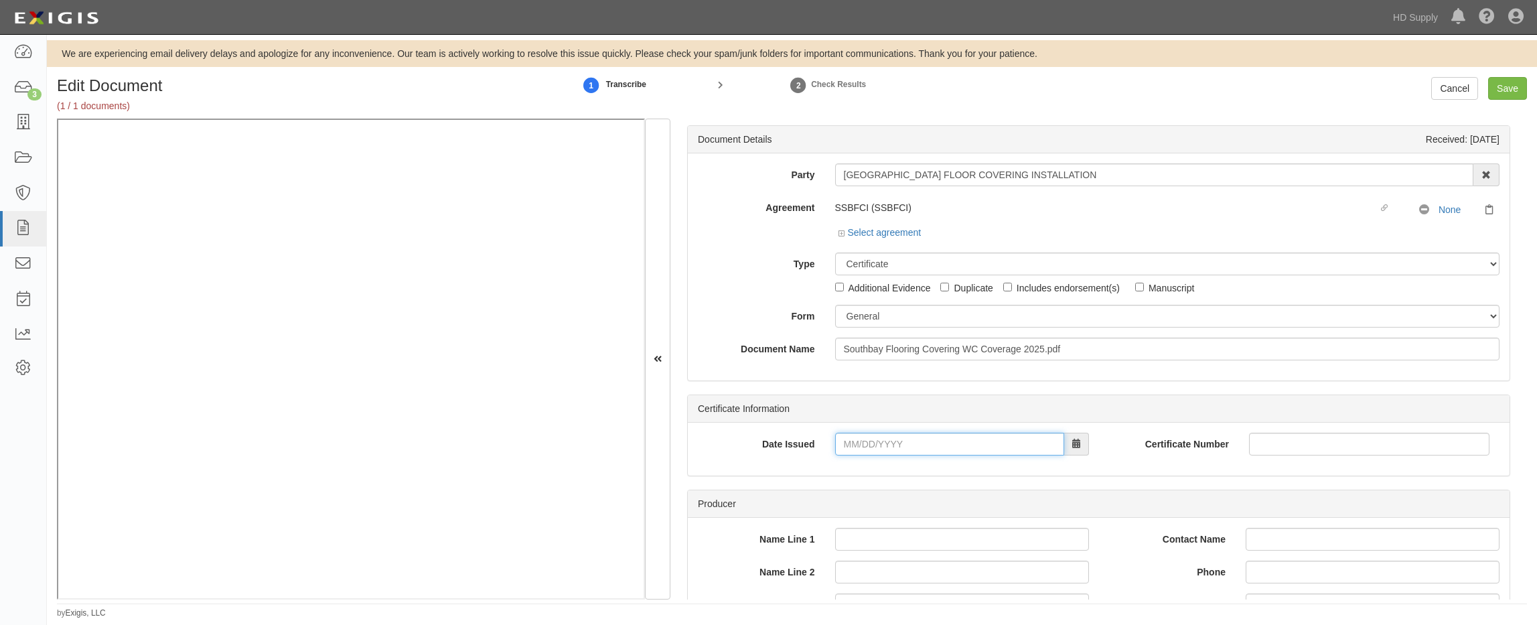
click at [842, 442] on input "Date Issued" at bounding box center [949, 444] width 229 height 23
click at [778, 465] on div "Date Issued 03/24/0202" at bounding box center [893, 449] width 411 height 33
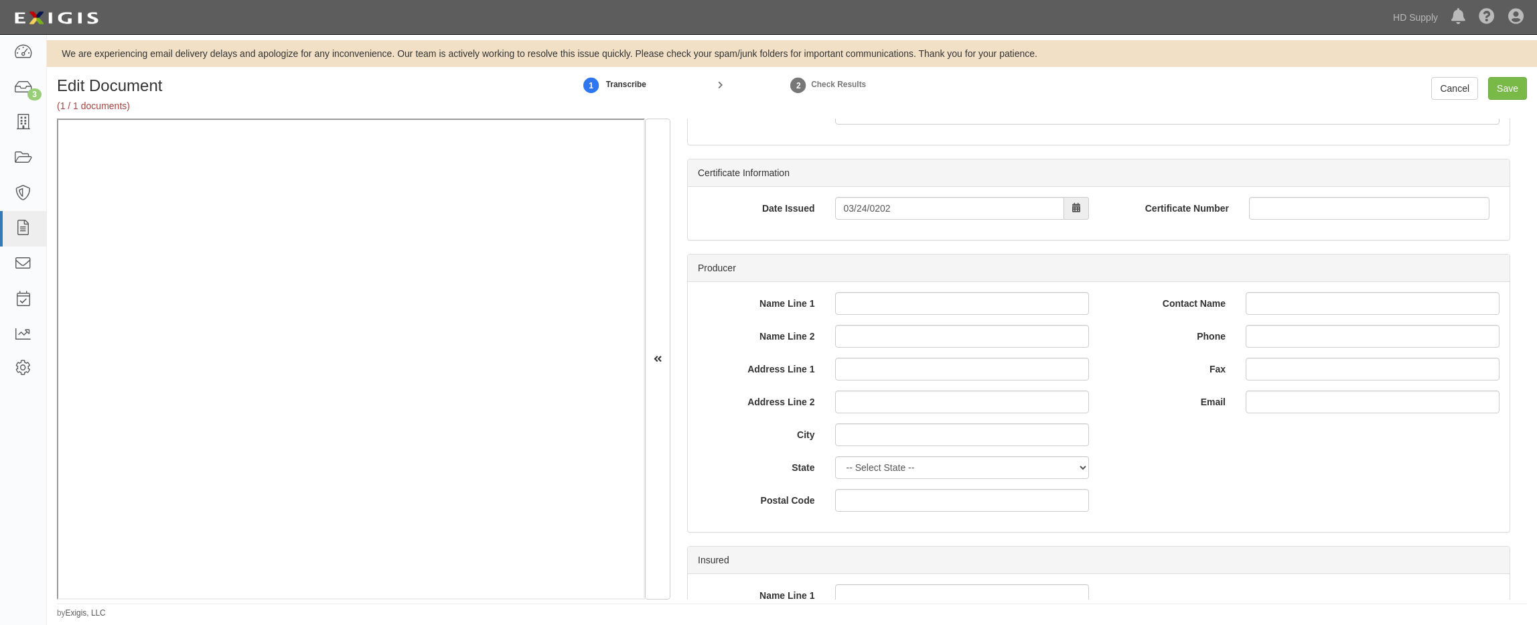
scroll to position [268, 0]
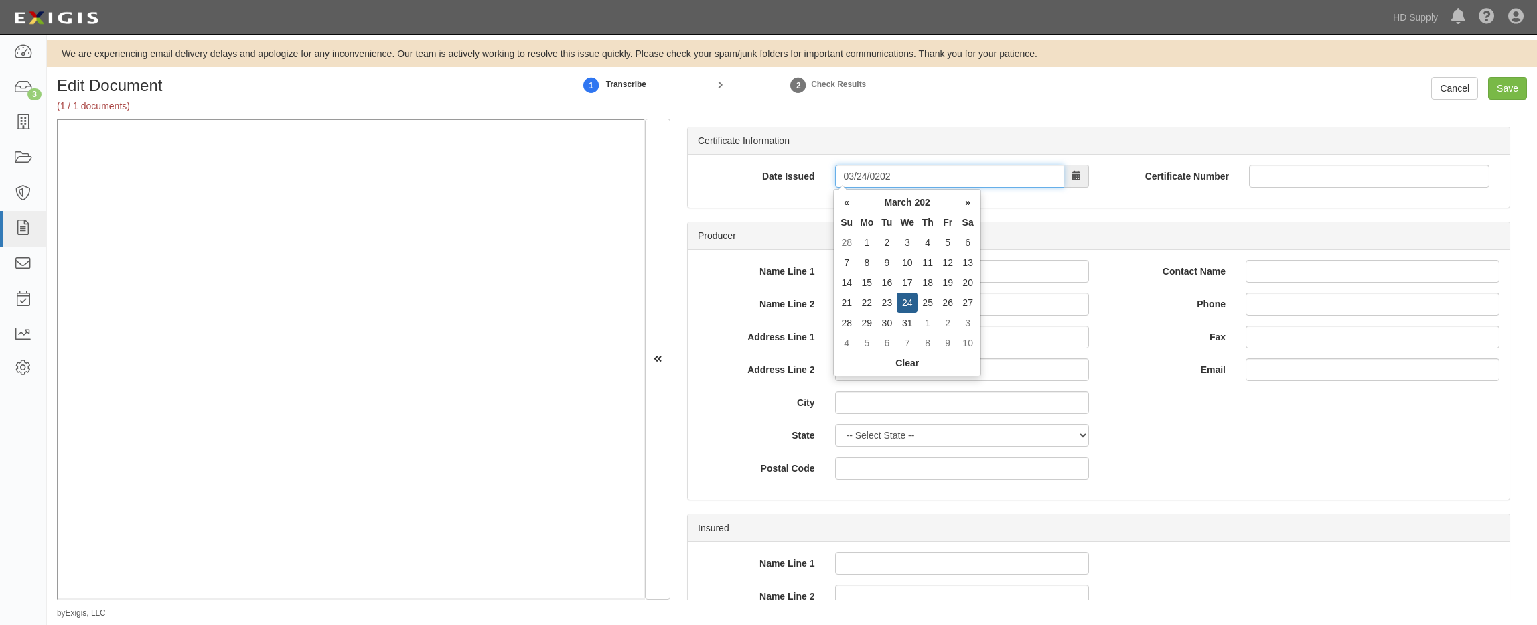
drag, startPoint x: 906, startPoint y: 177, endPoint x: 813, endPoint y: 175, distance: 93.1
click at [813, 175] on div "Date Issued 03/24/0202" at bounding box center [893, 176] width 411 height 23
type input "[DATE]"
click at [794, 205] on div "Date Issued [DATE] Certificate Number" at bounding box center [1099, 181] width 822 height 53
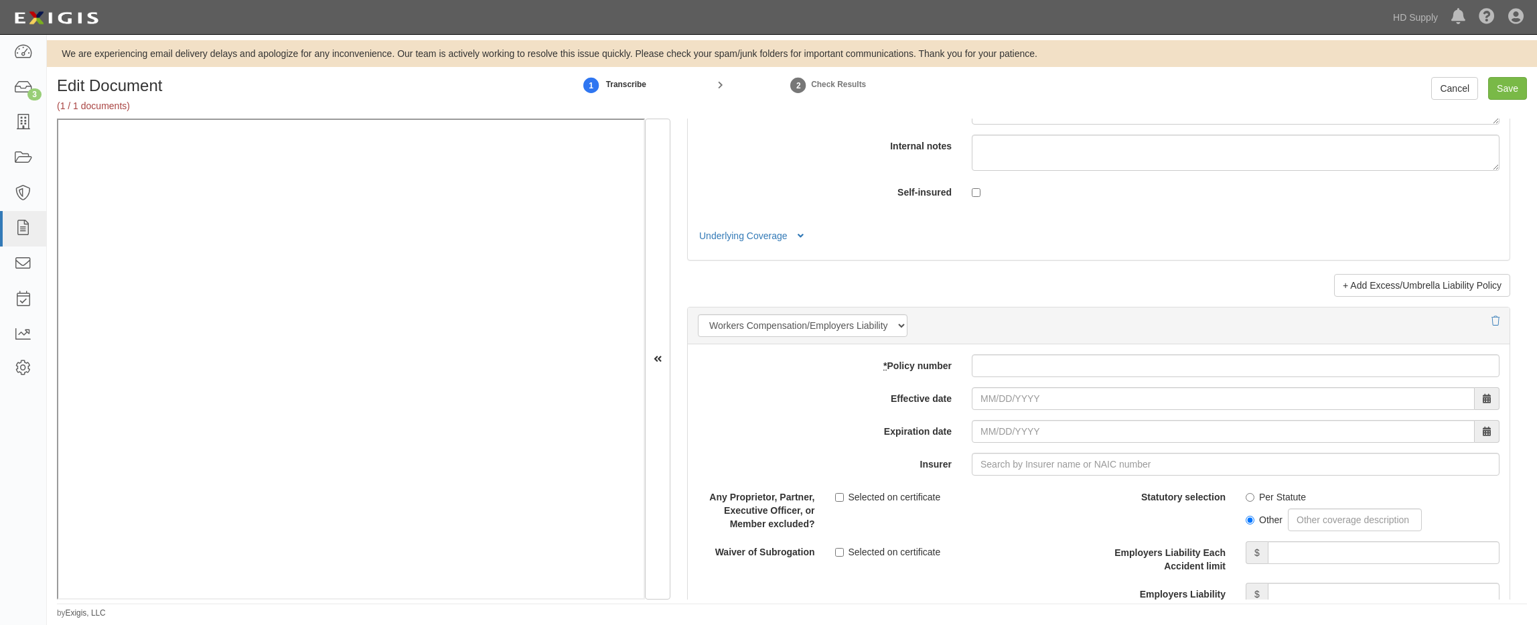
scroll to position [3081, 0]
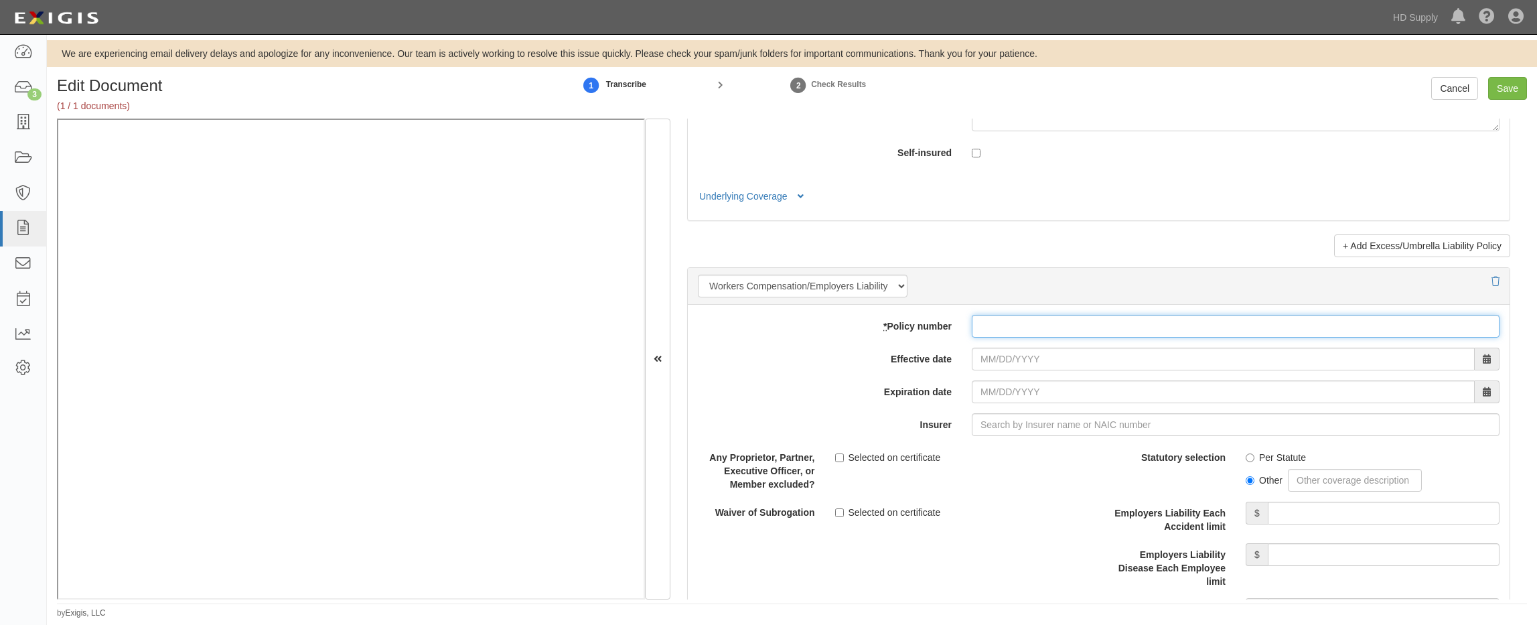
click at [1037, 322] on input "* Policy number" at bounding box center [1236, 326] width 528 height 23
type input "wcpi726479000"
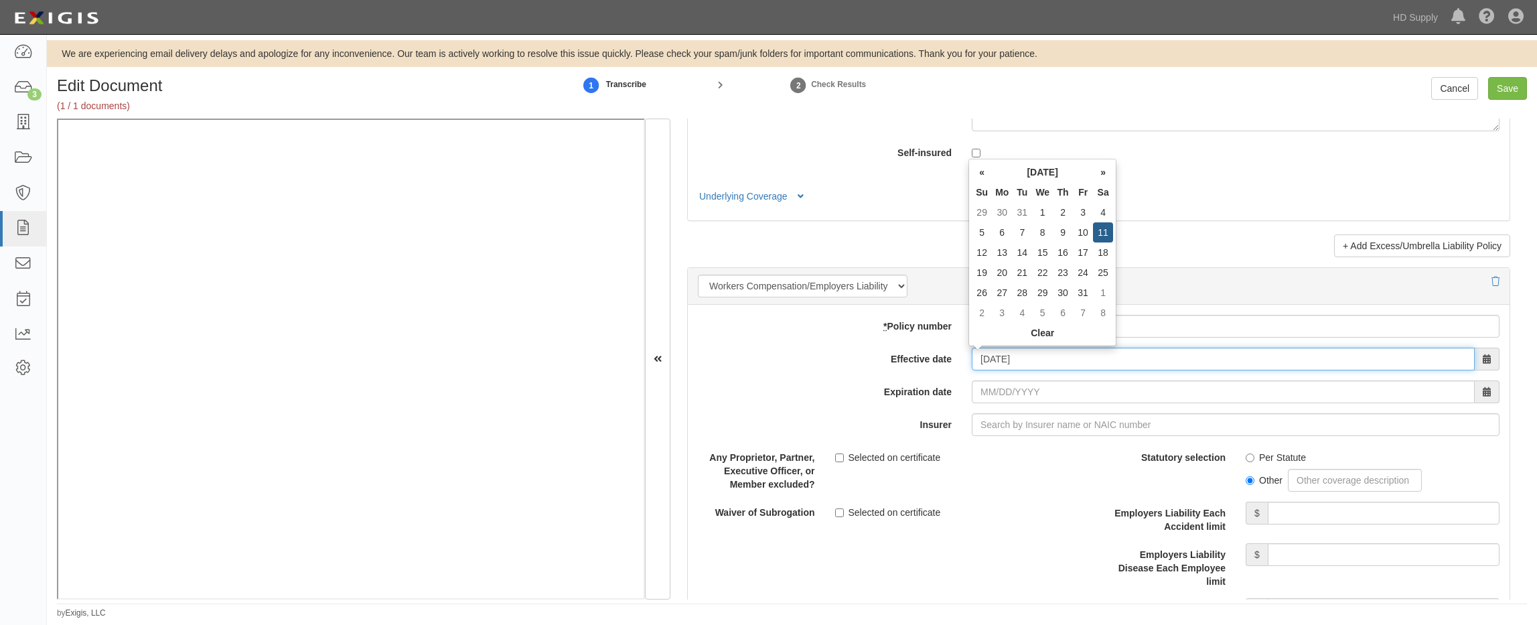
type input "[DATE]"
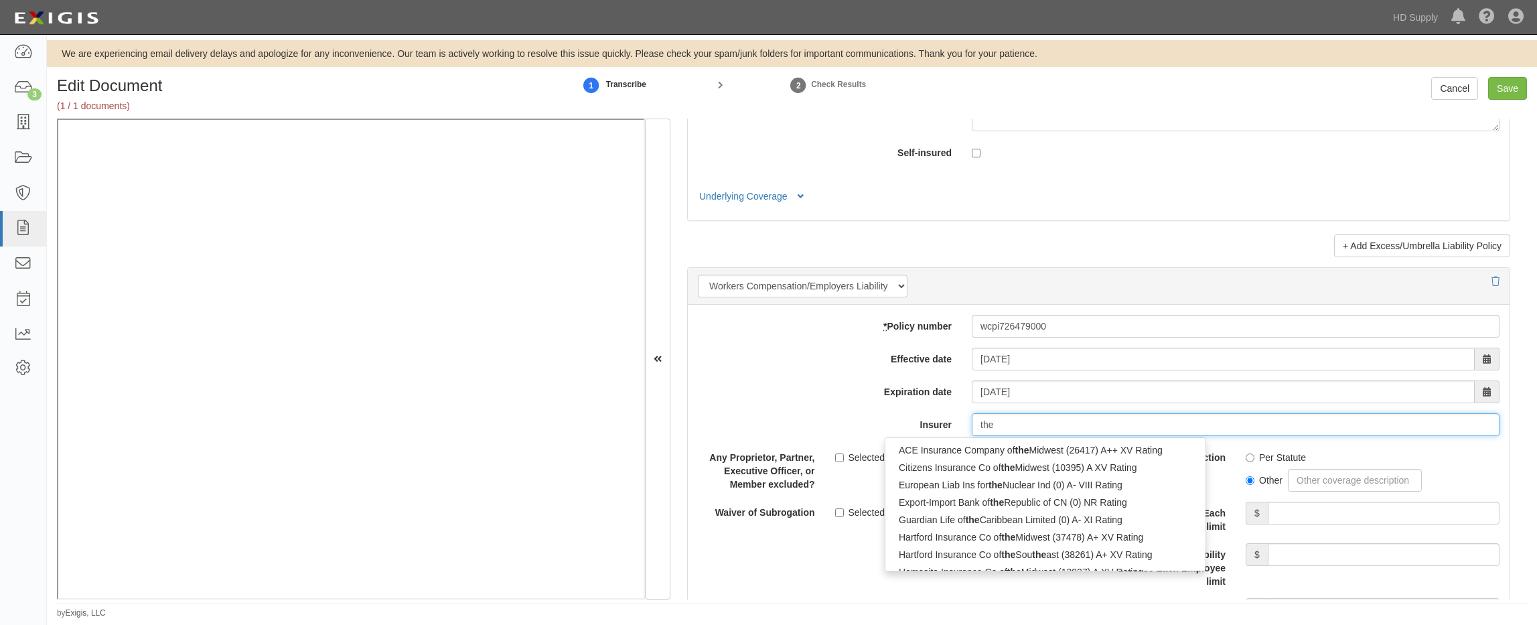
type input "the p"
type input "the pie Insurance Company (21857) A- VIII Rating"
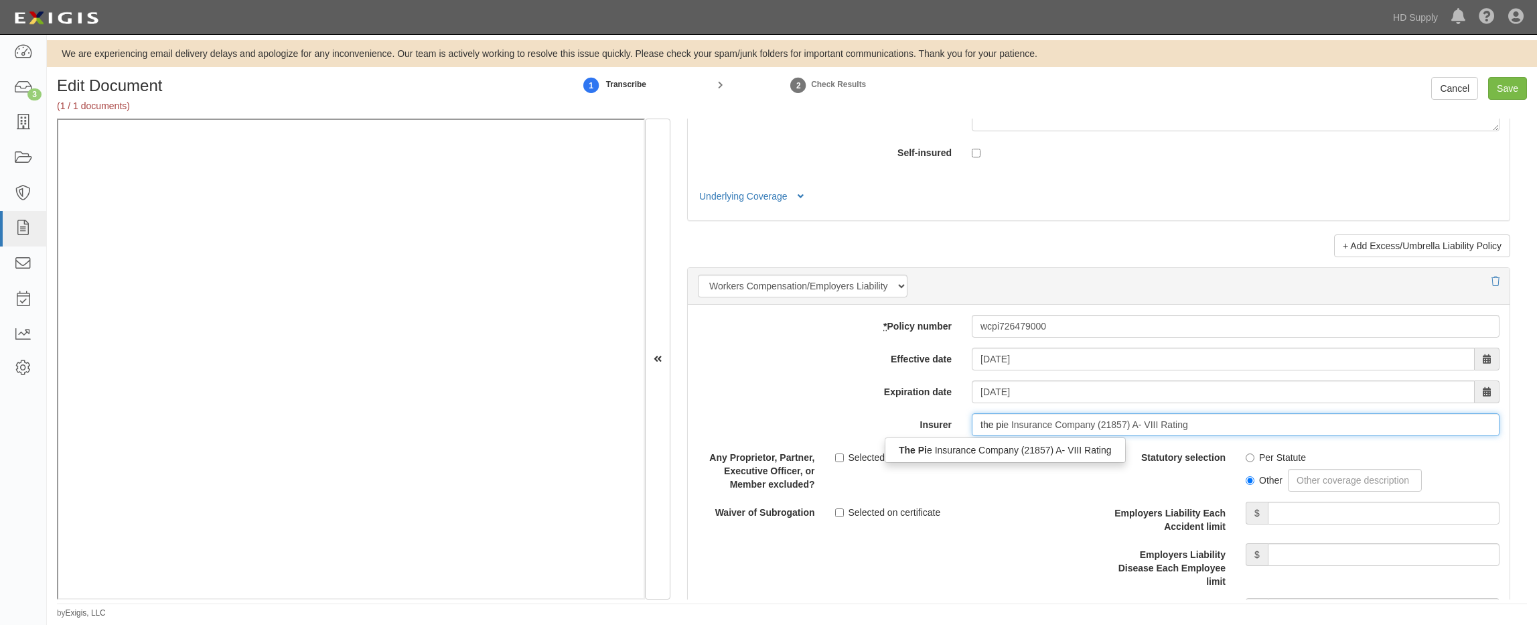
type input "the pie"
click at [1064, 447] on div "The Pie Insurance Company (21857) A- VIII Rating" at bounding box center [1004, 449] width 237 height 17
type input "The Pie Insurance Company (21857) A- VIII Rating"
click at [1246, 460] on input "Per Statute" at bounding box center [1250, 457] width 9 height 9
radio input "true"
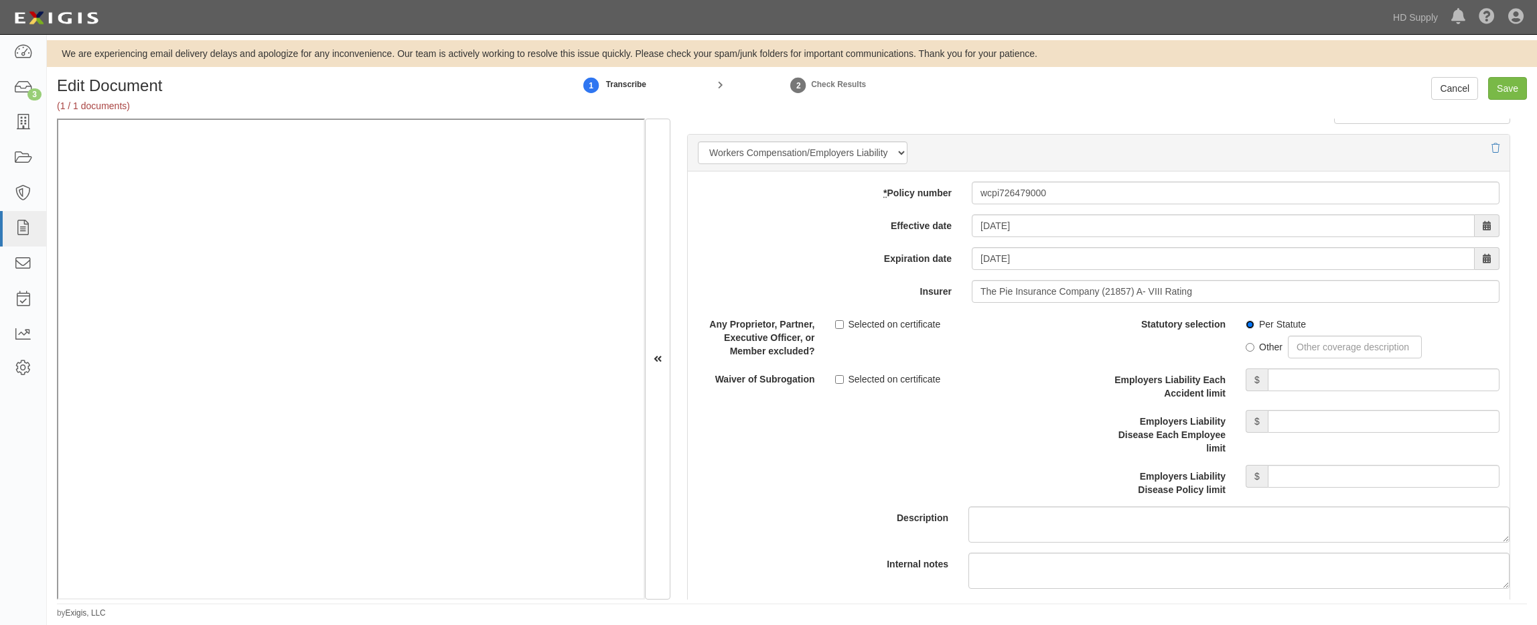
scroll to position [3215, 0]
click at [1329, 374] on input "Employers Liability Each Accident limit" at bounding box center [1384, 379] width 232 height 23
type input "1,000,000"
click at [1287, 421] on input "Employers Liability Disease Each Employee limit" at bounding box center [1384, 420] width 232 height 23
type input "1,000,000"
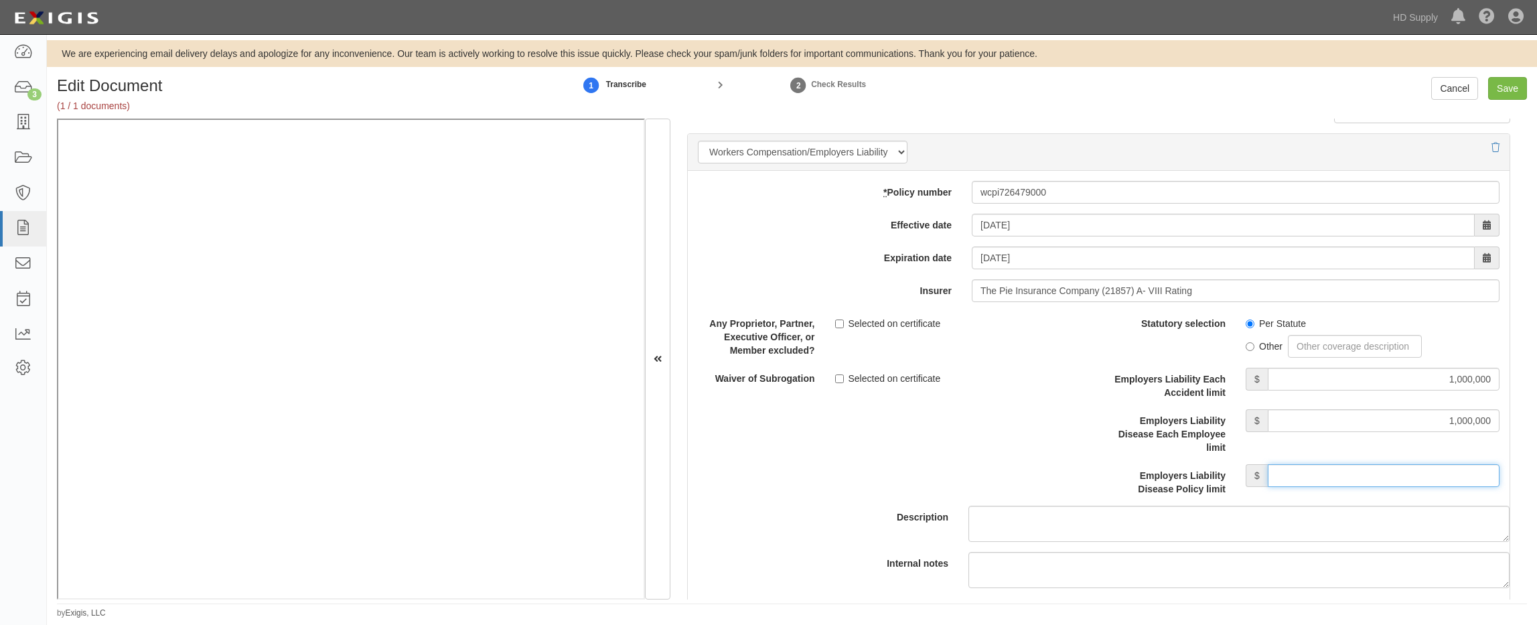
click at [1319, 470] on input "Employers Liability Disease Policy limit" at bounding box center [1384, 475] width 232 height 23
type input "1,000,000"
click at [1105, 334] on div "Statutory selection Per Statute Other" at bounding box center [1304, 335] width 411 height 46
click at [1517, 89] on input "Save" at bounding box center [1507, 88] width 39 height 23
type input "1000000"
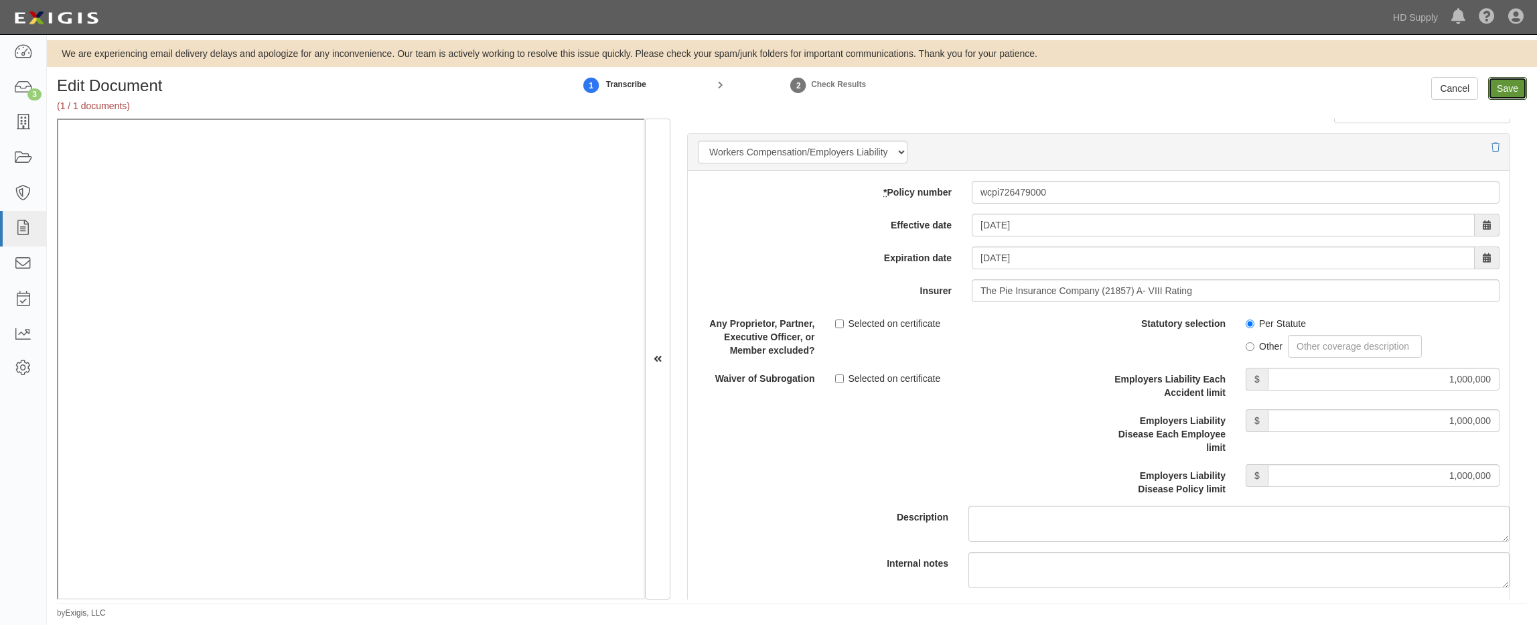
type input "1000000"
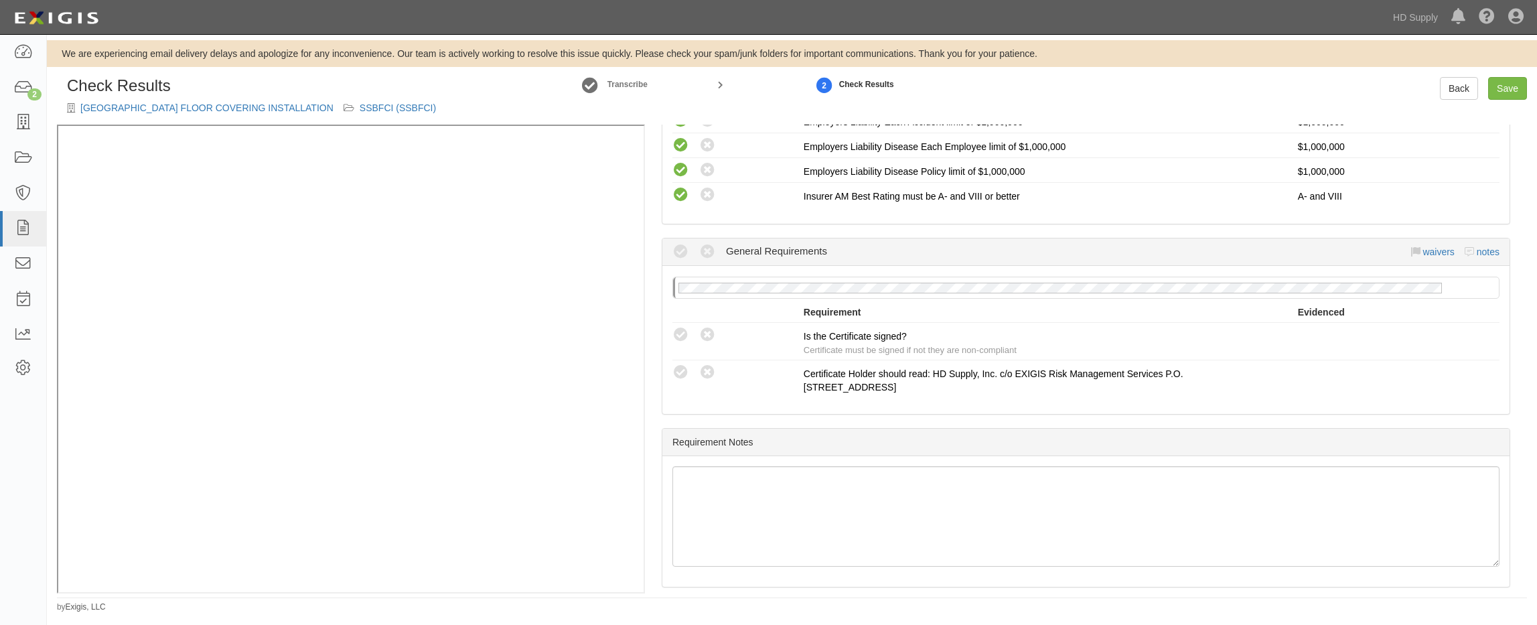
scroll to position [1093, 0]
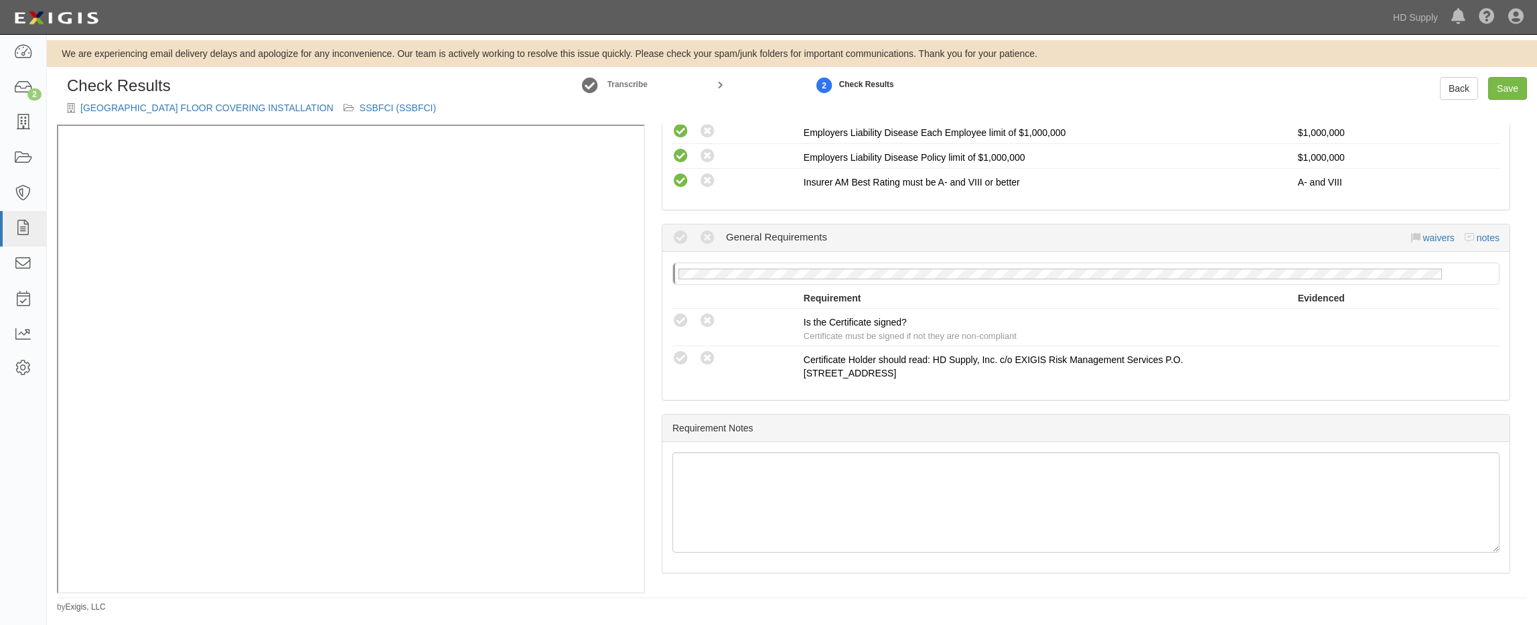
click at [680, 318] on icon at bounding box center [681, 321] width 17 height 17
radio input "true"
drag, startPoint x: 961, startPoint y: 428, endPoint x: 1502, endPoint y: 160, distance: 603.9
click at [973, 417] on div "Requirement Notes" at bounding box center [1085, 428] width 847 height 27
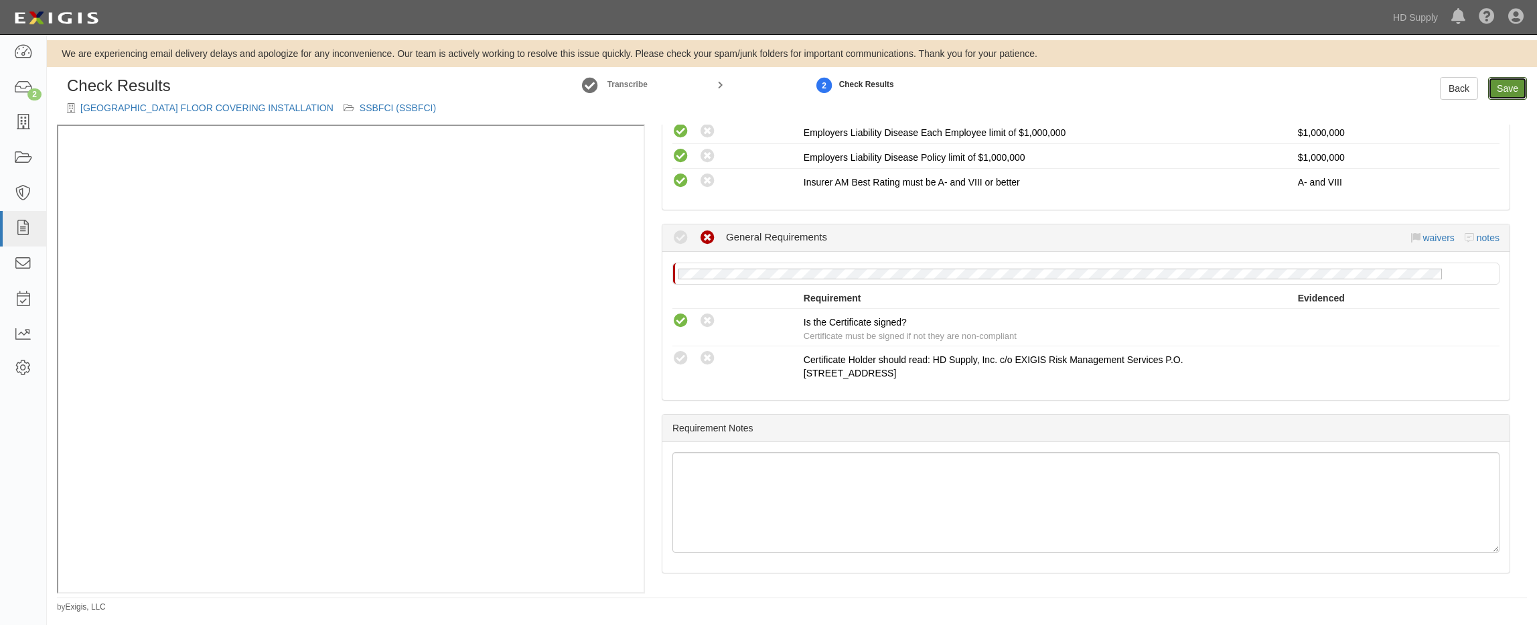
click at [1506, 80] on link "Save" at bounding box center [1507, 88] width 39 height 23
radio input "true"
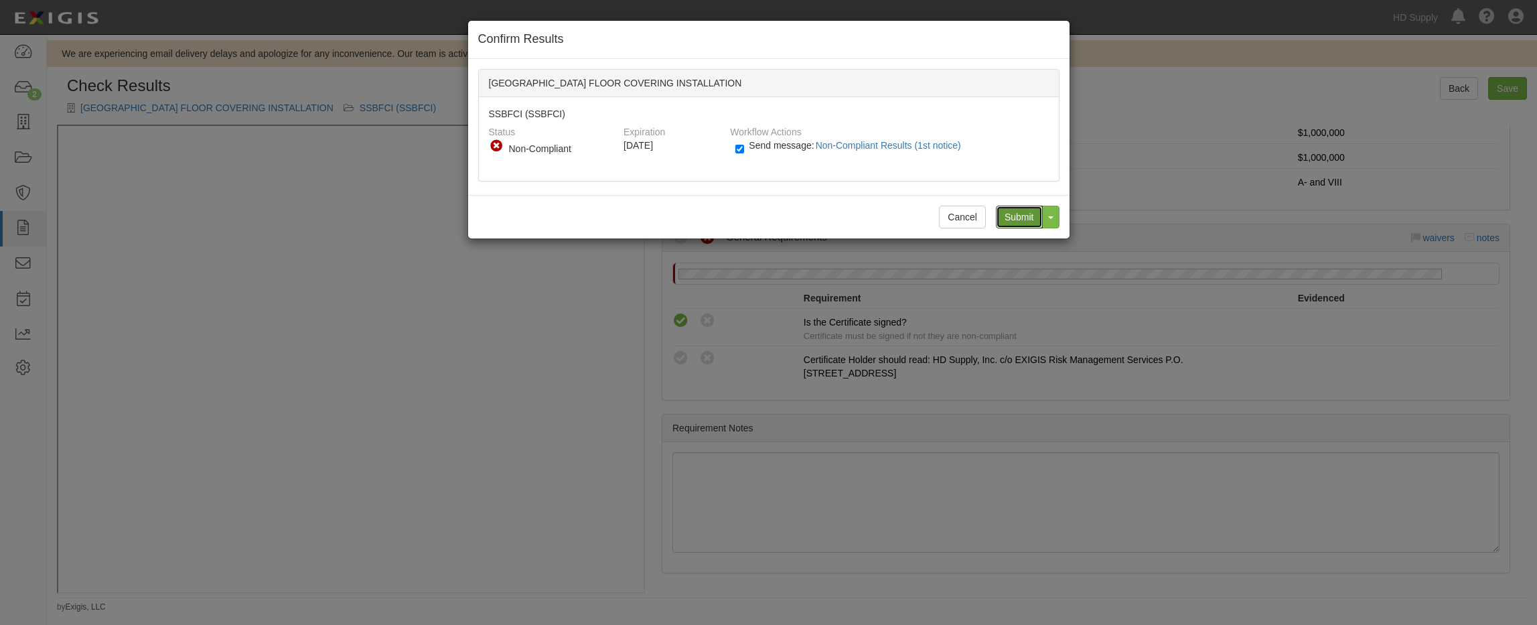
drag, startPoint x: 1028, startPoint y: 220, endPoint x: 1018, endPoint y: 216, distance: 10.6
click at [1027, 219] on input "Submit" at bounding box center [1019, 217] width 47 height 23
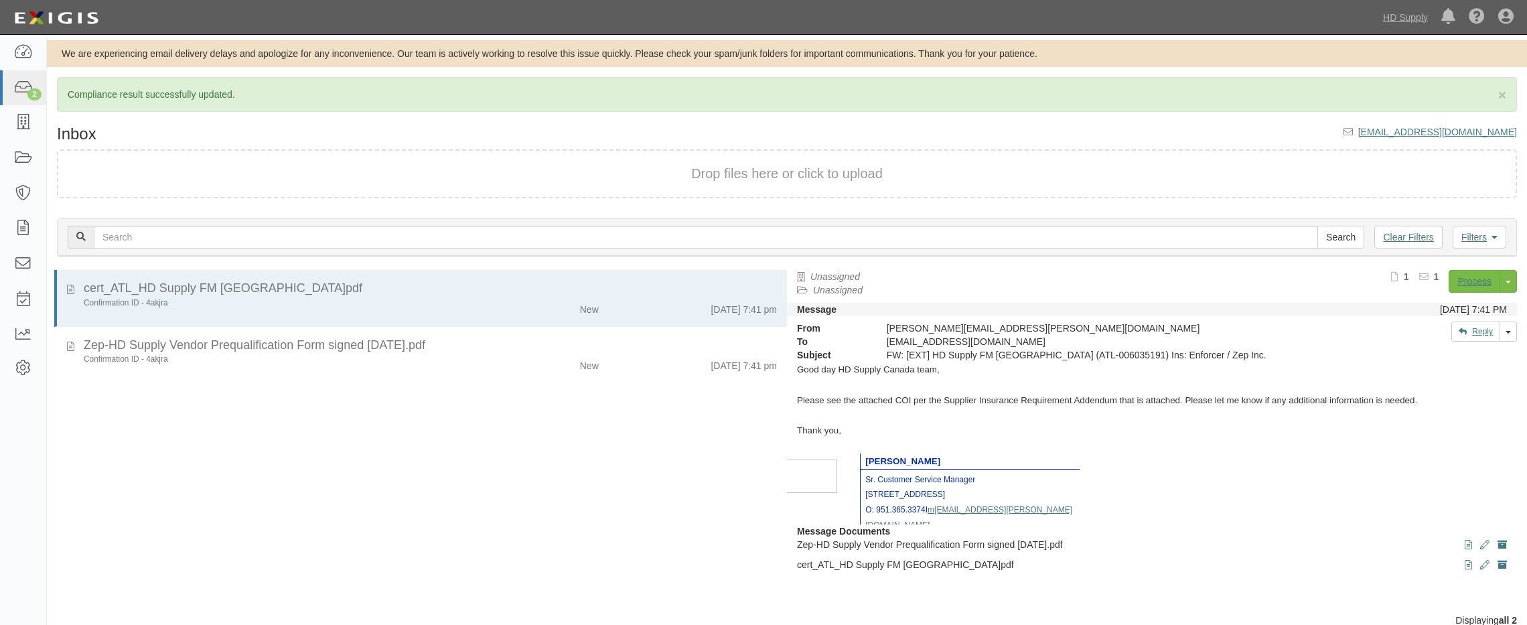
click at [109, 297] on div "Confirmation ID - 4akjra" at bounding box center [282, 302] width 396 height 11
click at [1478, 275] on link "Process" at bounding box center [1475, 281] width 52 height 23
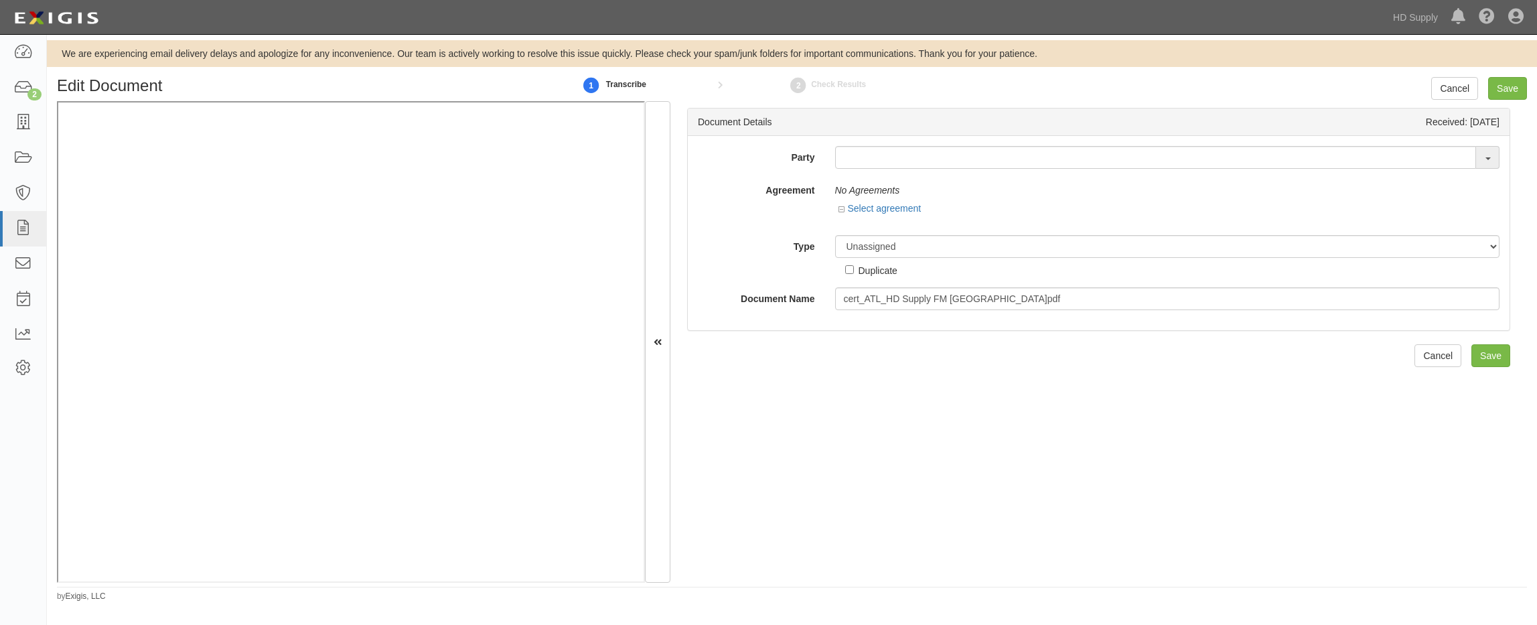
click at [894, 169] on div "Party 1888 [PERSON_NAME] 1888 [PERSON_NAME] - IMPORT 2 [PERSON_NAME] 12 2XL COR…" at bounding box center [1099, 228] width 802 height 164
click at [886, 159] on input "text" at bounding box center [1156, 157] width 642 height 23
type input "zep"
click at [691, 299] on div "Party [PERSON_NAME] ZEP EDA 1888 [PERSON_NAME] 1888 [PERSON_NAME] - IMPORT 2 [P…" at bounding box center [1099, 233] width 822 height 194
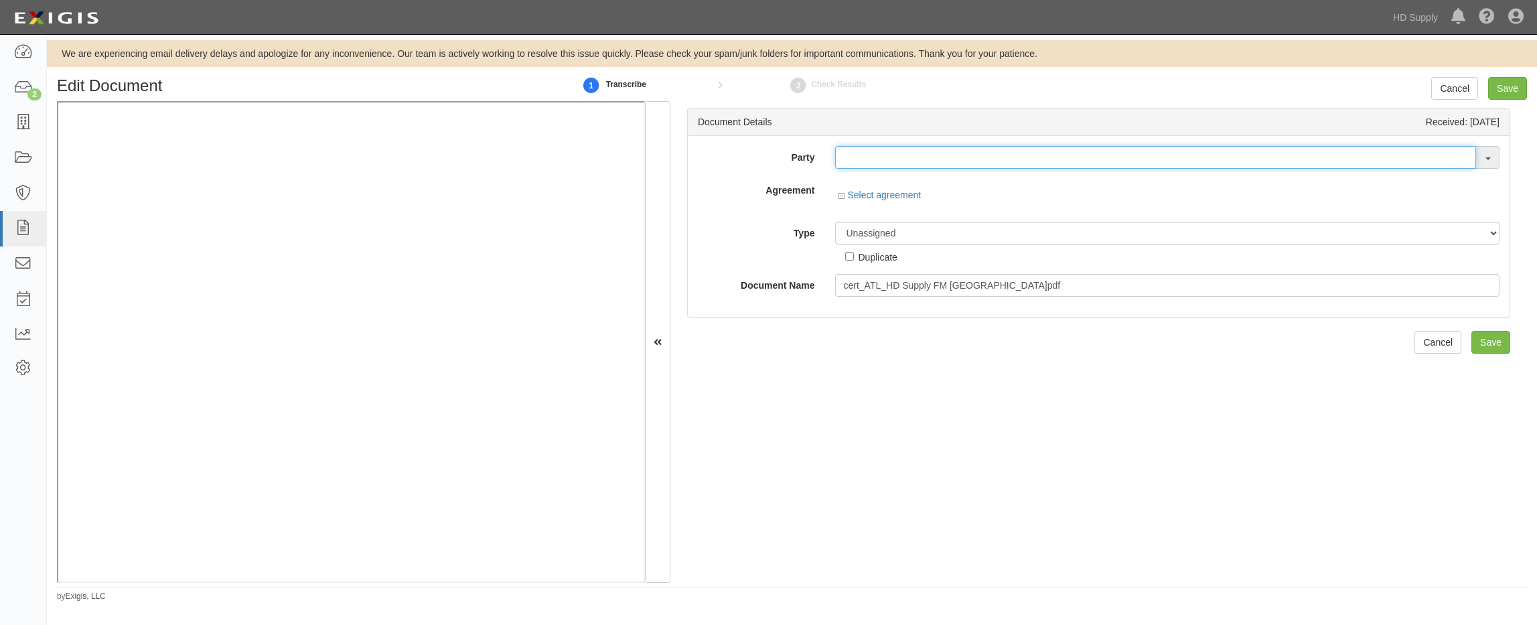
click at [854, 157] on input "text" at bounding box center [1156, 157] width 642 height 23
type input "_"
click at [910, 200] on link "_ TestWA Product" at bounding box center [894, 200] width 117 height 17
type input "_TestWA Product"
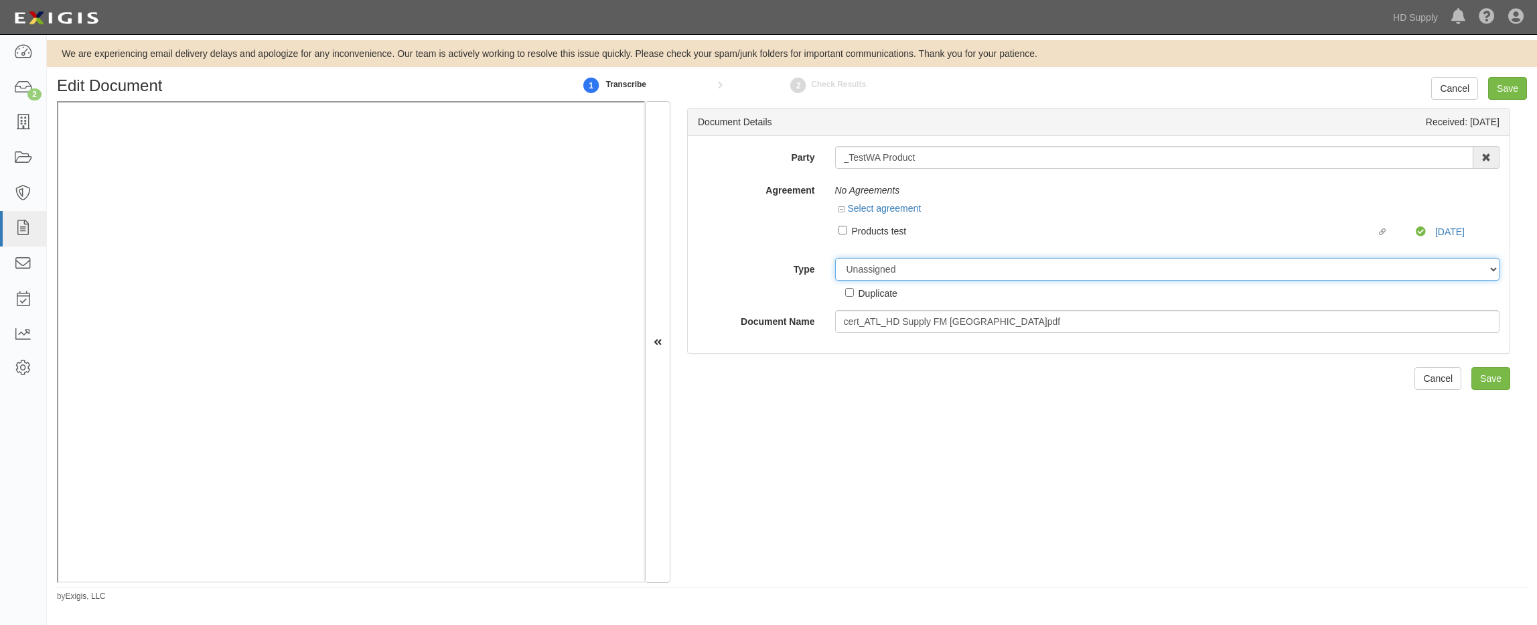
click at [896, 274] on select "Unassigned Binder Cancellation Notice Certificate Contract Endorsement Insuranc…" at bounding box center [1167, 269] width 665 height 23
select select "OtherDetail"
click at [835, 258] on select "Unassigned Binder Cancellation Notice Certificate Contract Endorsement Insuranc…" at bounding box center [1167, 269] width 665 height 23
click at [1496, 427] on input "Save" at bounding box center [1491, 426] width 39 height 23
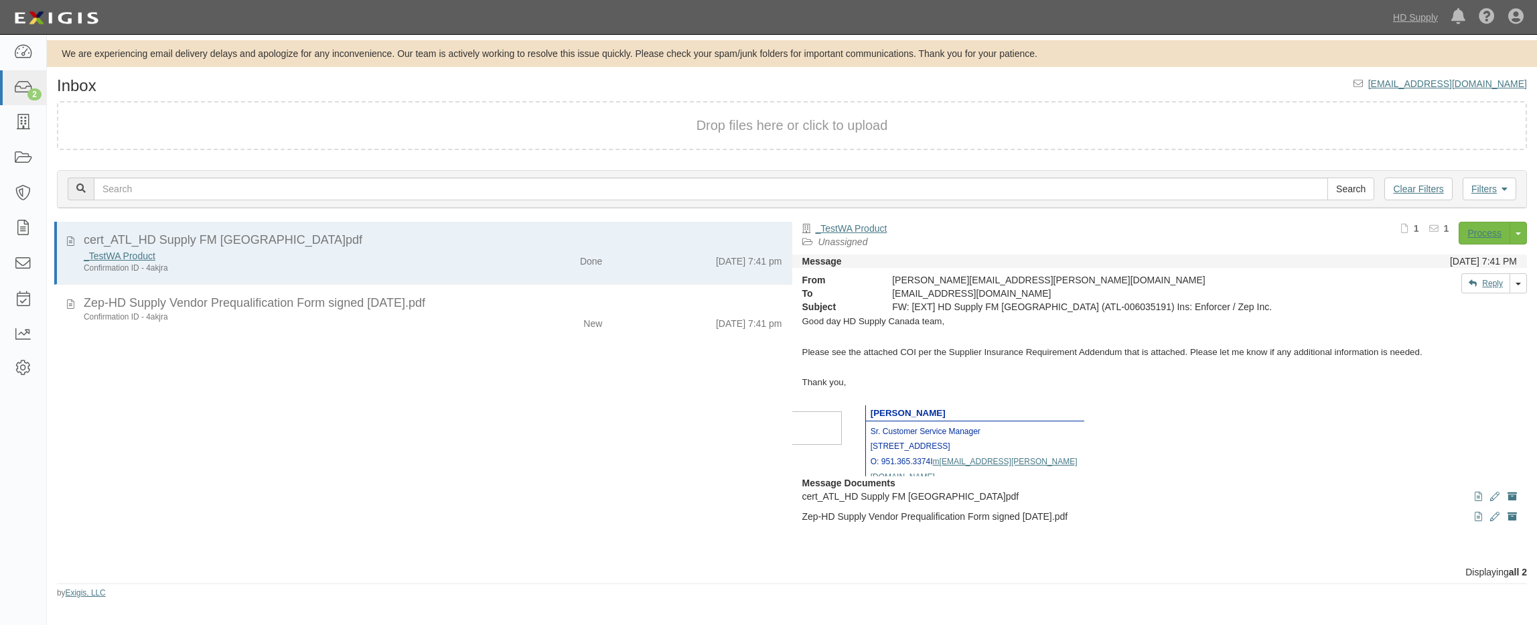
click at [454, 314] on div "Confirmation ID - 4akjra" at bounding box center [283, 316] width 399 height 11
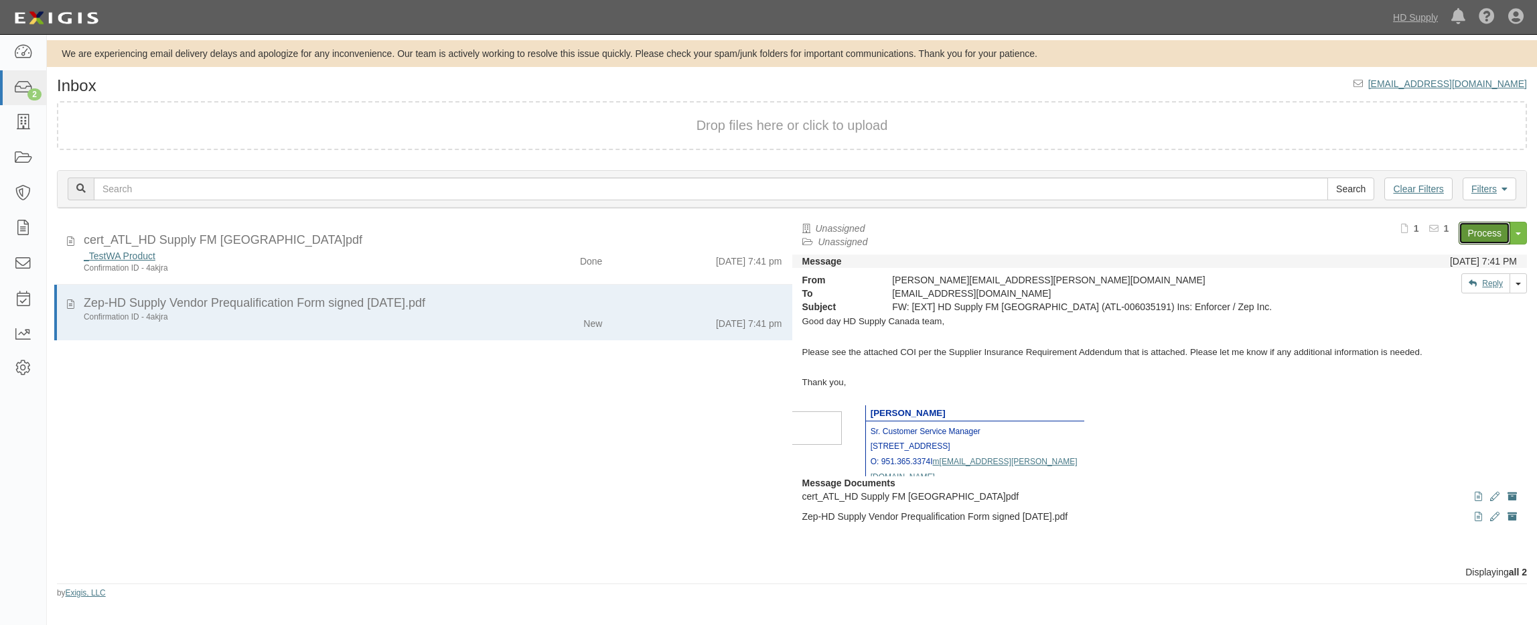
click at [1491, 234] on link "Process" at bounding box center [1485, 233] width 52 height 23
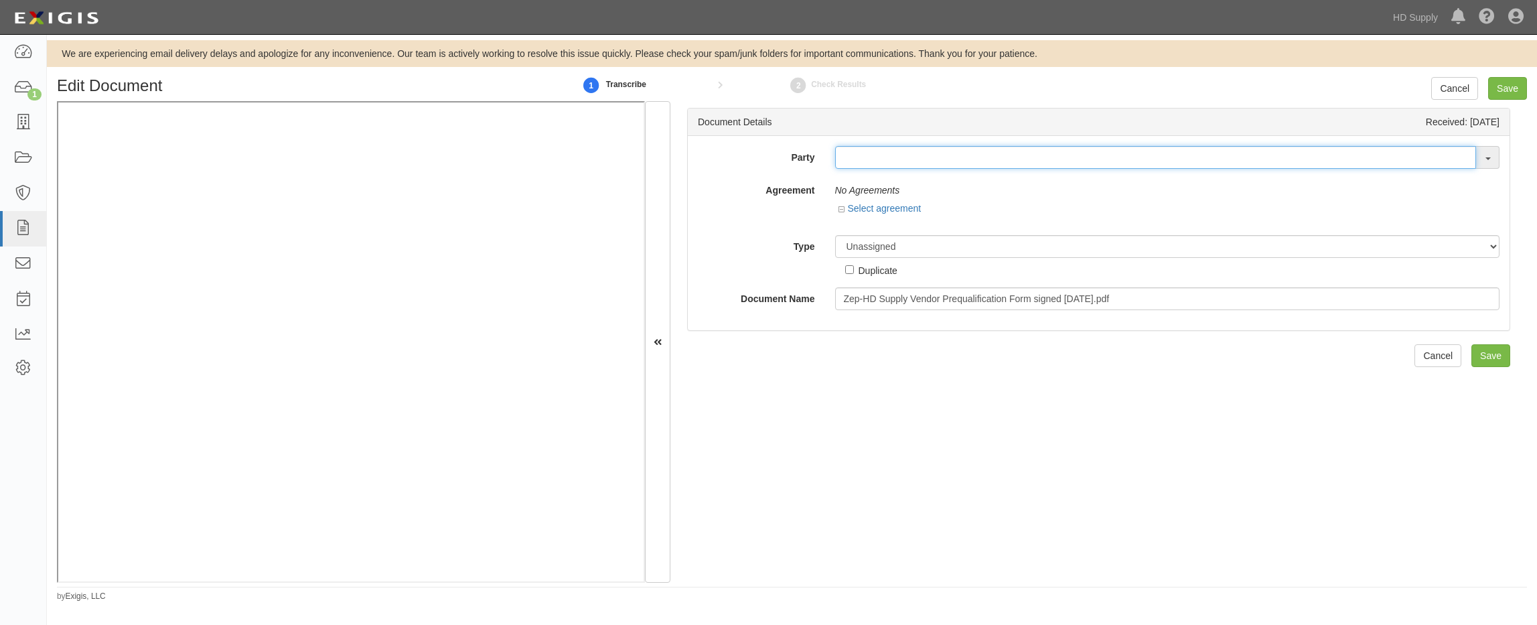
click at [904, 161] on input "text" at bounding box center [1156, 157] width 642 height 23
type input "_"
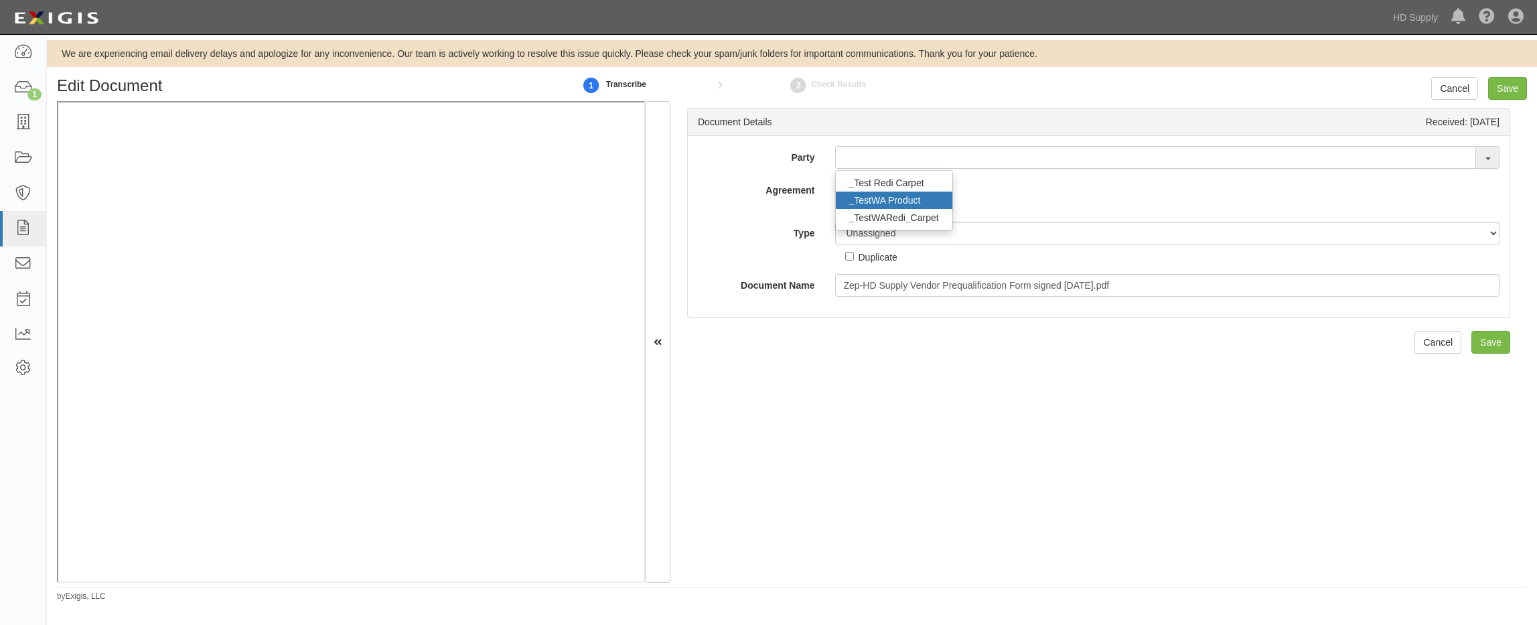
click at [915, 202] on link "_ TestWA Product" at bounding box center [894, 200] width 117 height 17
type input "_TestWA Product"
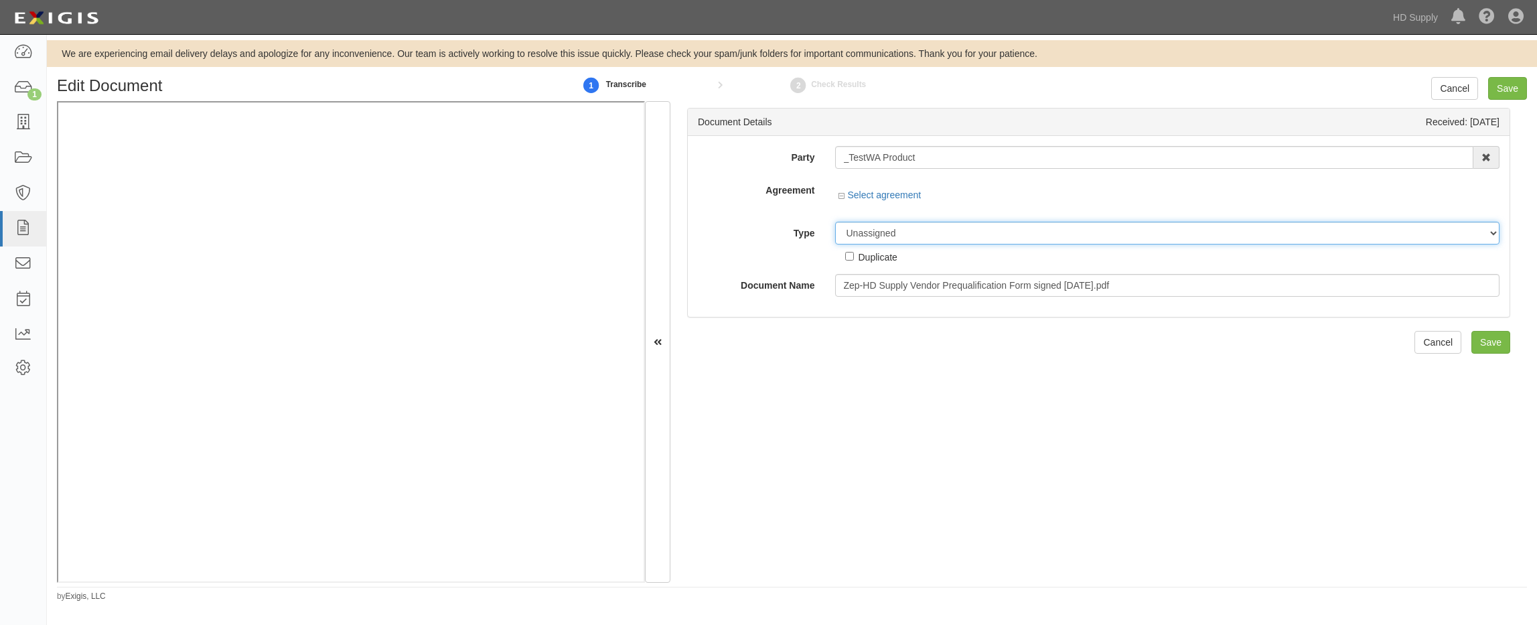
click at [867, 231] on div "Party _TestWA Product _ Test Redi Carpet _ TestWA Product _ TestWARedi _ Carpet…" at bounding box center [1099, 221] width 802 height 151
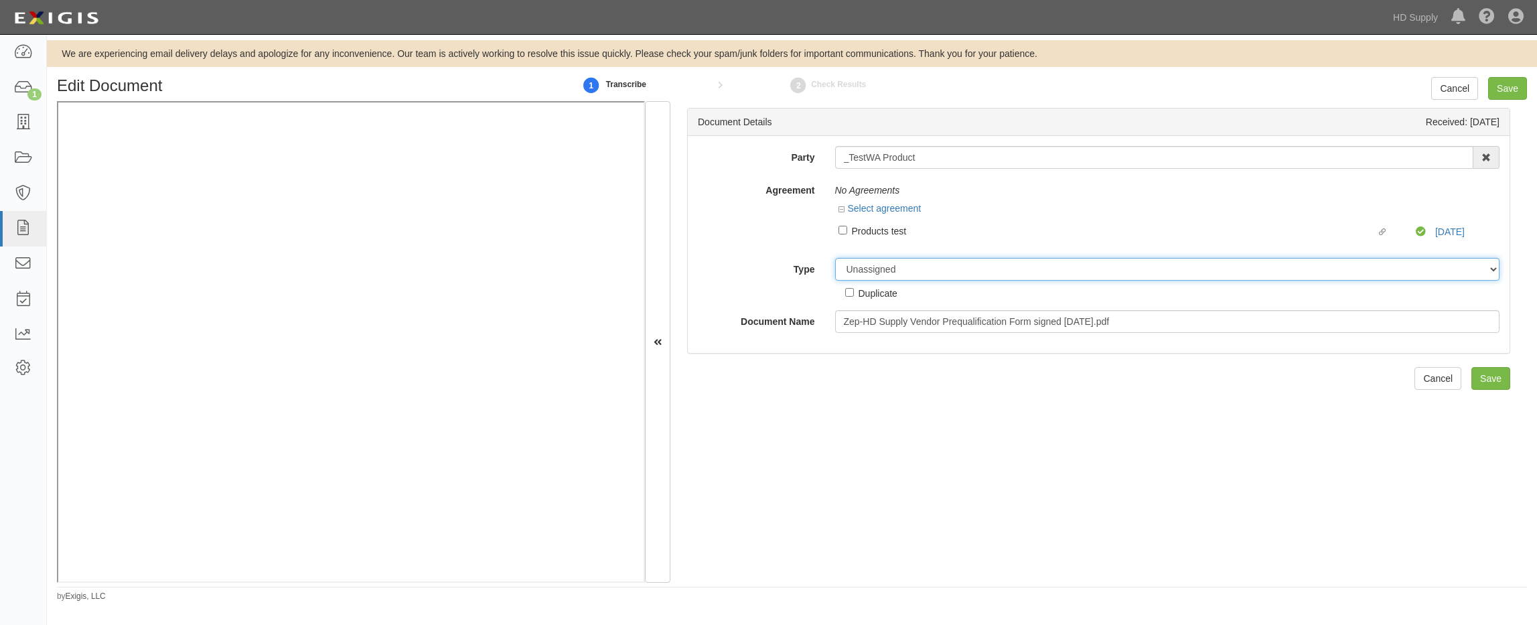
select select "OtherDetail"
drag, startPoint x: 867, startPoint y: 231, endPoint x: 887, endPoint y: 279, distance: 51.6
click at [835, 258] on select "Unassigned Binder Cancellation Notice Certificate Contract Endorsement Insuranc…" at bounding box center [1167, 269] width 665 height 23
click at [1486, 423] on input "Save" at bounding box center [1491, 426] width 39 height 23
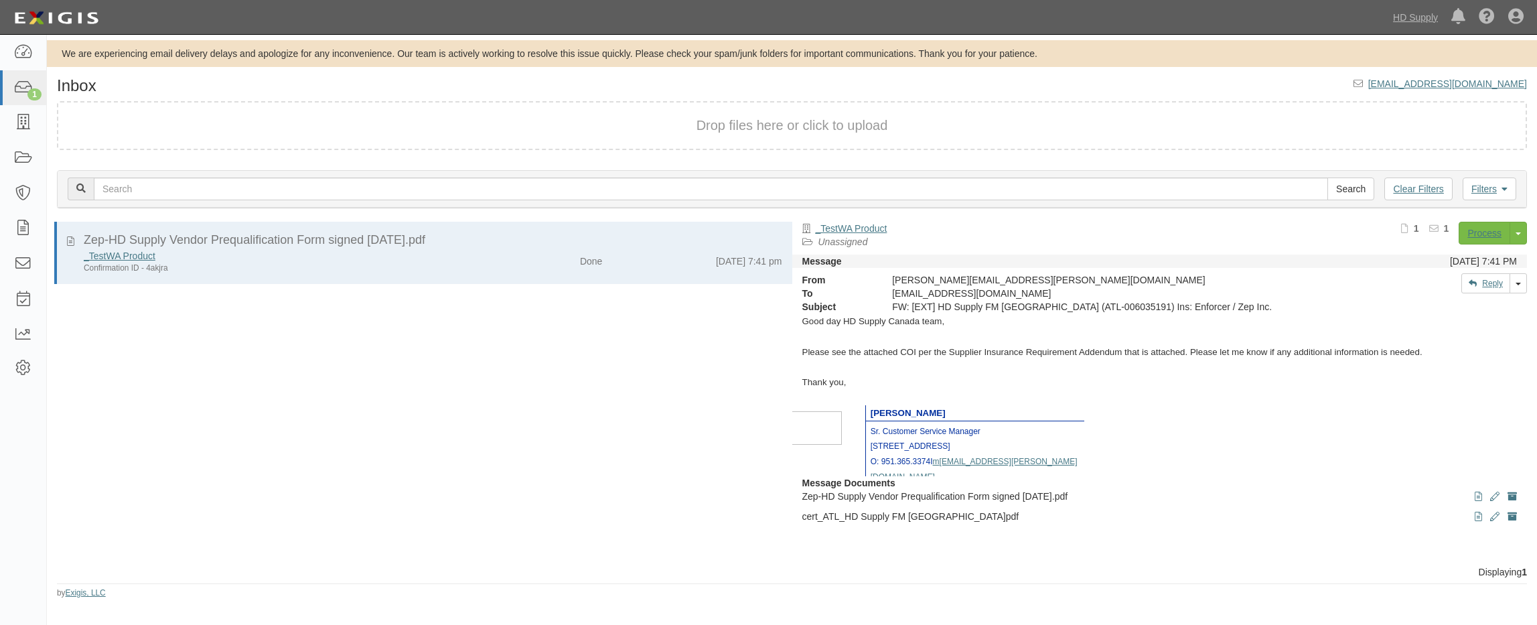
click at [1115, 121] on div "Drop files here or click to upload" at bounding box center [792, 125] width 1441 height 19
drag, startPoint x: 93, startPoint y: 353, endPoint x: 115, endPoint y: 344, distance: 24.0
click at [94, 354] on div "Zep-HD Supply Vendor Prequalification Form signed [DATE].pdf _TestWA Product Co…" at bounding box center [420, 394] width 746 height 344
